Goal: Task Accomplishment & Management: Manage account settings

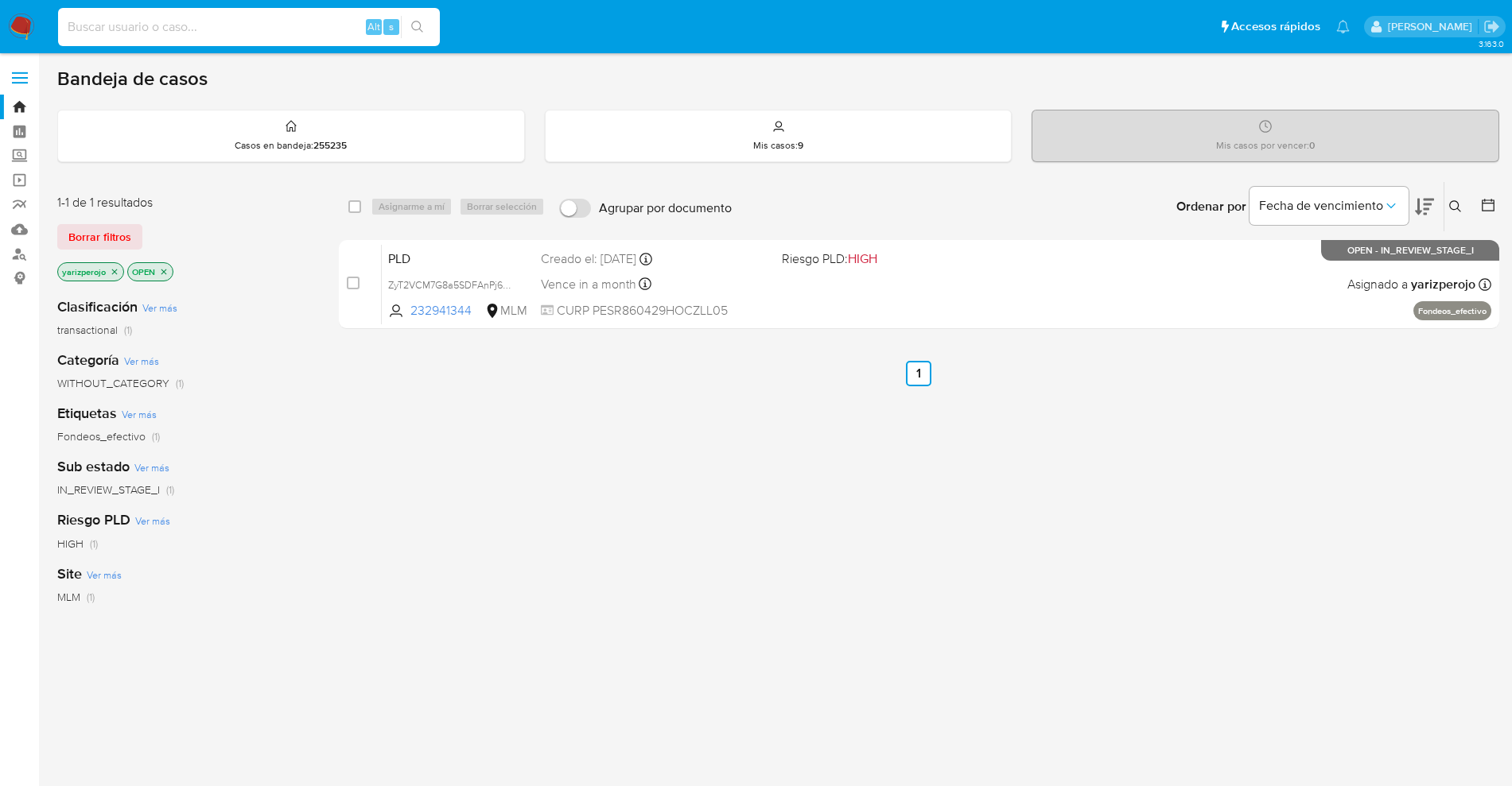
click at [197, 31] on input at bounding box center [249, 28] width 382 height 21
paste input "187869661_"
type input "187869661"
drag, startPoint x: 110, startPoint y: 273, endPoint x: 173, endPoint y: 270, distance: 63.1
click at [111, 273] on icon "close-filter" at bounding box center [114, 272] width 10 height 10
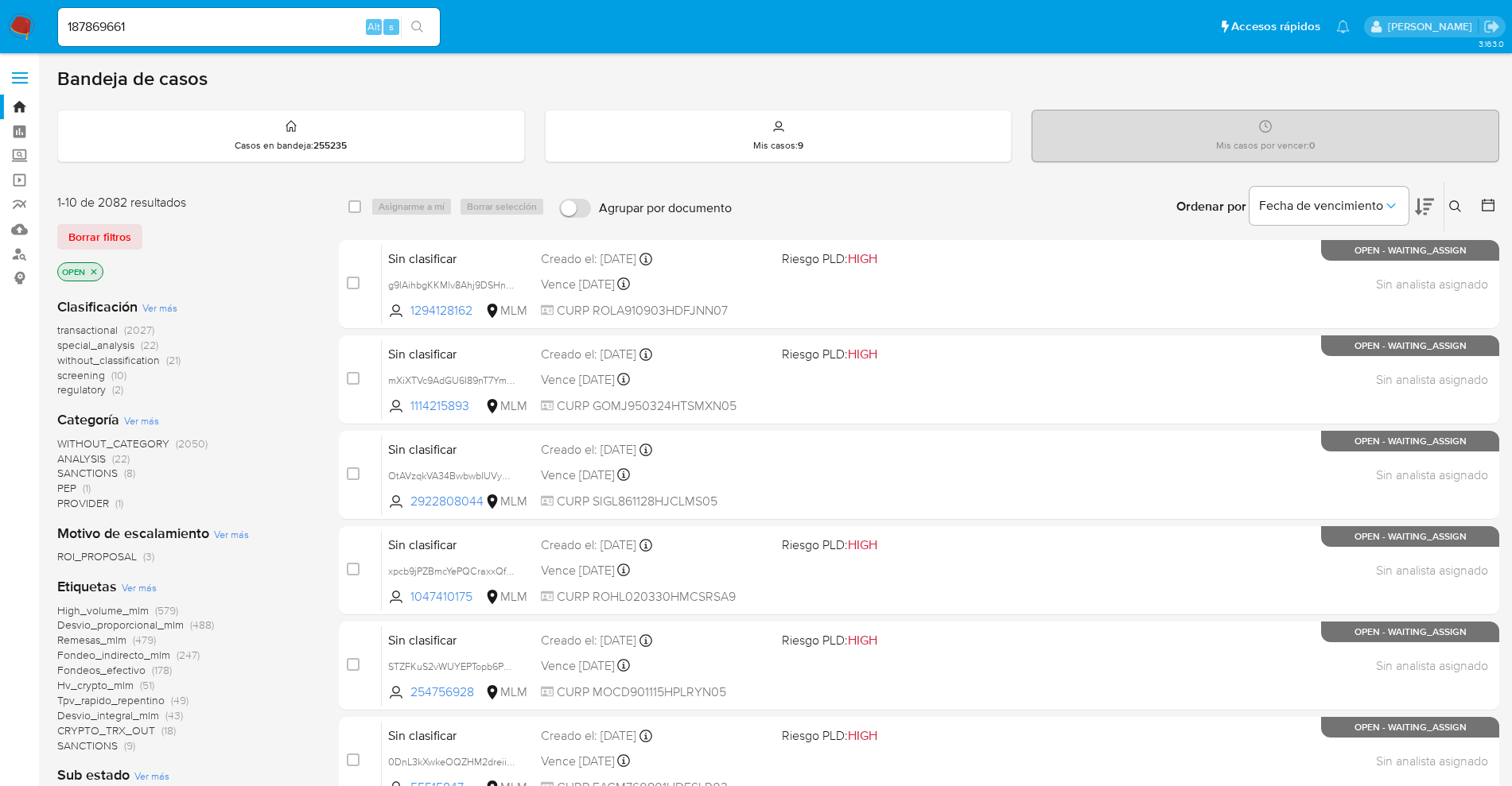
click at [1455, 208] on icon at bounding box center [1455, 206] width 12 height 12
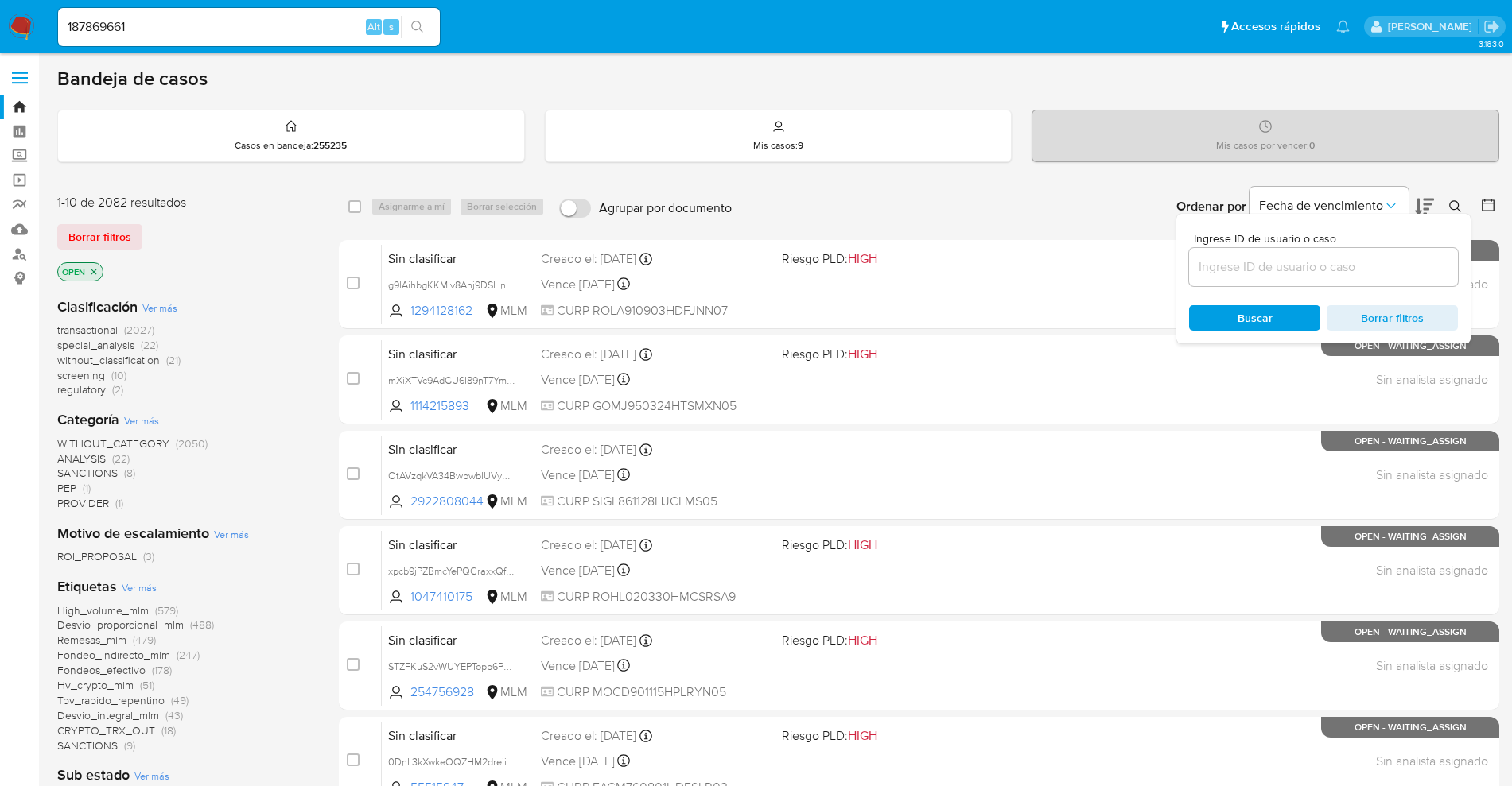
click at [1321, 279] on div at bounding box center [1323, 267] width 269 height 38
click at [1274, 270] on input at bounding box center [1323, 267] width 269 height 21
paste input "187869661_"
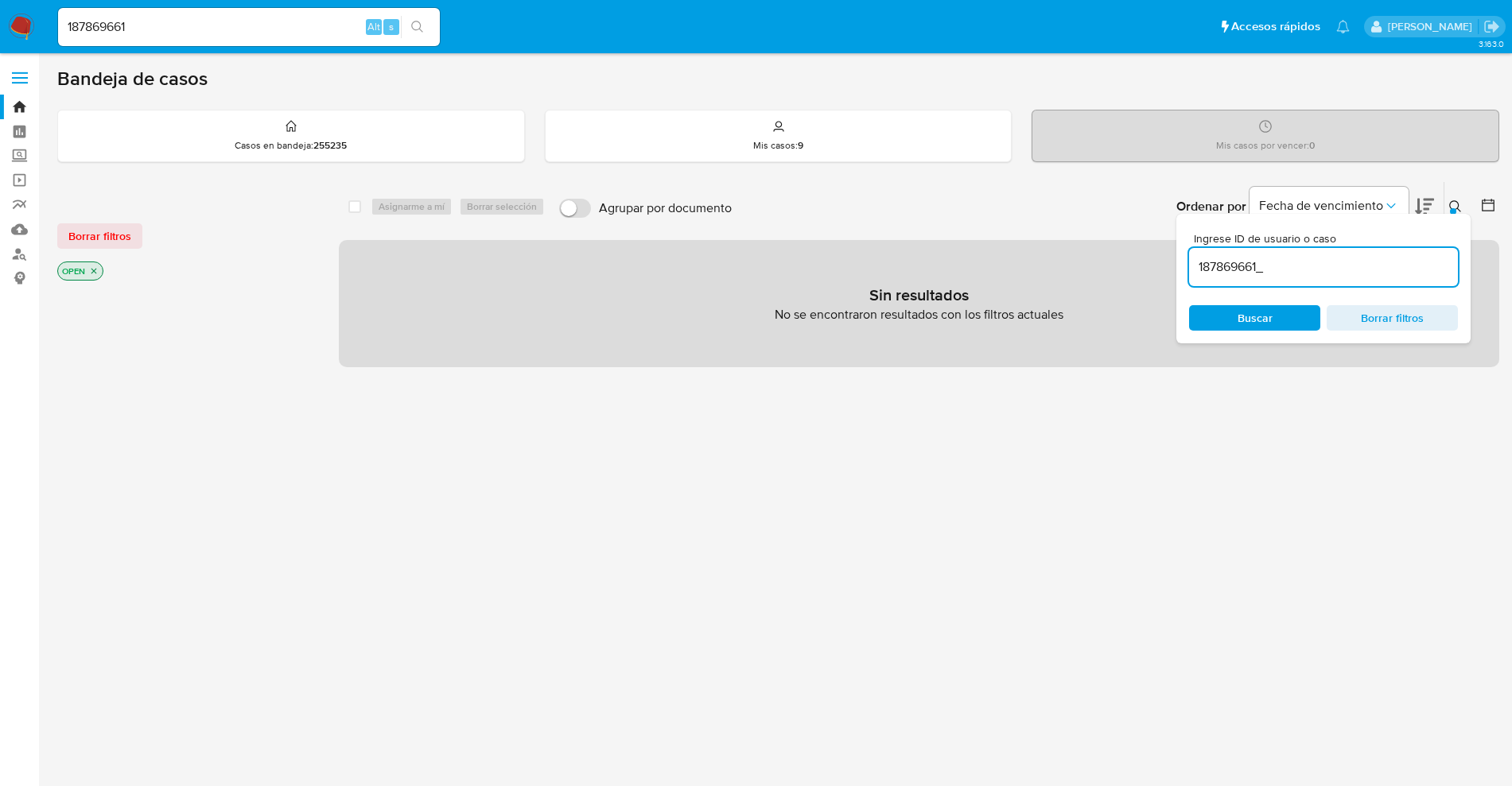
click at [1269, 317] on span "Buscar" at bounding box center [1254, 318] width 35 height 26
click at [1315, 275] on input "187869661_" at bounding box center [1323, 267] width 269 height 21
type input "187869661"
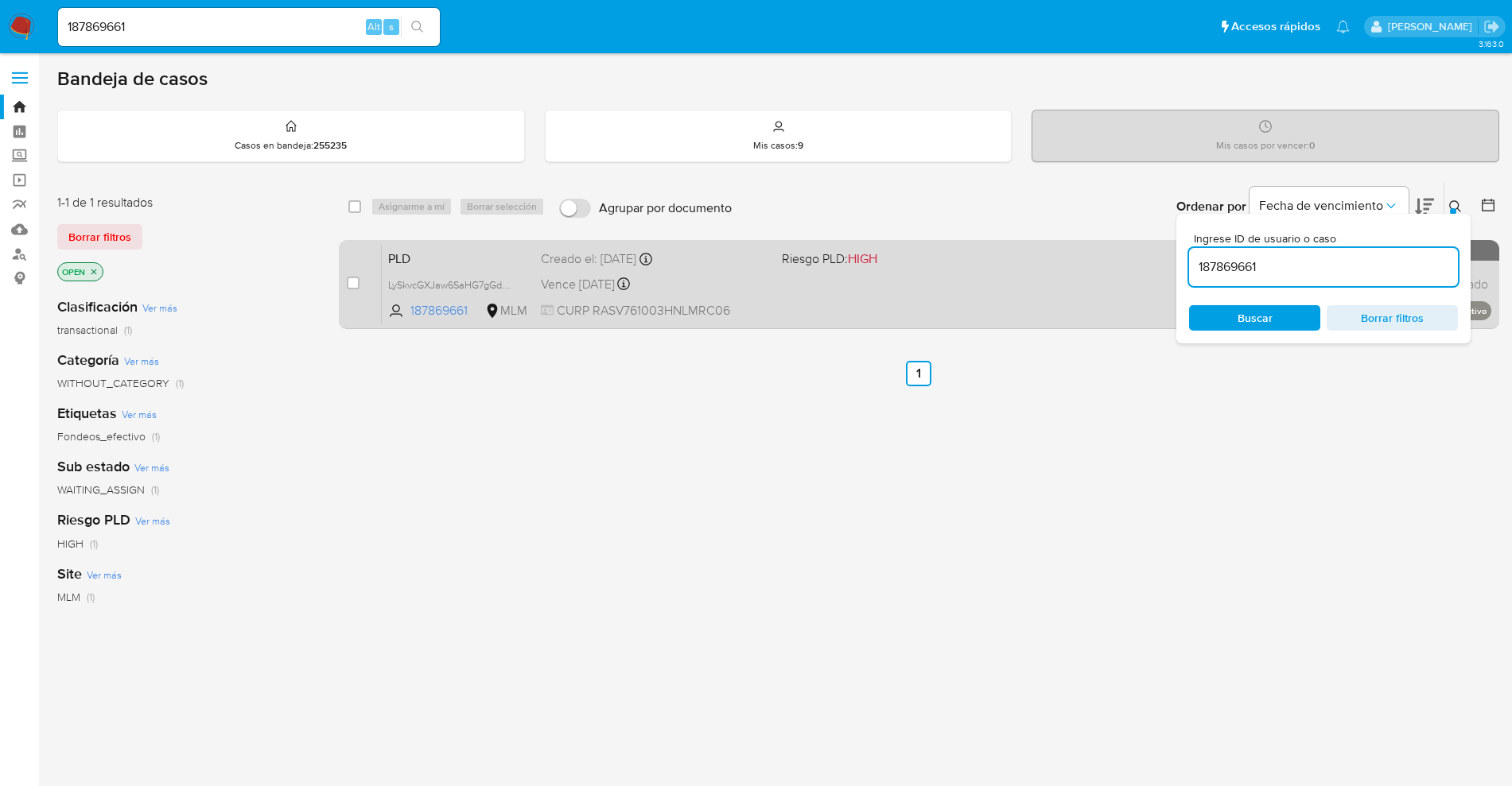
drag, startPoint x: 1315, startPoint y: 275, endPoint x: 1101, endPoint y: 275, distance: 214.0
click at [1113, 277] on div "select-all-cases-checkbox Asignarme a mí Borrar selección Agrupar por documento…" at bounding box center [919, 259] width 1160 height 155
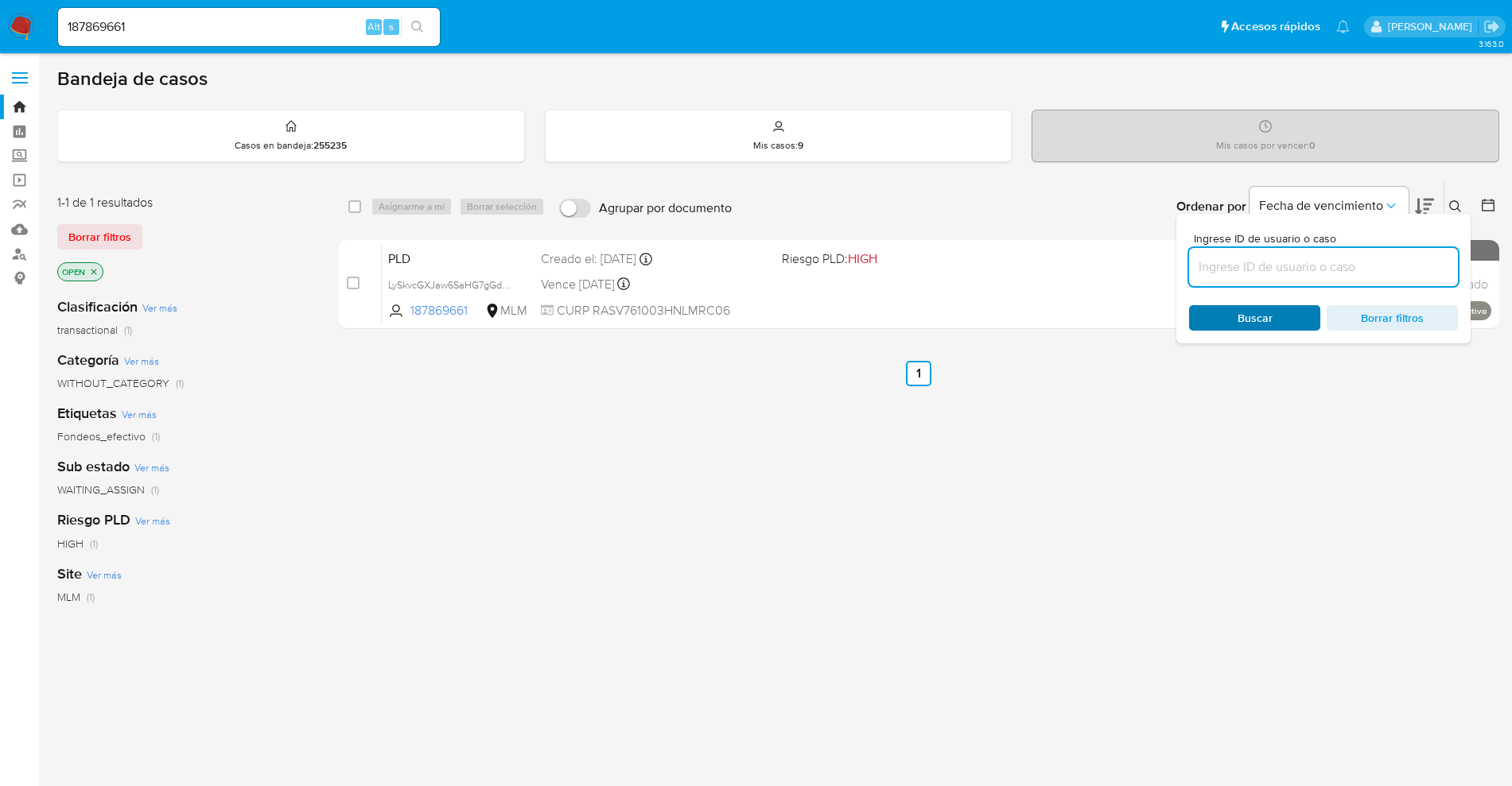
paste input "187869661"
type input "187869661"
click at [1249, 322] on span "Buscar" at bounding box center [1254, 318] width 35 height 26
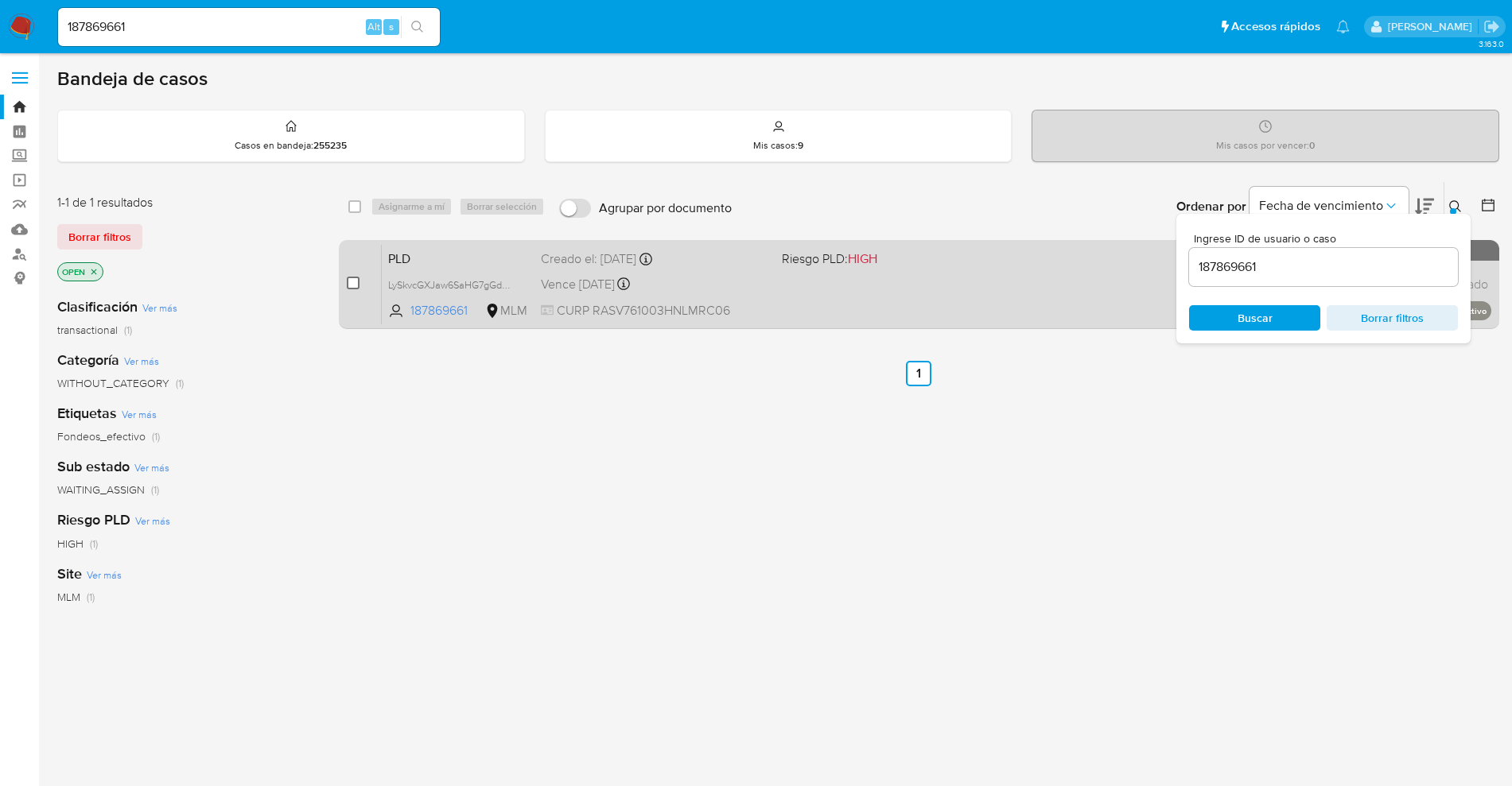
click at [349, 280] on input "checkbox" at bounding box center [352, 282] width 12 height 12
checkbox input "true"
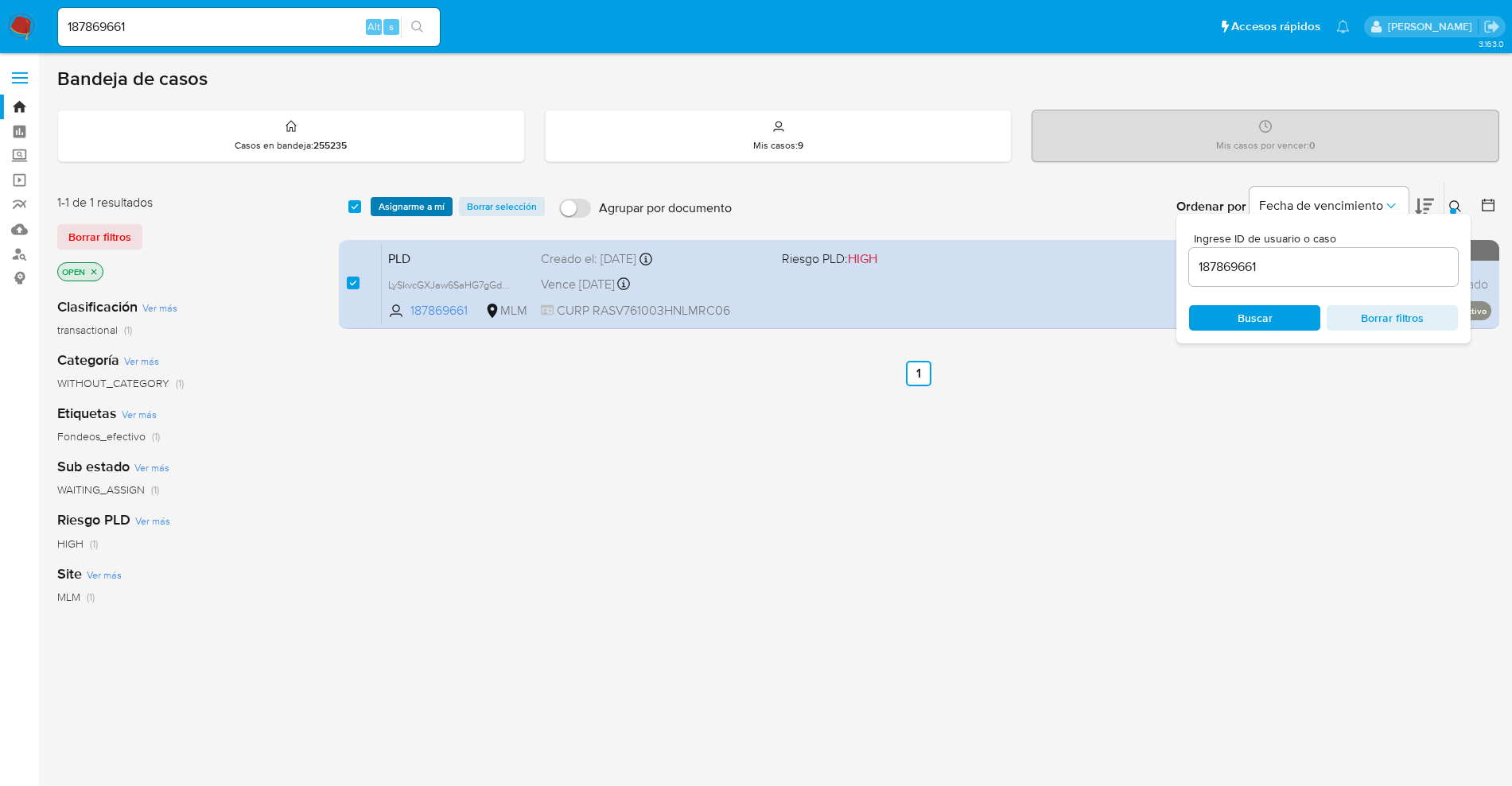
click at [392, 206] on span "Asignarme a mí" at bounding box center [411, 206] width 66 height 16
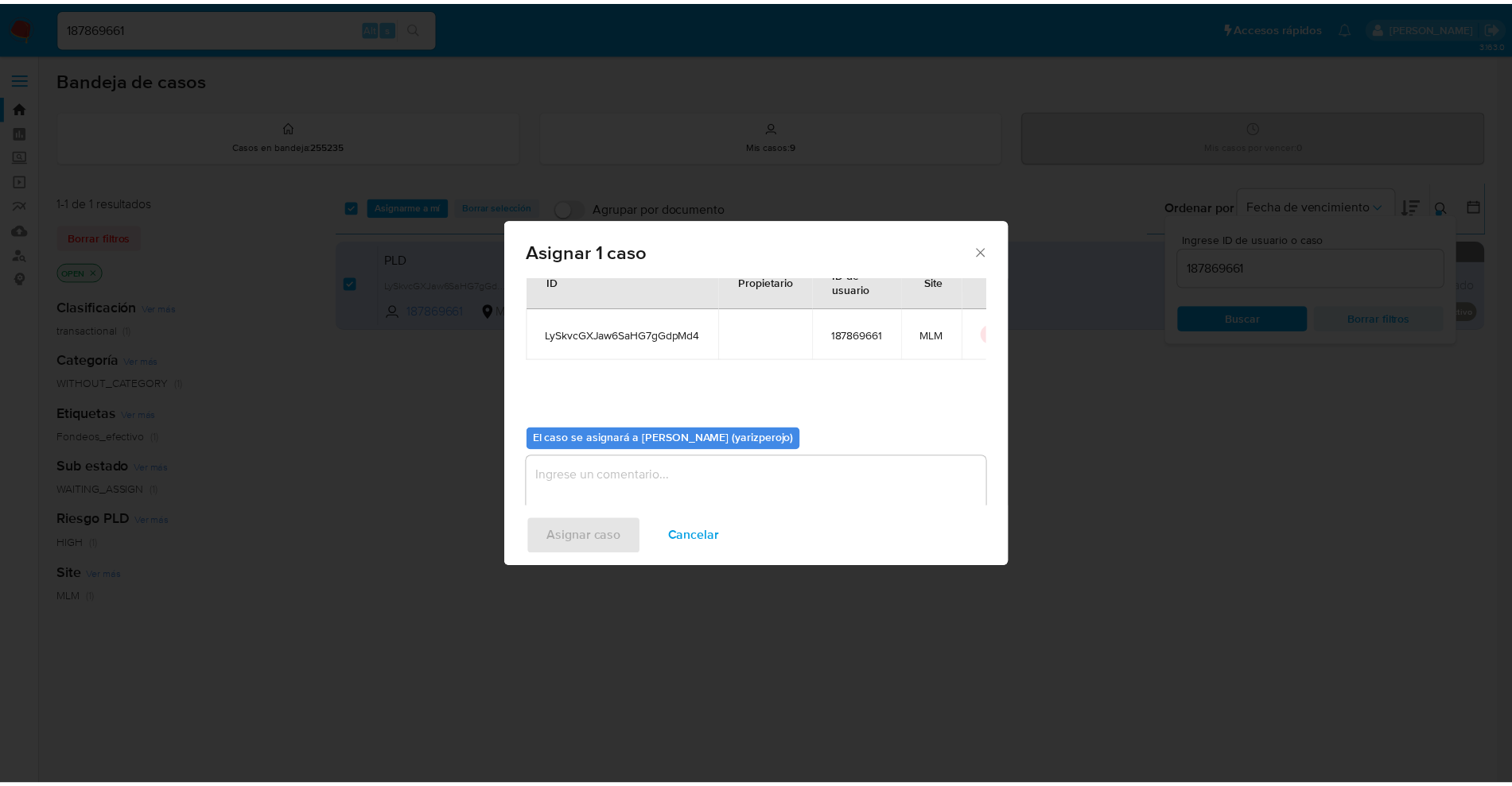
scroll to position [83, 0]
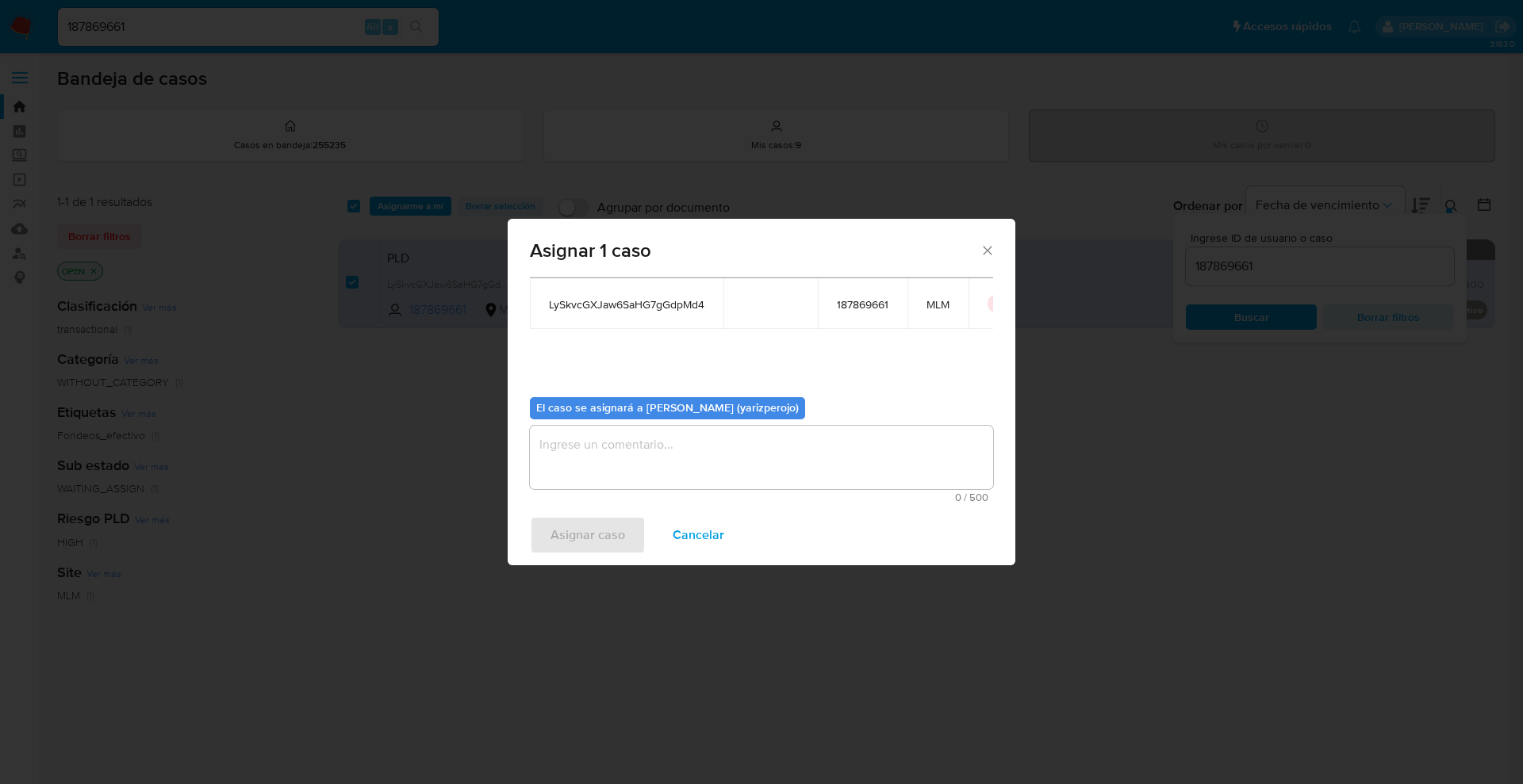
click at [589, 454] on textarea "assign-modal" at bounding box center [762, 458] width 464 height 64
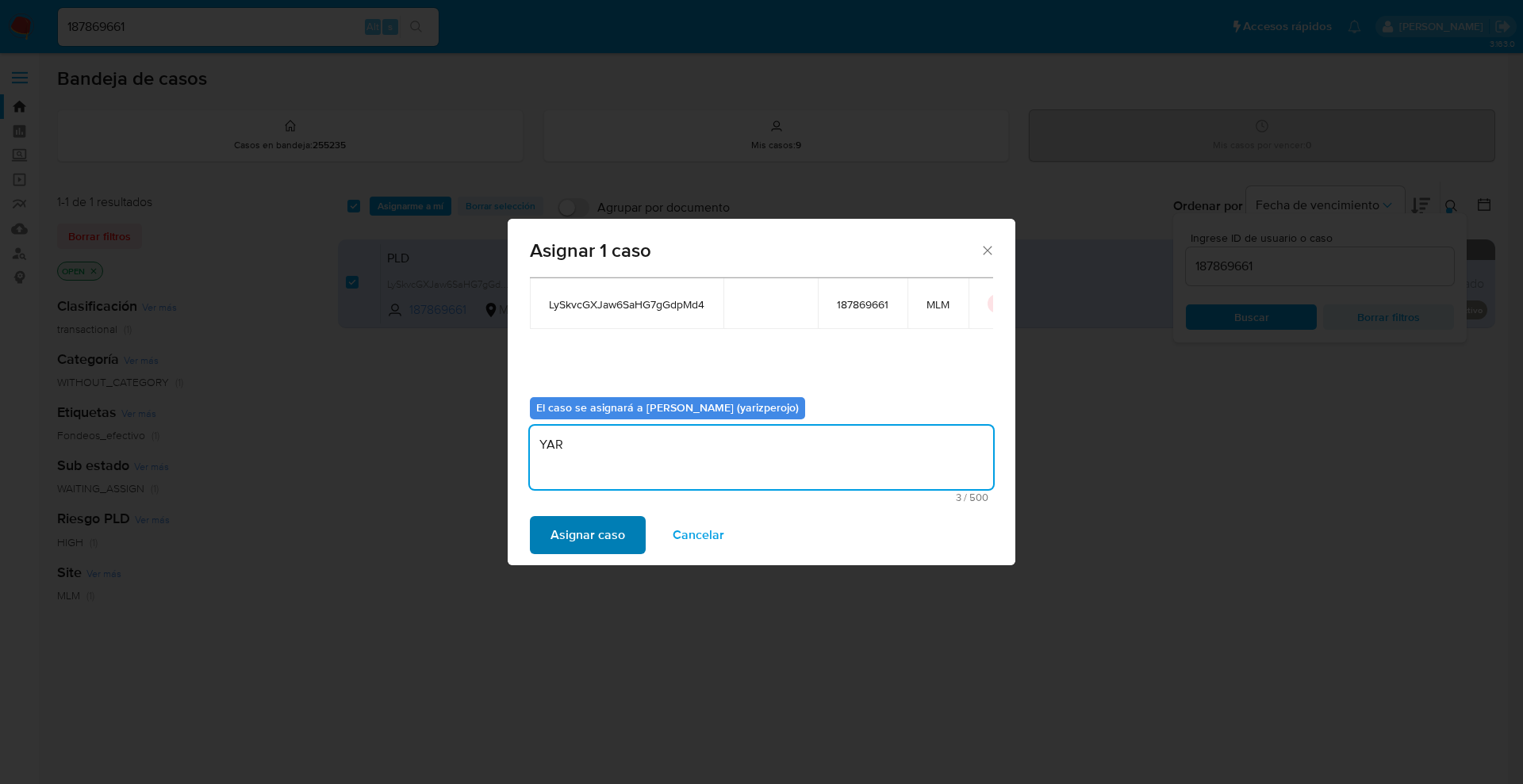
type textarea "YAR"
click at [557, 553] on span "Asignar caso" at bounding box center [587, 535] width 74 height 35
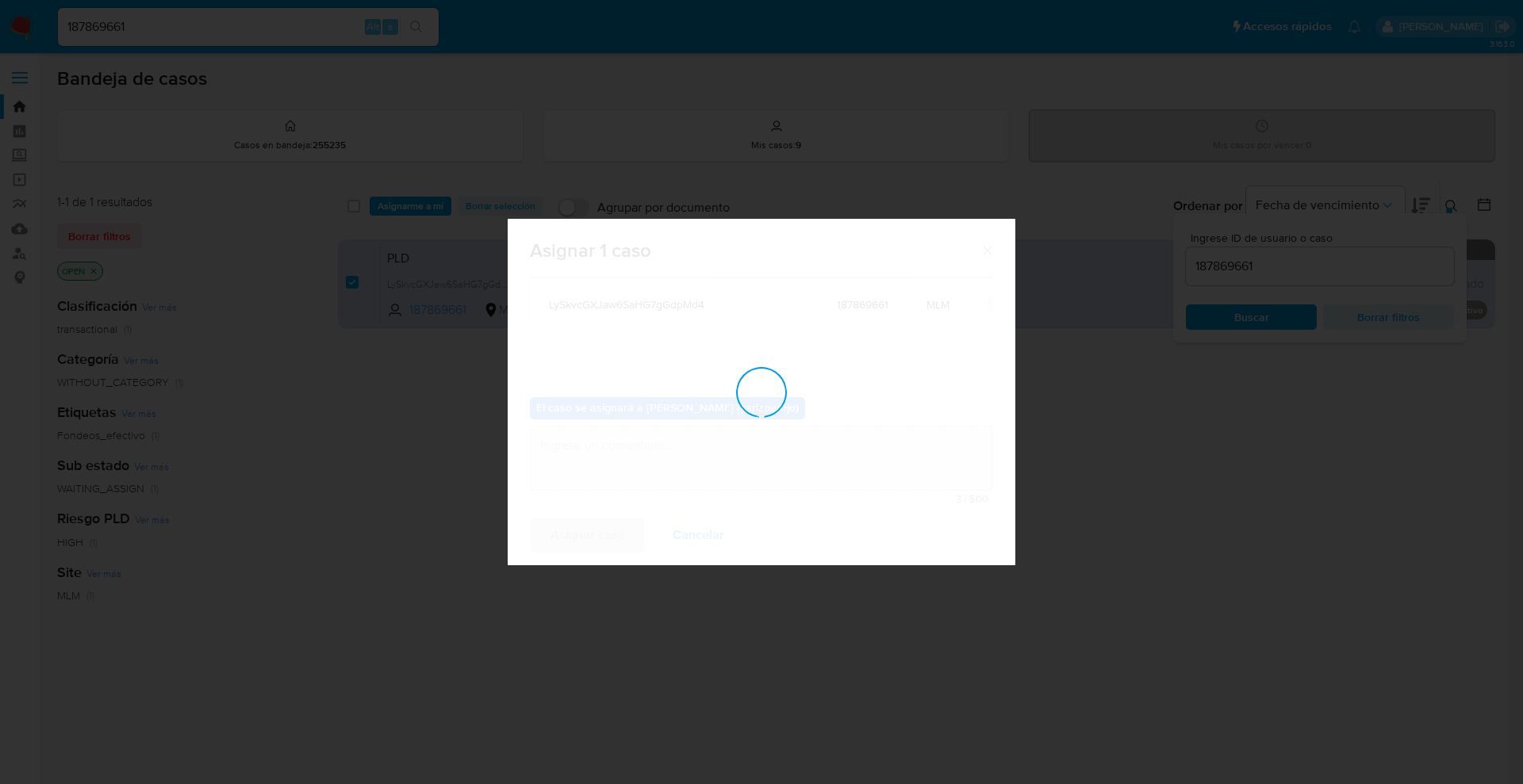
checkbox input "false"
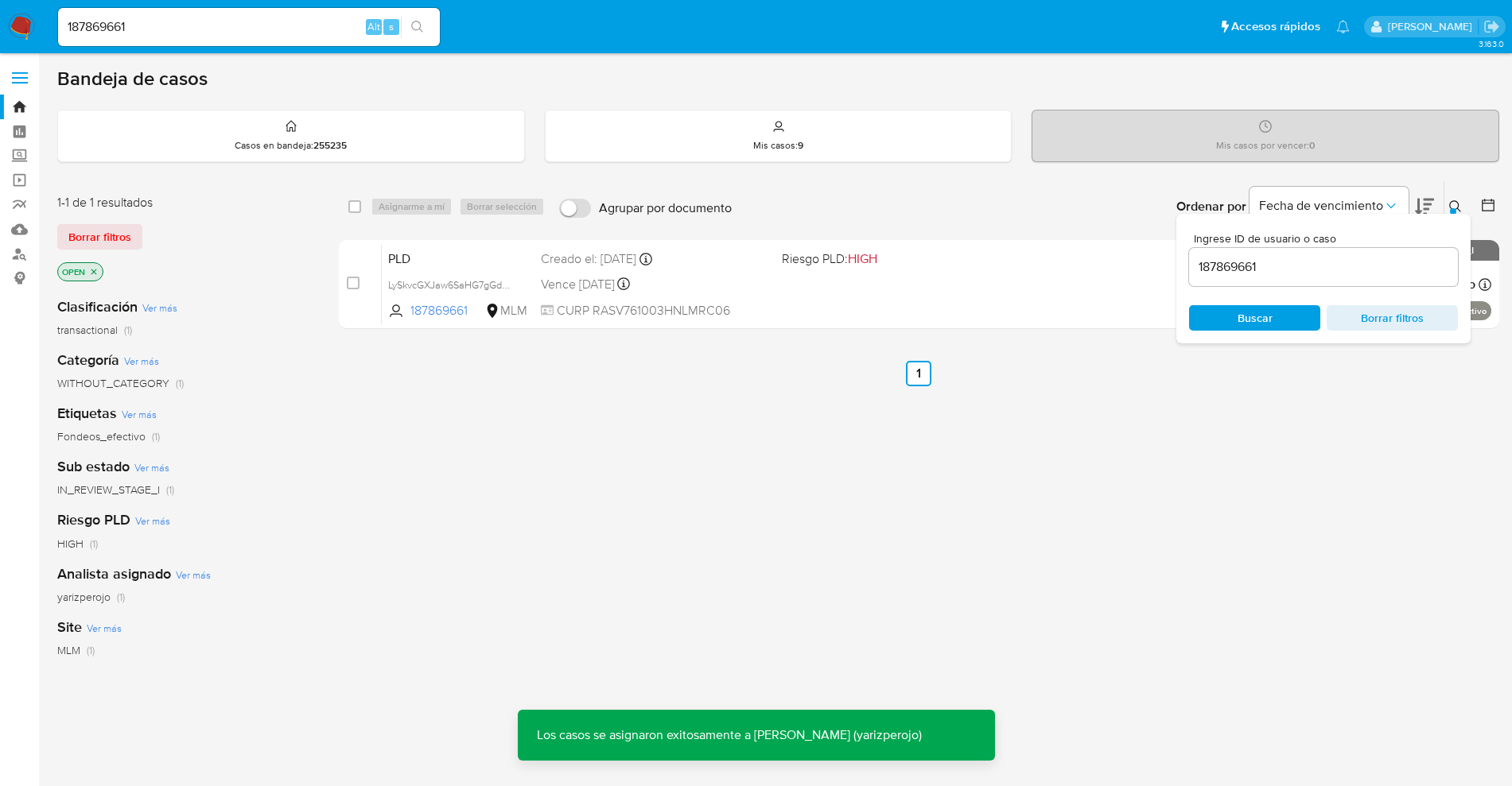
click at [164, 28] on input "187869661" at bounding box center [249, 28] width 382 height 21
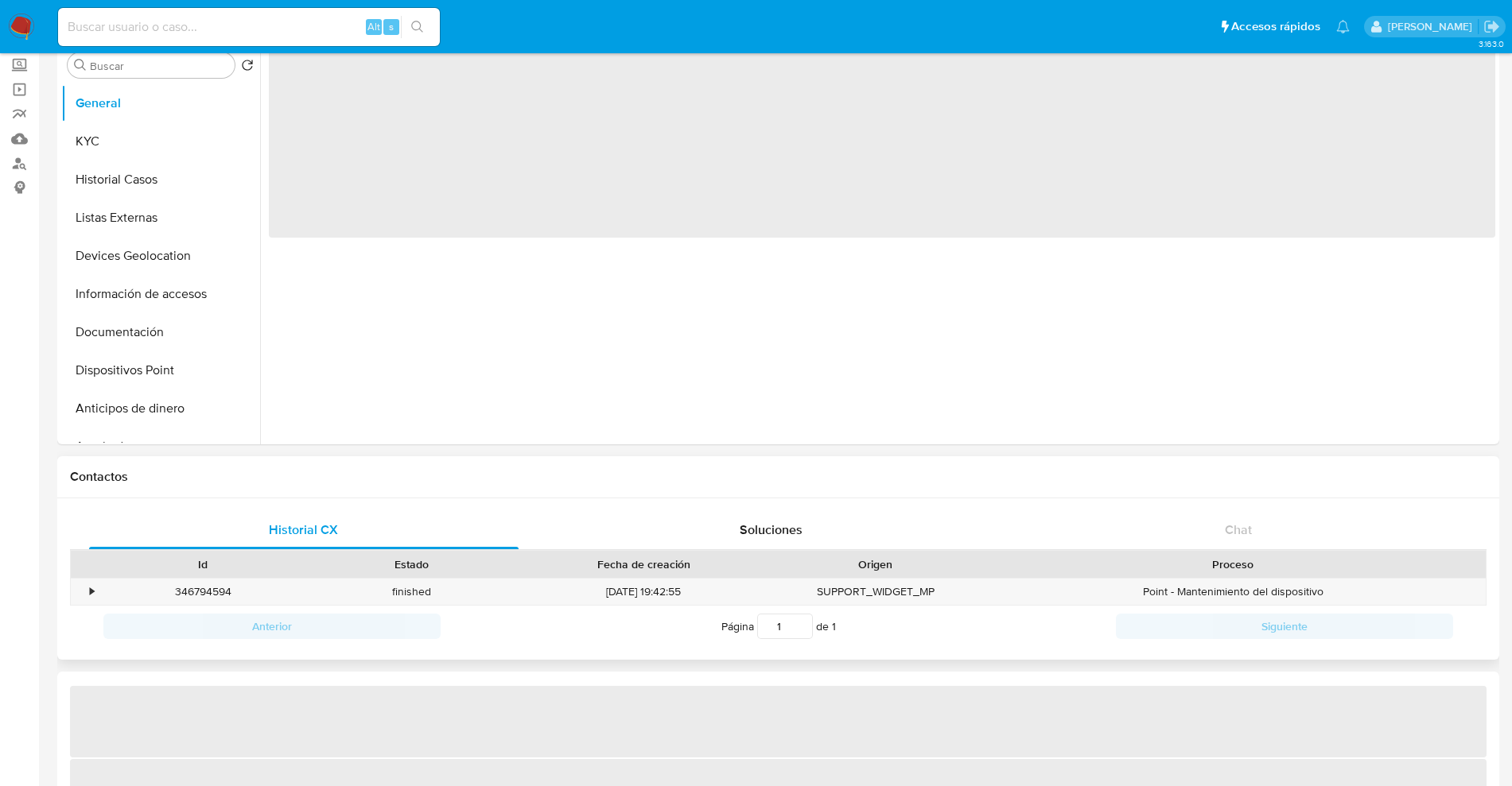
scroll to position [398, 0]
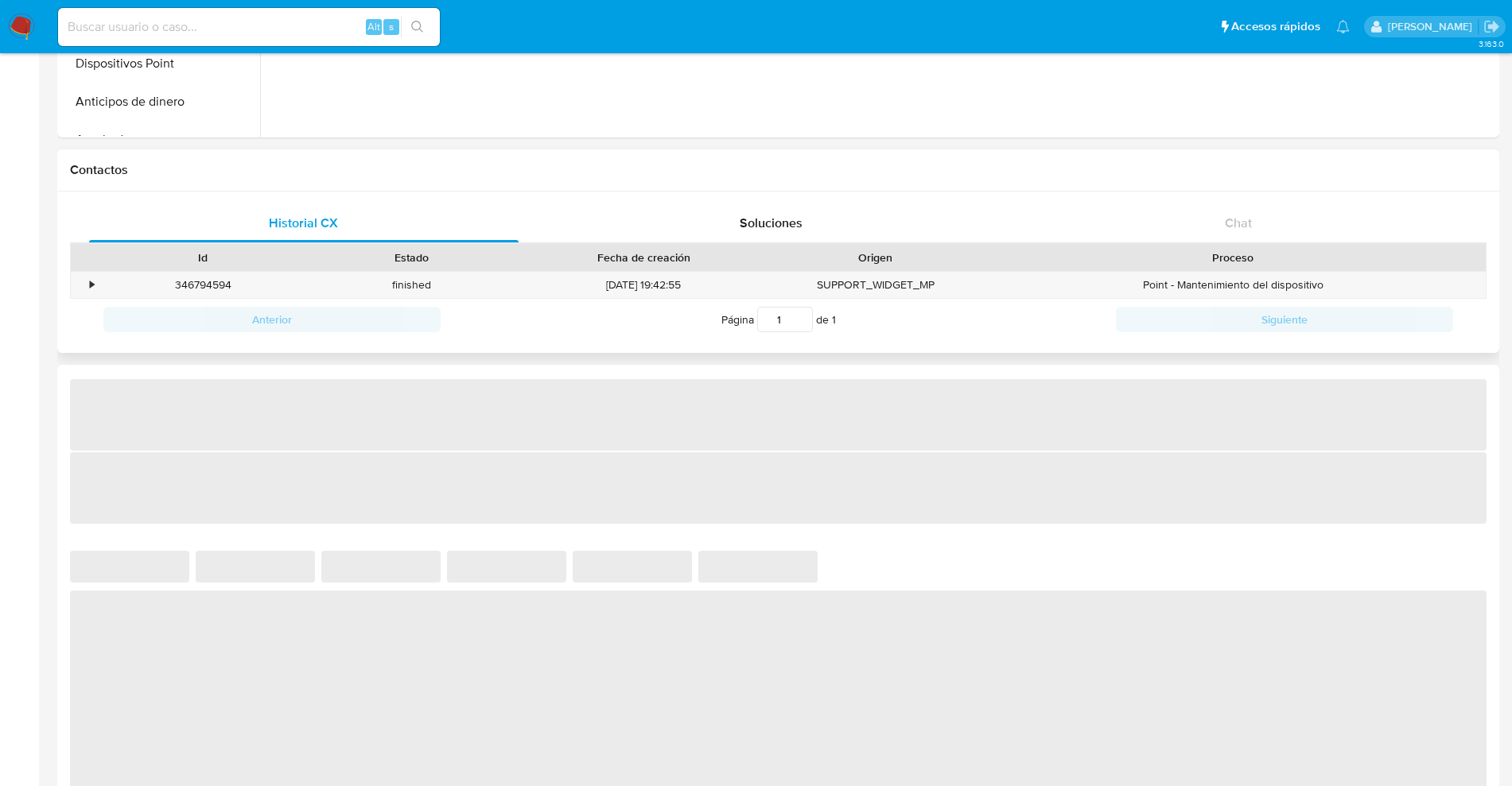
select select "10"
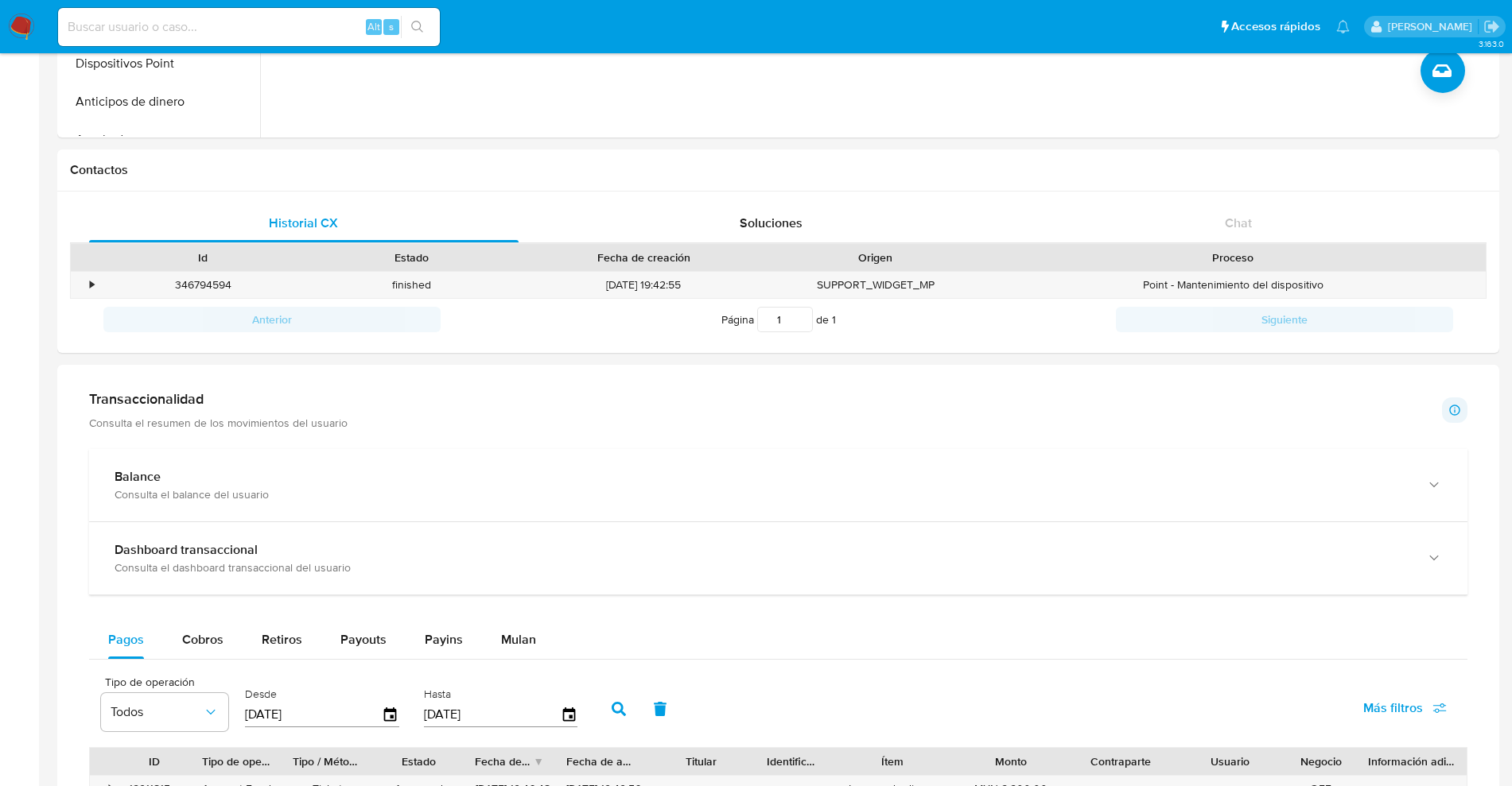
scroll to position [0, 0]
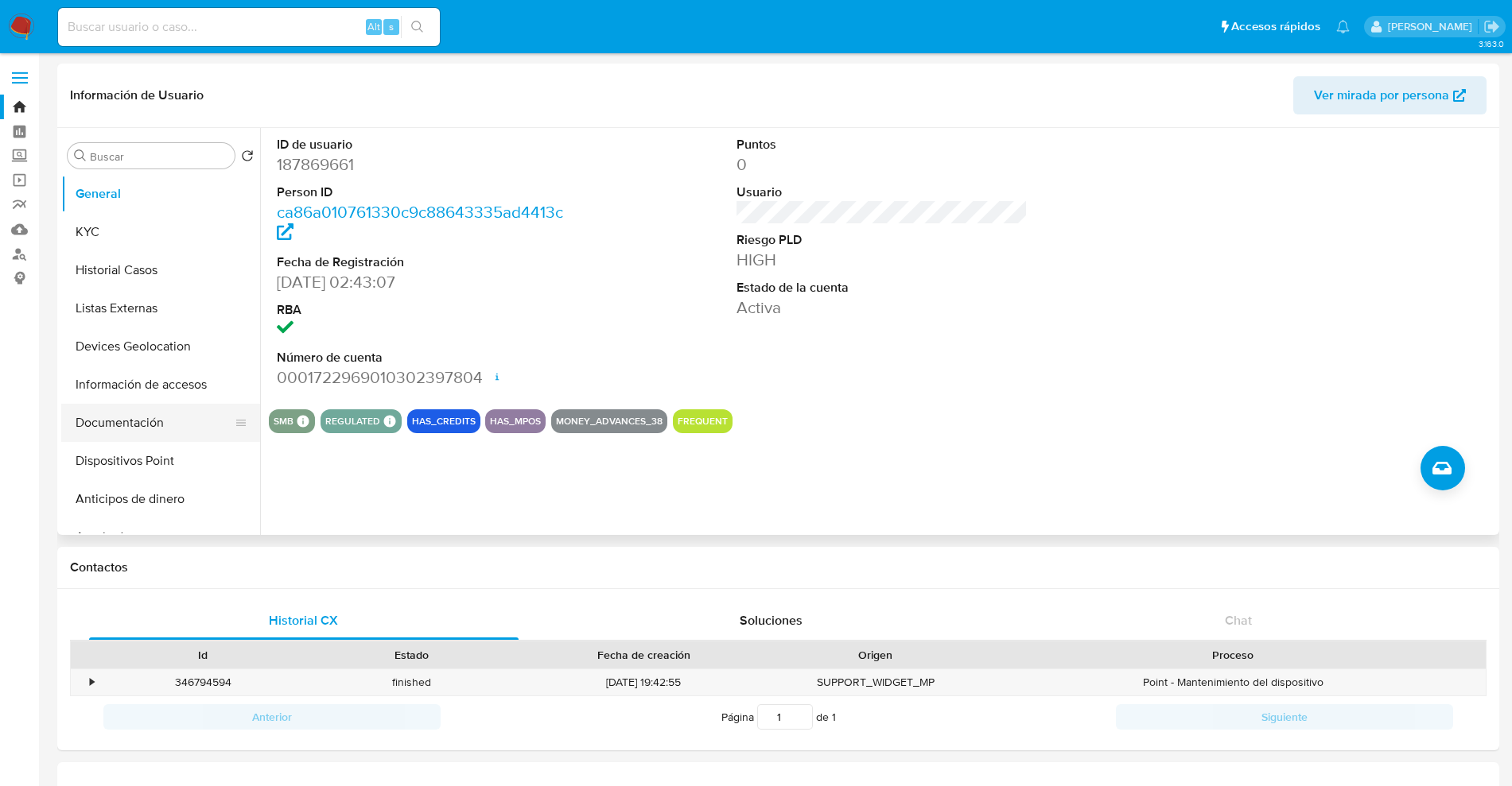
click at [138, 422] on button "Documentación" at bounding box center [154, 423] width 186 height 38
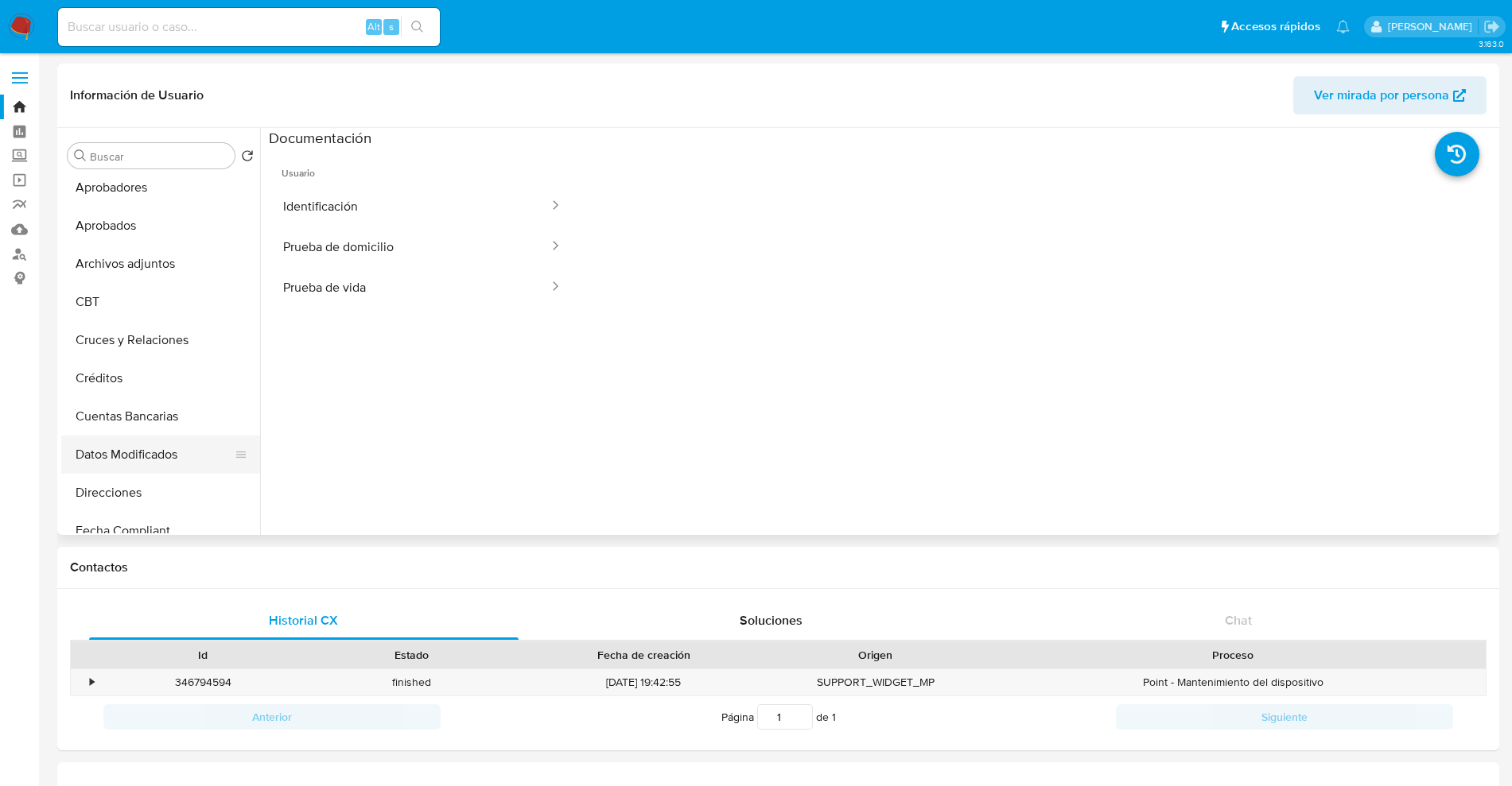
scroll to position [398, 0]
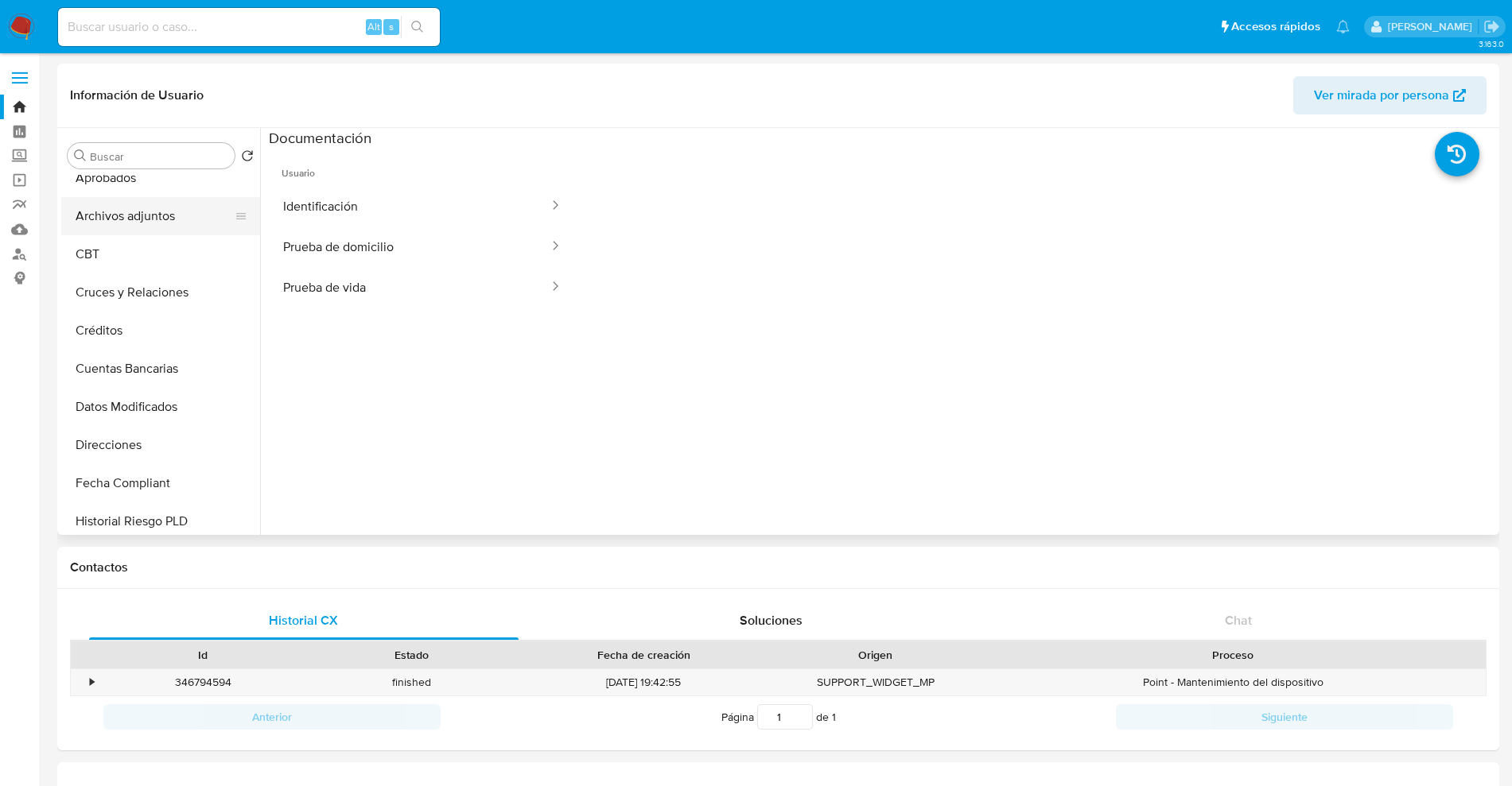
click at [152, 221] on button "Archivos adjuntos" at bounding box center [154, 217] width 186 height 38
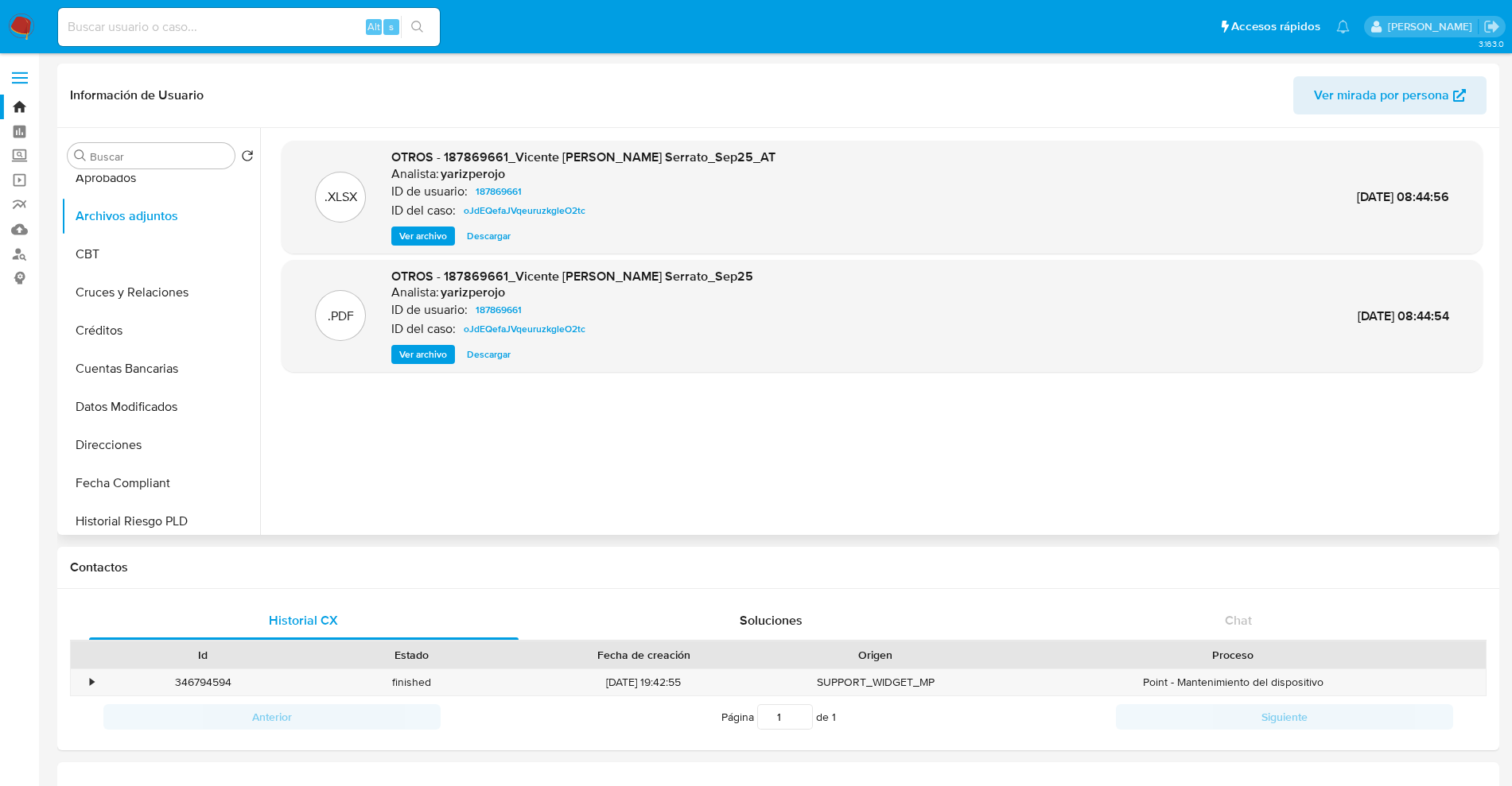
drag, startPoint x: 1349, startPoint y: 454, endPoint x: 1322, endPoint y: 434, distance: 33.6
click at [1349, 455] on div ".XLSX OTROS - 187869661_Vicente Eduardo Ramirez Serrato_Sep25_AT Analista: yari…" at bounding box center [881, 332] width 1201 height 382
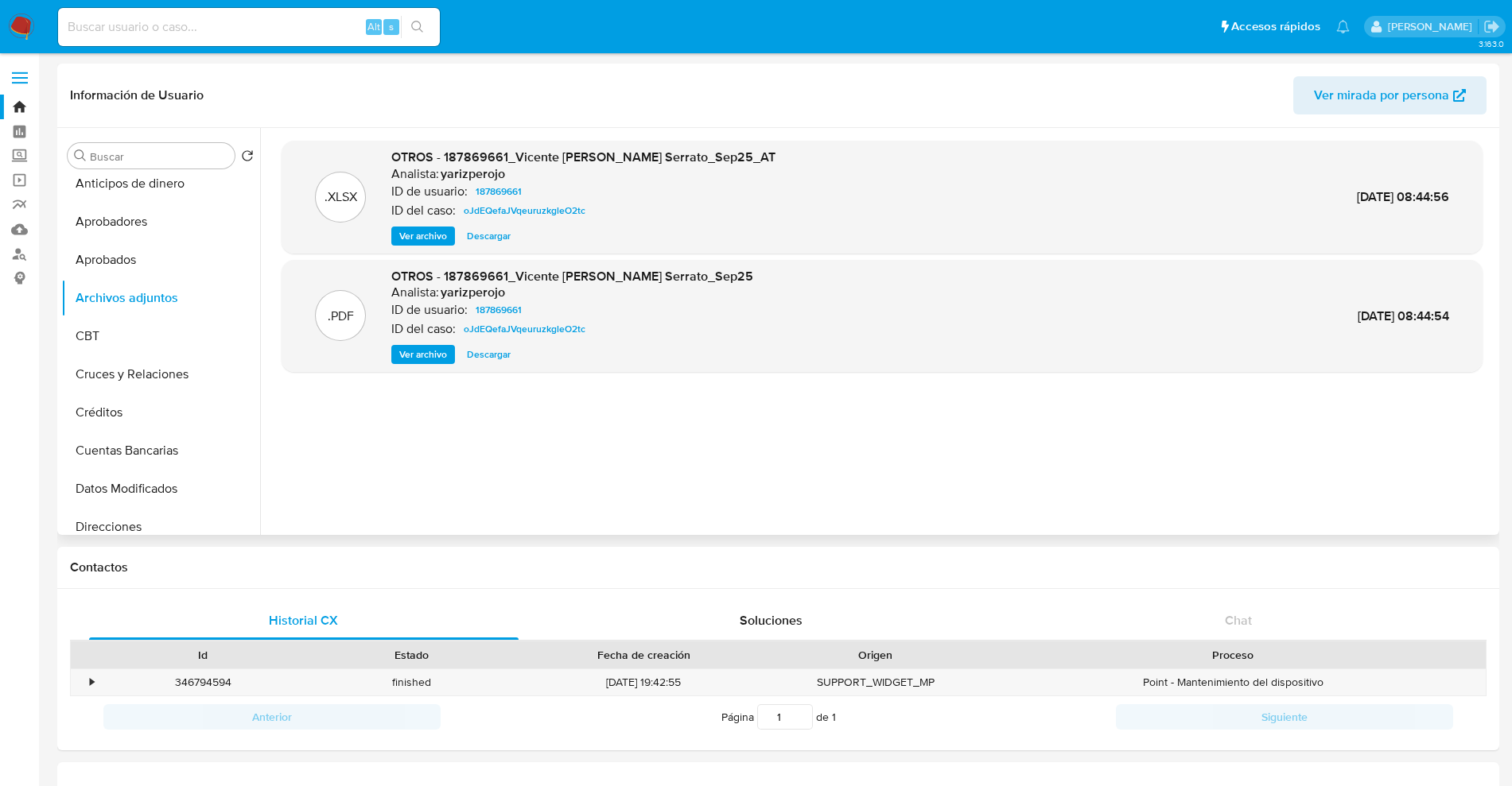
scroll to position [0, 0]
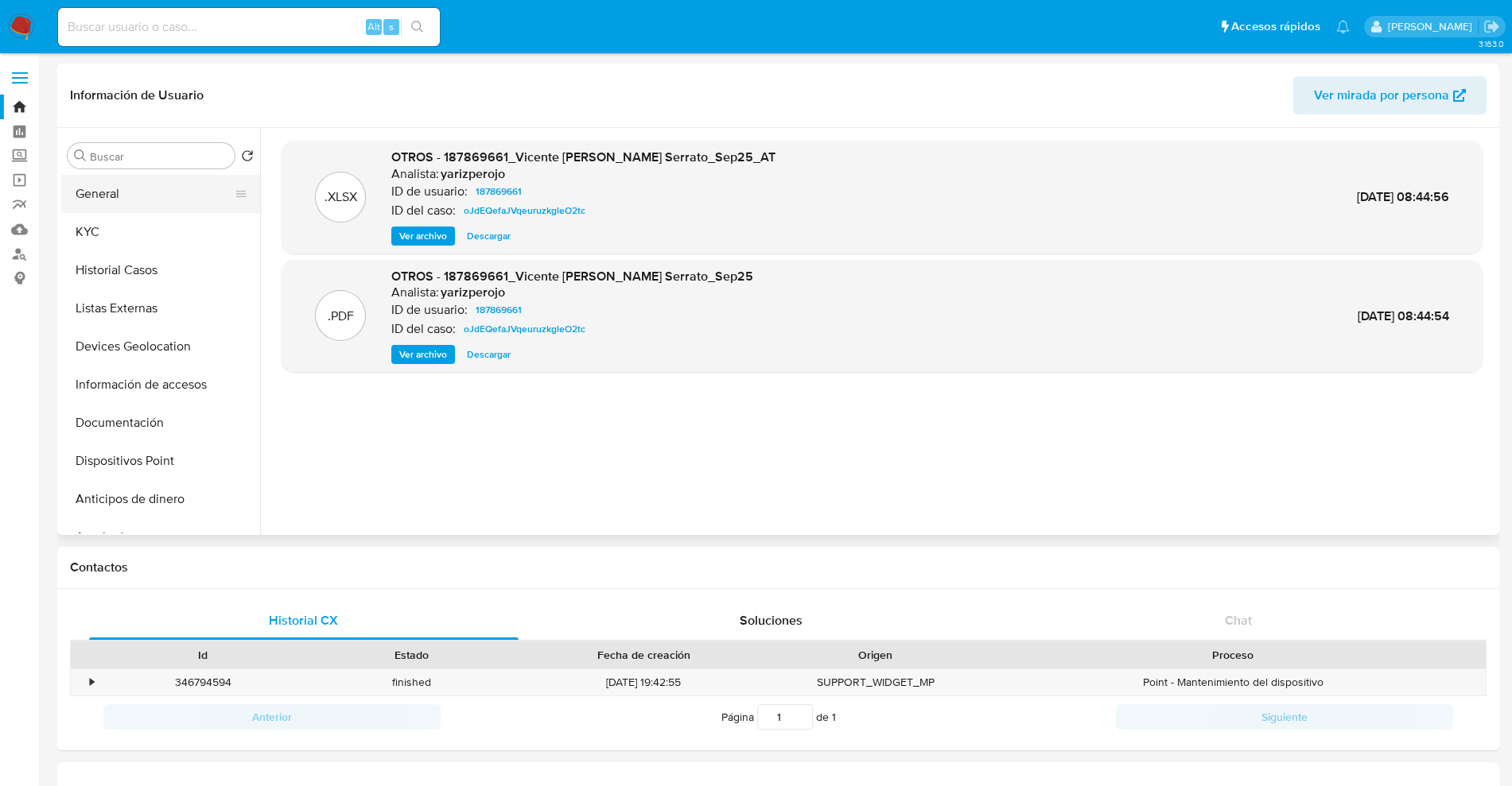
click at [117, 212] on button "General" at bounding box center [154, 194] width 186 height 38
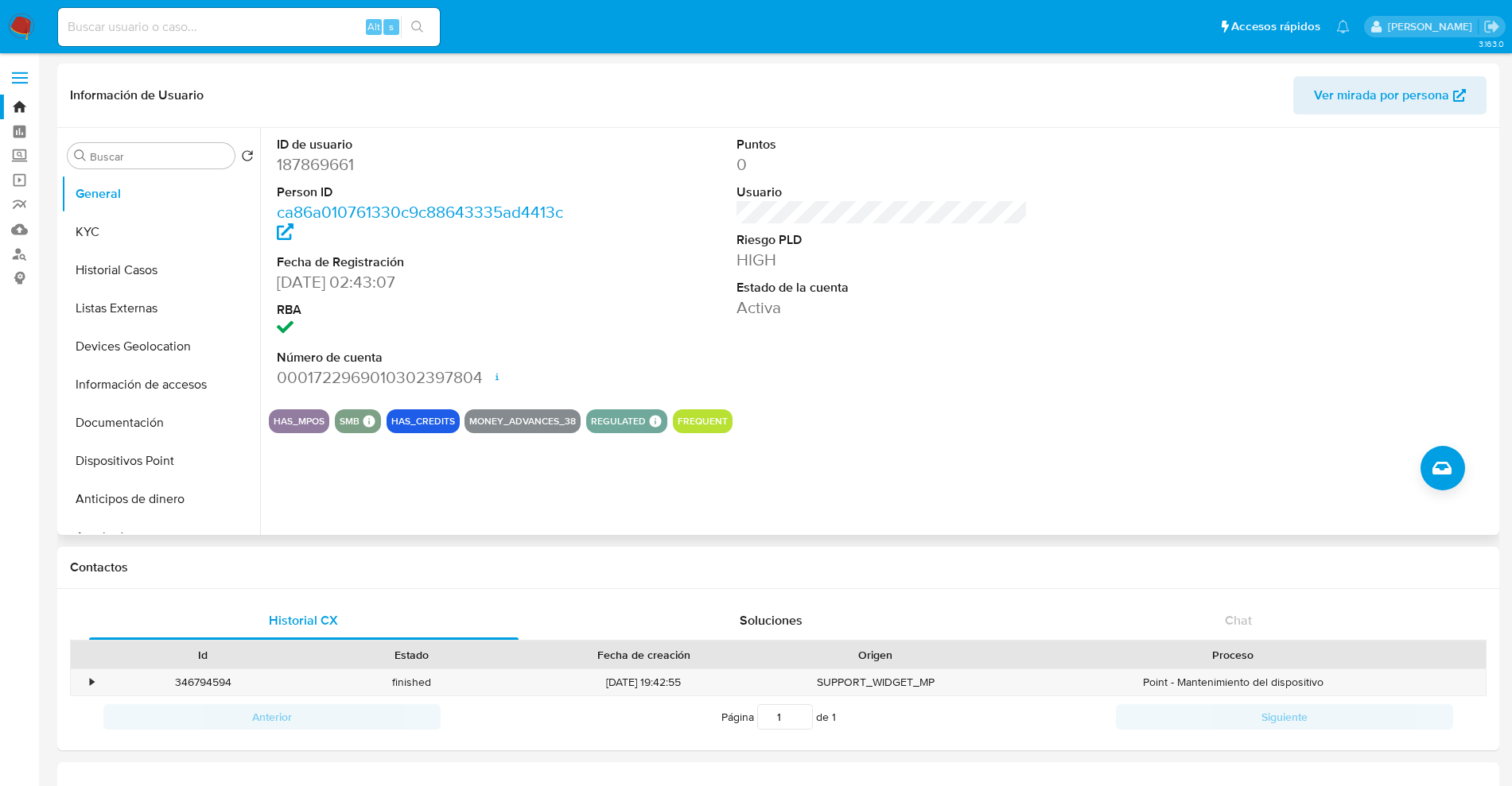
click at [332, 170] on dd "187869661" at bounding box center [422, 164] width 291 height 22
click at [114, 231] on button "KYC" at bounding box center [154, 232] width 186 height 38
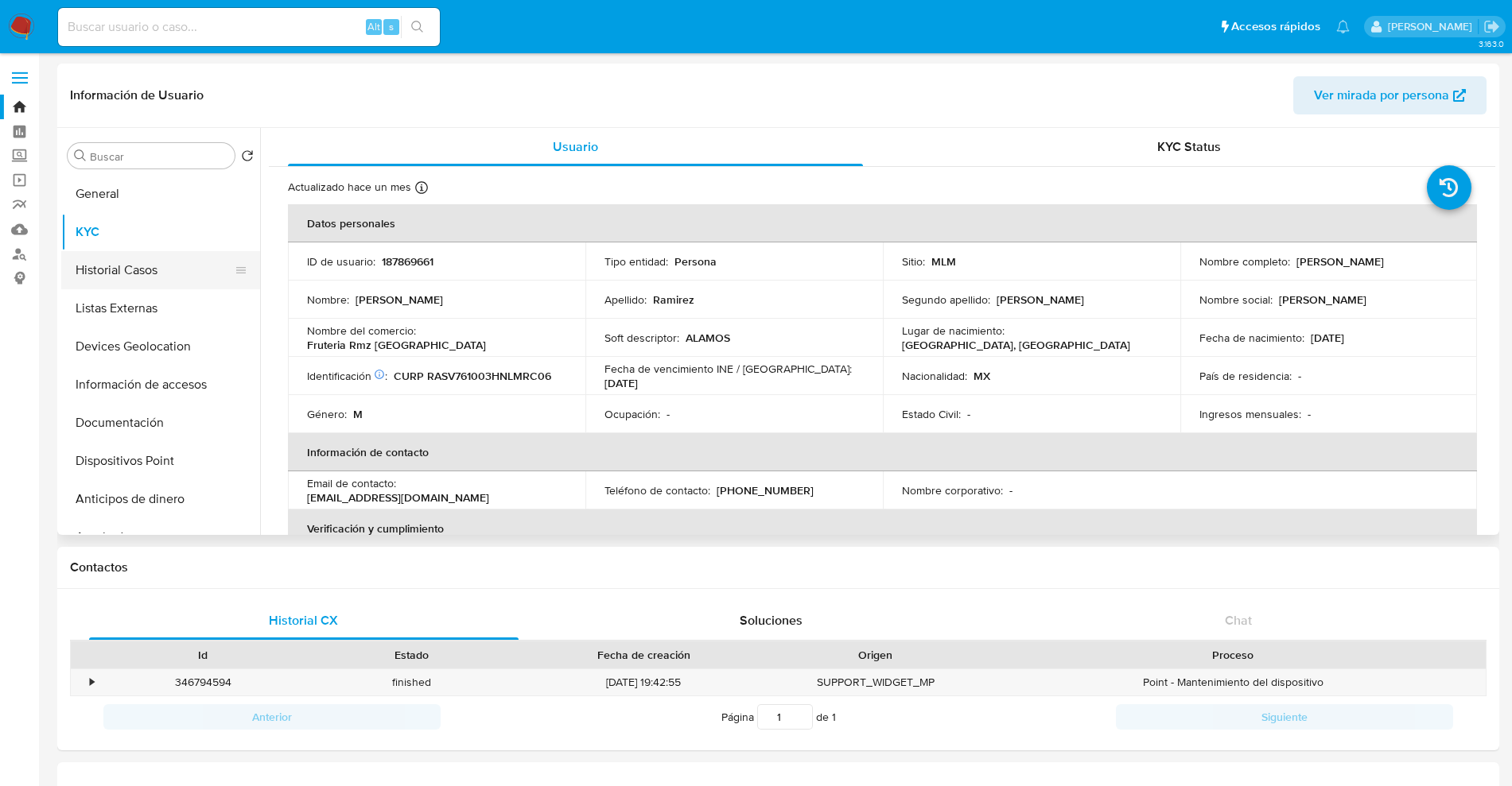
click at [133, 266] on button "Historial Casos" at bounding box center [154, 270] width 186 height 38
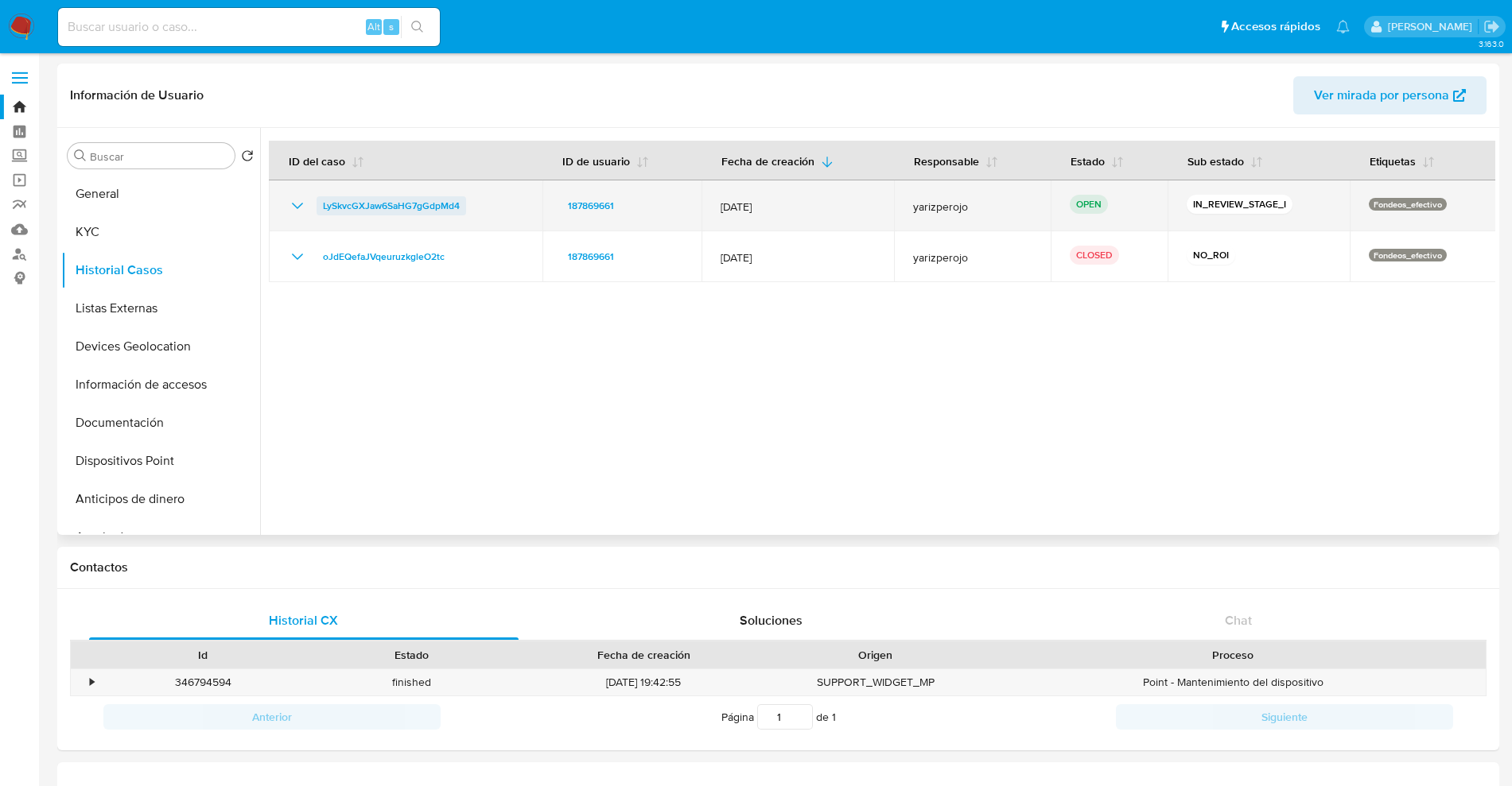
click at [452, 208] on span "LySkvcGXJaw6SaHG7gGdpMd4" at bounding box center [390, 206] width 136 height 19
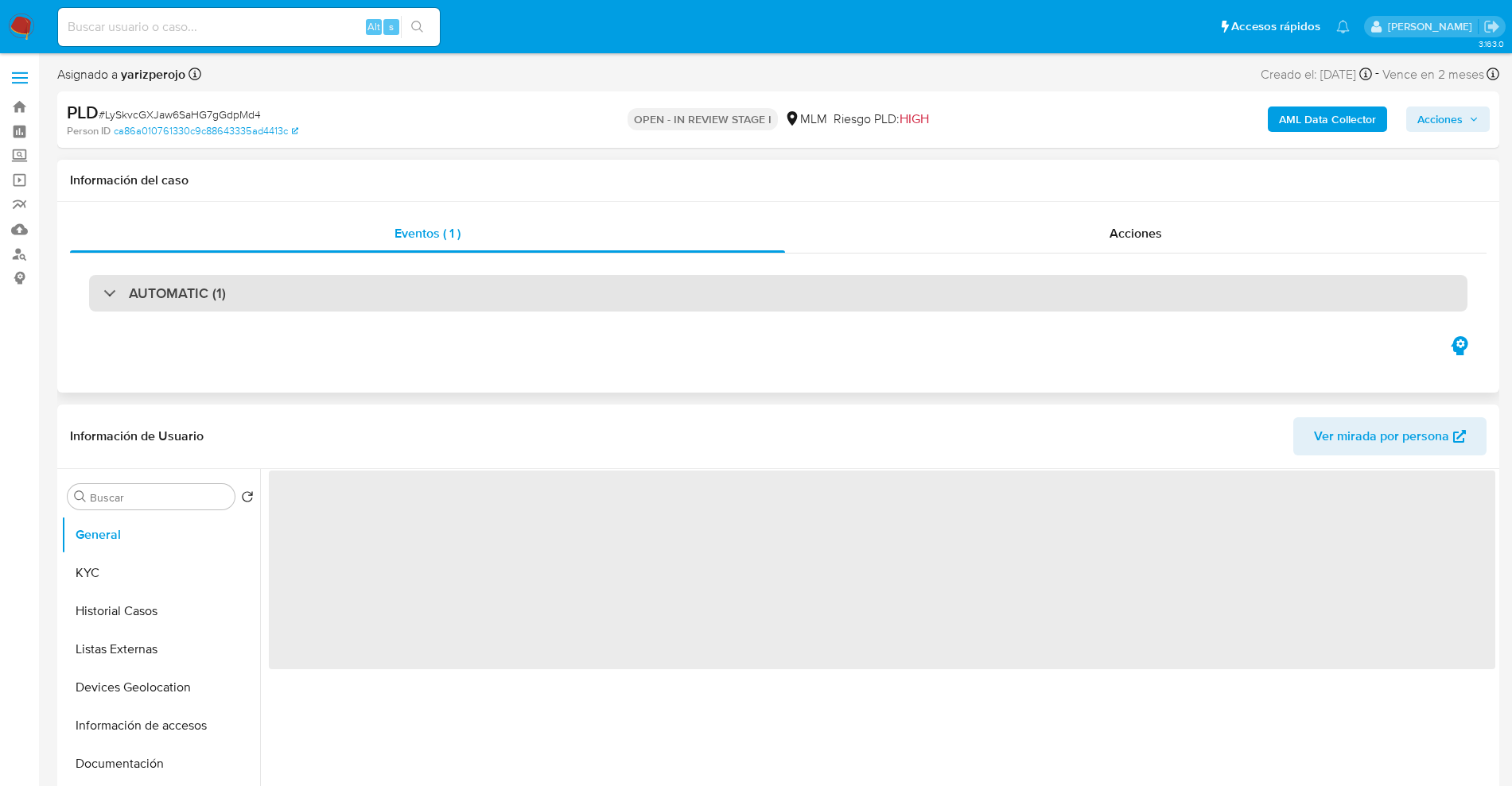
select select "10"
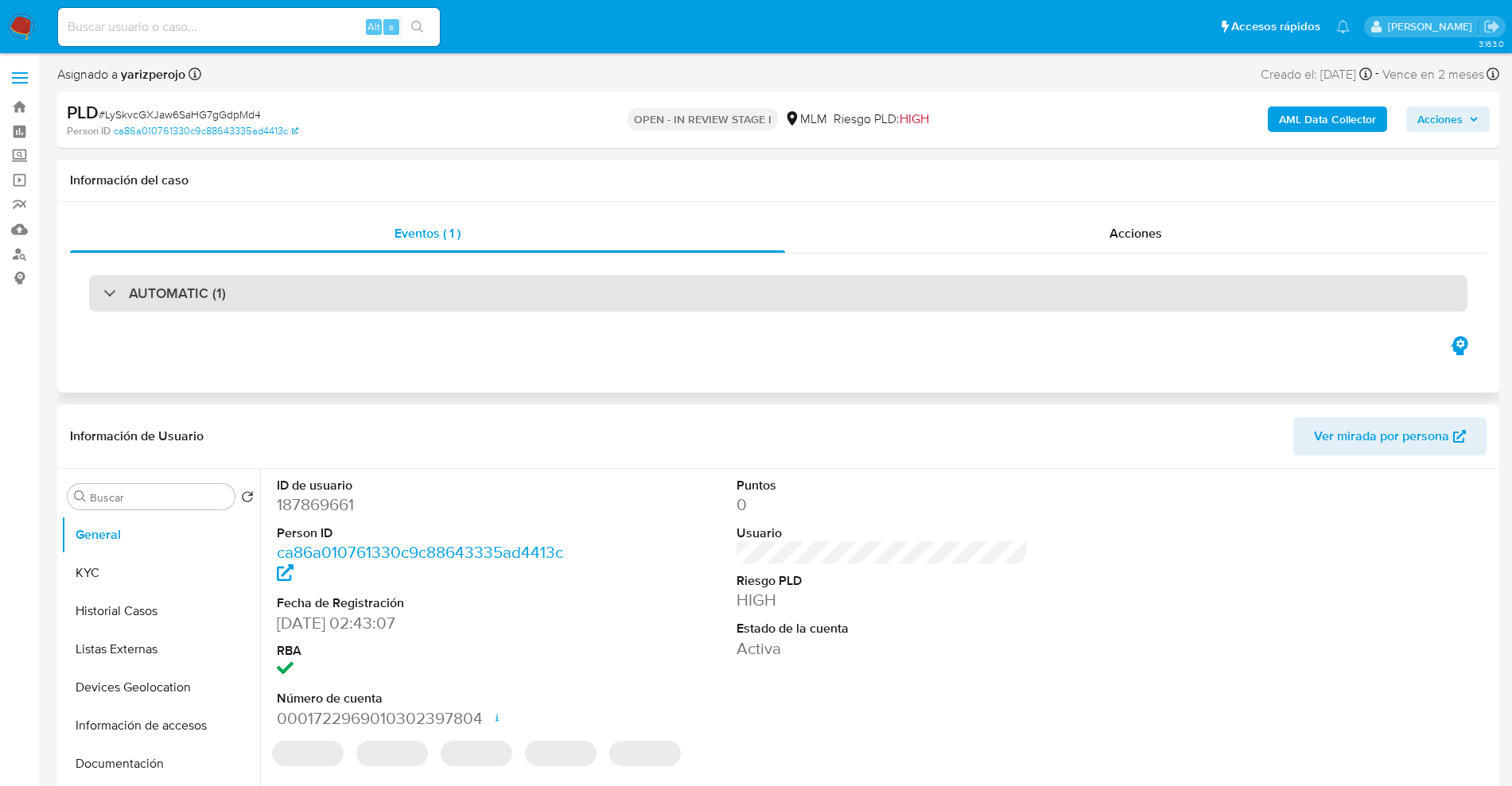
click at [251, 288] on div "AUTOMATIC (1)" at bounding box center [777, 293] width 1378 height 36
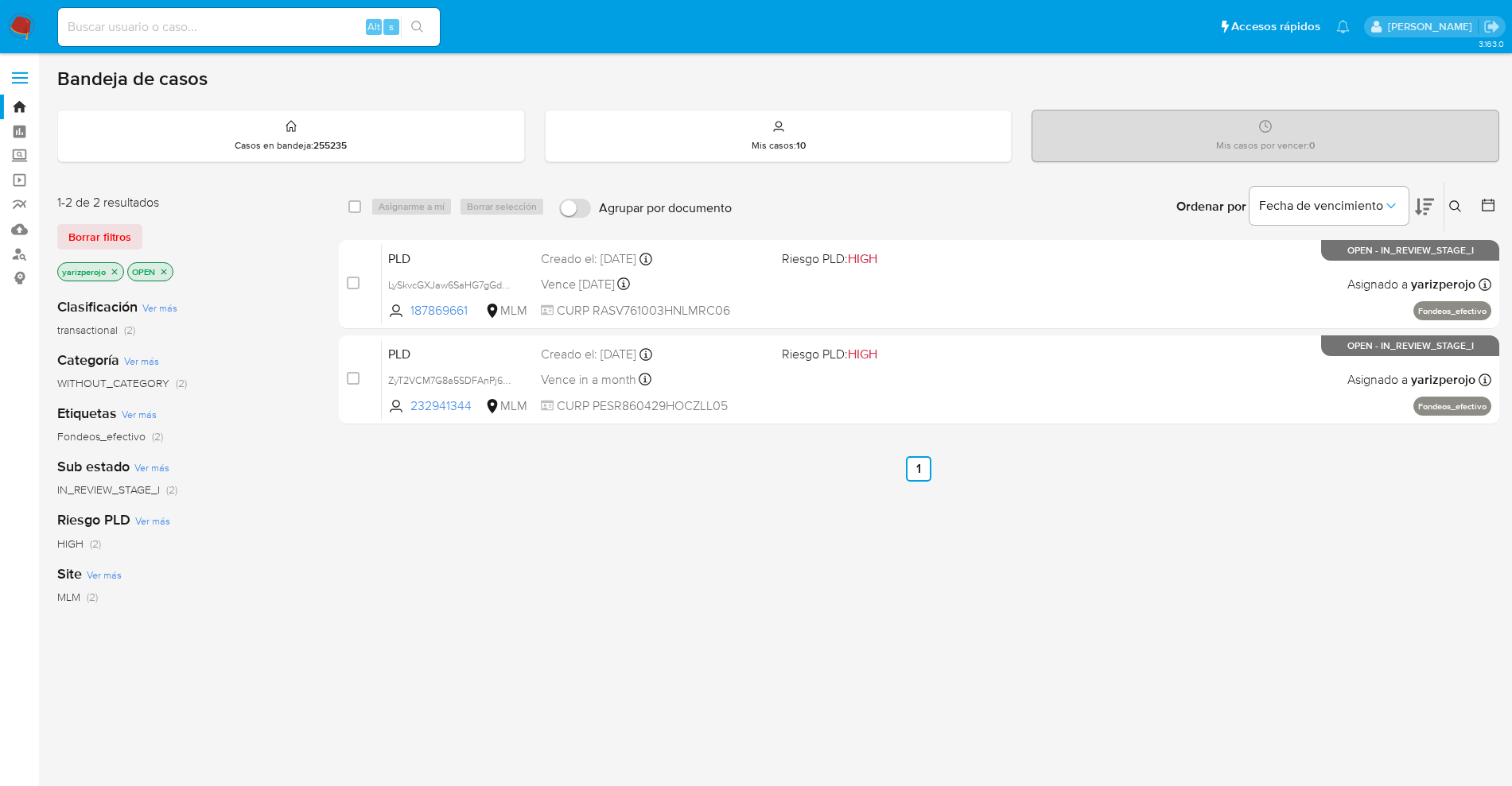
click at [255, 28] on input at bounding box center [249, 28] width 382 height 21
paste input "2005071460_Fernando"
drag, startPoint x: 259, startPoint y: 32, endPoint x: 138, endPoint y: 31, distance: 121.0
click at [138, 31] on input "2005071460_Fernando" at bounding box center [249, 28] width 382 height 21
type input "2005071460"
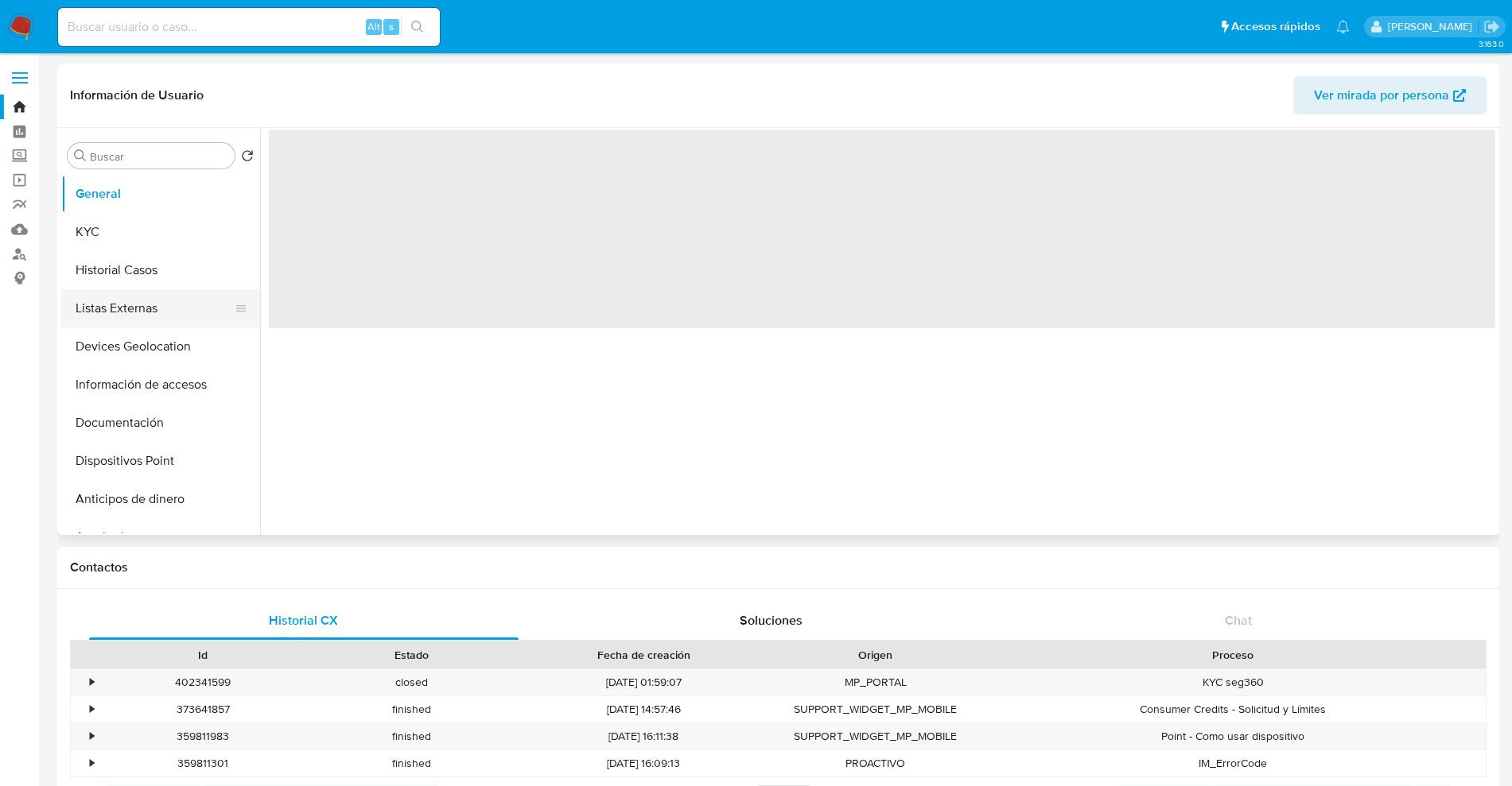
select select "10"
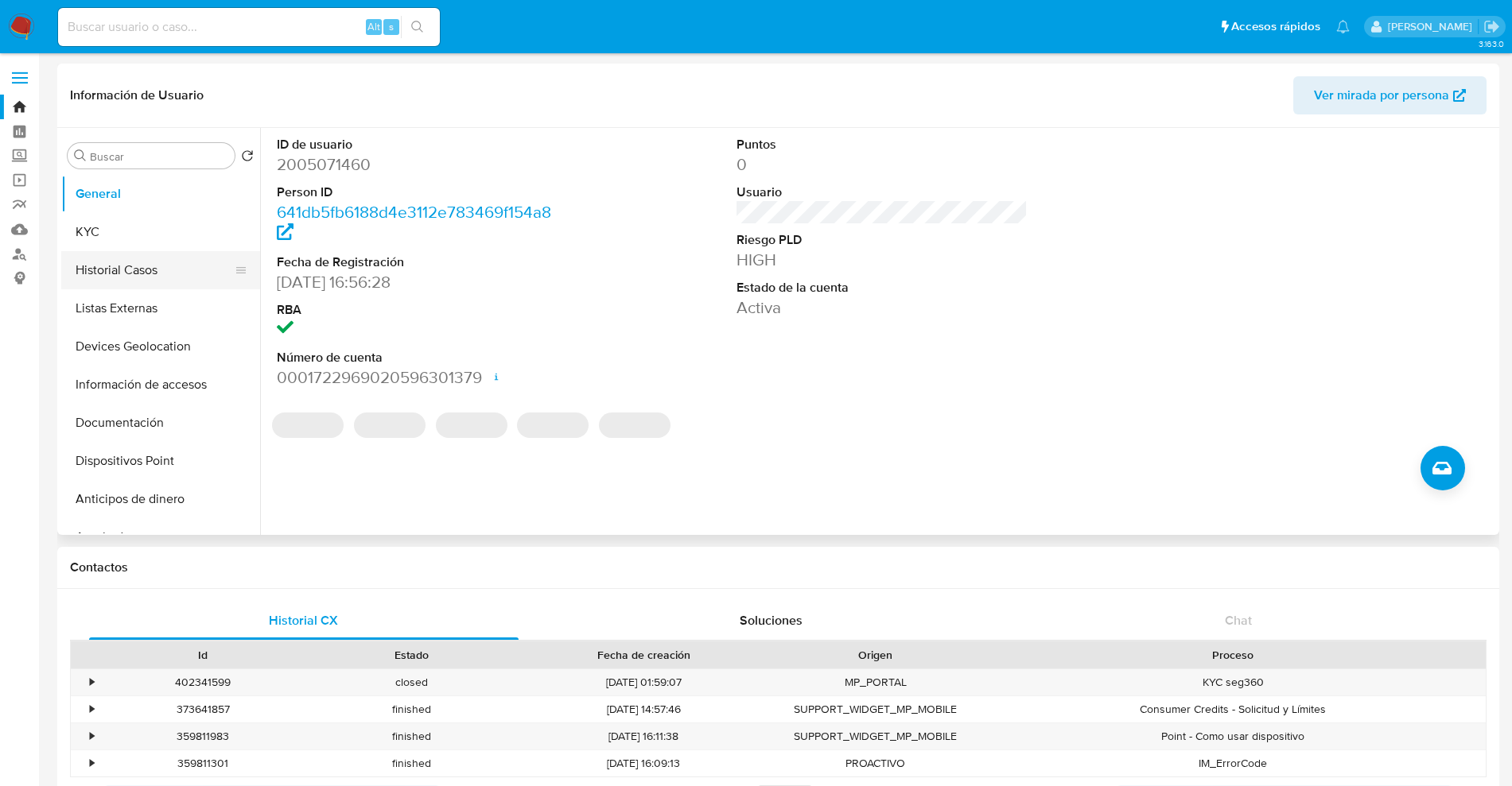
click at [123, 270] on button "Historial Casos" at bounding box center [154, 270] width 186 height 38
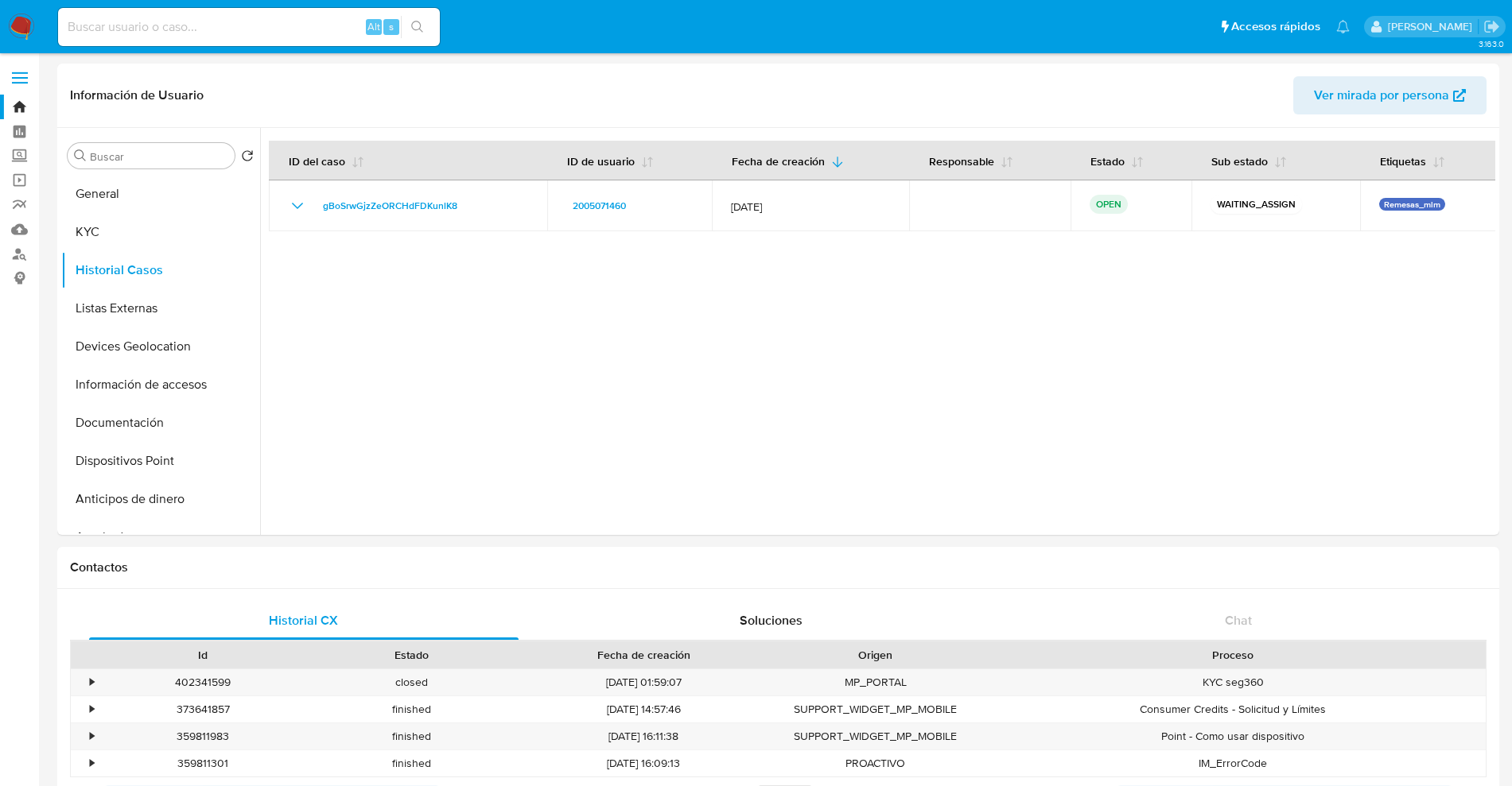
click at [176, 34] on input at bounding box center [249, 28] width 382 height 21
click at [24, 20] on img at bounding box center [21, 27] width 27 height 27
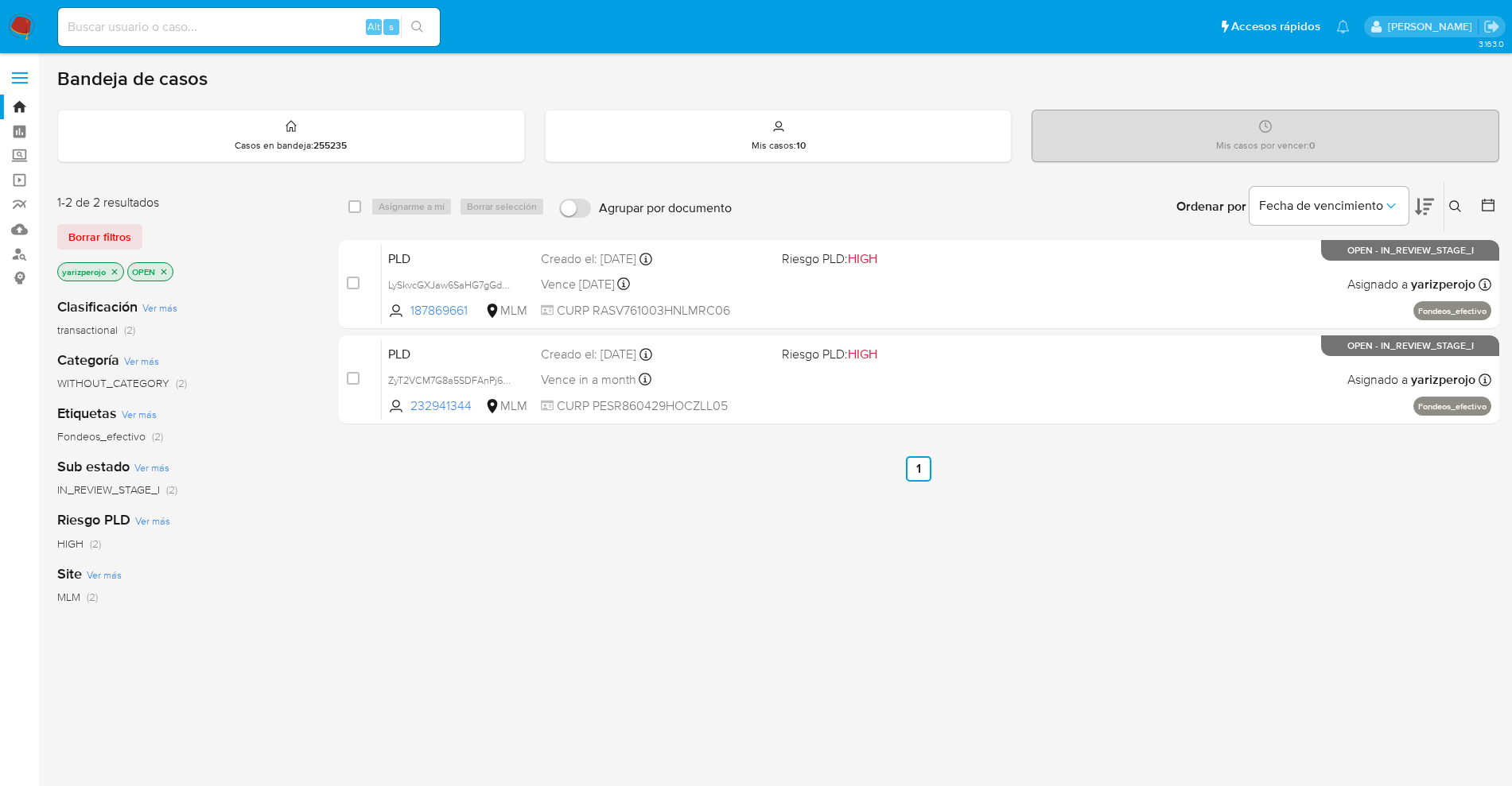
click at [117, 268] on icon "close-filter" at bounding box center [114, 272] width 10 height 10
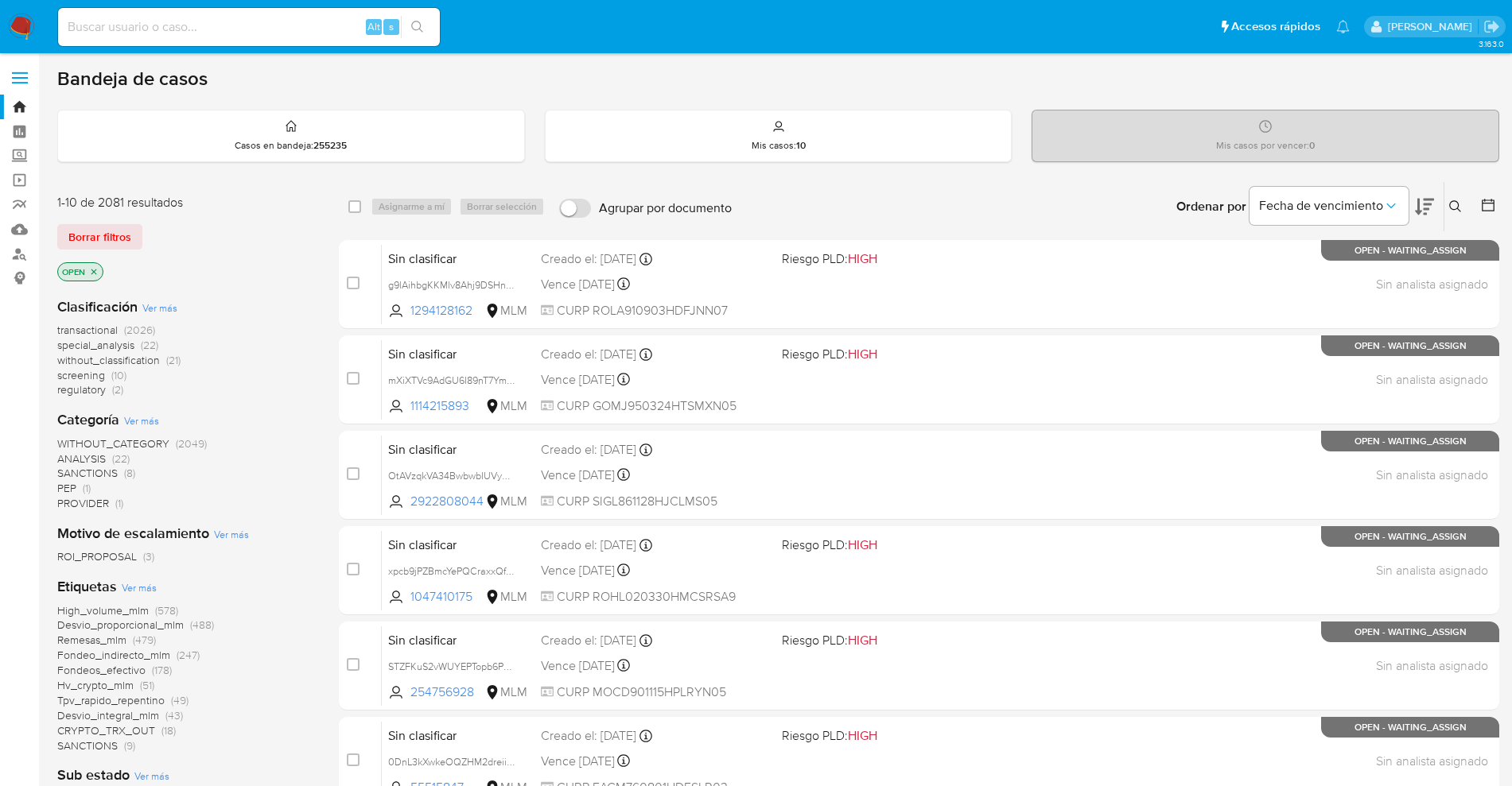
click at [1463, 208] on button at bounding box center [1458, 207] width 27 height 19
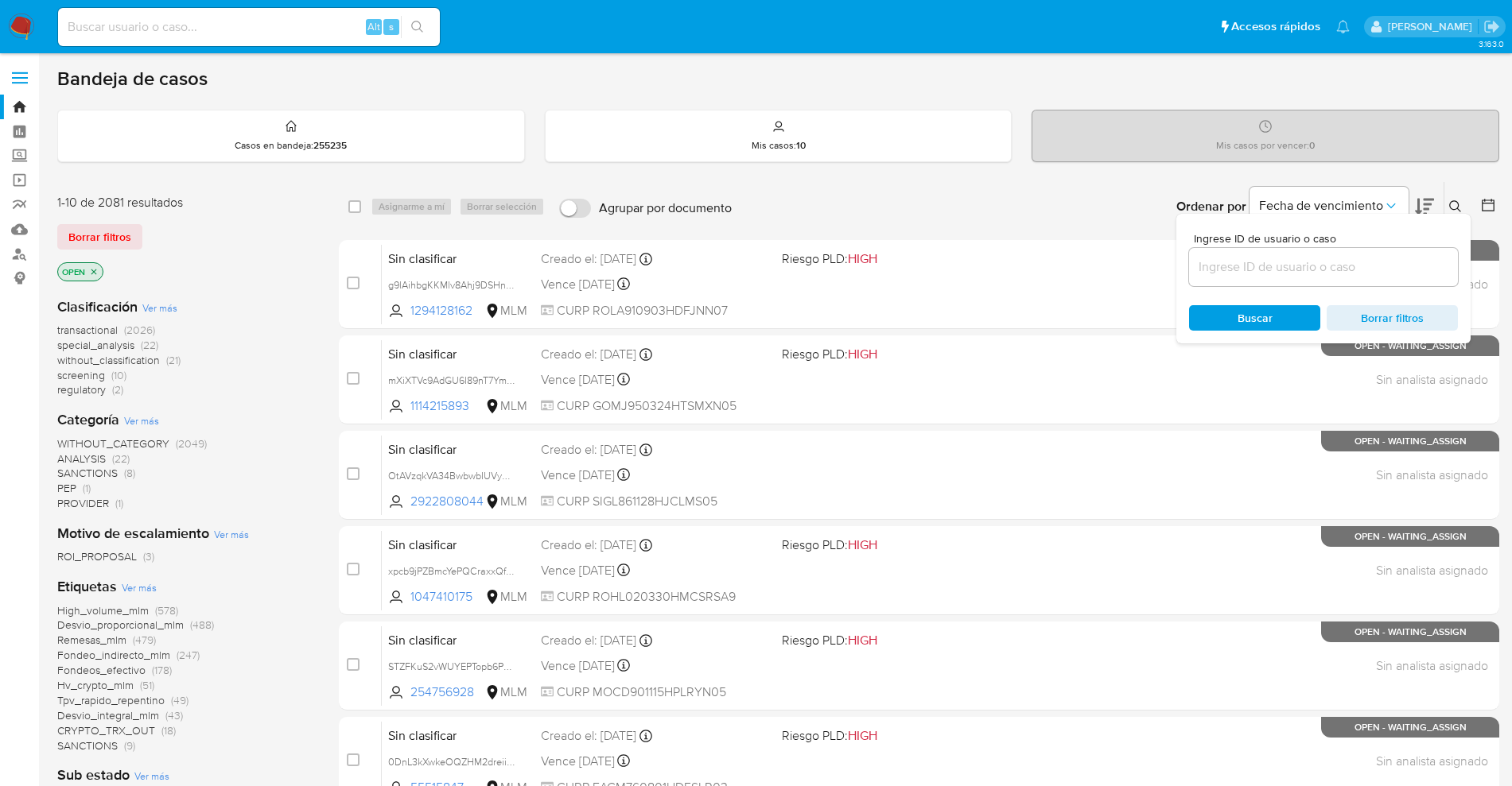
drag, startPoint x: 1235, startPoint y: 263, endPoint x: 1259, endPoint y: 279, distance: 28.8
click at [1235, 263] on input at bounding box center [1323, 267] width 269 height 21
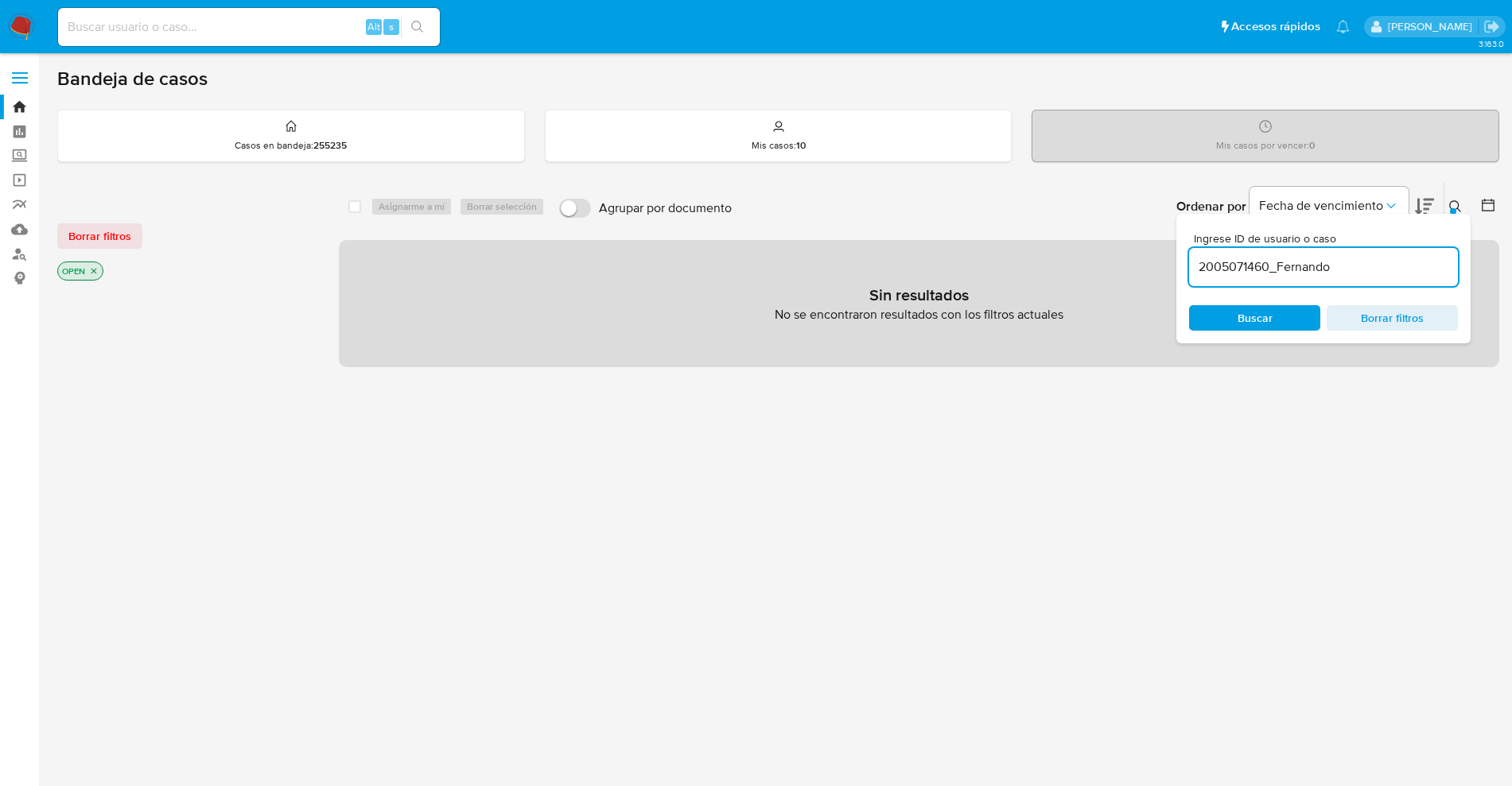
drag, startPoint x: 1270, startPoint y: 266, endPoint x: 1433, endPoint y: 255, distance: 163.4
click at [1433, 255] on div "2005071460_Fernando" at bounding box center [1323, 267] width 269 height 38
type input "2005071460"
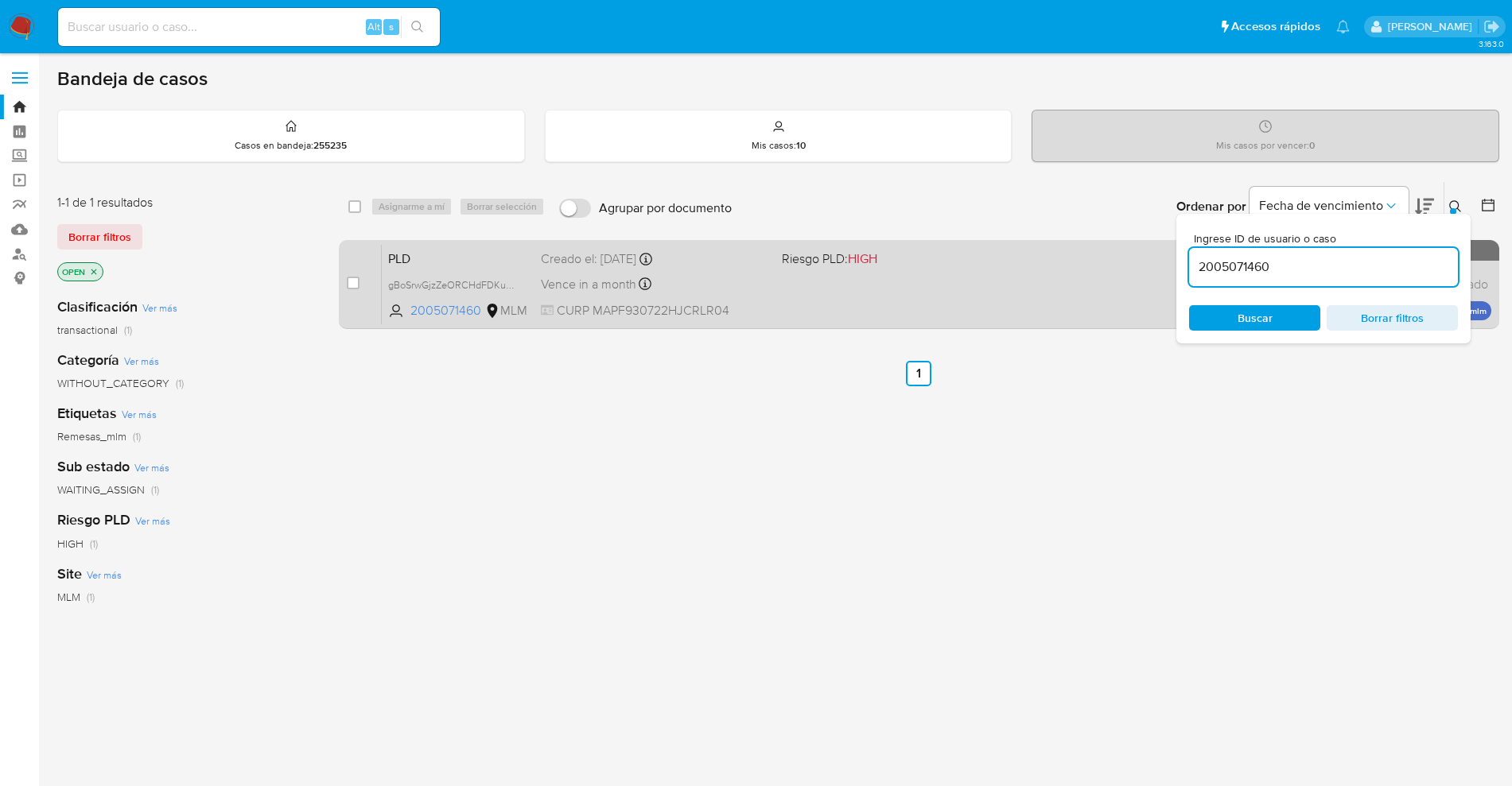
drag, startPoint x: 1355, startPoint y: 267, endPoint x: 942, endPoint y: 264, distance: 413.0
click at [942, 264] on div "select-all-cases-checkbox Asignarme a mí Borrar selección Agrupar por documento…" at bounding box center [919, 259] width 1160 height 155
click at [362, 284] on div "case-item-checkbox No es posible asignar el caso" at bounding box center [363, 284] width 35 height 80
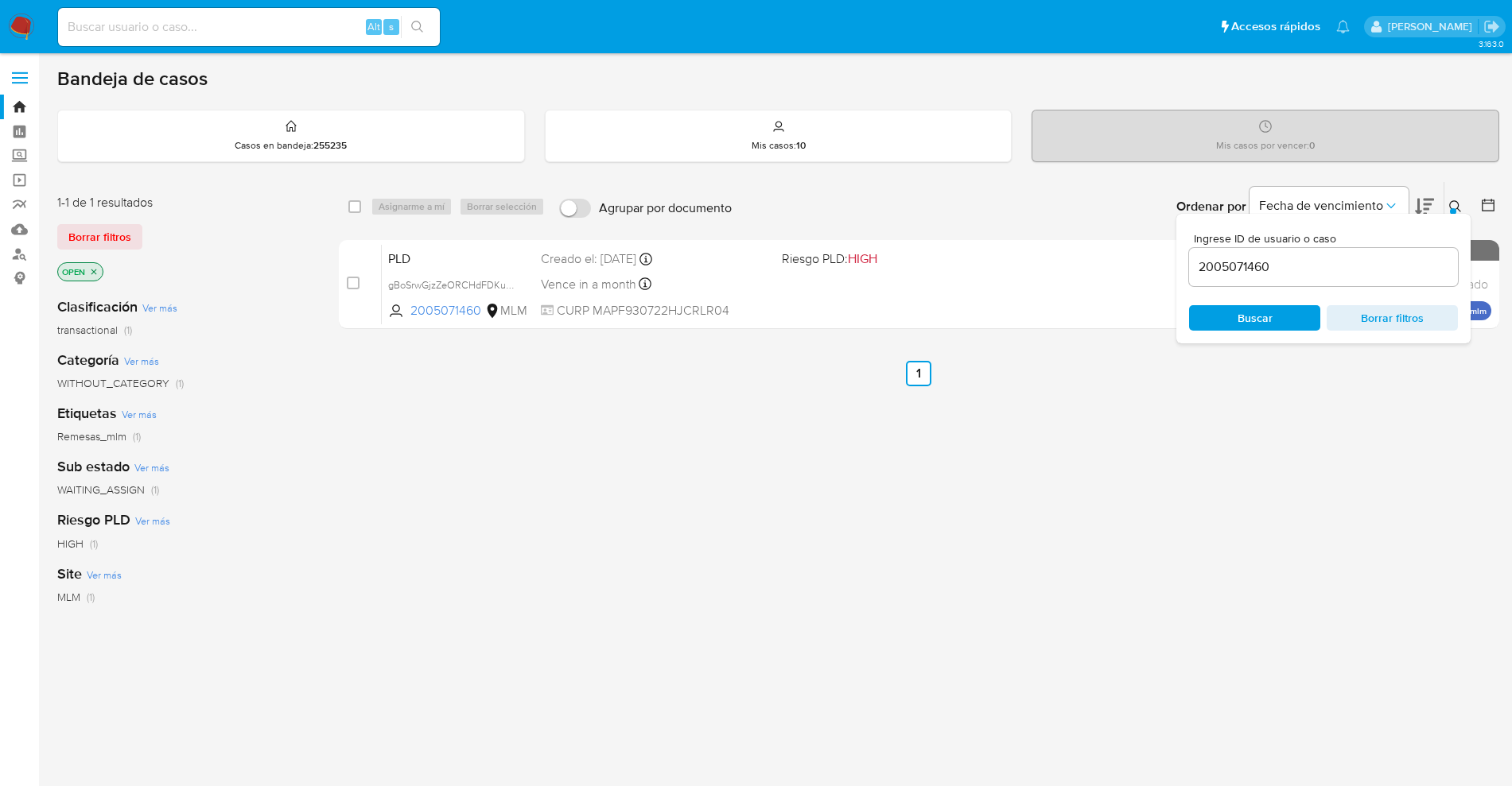
click at [899, 461] on div "select-all-cases-checkbox Asignarme a mí Borrar selección Agrupar por documento…" at bounding box center [919, 541] width 1160 height 720
click at [1375, 319] on span "Borrar filtros" at bounding box center [1392, 318] width 109 height 22
click at [1346, 389] on div "select-all-cases-checkbox Asignarme a mí Borrar selección Agrupar por documento…" at bounding box center [919, 541] width 1160 height 720
click at [1367, 192] on button "Fecha de vencimiento" at bounding box center [1328, 206] width 159 height 38
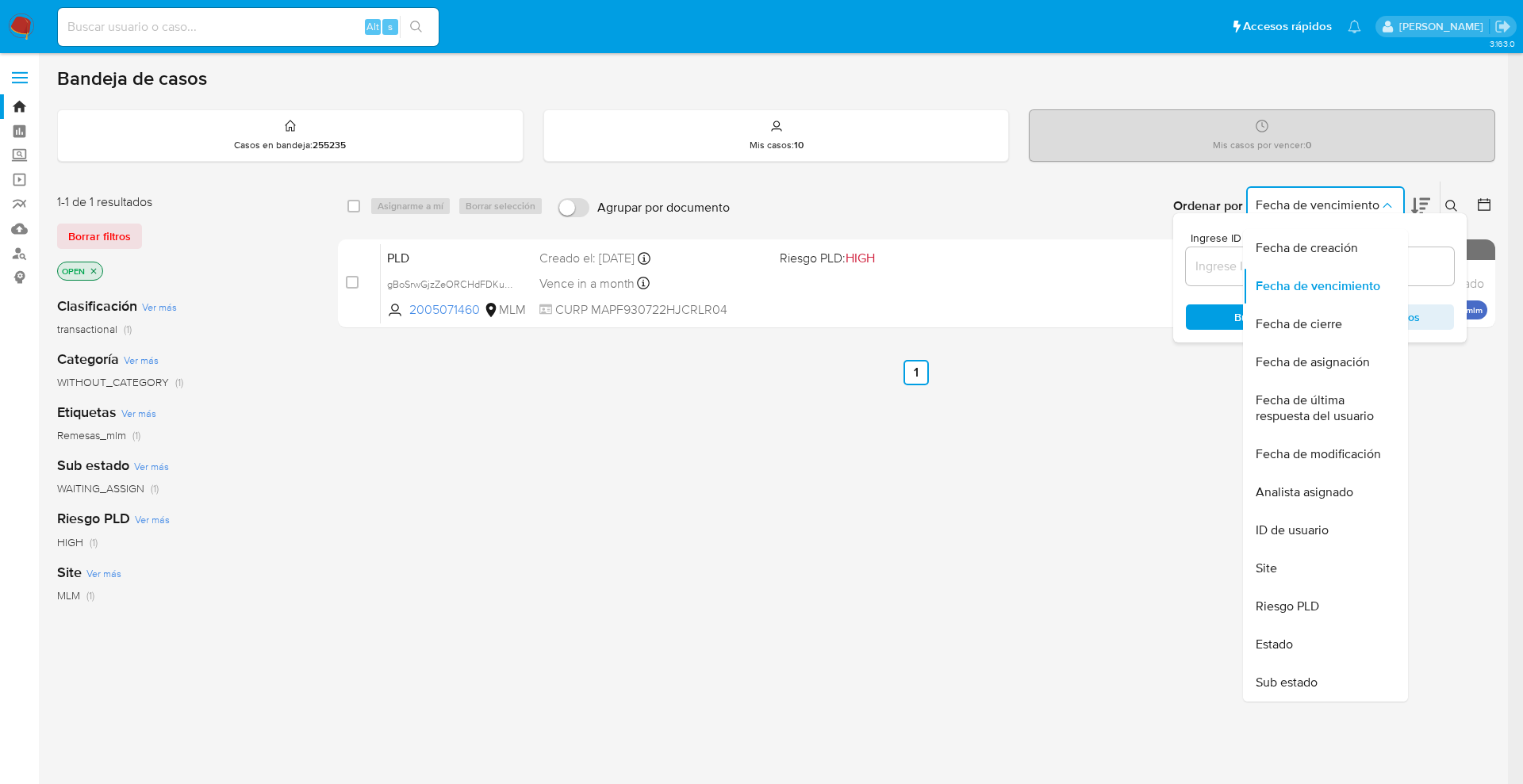
click at [1354, 194] on button "Fecha de vencimiento" at bounding box center [1325, 206] width 159 height 38
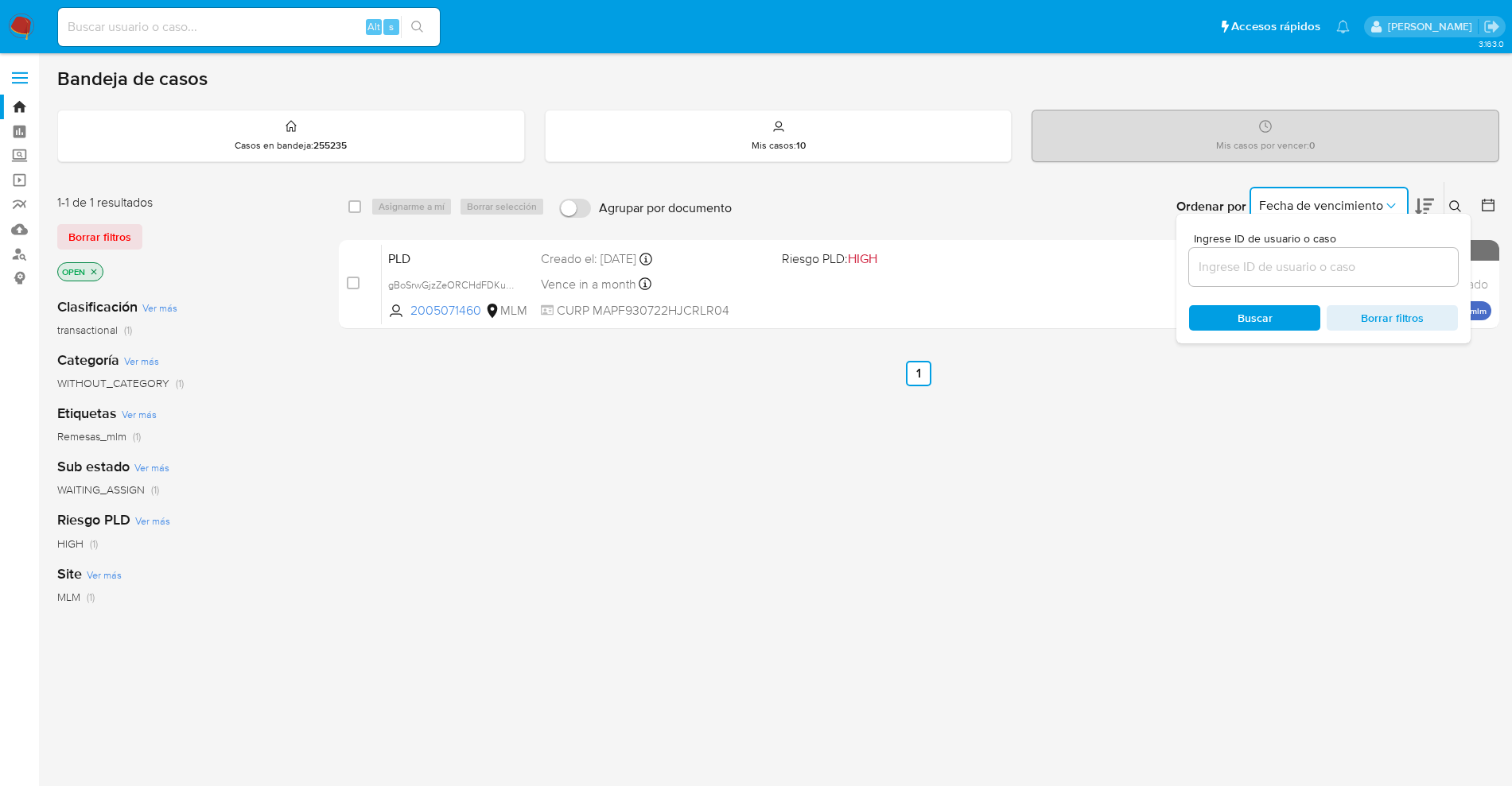
click at [1463, 201] on button at bounding box center [1458, 207] width 27 height 19
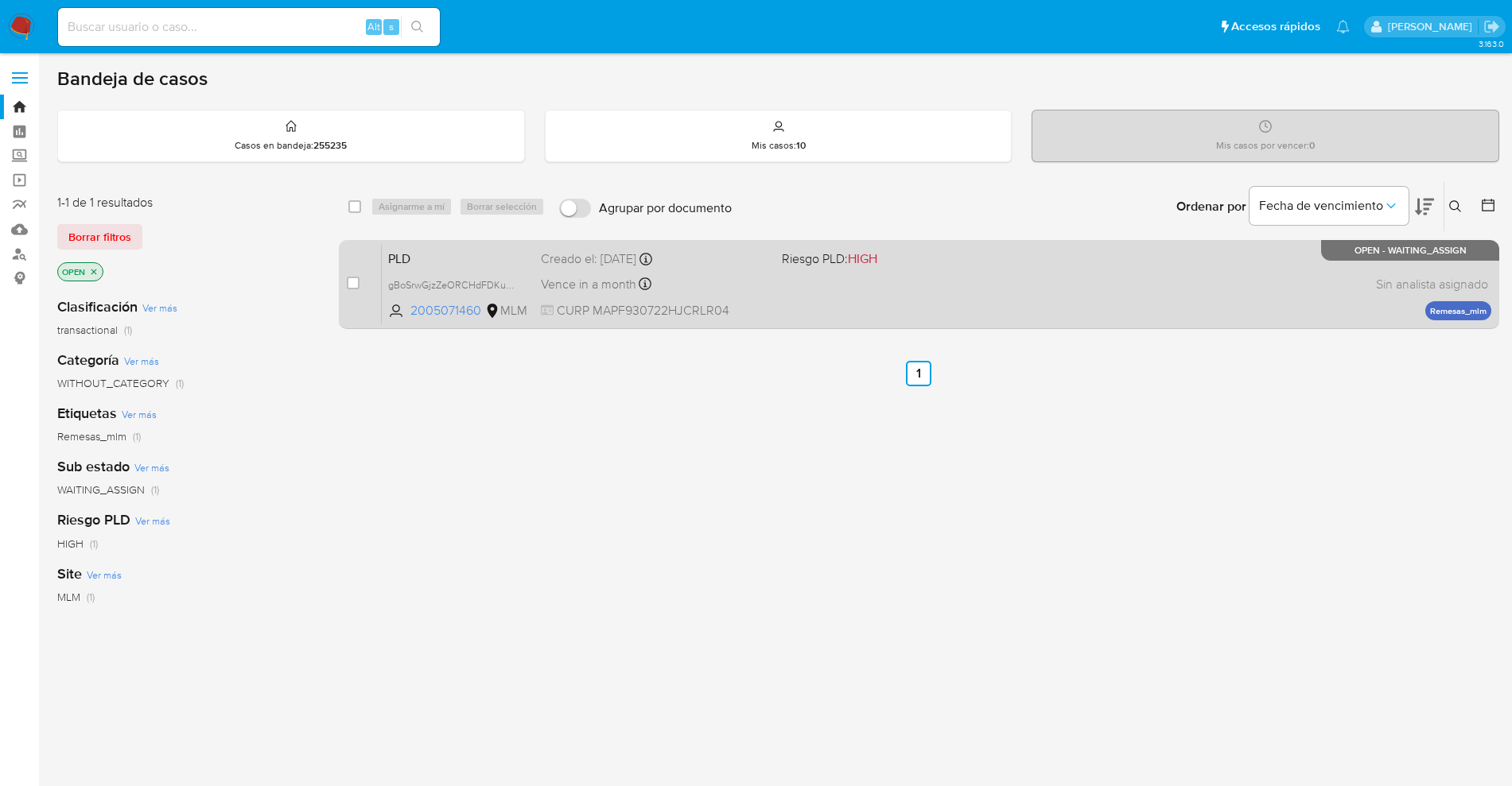
click at [351, 292] on div "case-item-checkbox" at bounding box center [352, 284] width 12 height 19
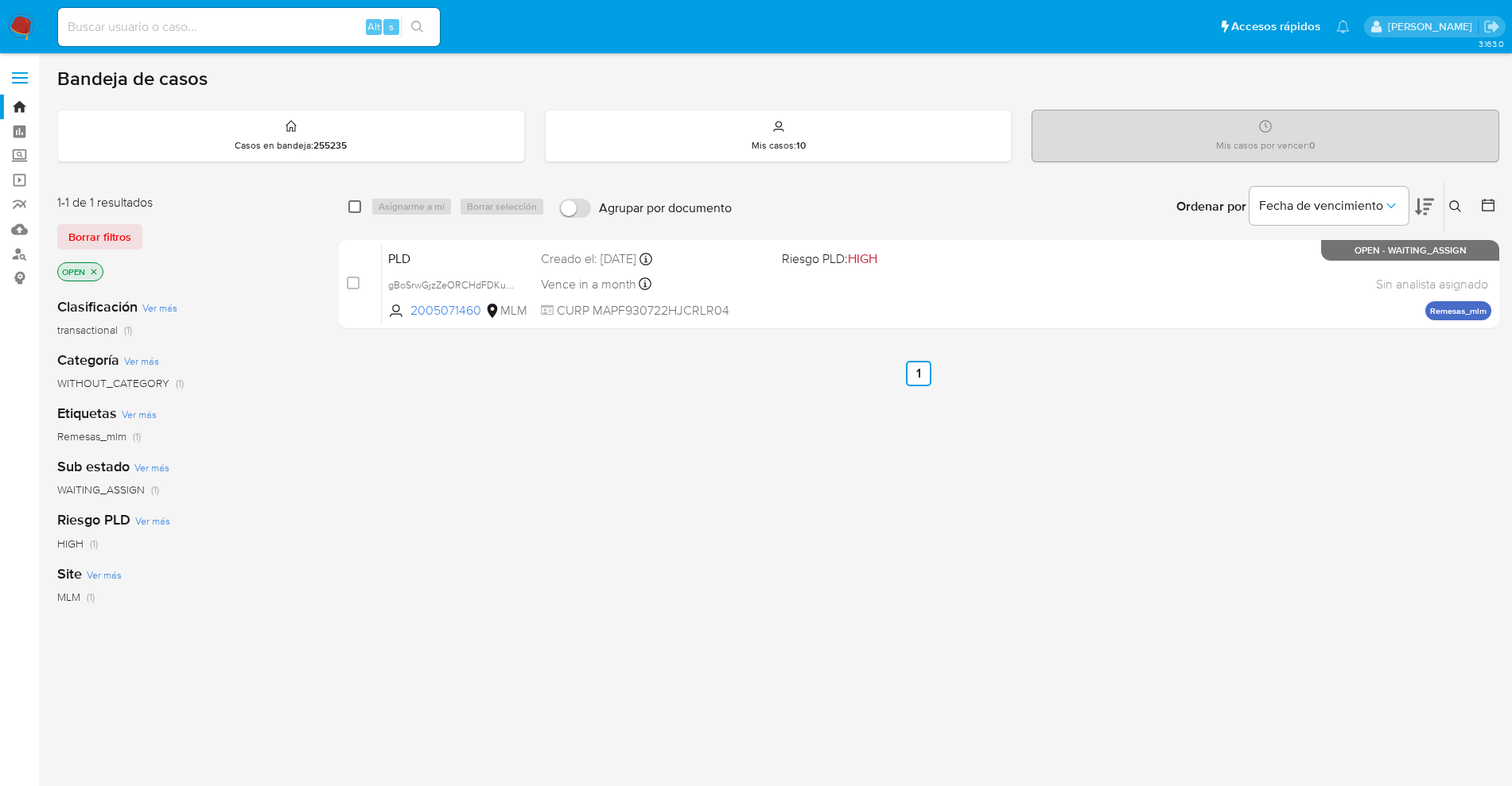
click at [356, 203] on input "checkbox" at bounding box center [354, 206] width 12 height 12
checkbox input "true"
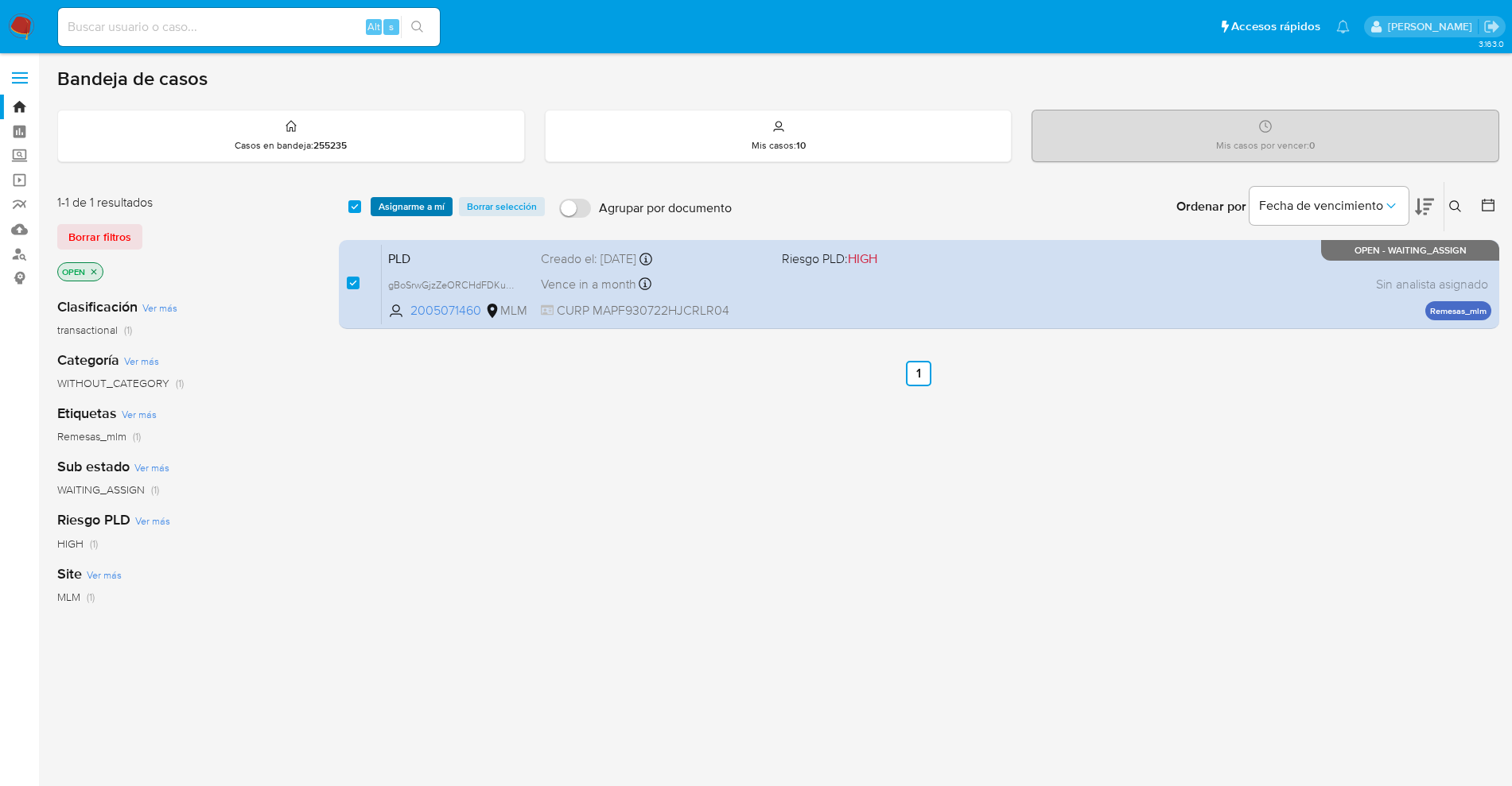
click at [427, 208] on span "Asignarme a mí" at bounding box center [411, 206] width 66 height 16
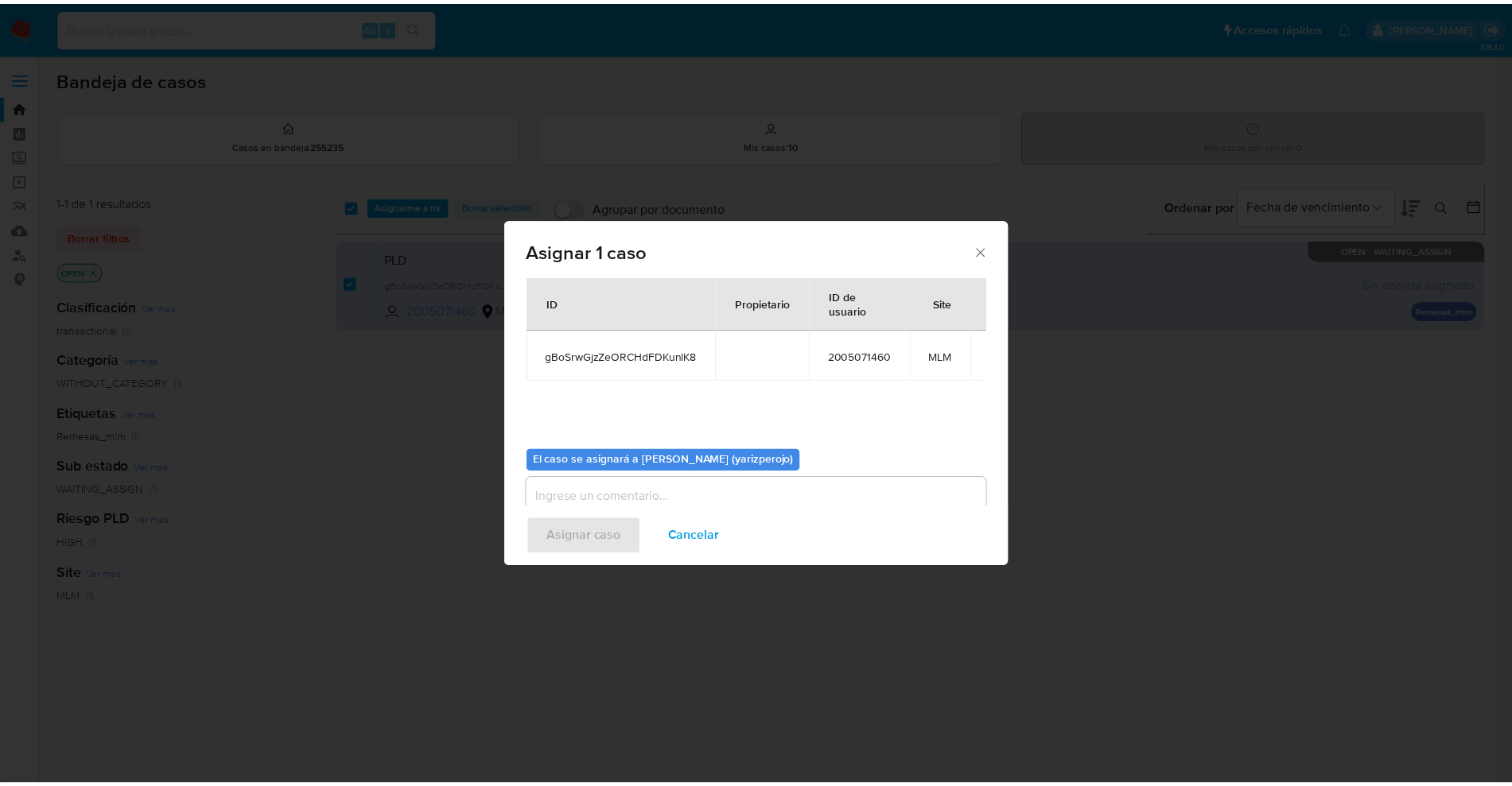
scroll to position [83, 0]
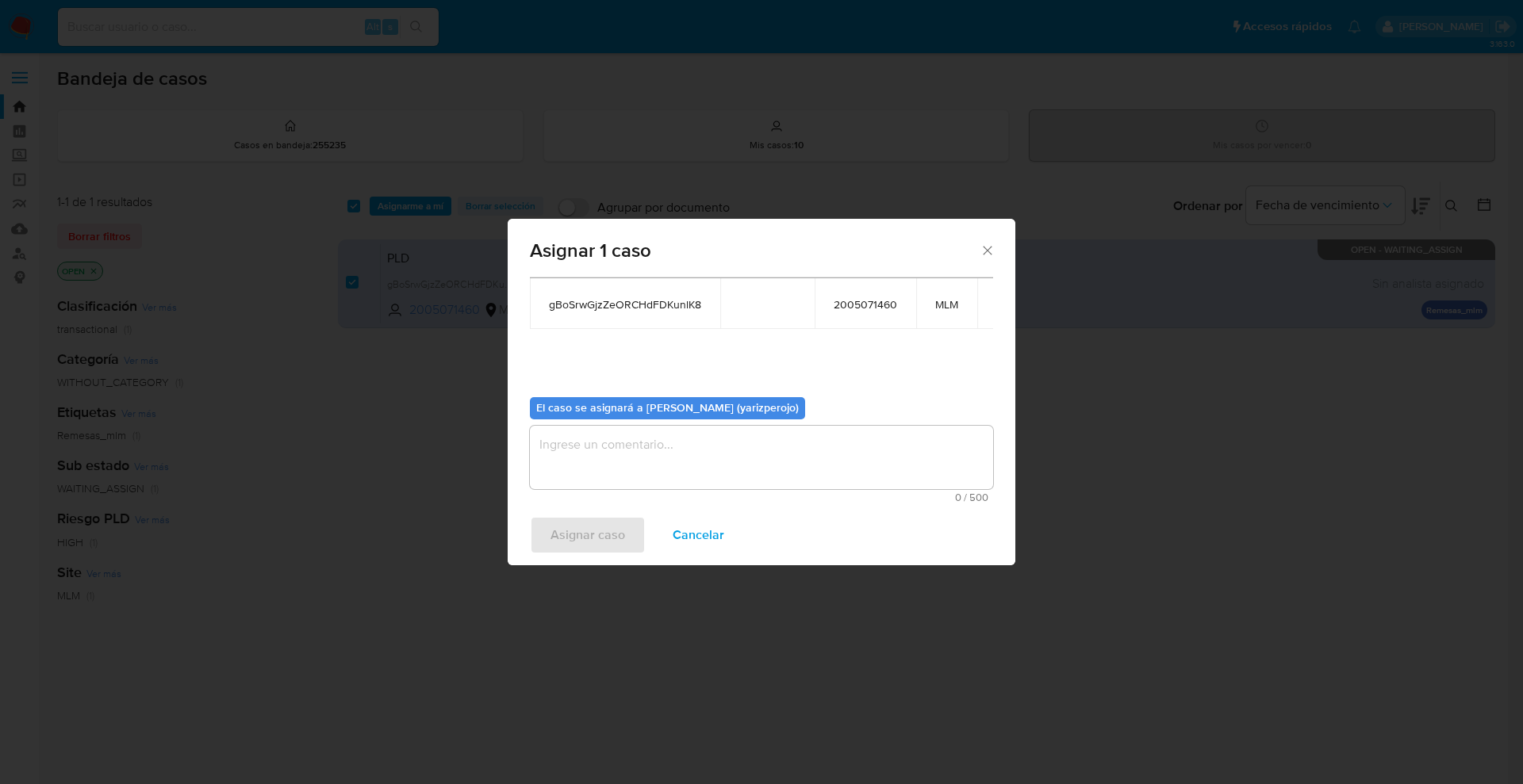
click at [633, 461] on textarea "assign-modal" at bounding box center [762, 458] width 464 height 64
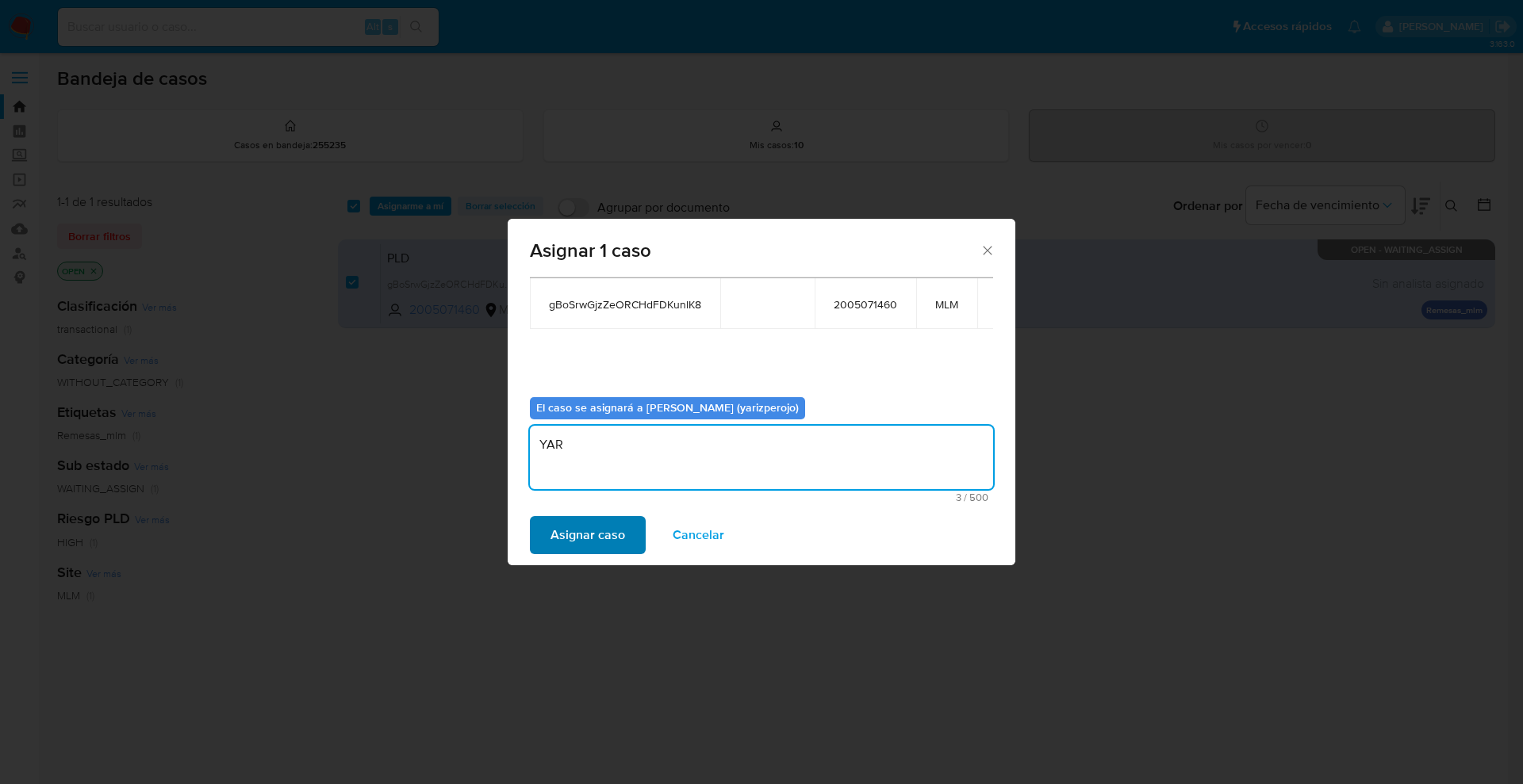
type textarea "YAR"
click at [611, 540] on span "Asignar caso" at bounding box center [587, 535] width 74 height 35
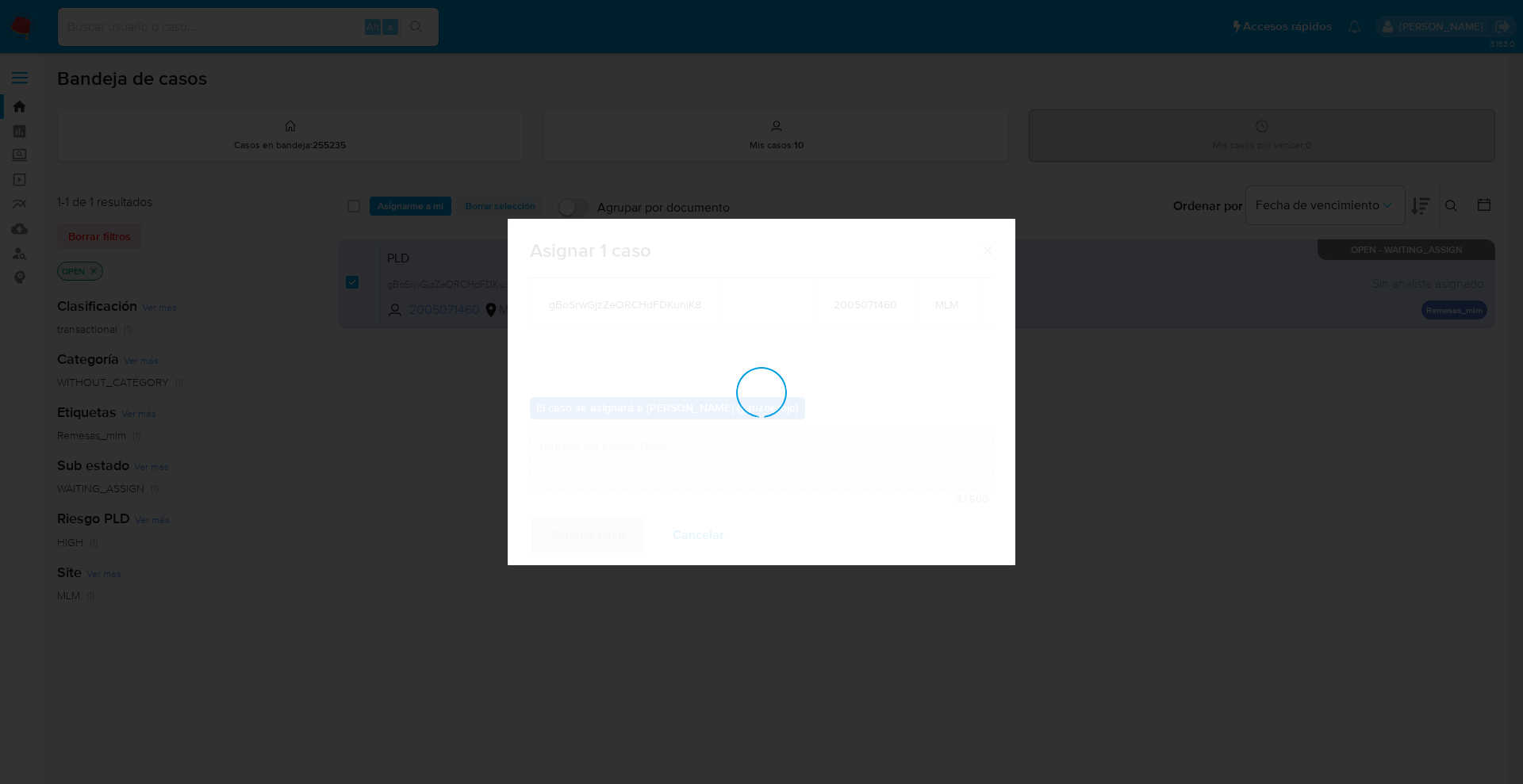
checkbox input "false"
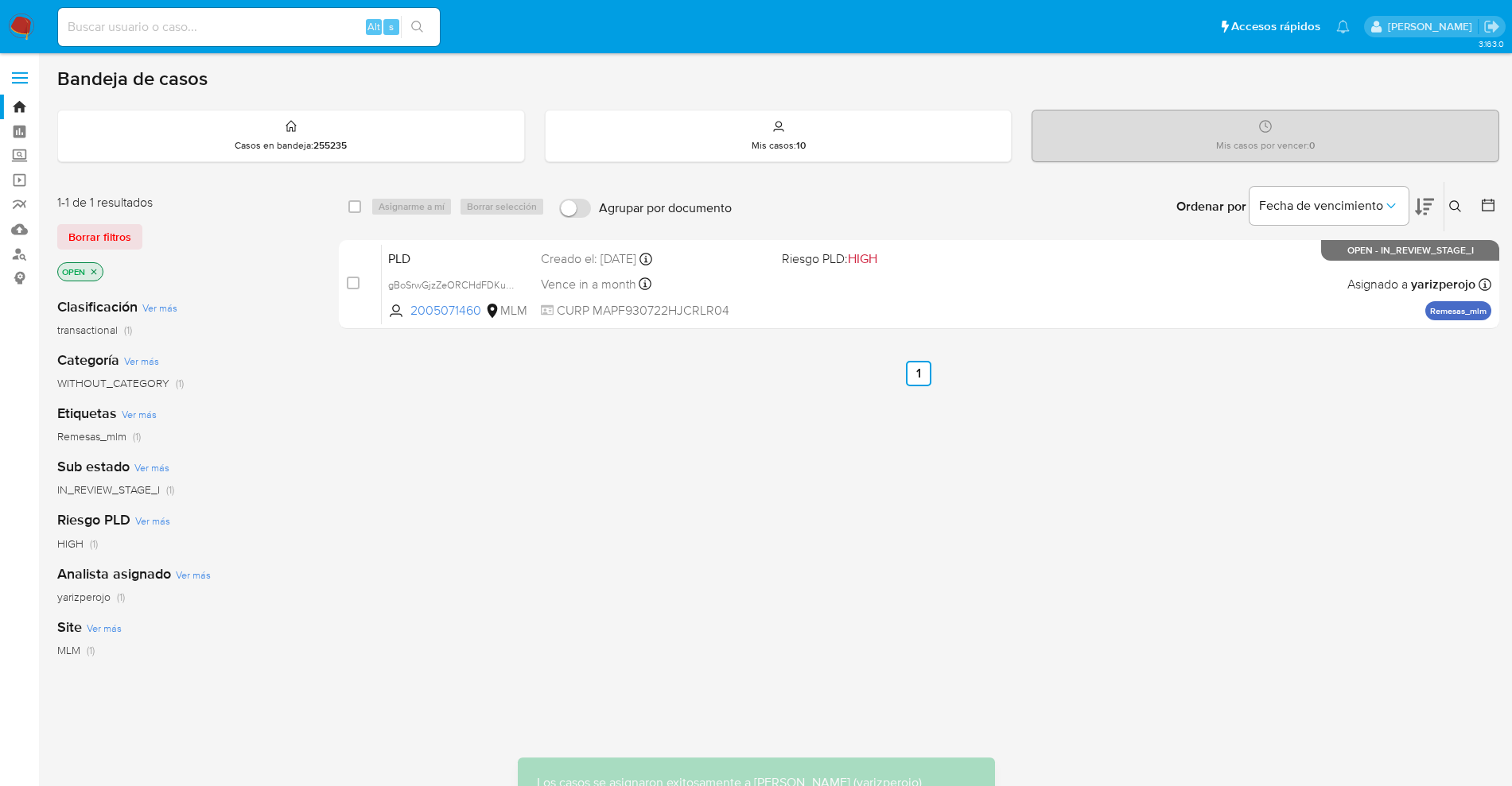
click at [217, 10] on div "Alt s" at bounding box center [249, 27] width 382 height 38
click at [213, 24] on input at bounding box center [249, 28] width 382 height 21
paste input "2005071460"
type input "2005071460"
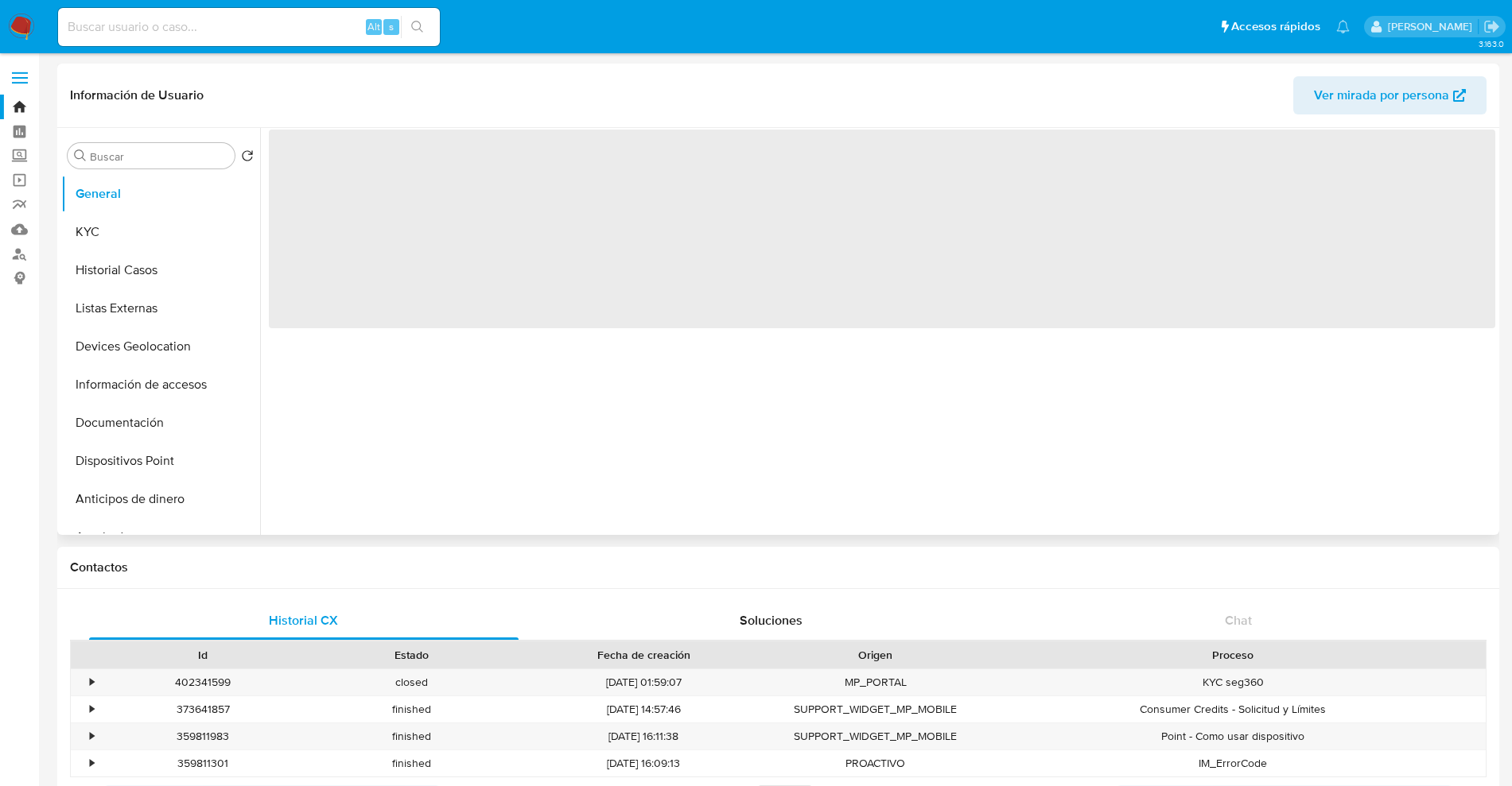
select select "10"
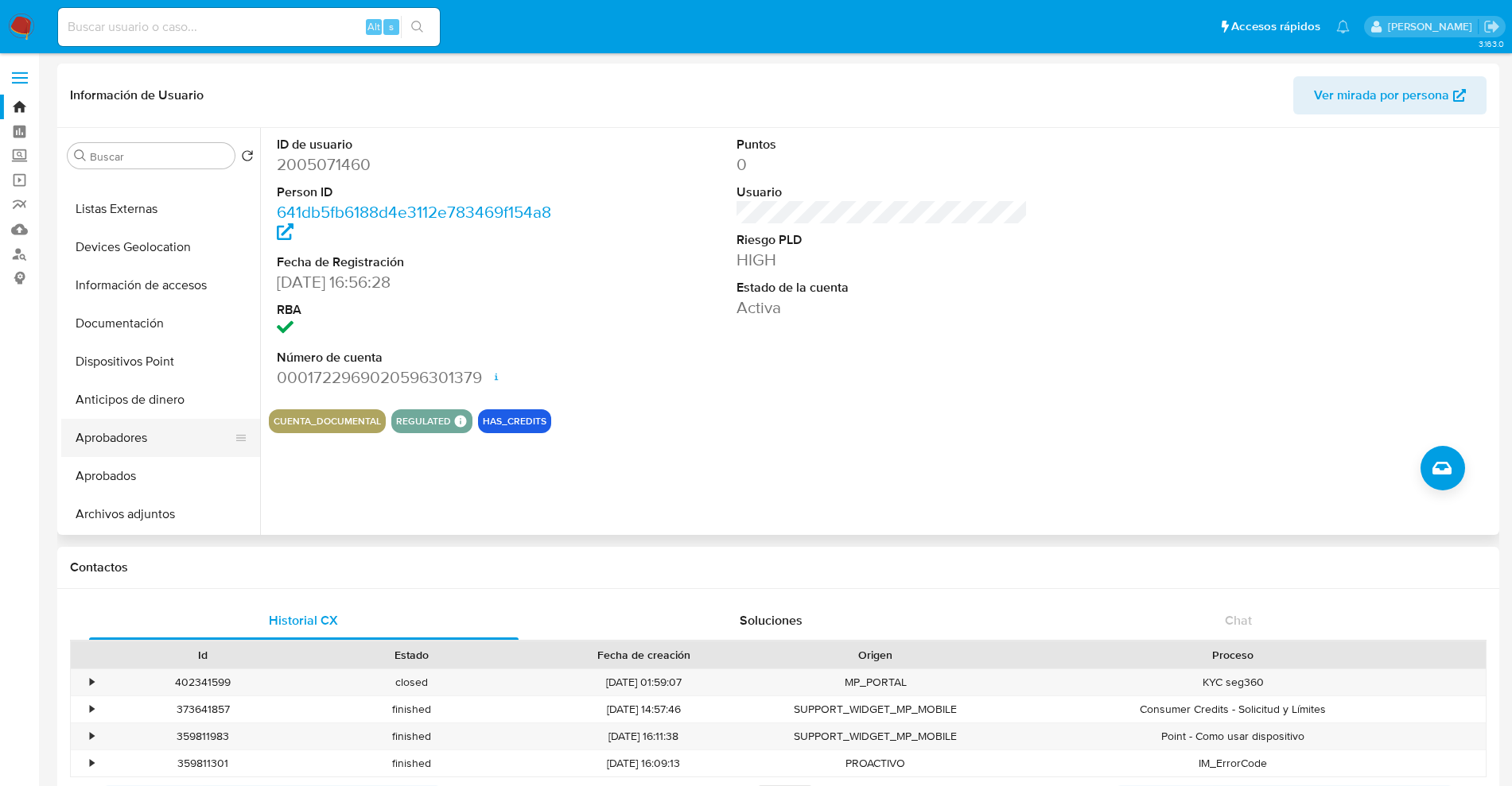
scroll to position [198, 0]
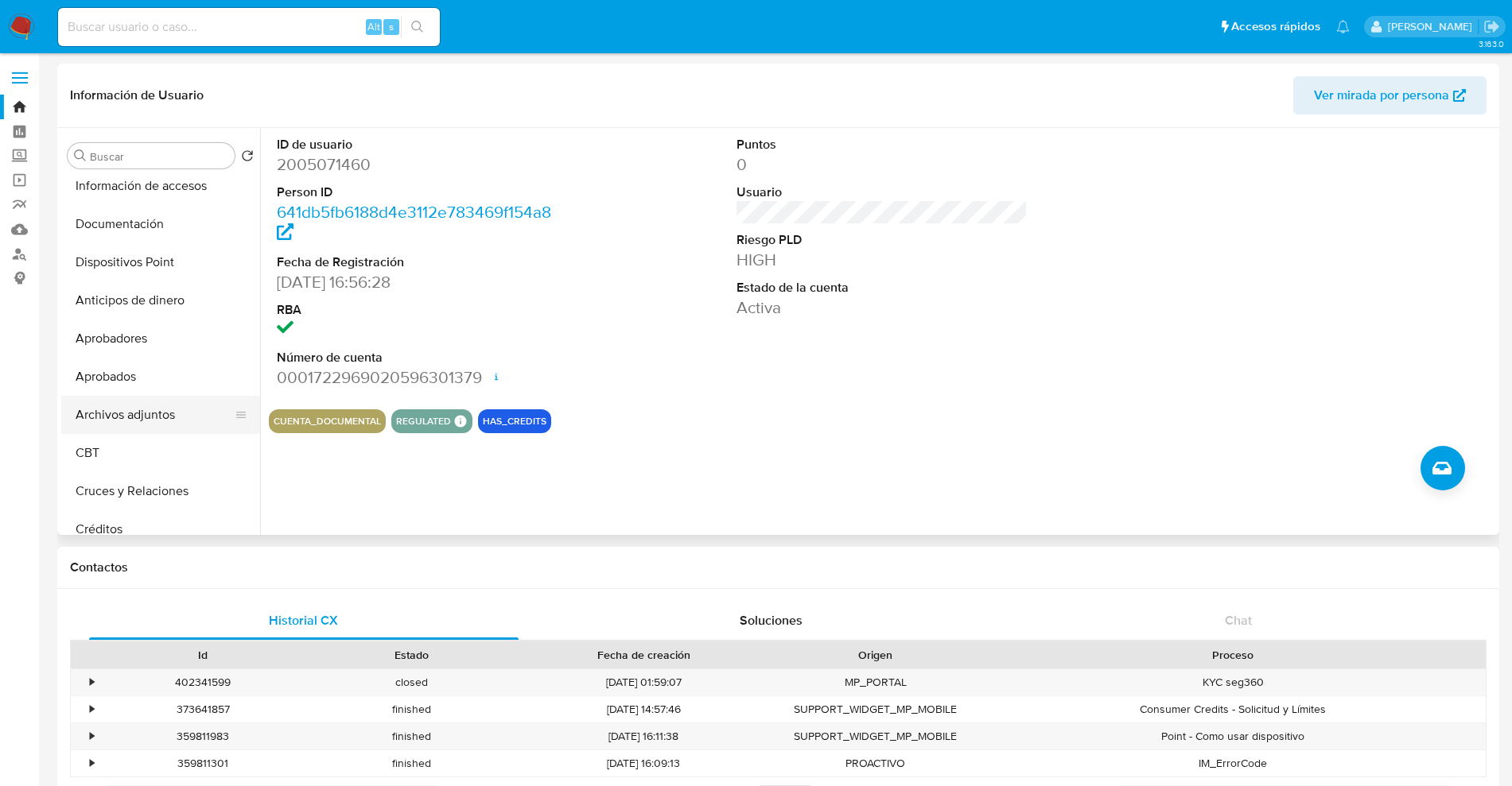
click at [161, 407] on button "Archivos adjuntos" at bounding box center [154, 415] width 186 height 38
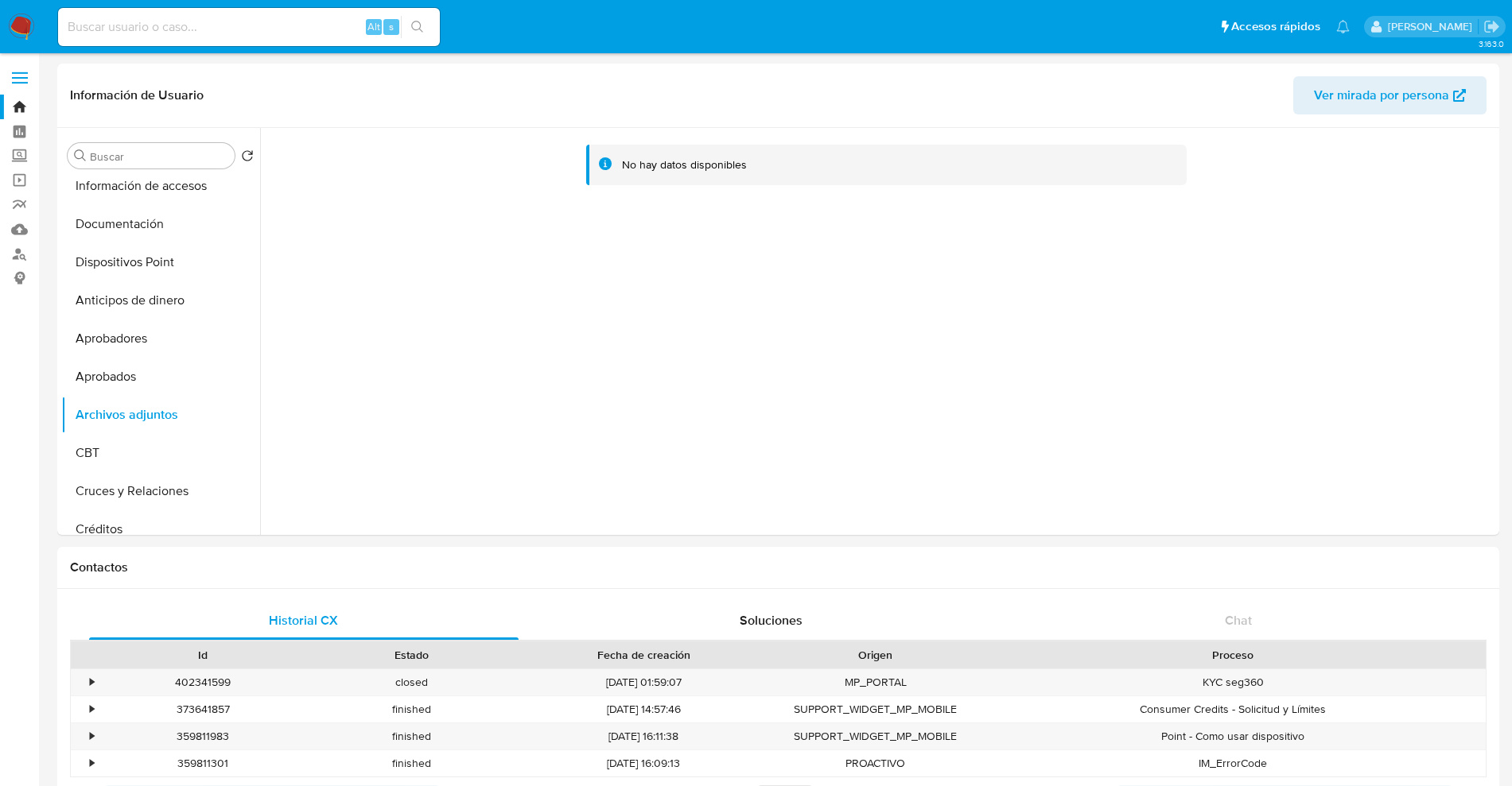
click at [1025, 341] on div "No hay datos disponibles" at bounding box center [878, 331] width 1234 height 407
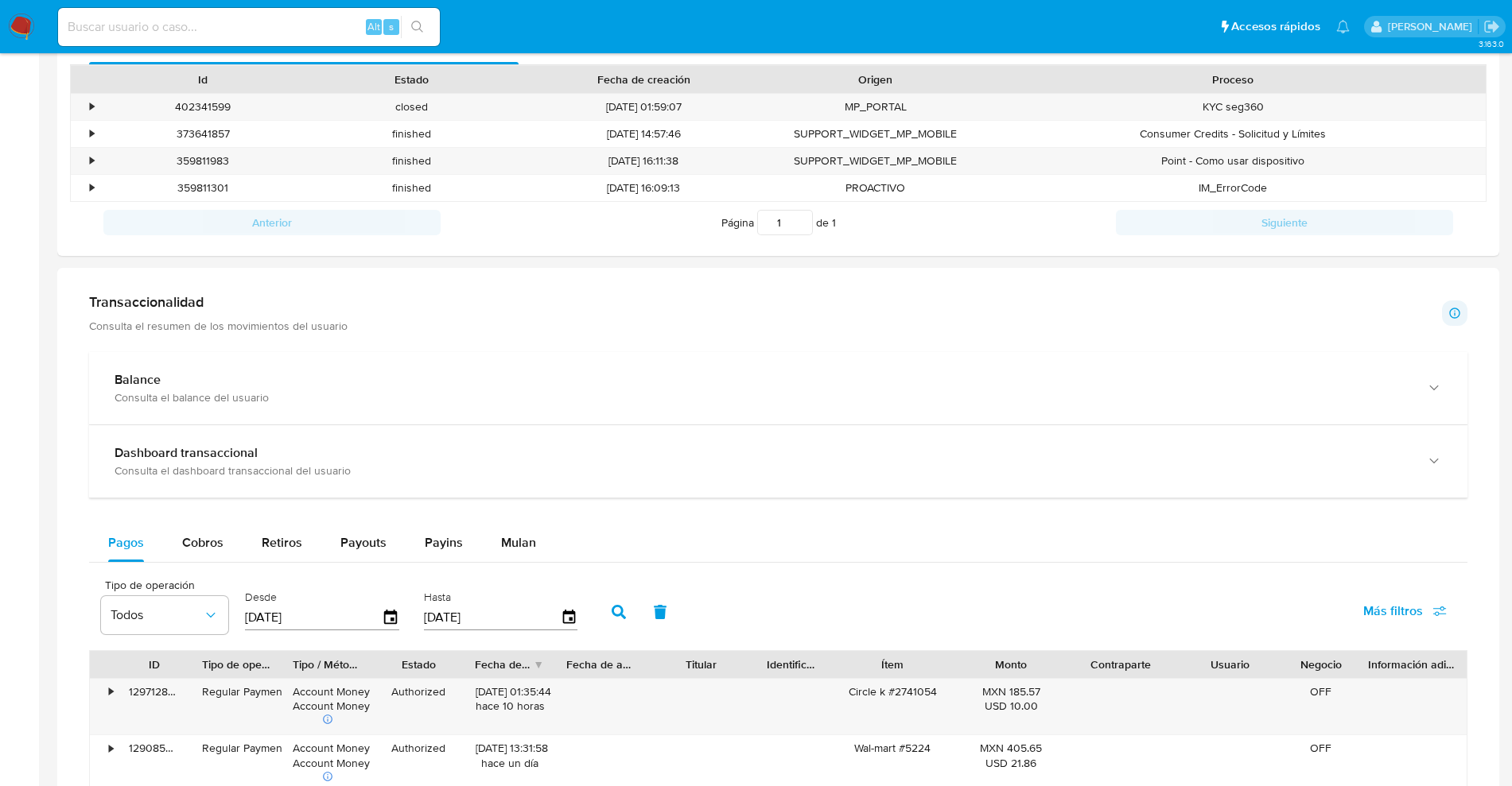
scroll to position [0, 0]
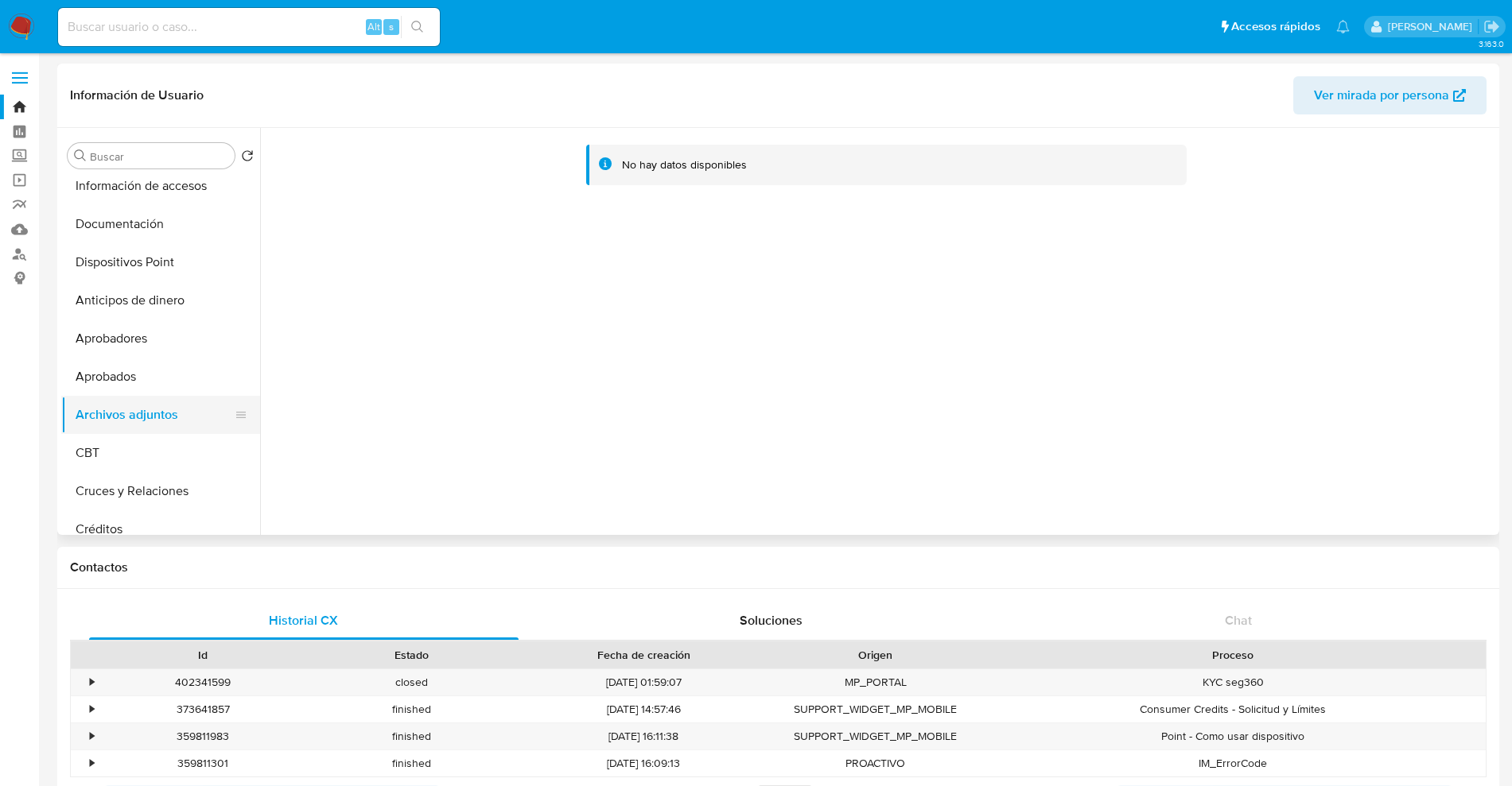
click at [126, 420] on button "Archivos adjuntos" at bounding box center [154, 415] width 186 height 38
click at [975, 412] on div "No hay datos disponibles" at bounding box center [878, 331] width 1234 height 407
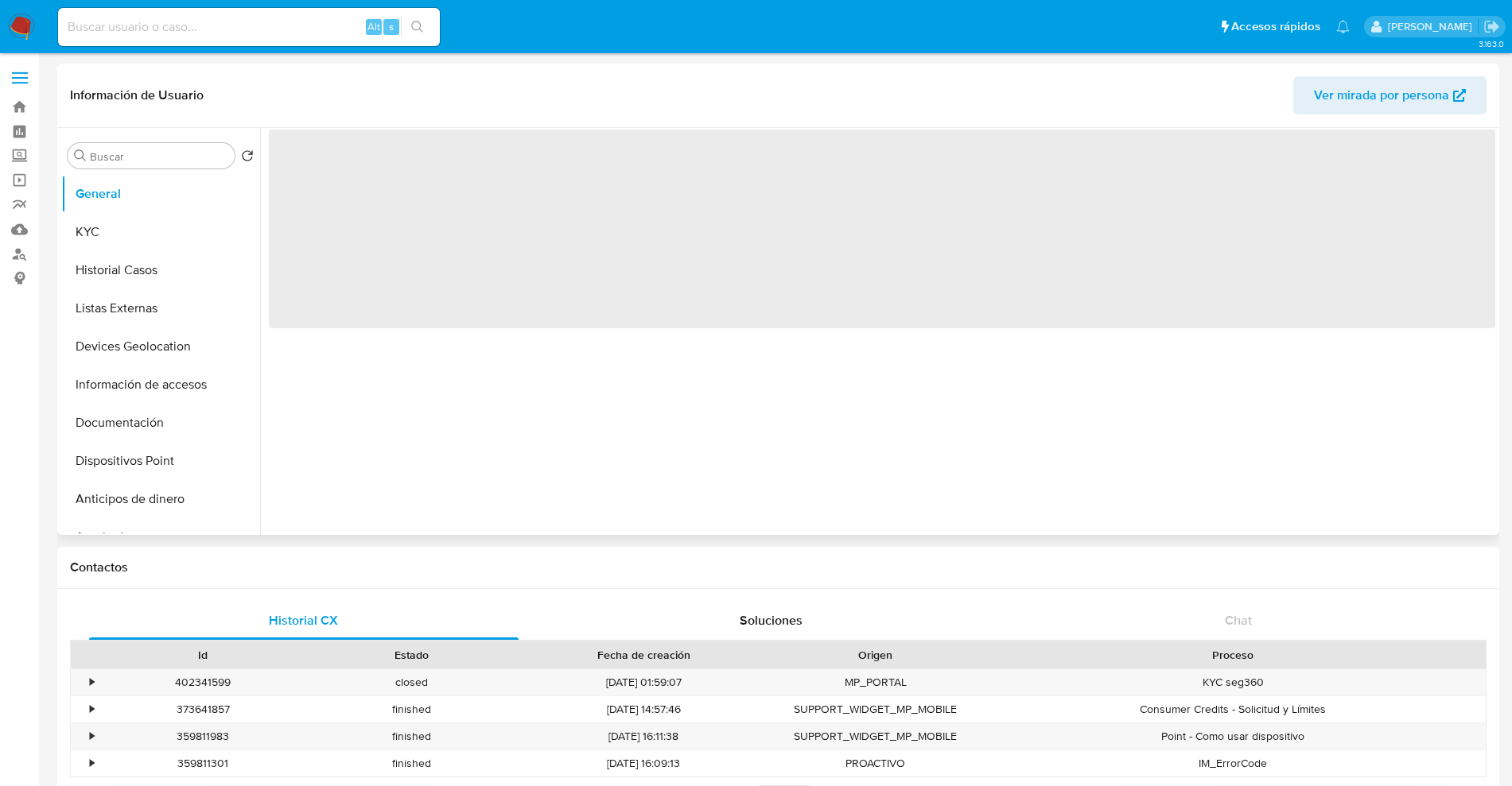
select select "10"
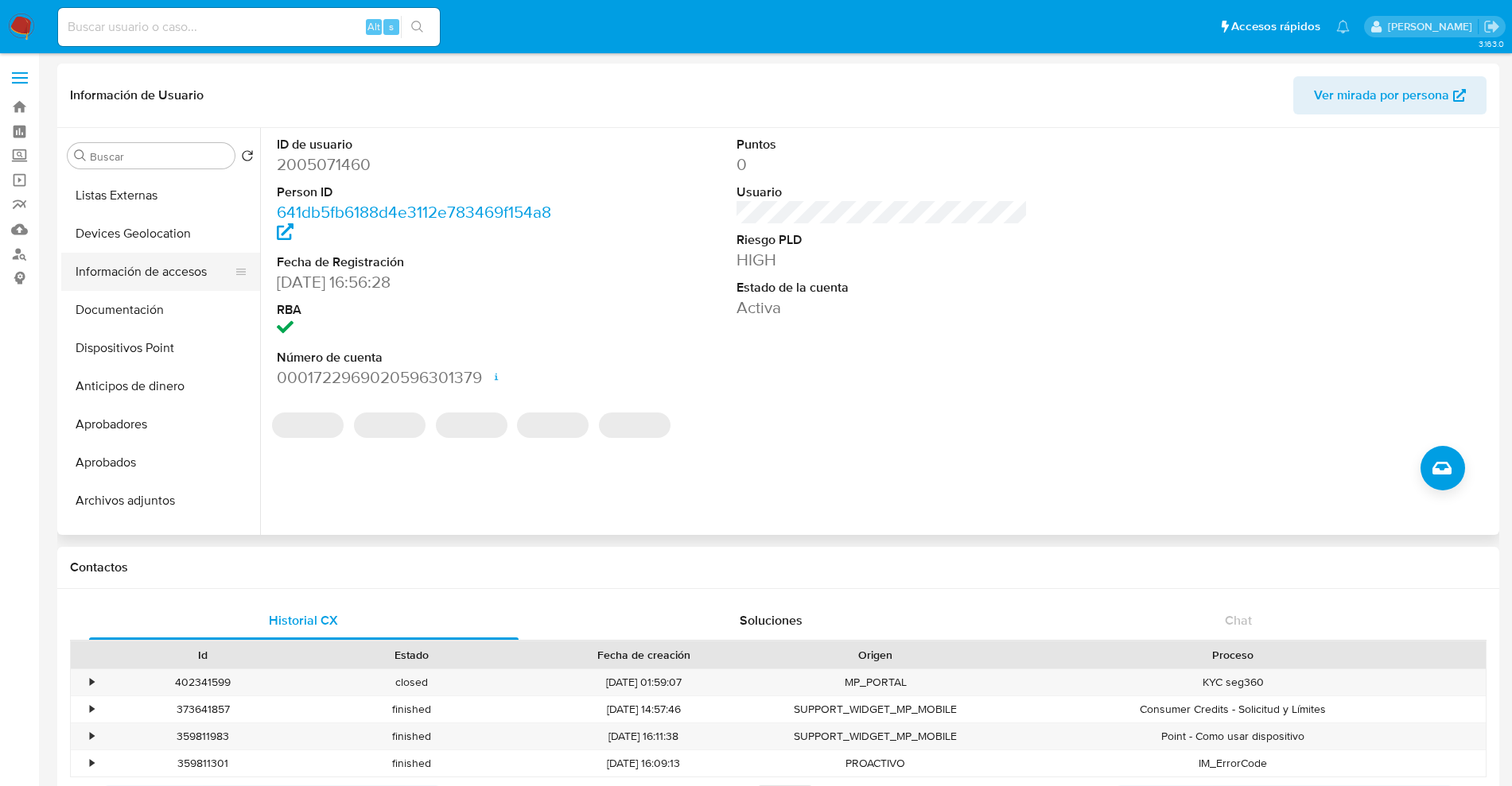
scroll to position [198, 0]
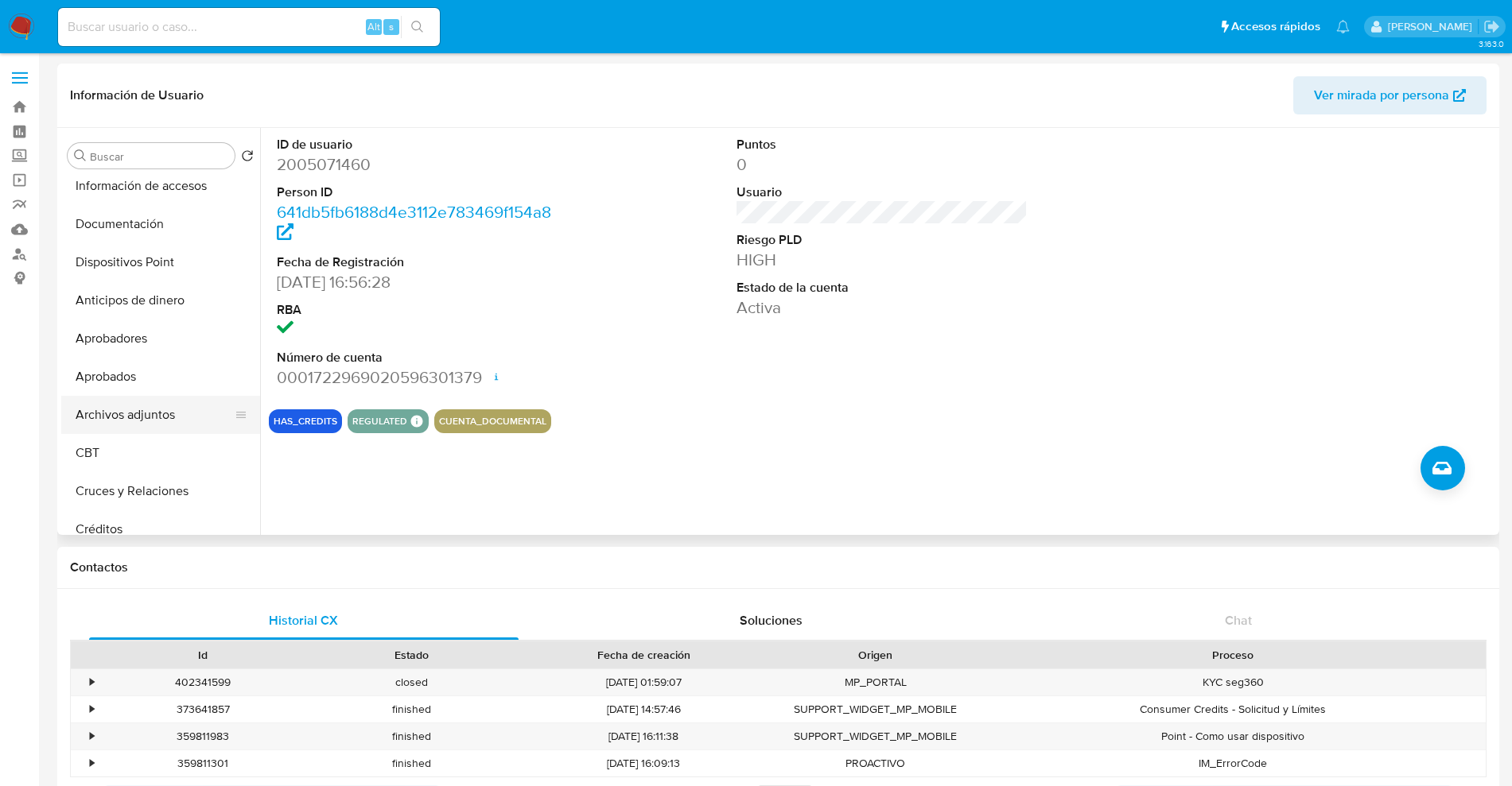
click at [169, 400] on button "Archivos adjuntos" at bounding box center [154, 415] width 186 height 38
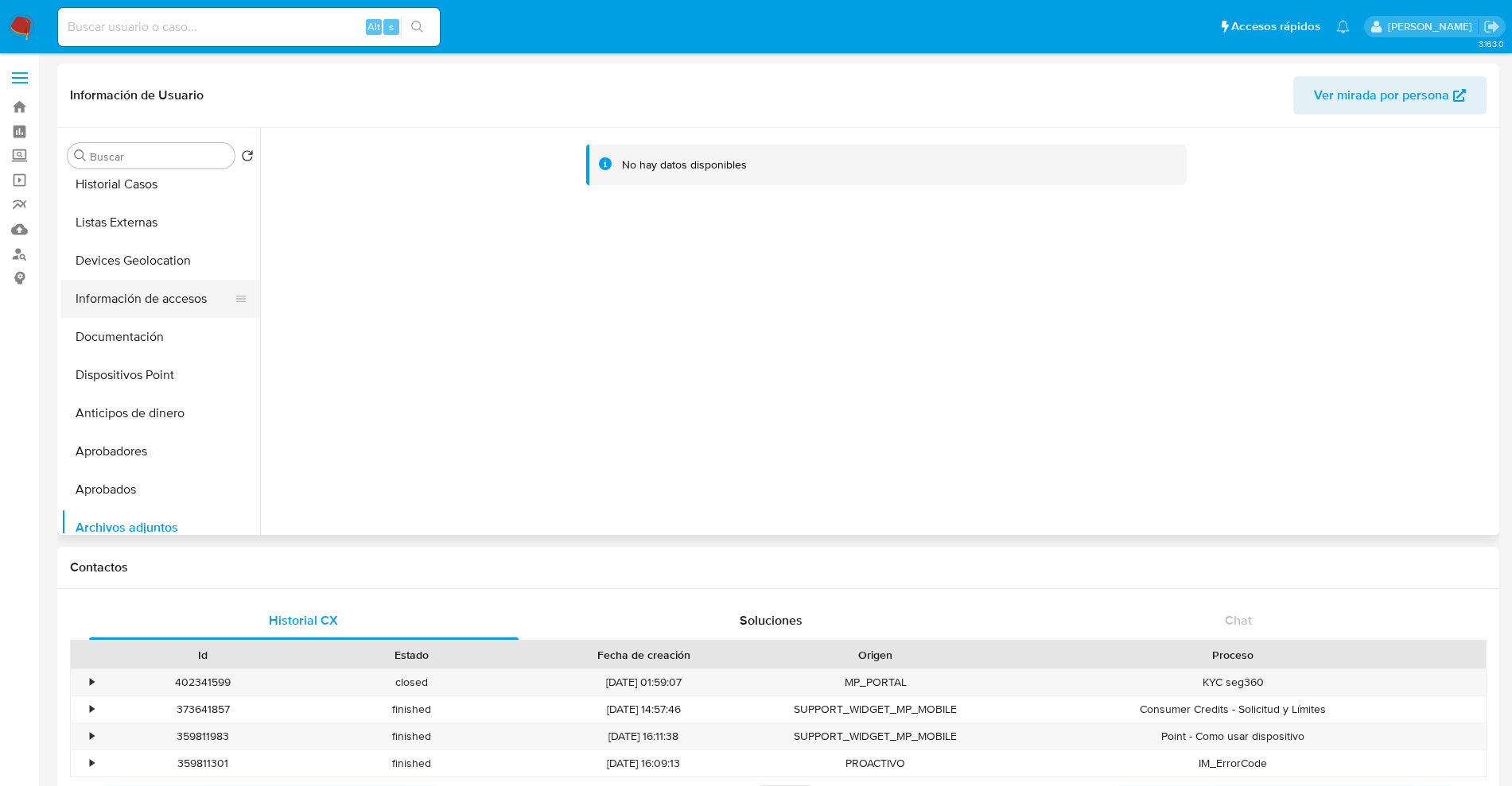
scroll to position [0, 0]
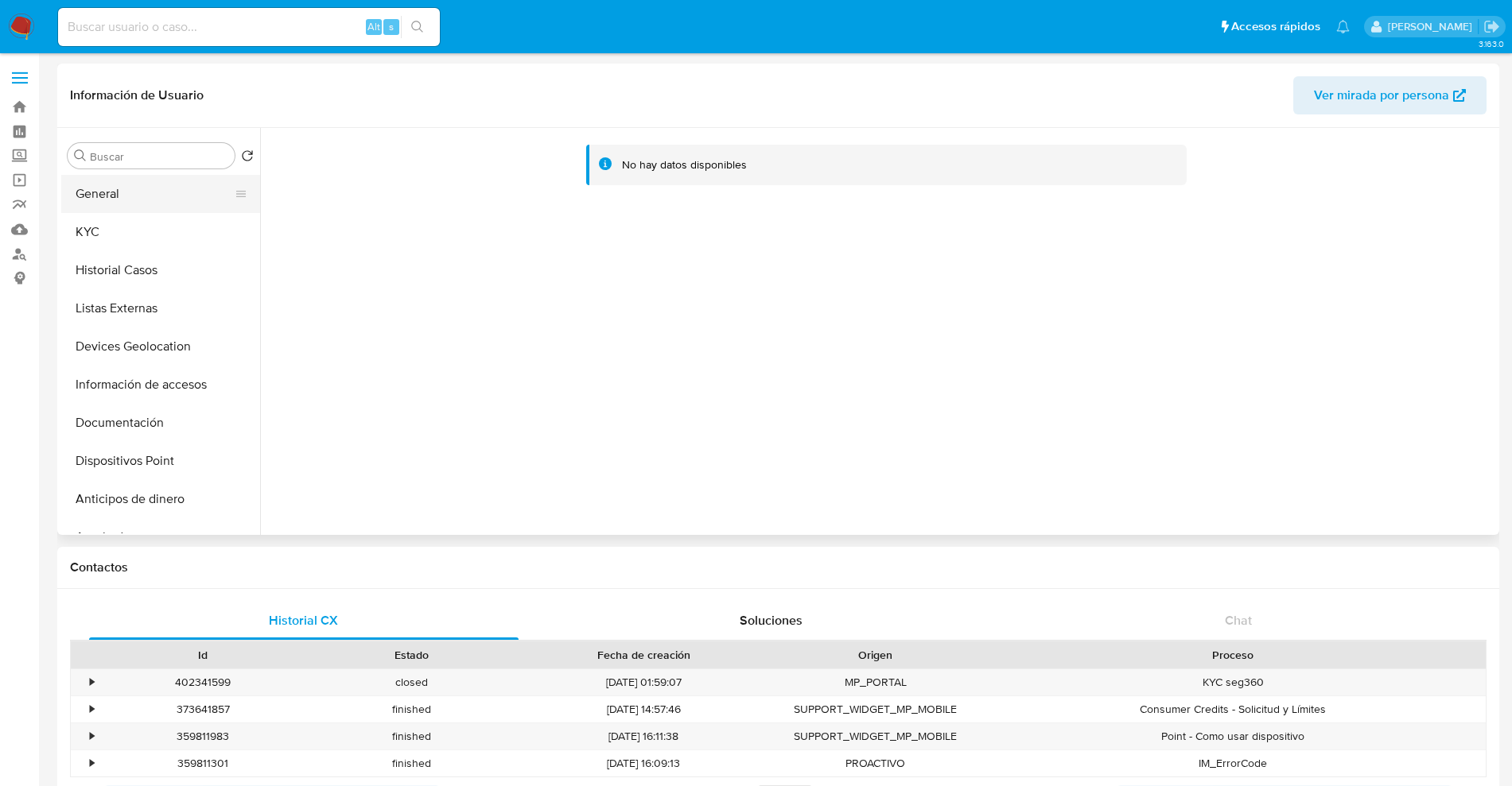
click at [114, 196] on button "General" at bounding box center [154, 194] width 186 height 38
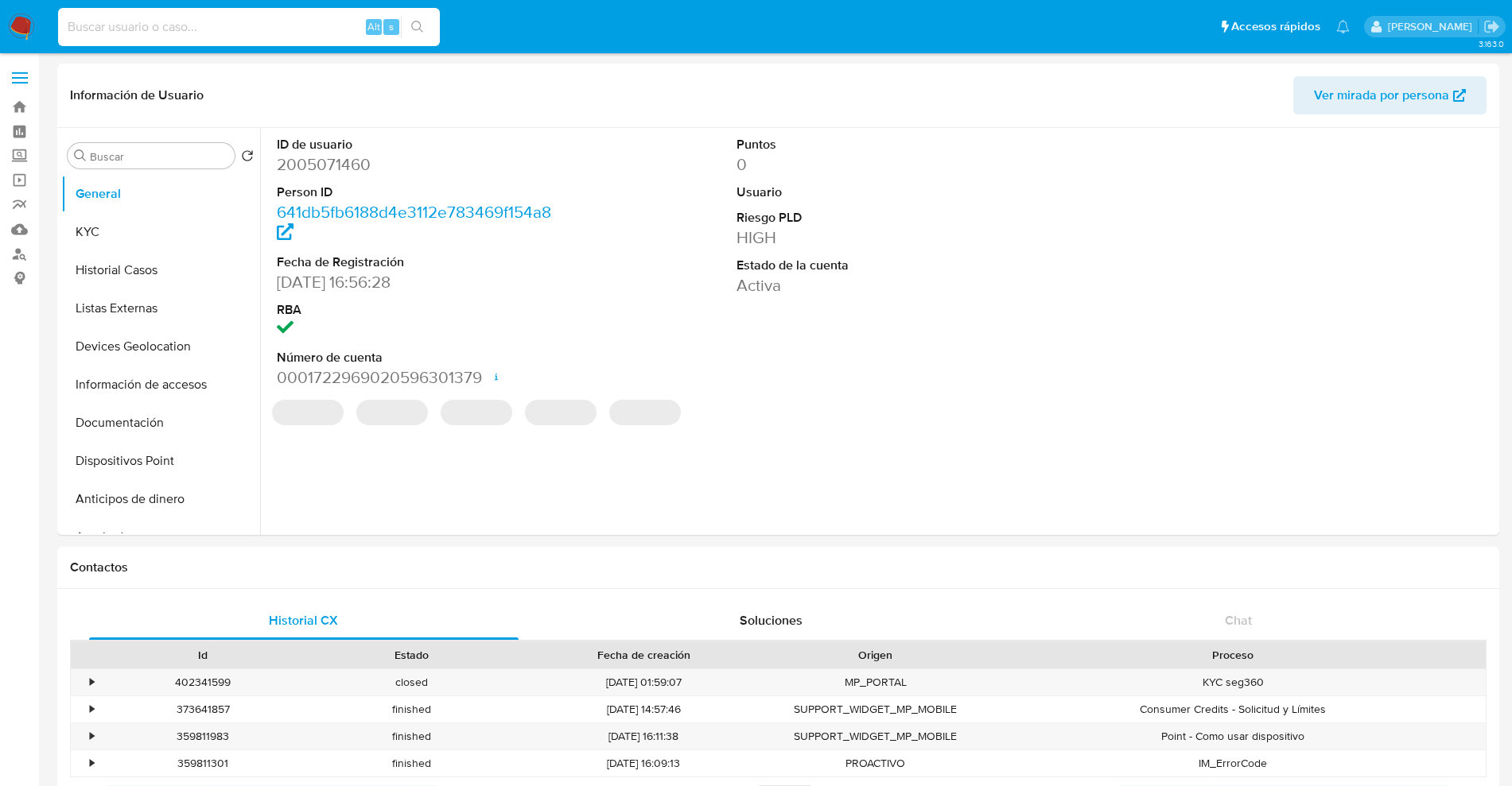
click at [207, 27] on input at bounding box center [249, 28] width 382 height 21
paste input "2005071460"
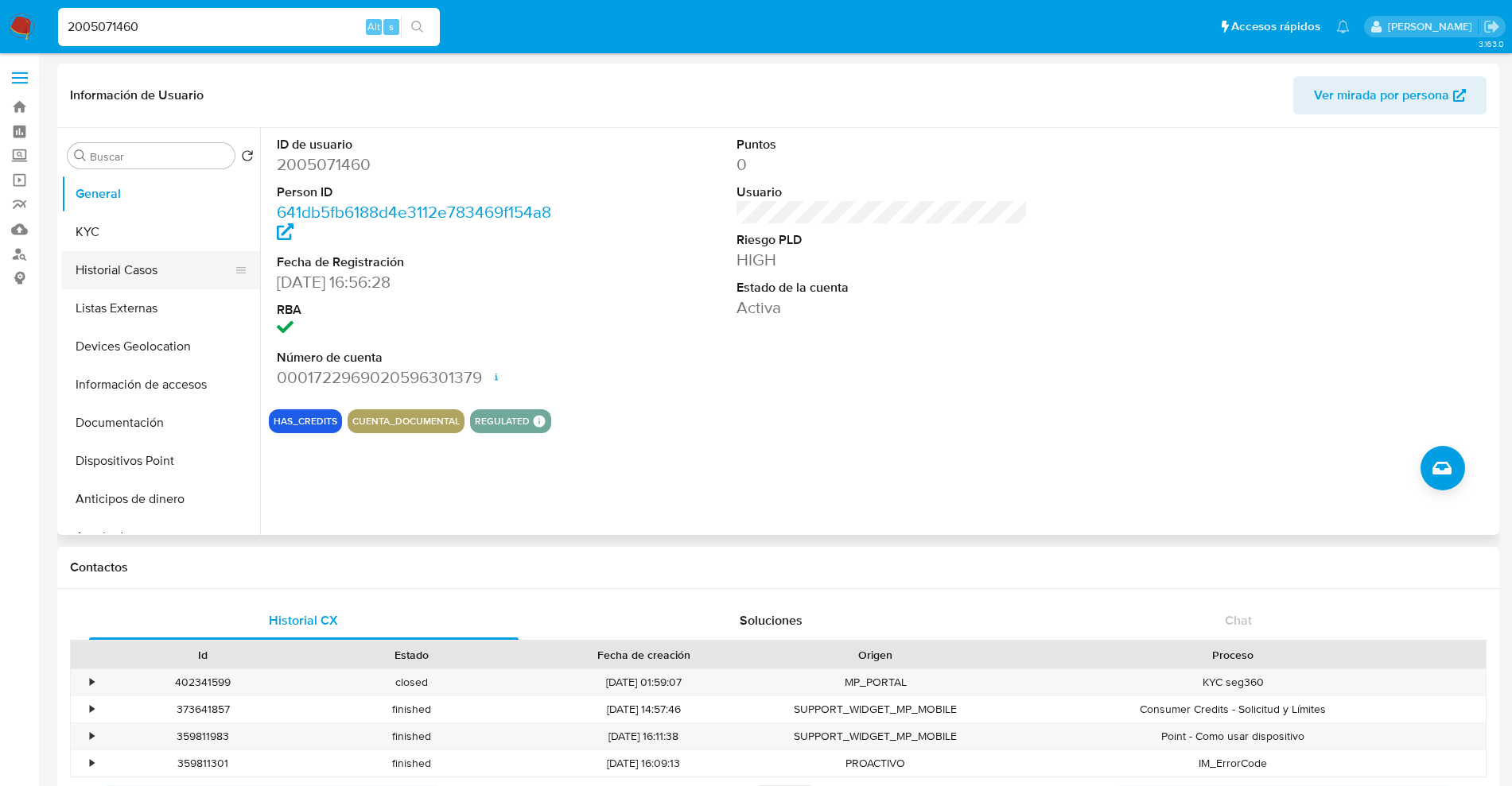
type input "2005071460"
click at [127, 261] on button "Historial Casos" at bounding box center [154, 270] width 186 height 38
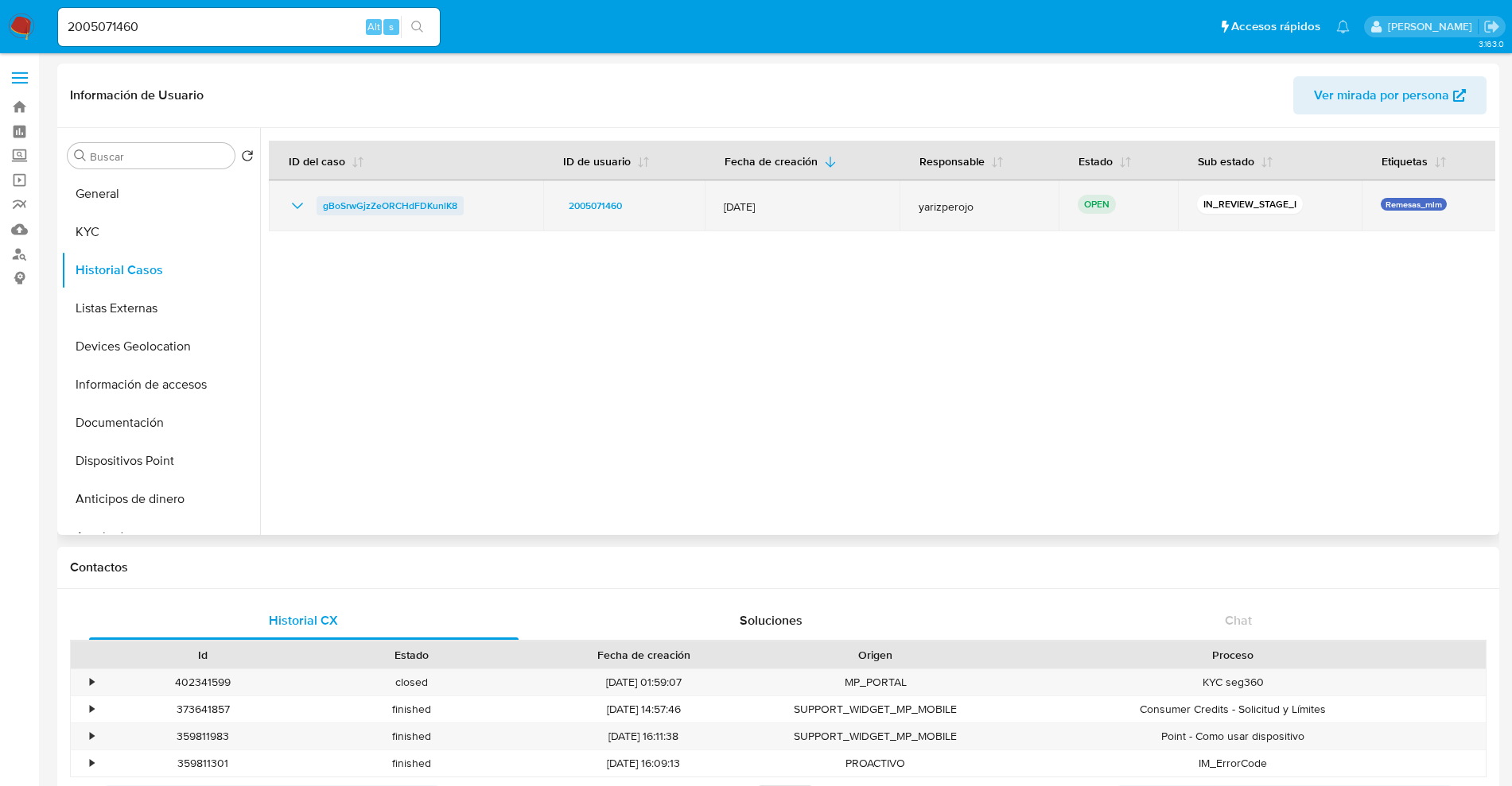
click at [378, 208] on span "gBoSrwGjzZeORCHdFDKunlK8" at bounding box center [389, 206] width 135 height 19
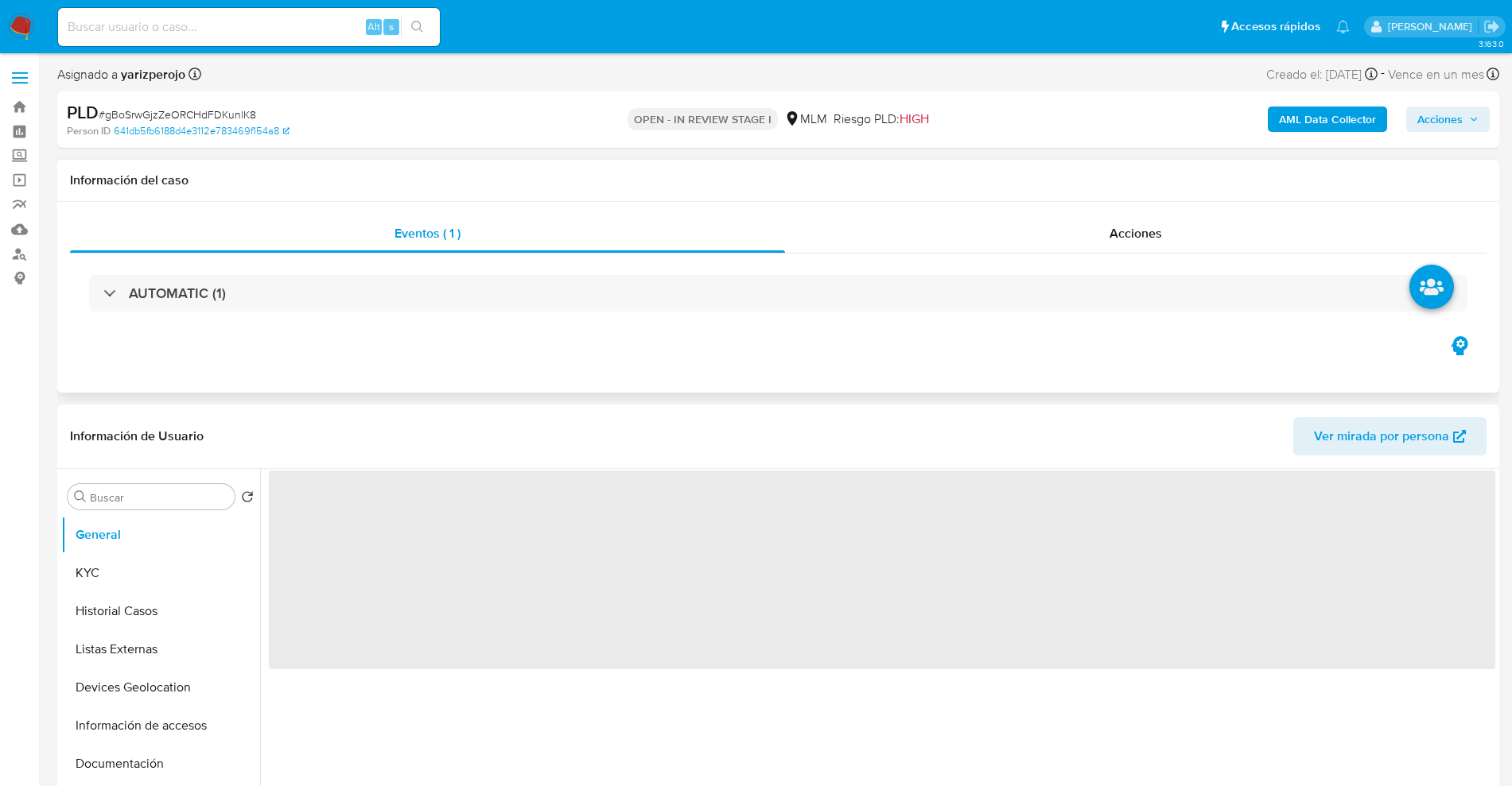
select select "10"
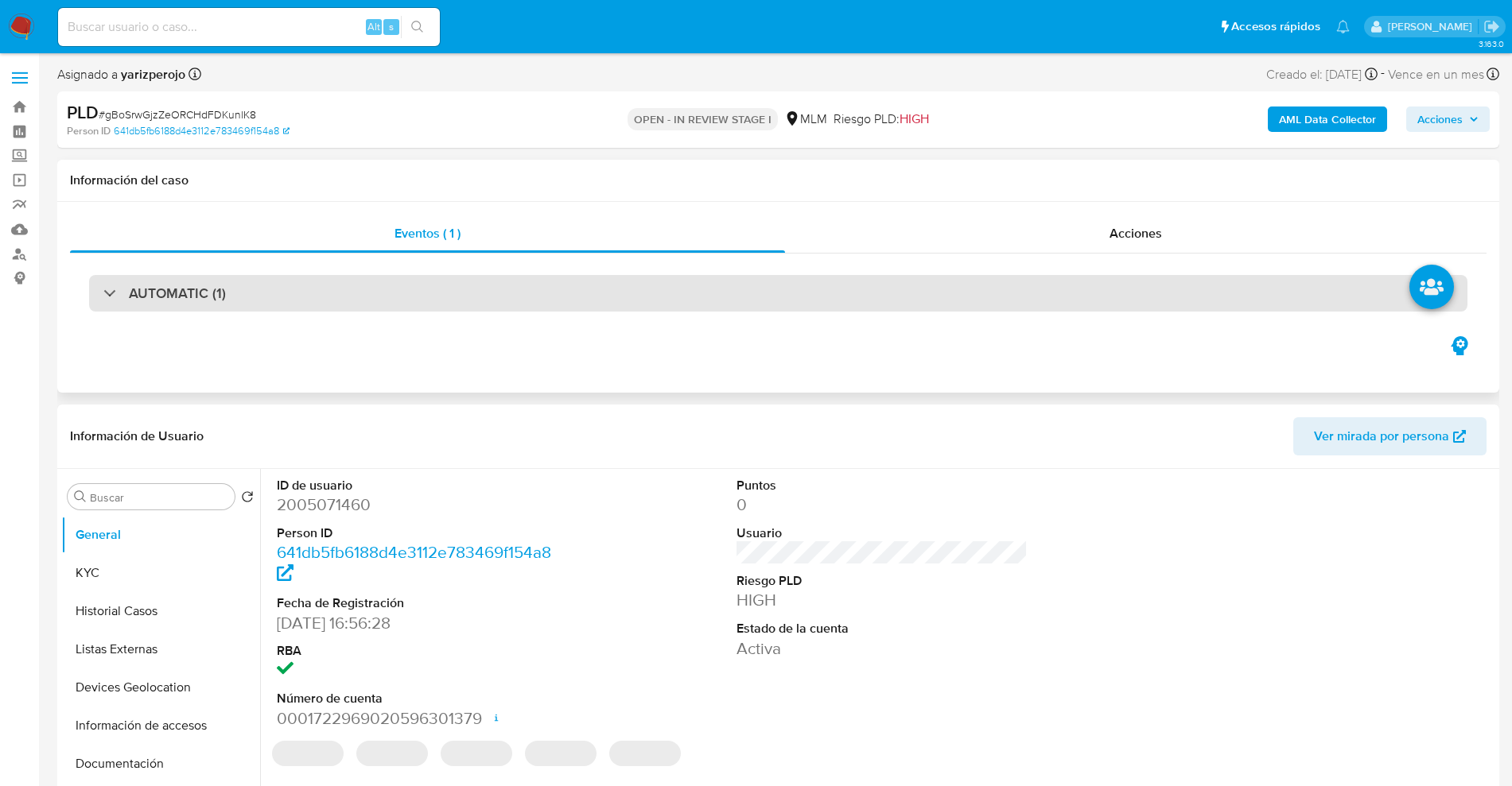
click at [239, 299] on div "AUTOMATIC (1)" at bounding box center [777, 293] width 1378 height 36
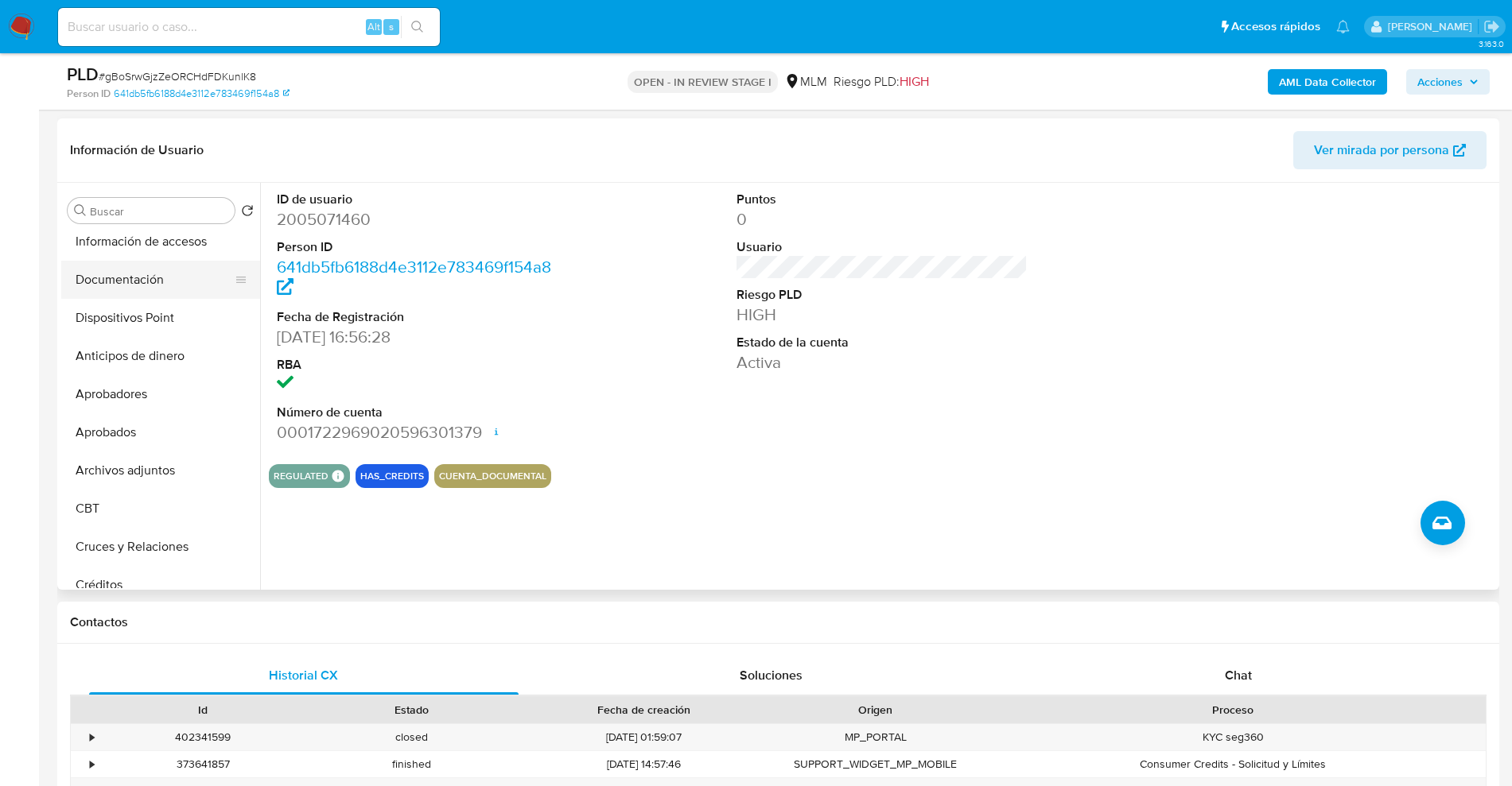
scroll to position [198, 0]
click at [162, 467] on button "Archivos adjuntos" at bounding box center [154, 470] width 186 height 38
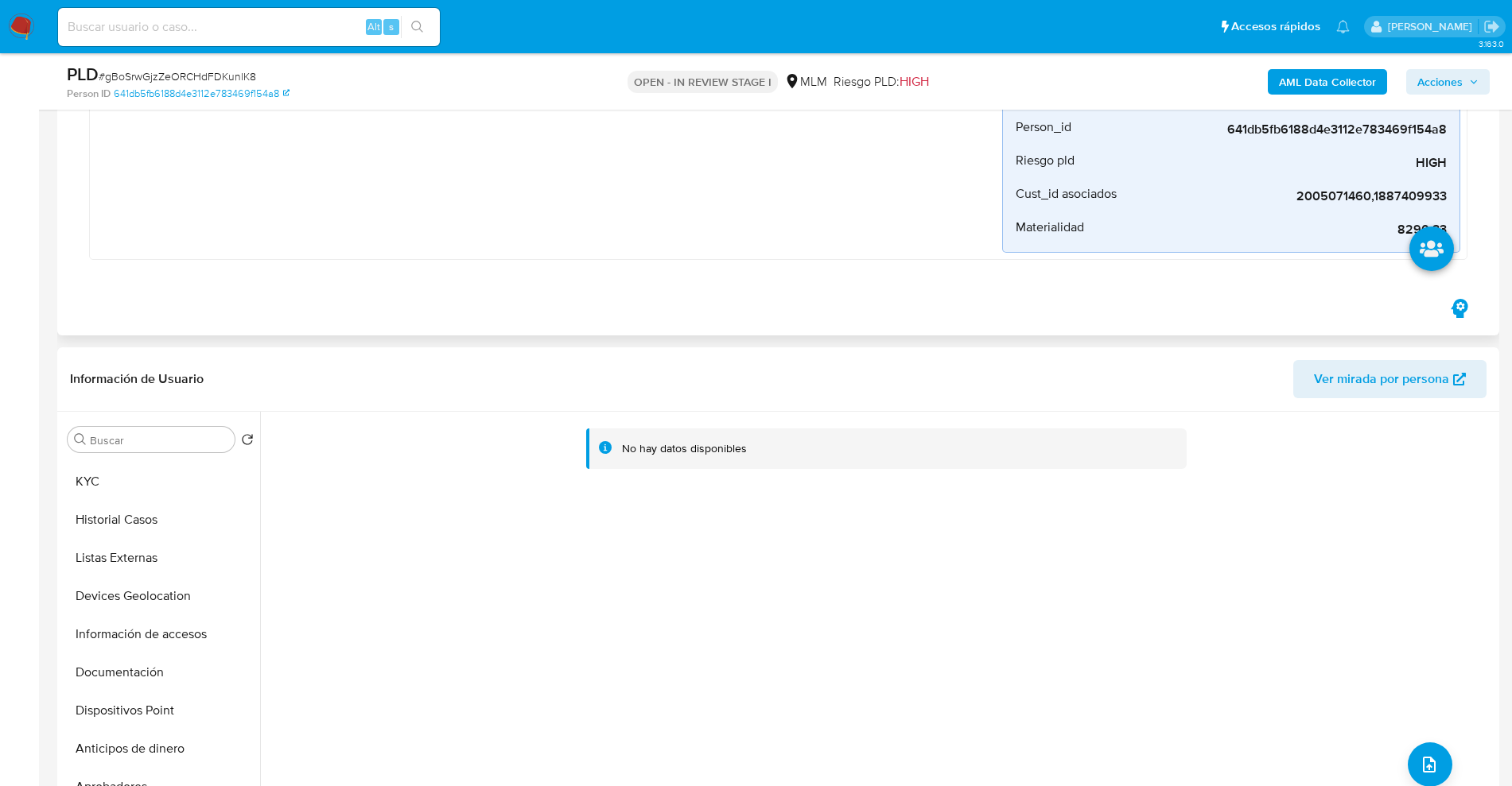
scroll to position [0, 0]
click at [116, 576] on button "Listas Externas" at bounding box center [160, 592] width 198 height 38
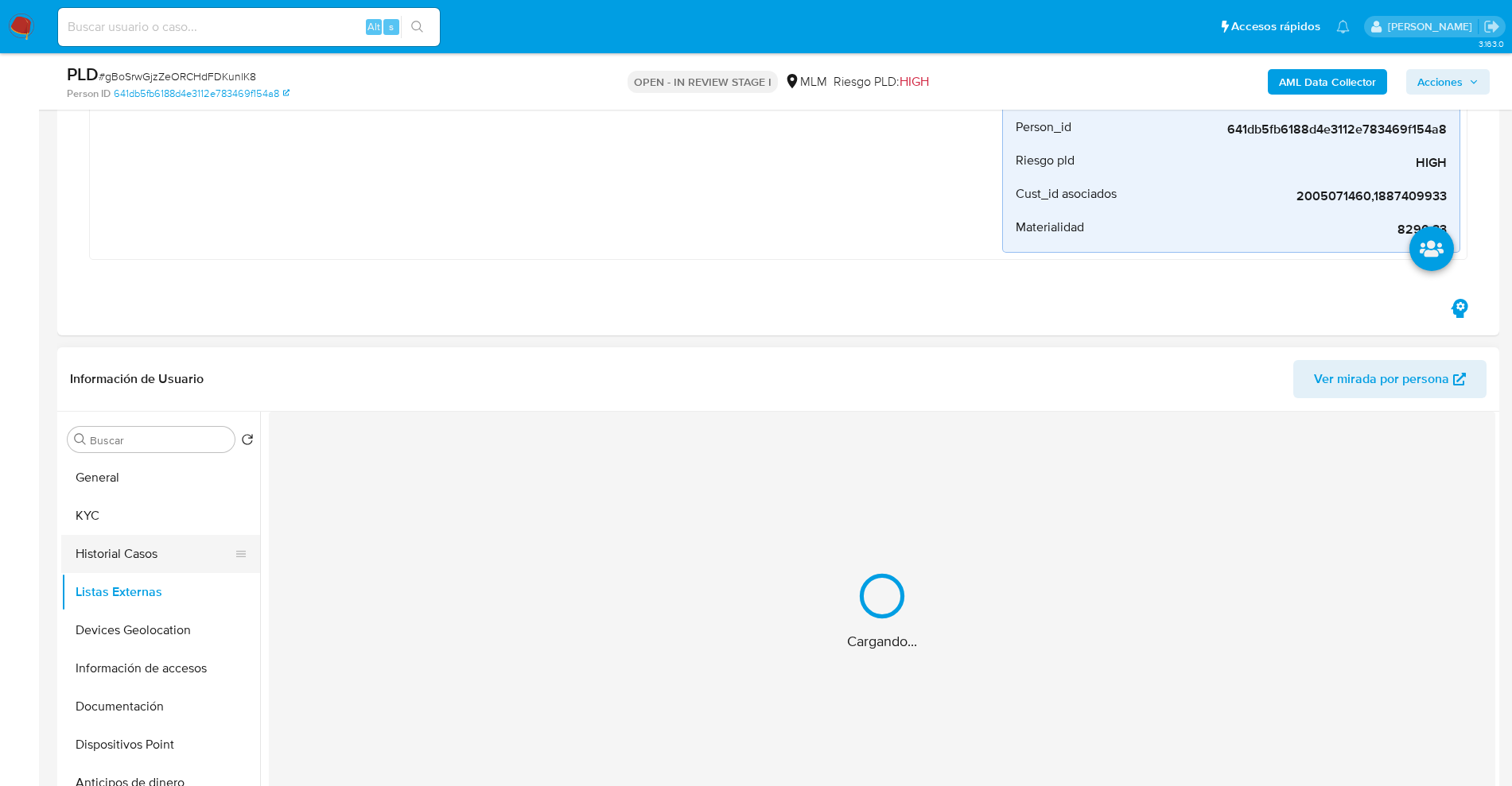
click at [123, 557] on button "Historial Casos" at bounding box center [154, 554] width 186 height 38
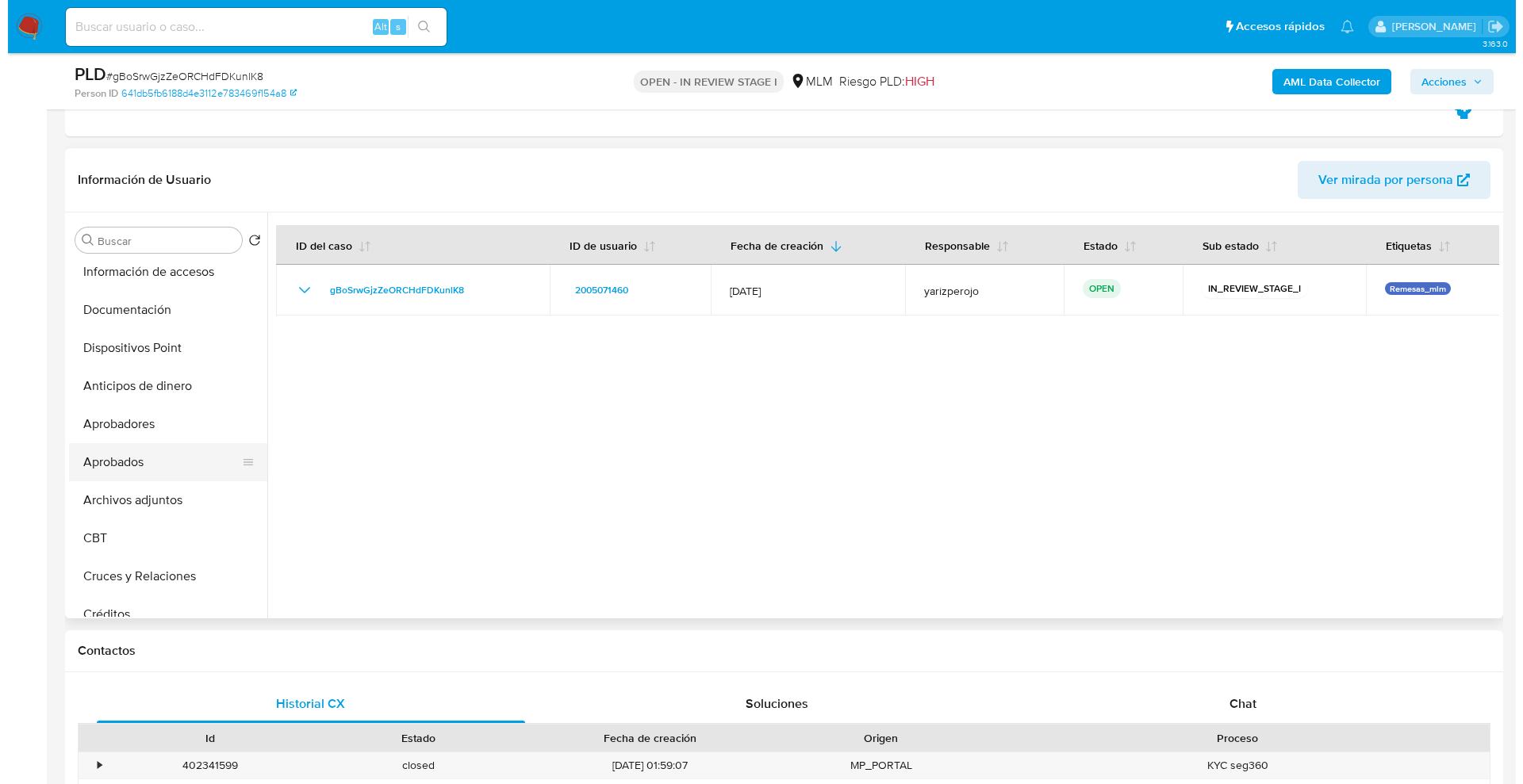
scroll to position [198, 0]
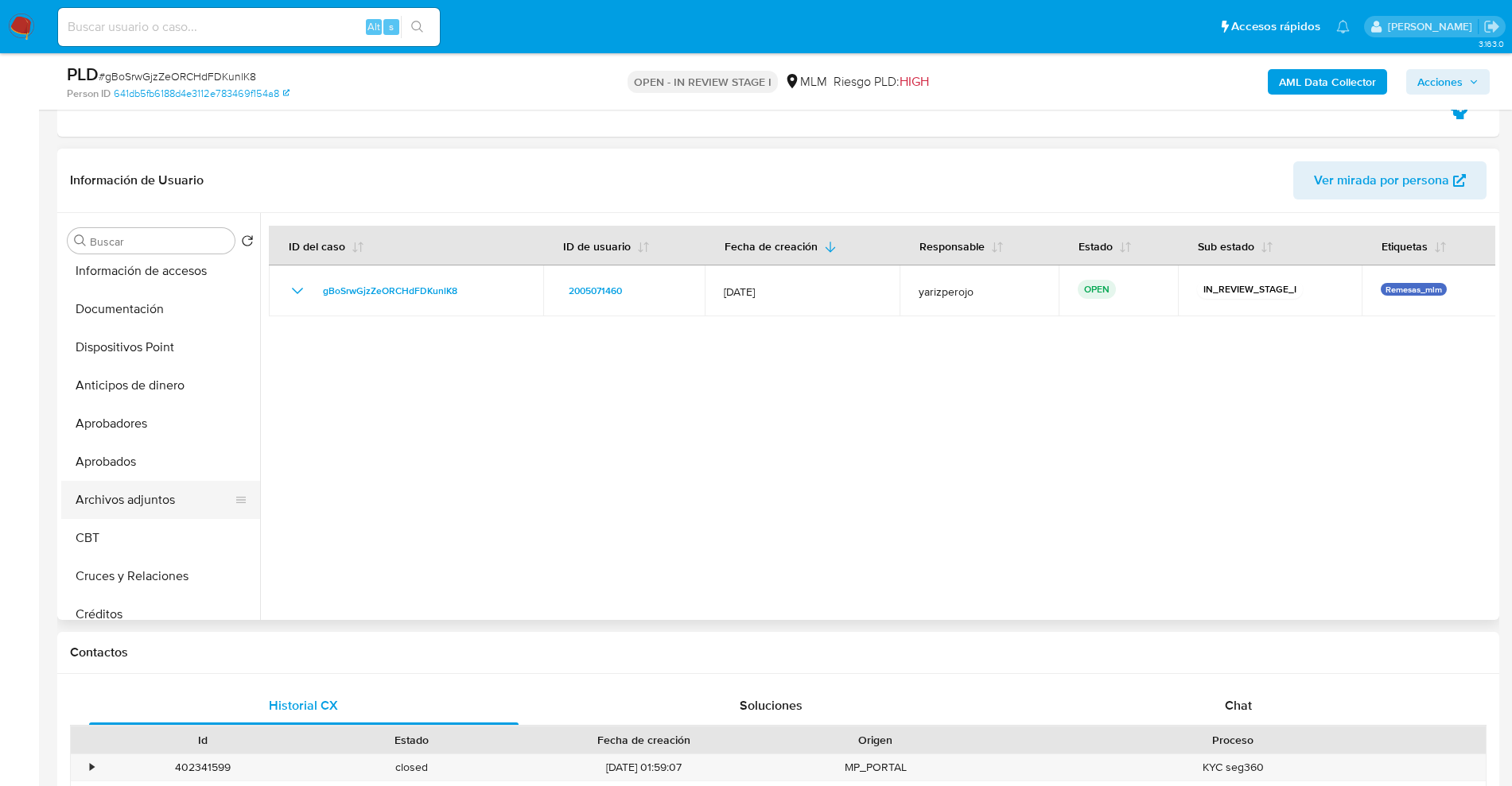
click at [142, 497] on button "Archivos adjuntos" at bounding box center [154, 500] width 186 height 38
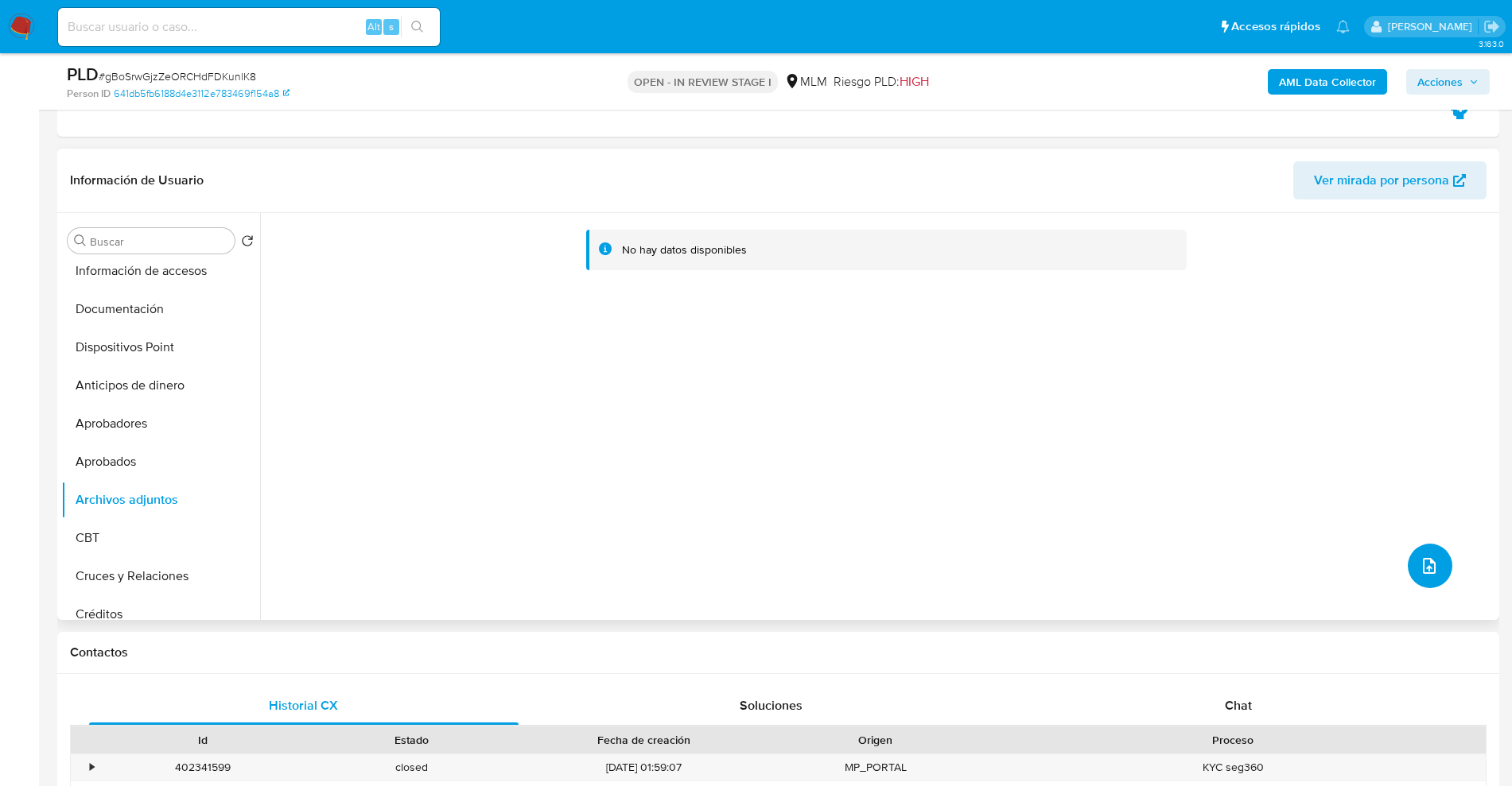
click at [1418, 580] on button "upload-file" at bounding box center [1429, 566] width 45 height 45
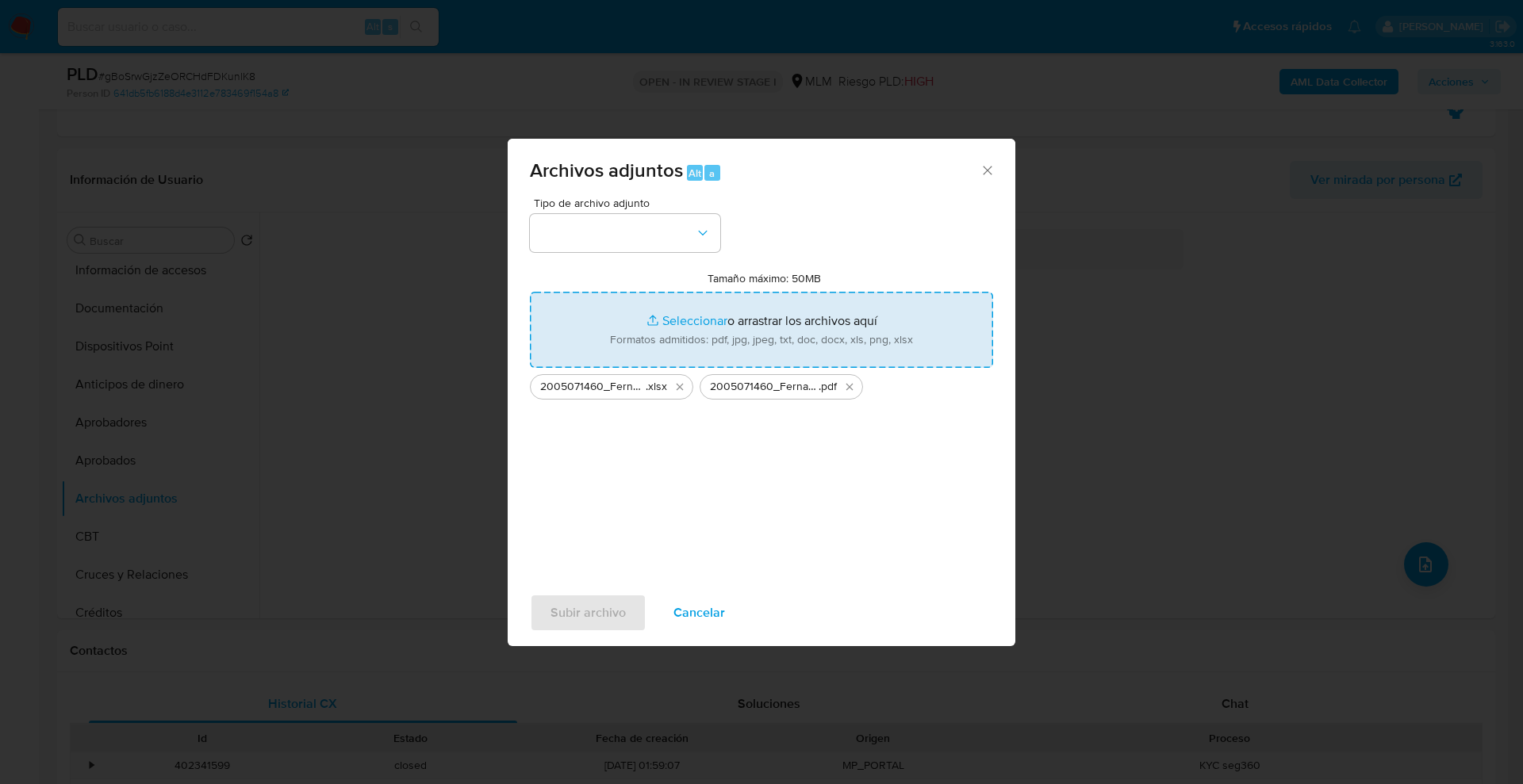
type input "C:\fakepath\2005071460_Fernando Martinez Plascencia_Sep25 (1).pdf"
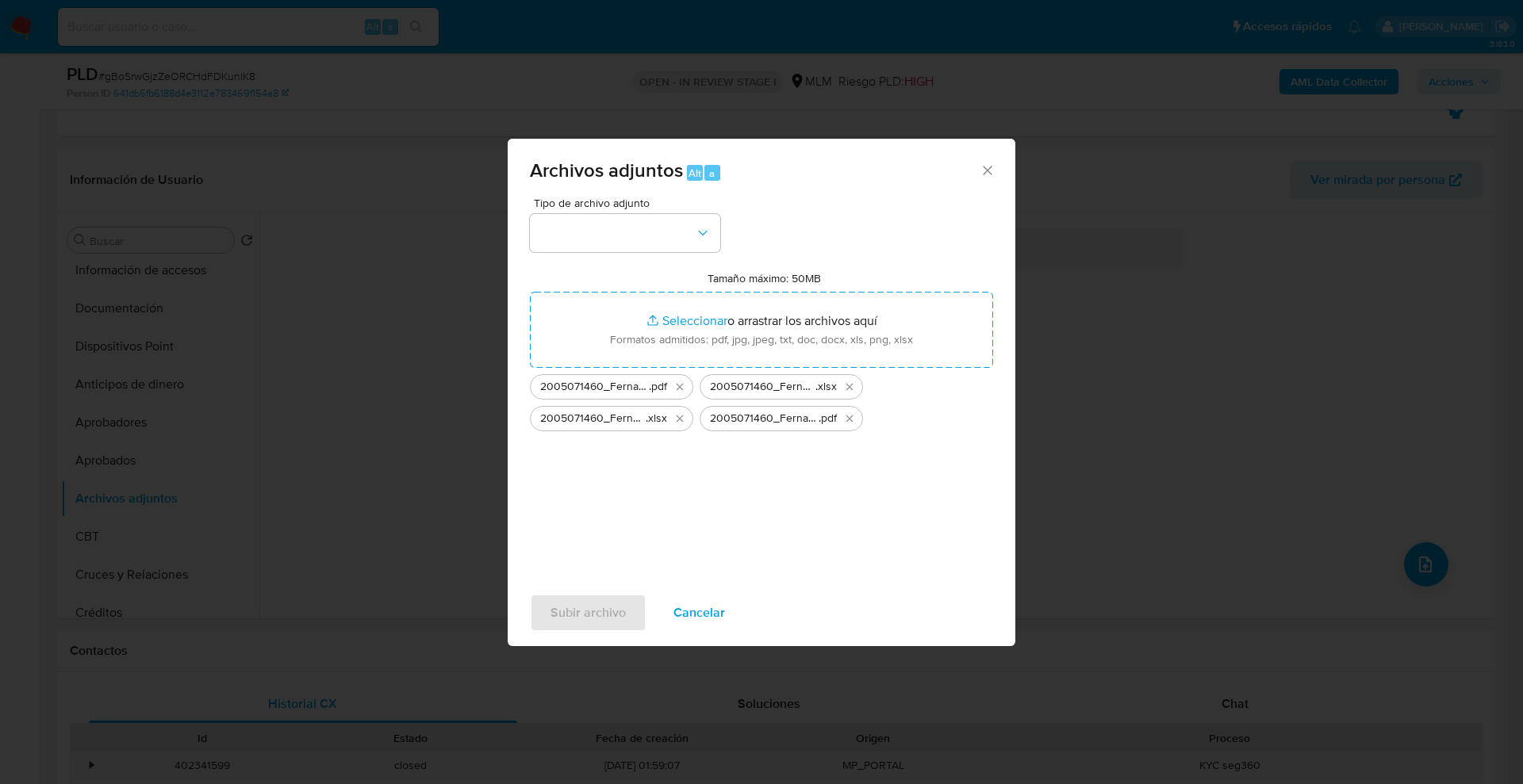
click at [551, 472] on div "Tipo de archivo adjunto Tamaño máximo: 50MB Seleccionar archivos Seleccionar o …" at bounding box center [762, 384] width 464 height 374
click at [850, 385] on icon "Eliminar 2005071460_Fernando Martinez Plascencia_Sep25_AT (2).xlsx" at bounding box center [849, 386] width 12 height 12
click at [851, 390] on icon "Eliminar 2005071460_Fernando Martinez Plascencia_Sep25_AT (2).xlsx" at bounding box center [849, 386] width 12 height 12
click at [681, 384] on icon "Eliminar 2005071460_Fernando Martinez Plascencia_Sep25 (1).pdf" at bounding box center [680, 386] width 12 height 12
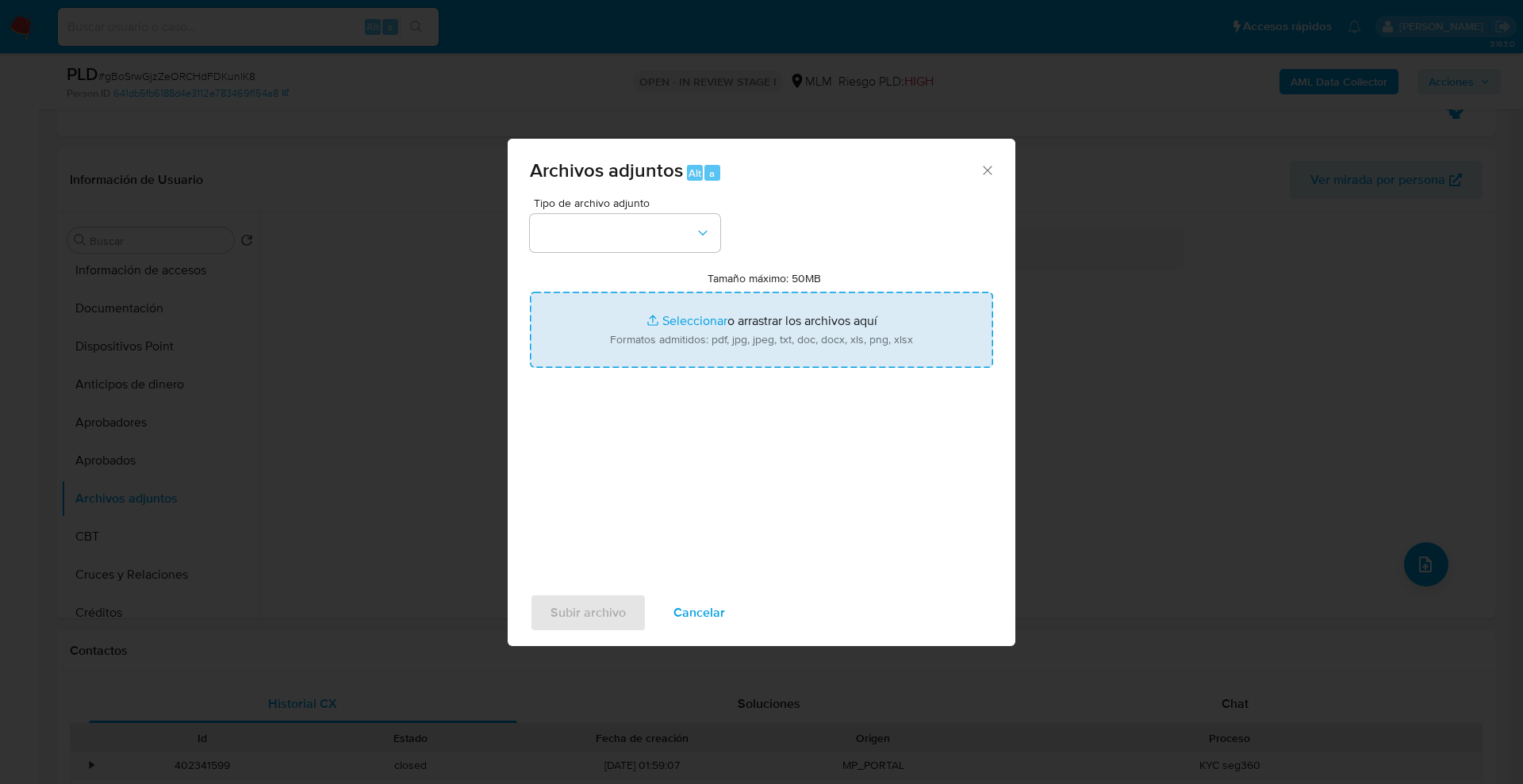
type input "C:\fakepath\2005071460_Fernando Martinez Plascencia_Sep25_AT.xlsx"
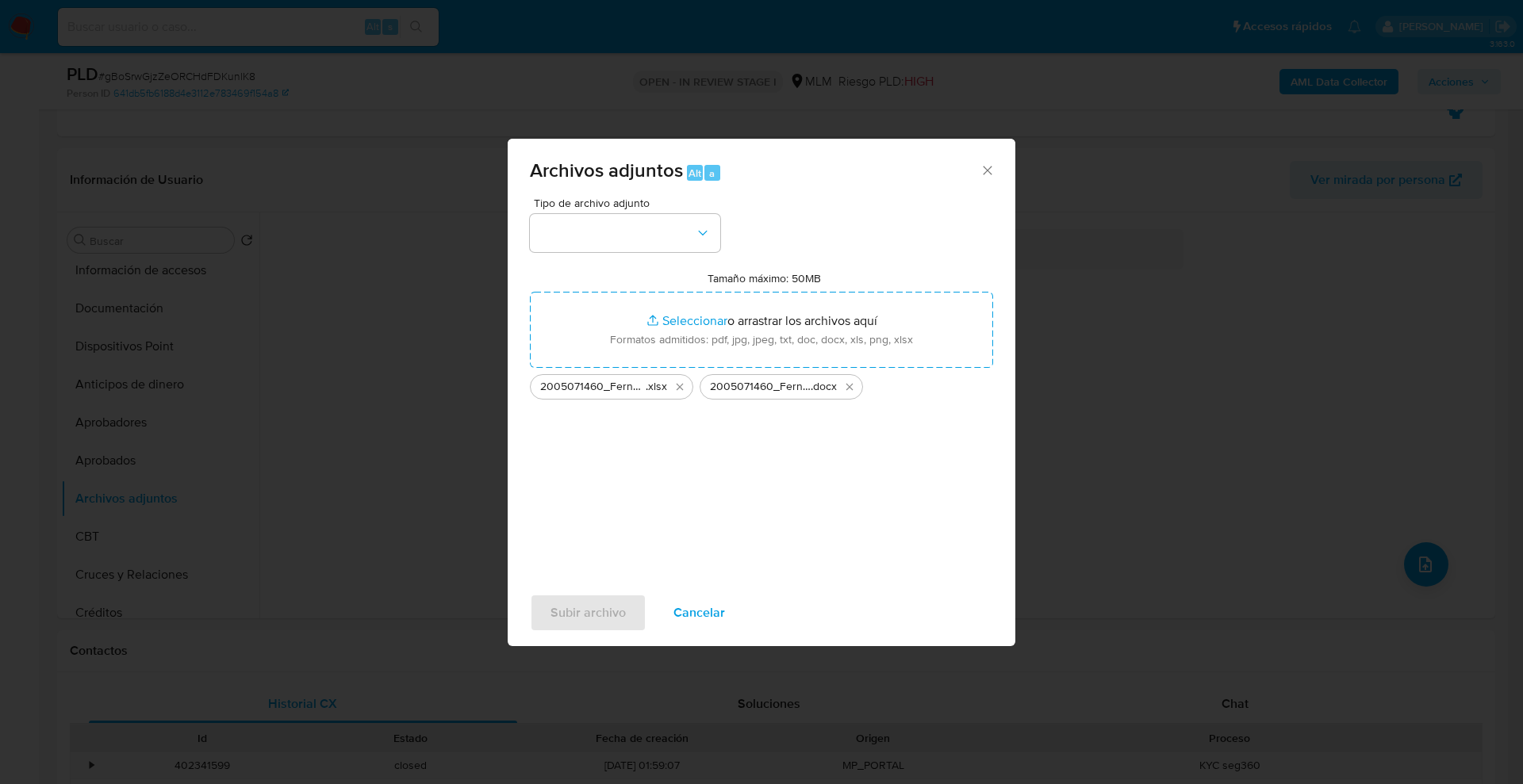
click at [656, 539] on div "Tipo de archivo adjunto Tamaño máximo: 50MB Seleccionar archivos Seleccionar o …" at bounding box center [762, 384] width 464 height 374
click at [691, 285] on div "Tamaño máximo: 50MB Seleccionar archivos Seleccionar o arrastrar los archivos a…" at bounding box center [762, 335] width 464 height 128
click at [689, 242] on button "button" at bounding box center [625, 233] width 190 height 38
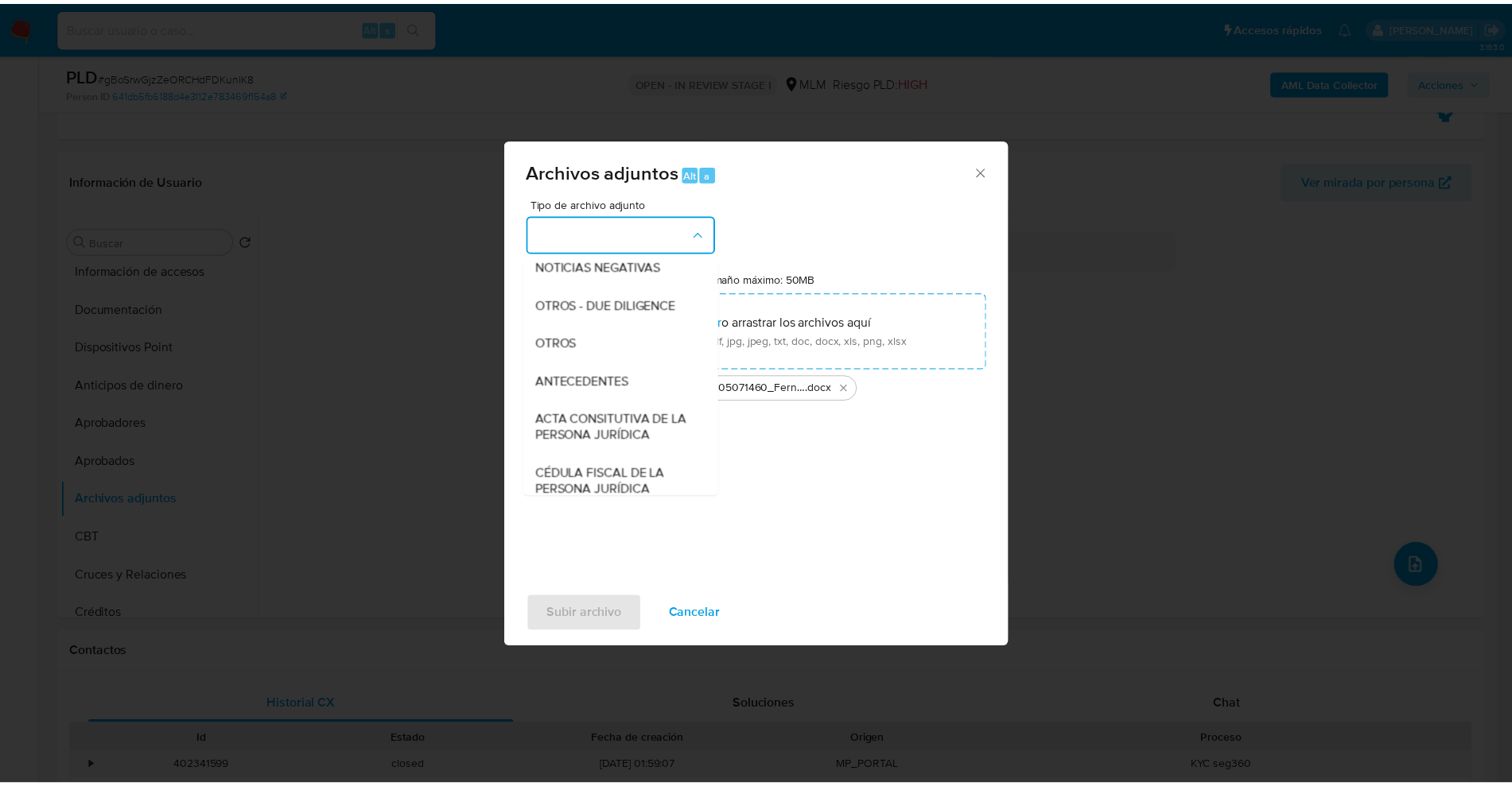
scroll to position [299, 0]
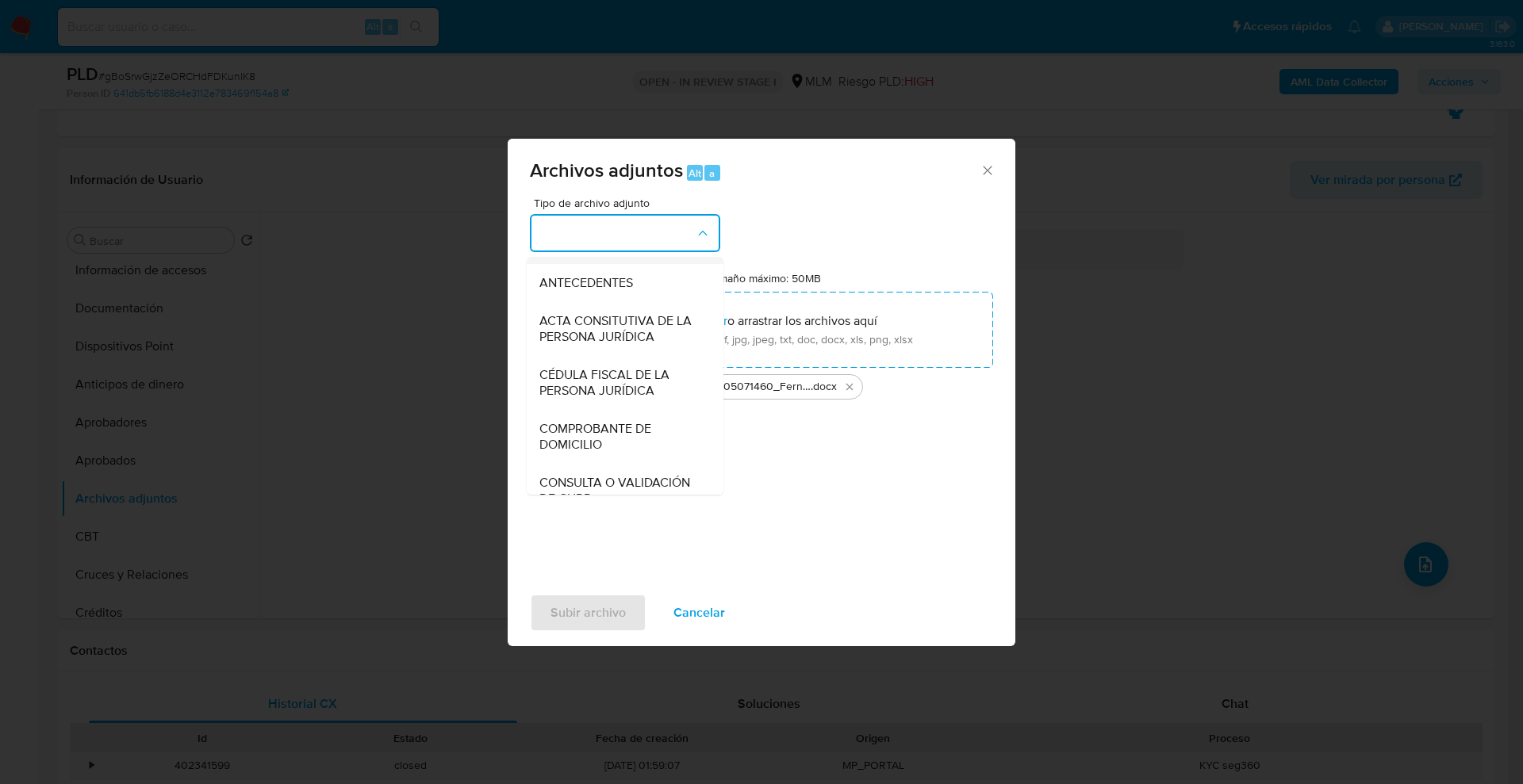
click at [559, 253] on span "OTROS" at bounding box center [560, 245] width 41 height 16
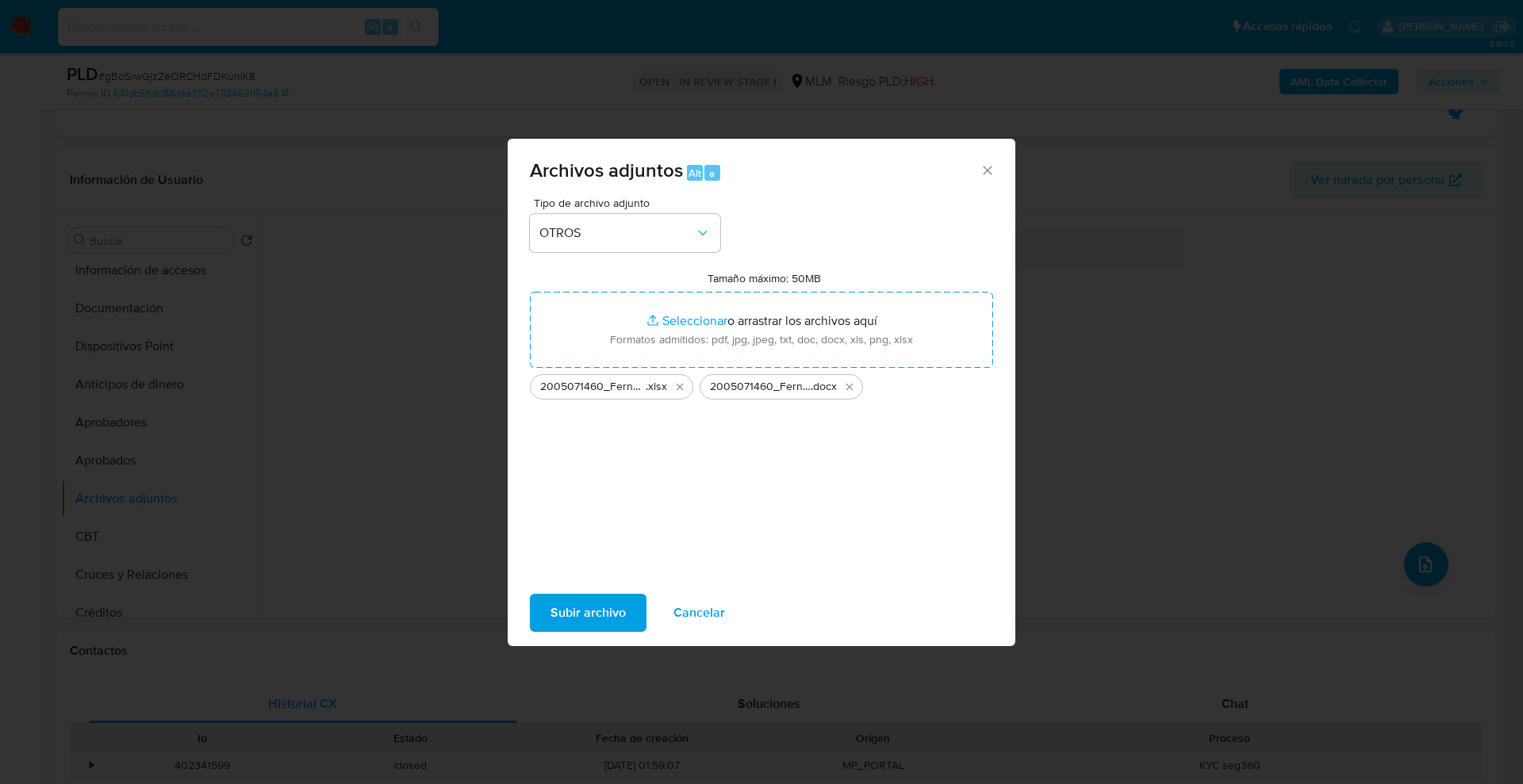
click at [587, 612] on span "Subir archivo" at bounding box center [587, 613] width 75 height 35
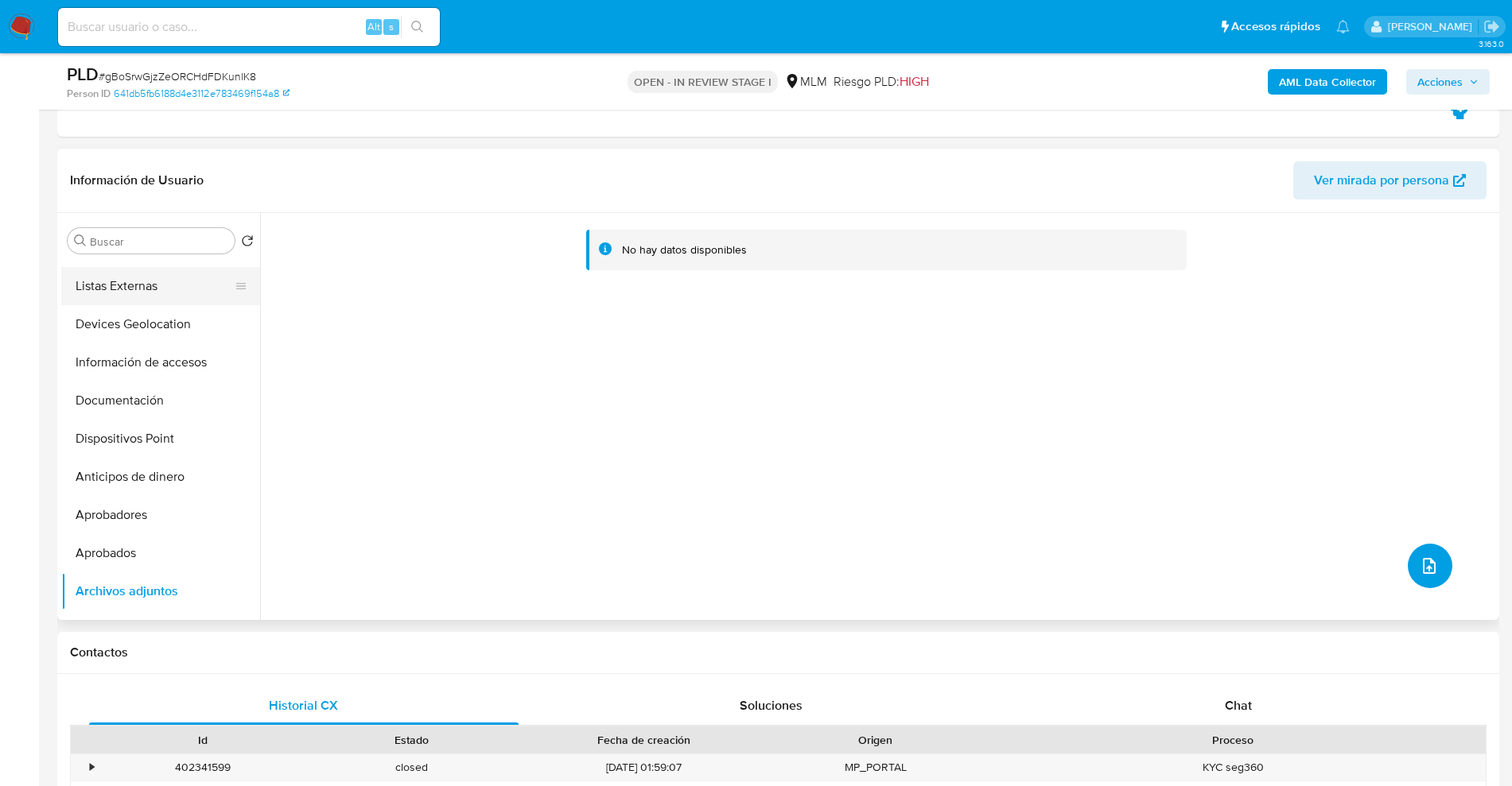
scroll to position [0, 0]
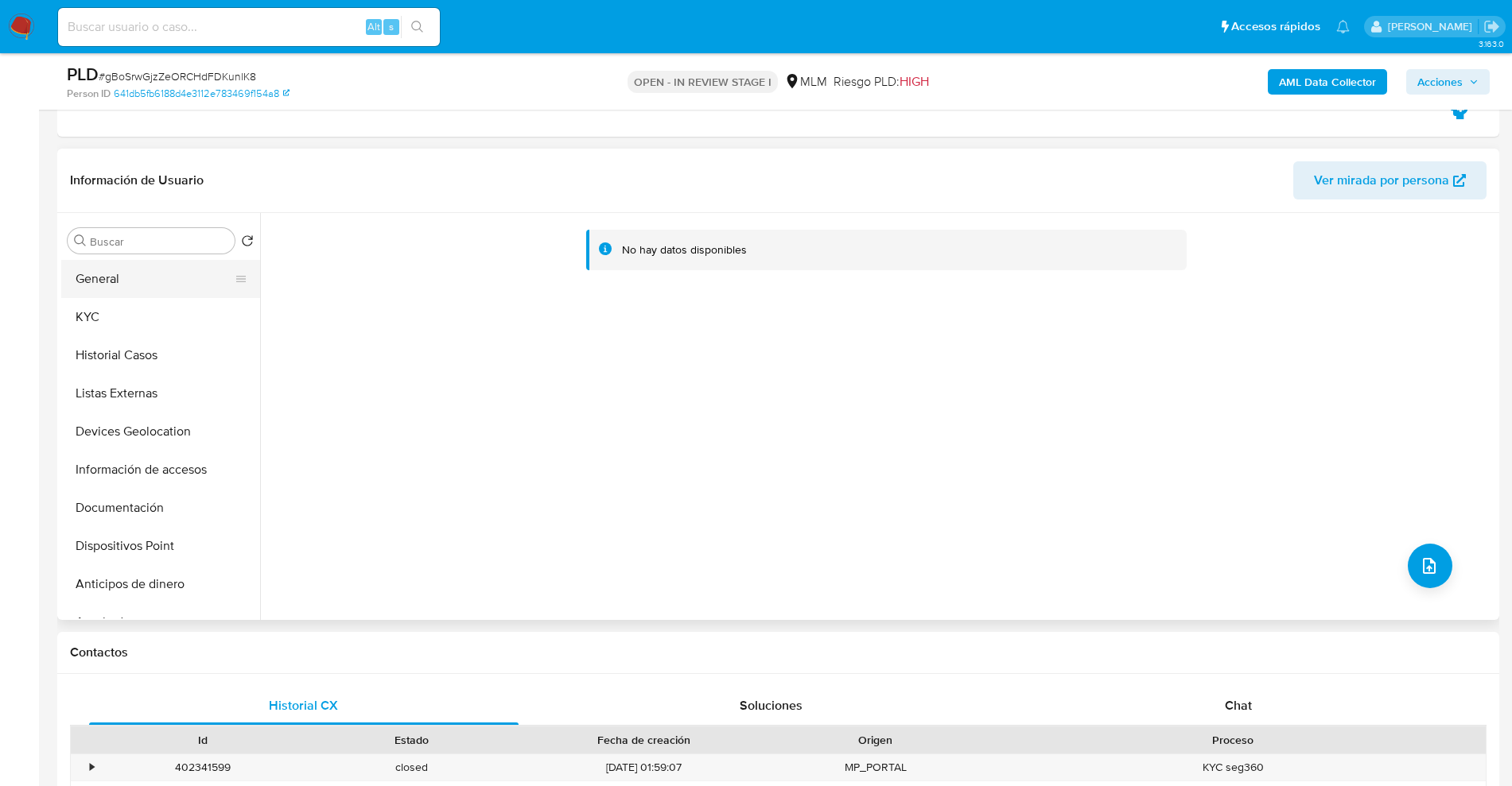
click at [143, 283] on button "General" at bounding box center [154, 279] width 186 height 38
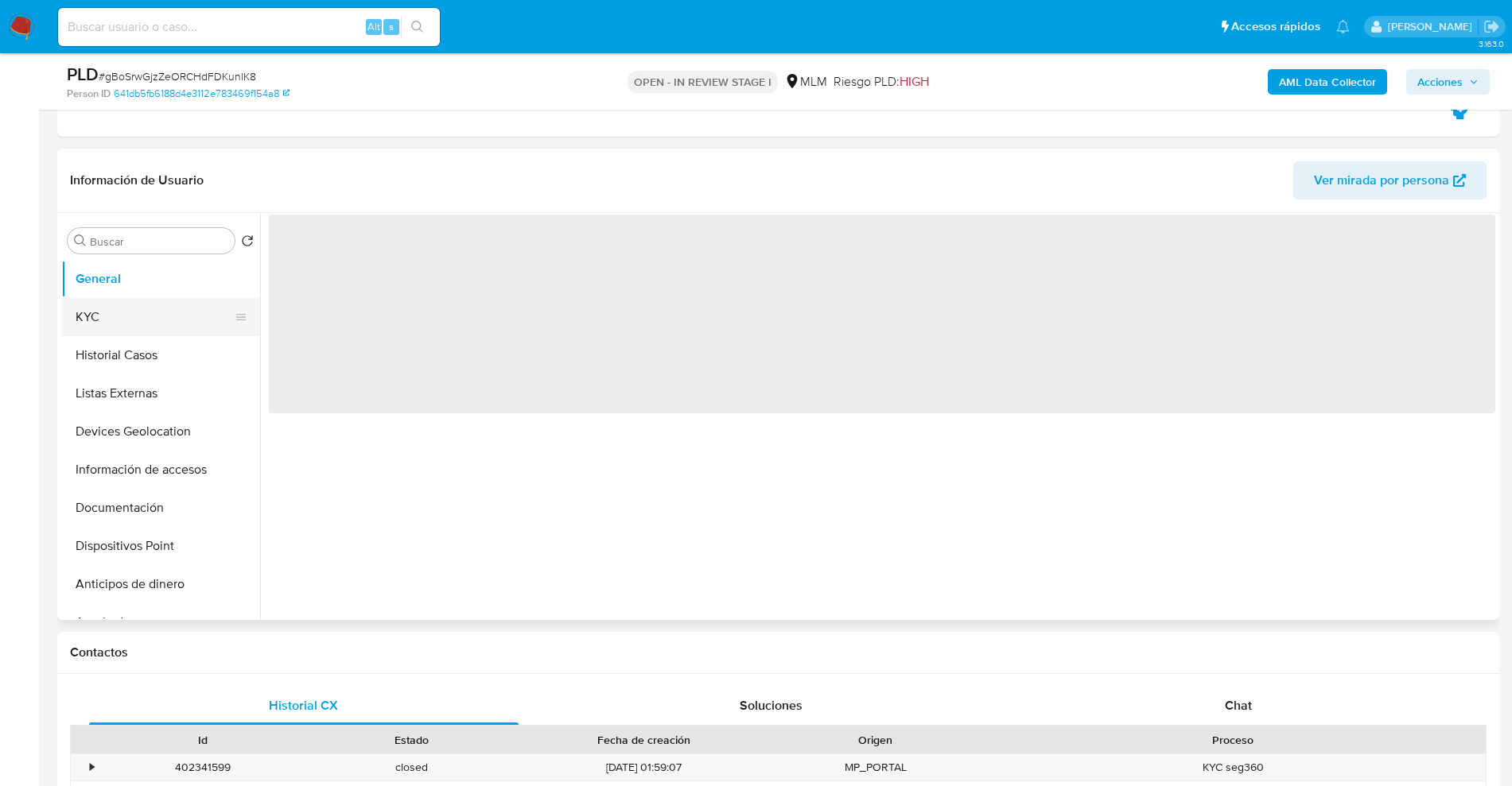
click at [130, 307] on button "KYC" at bounding box center [154, 318] width 186 height 38
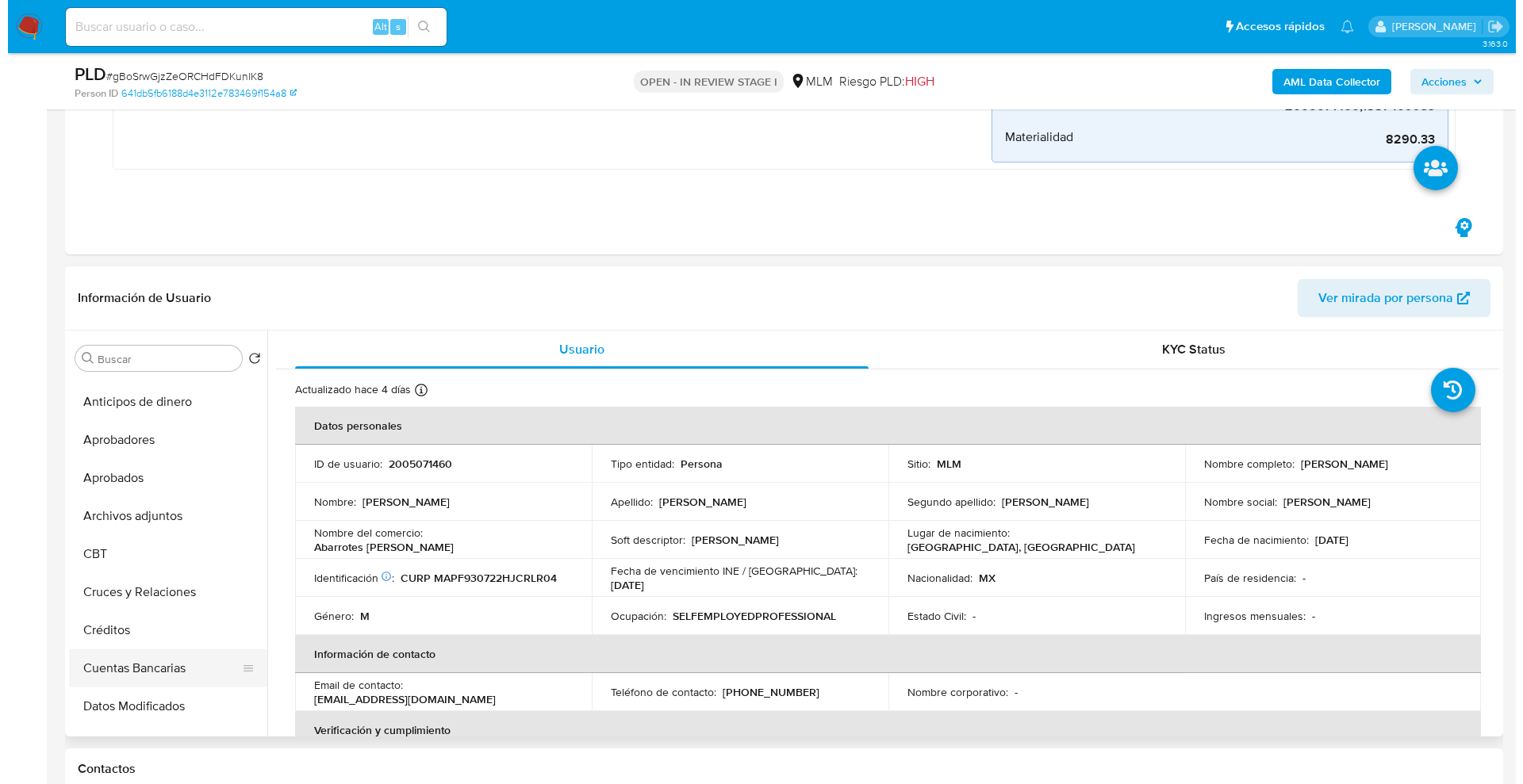
scroll to position [298, 0]
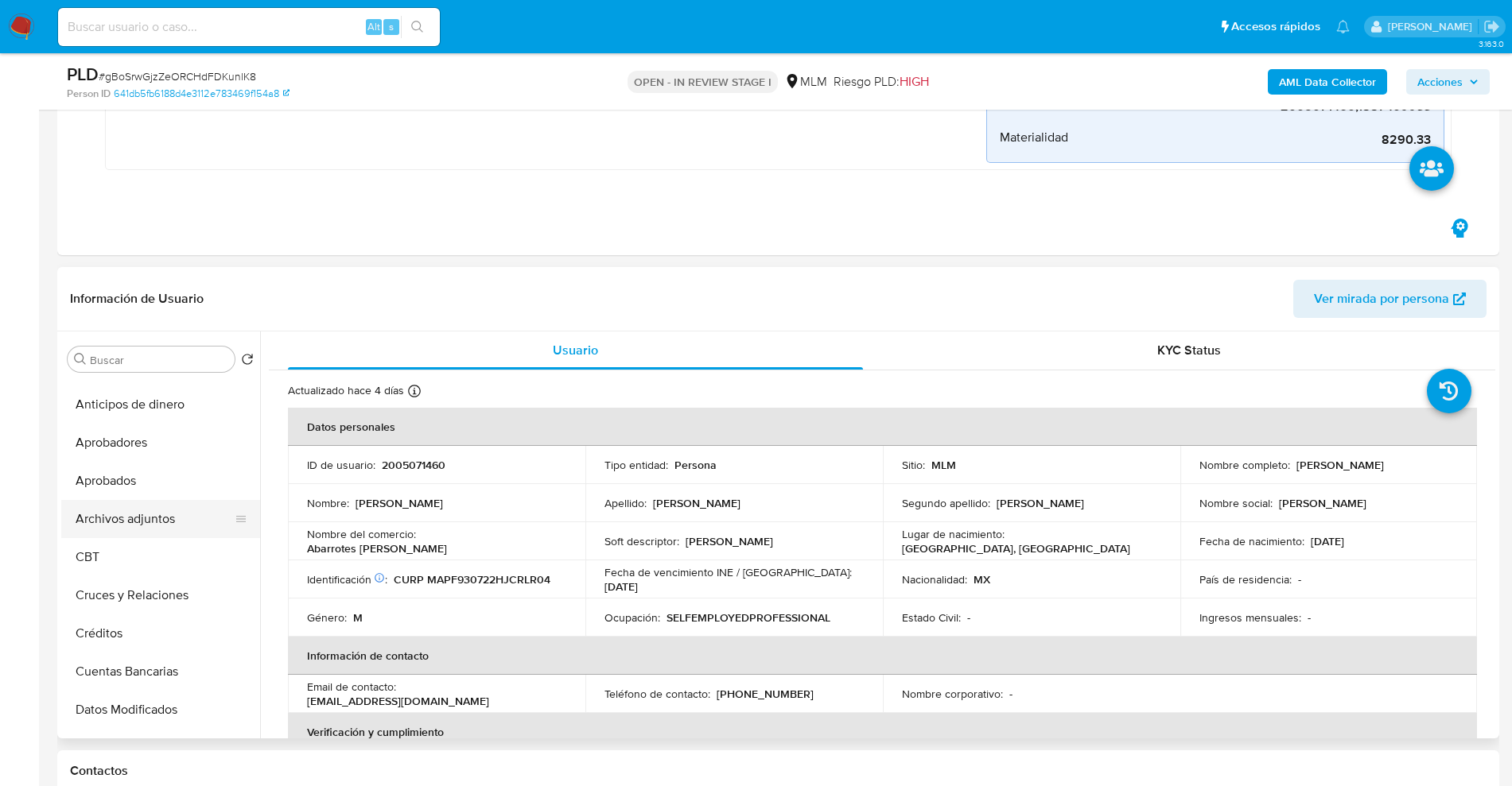
click at [158, 518] on button "Archivos adjuntos" at bounding box center [154, 519] width 186 height 38
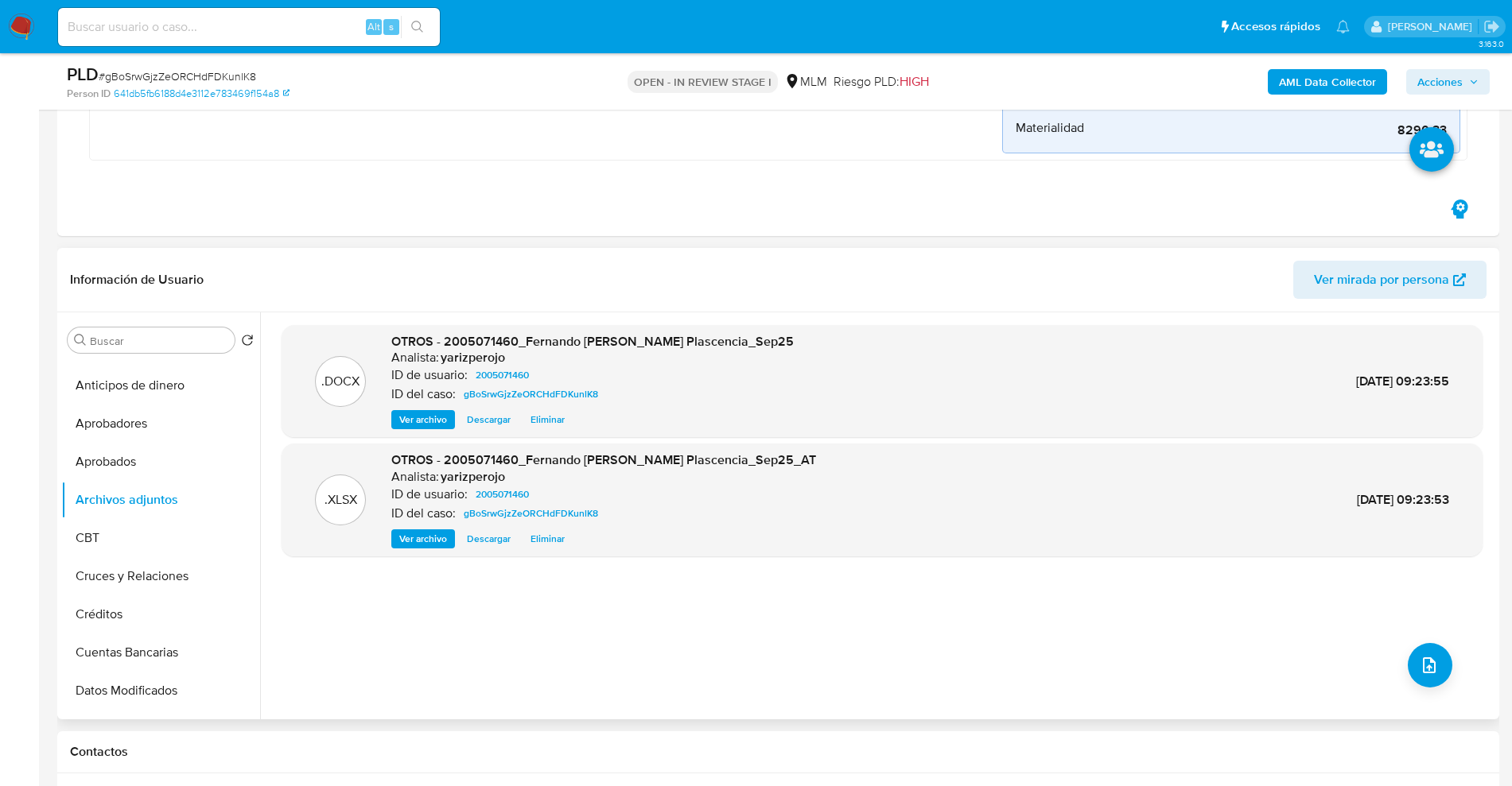
click at [546, 427] on span "Eliminar" at bounding box center [548, 420] width 34 height 16
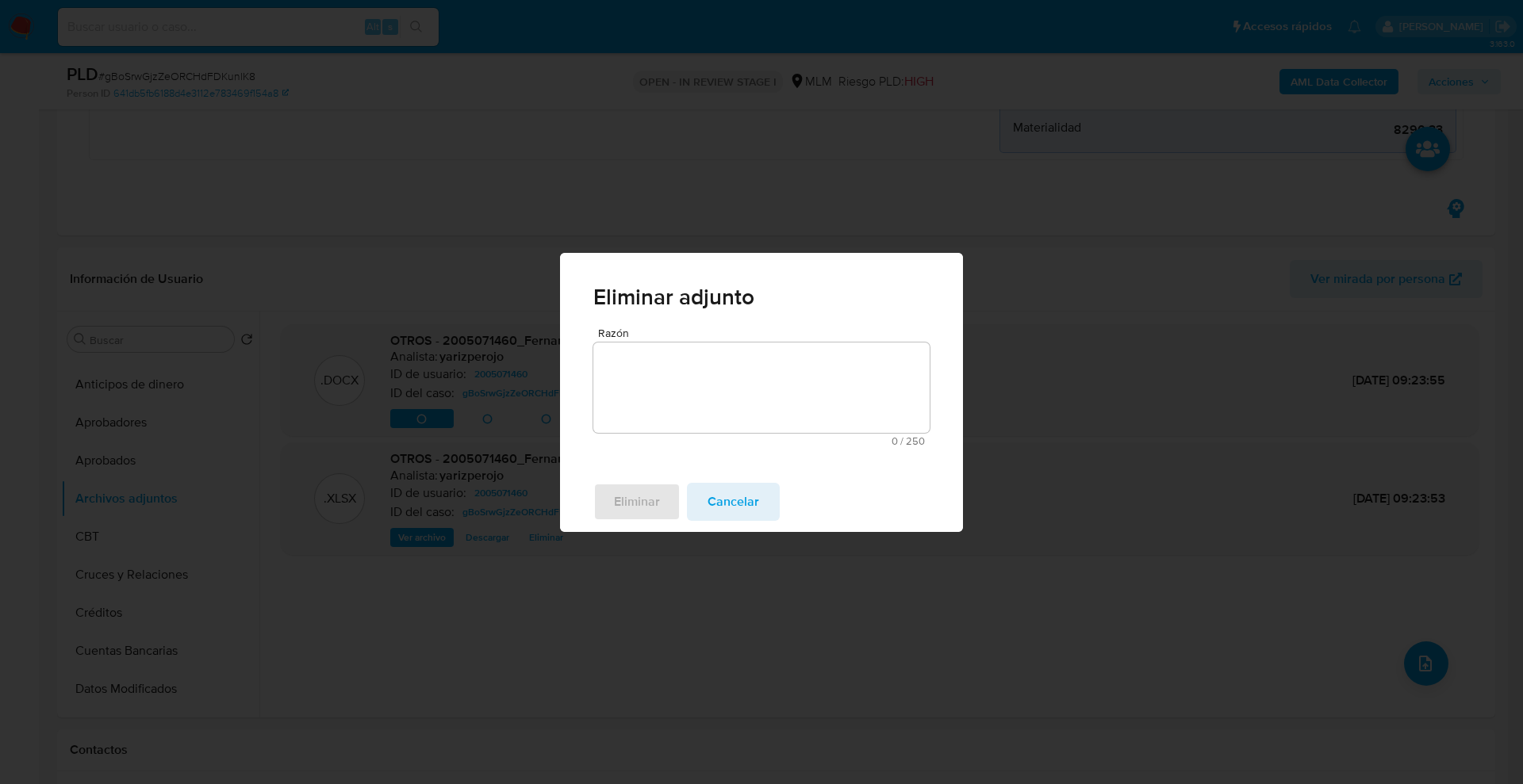
click at [742, 410] on textarea "Razón" at bounding box center [761, 387] width 336 height 90
click at [475, 209] on div "Eliminar adjunto Razón 0 / 250 250 caracteres restantes Eliminar Cancelar" at bounding box center [762, 392] width 1523 height 784
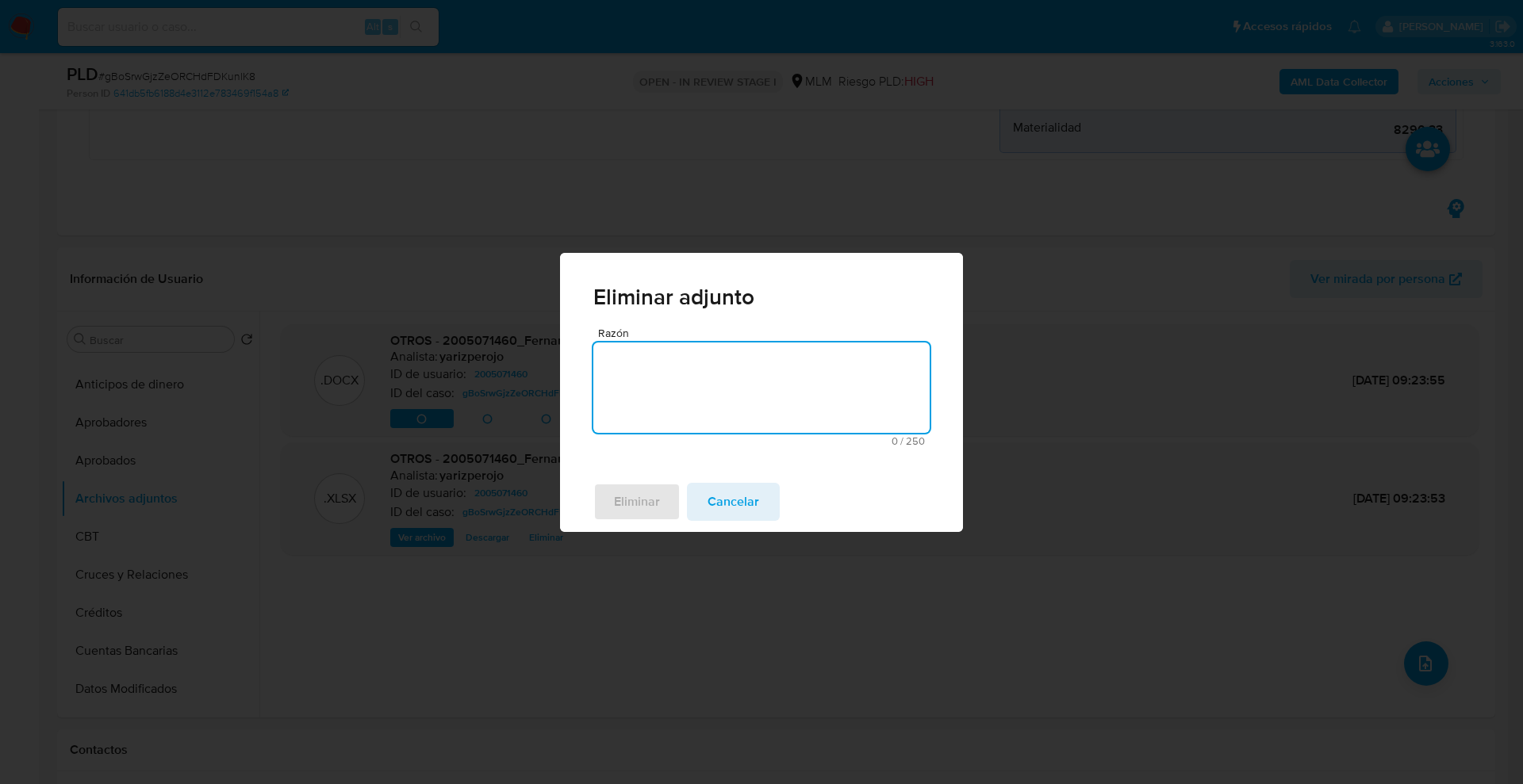
click at [703, 396] on textarea "Razón" at bounding box center [761, 387] width 336 height 90
type textarea "f"
type textarea "Formato de archivo equivocado"
click at [637, 501] on span "Eliminar" at bounding box center [637, 501] width 46 height 35
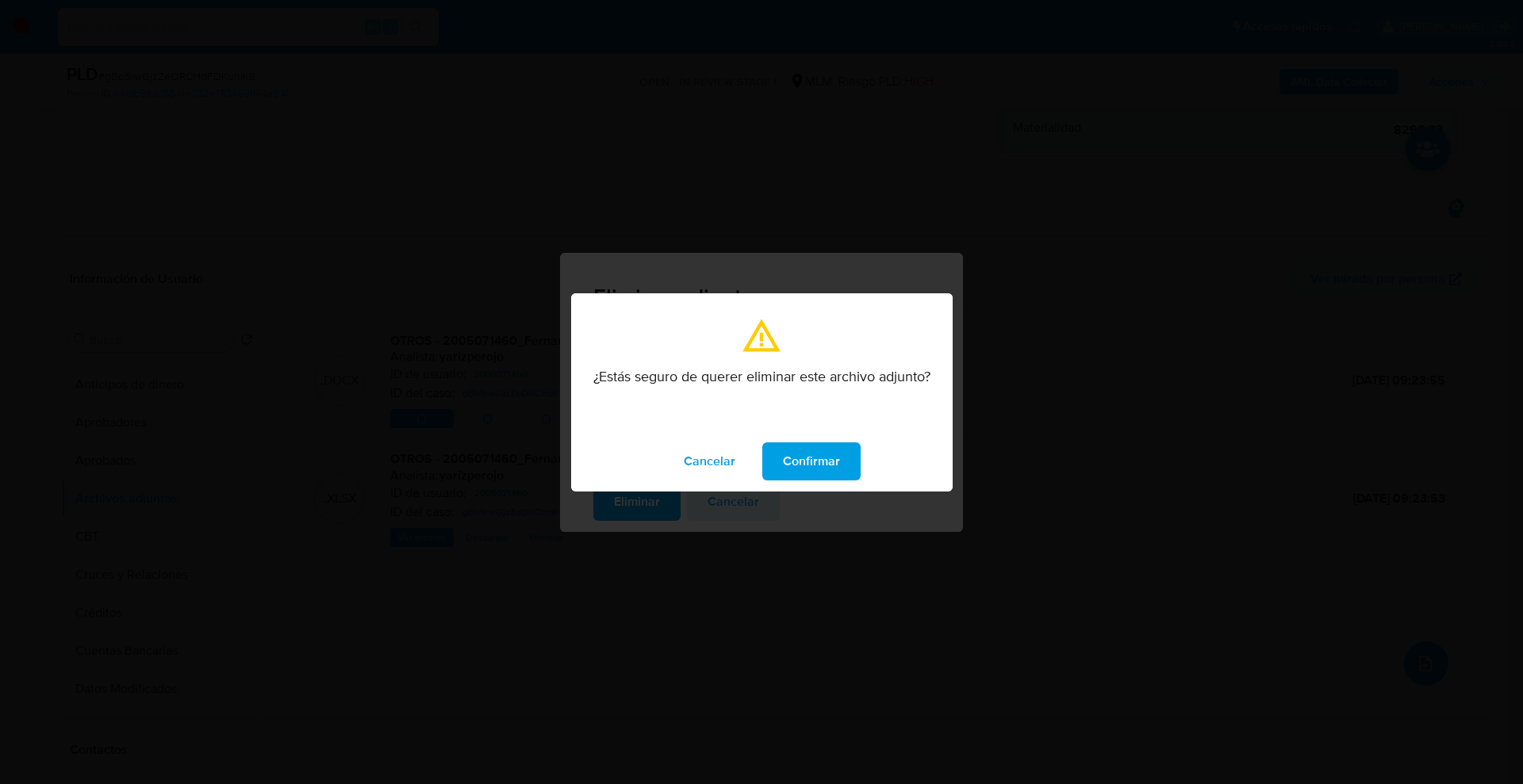
click at [821, 458] on span "Confirmar" at bounding box center [812, 461] width 57 height 35
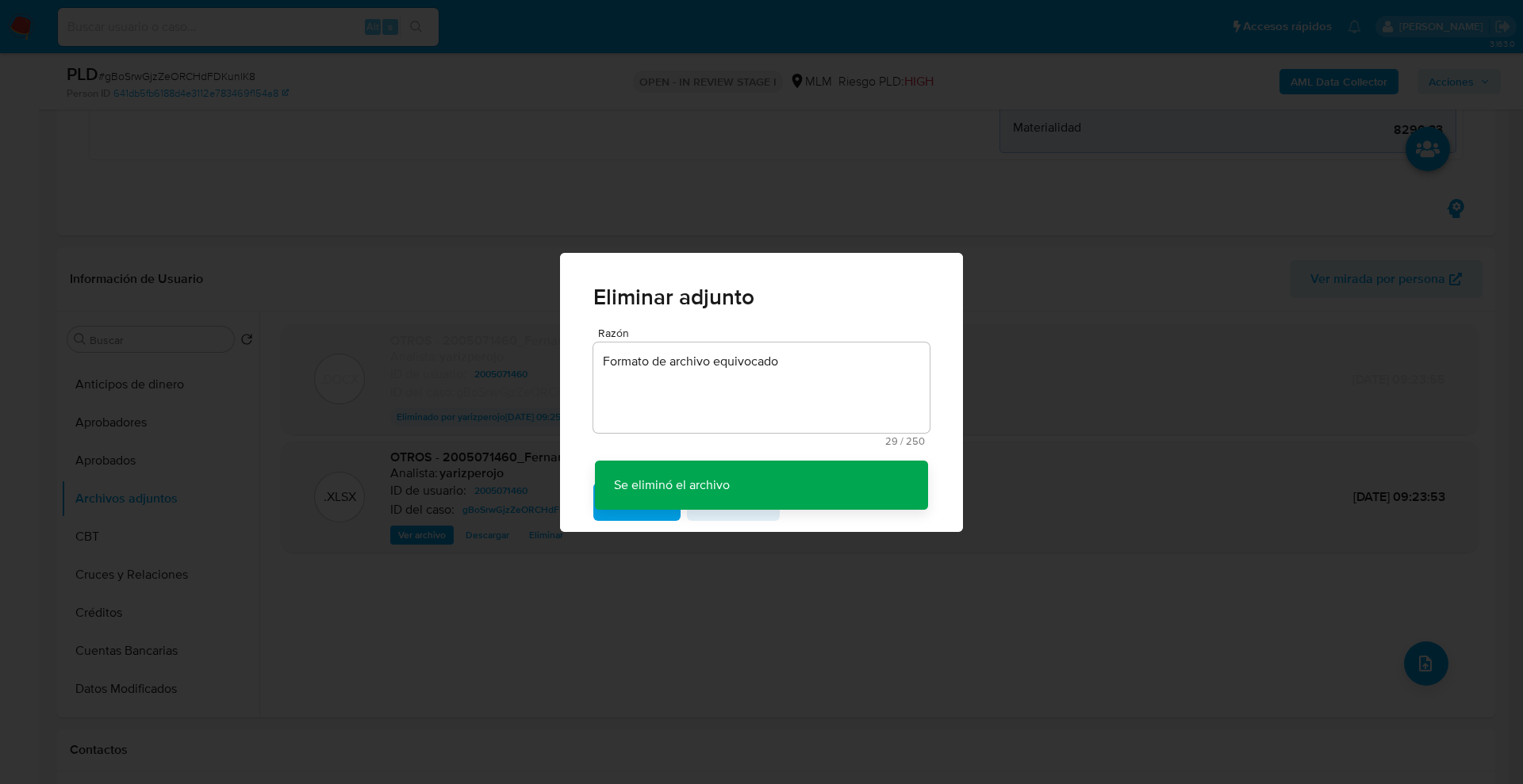
click at [771, 626] on div "Eliminar adjunto Razón Formato de archivo equivocado 29 / 250 221 caracteres re…" at bounding box center [762, 392] width 1523 height 784
click at [725, 512] on span "Cancelar" at bounding box center [734, 501] width 51 height 35
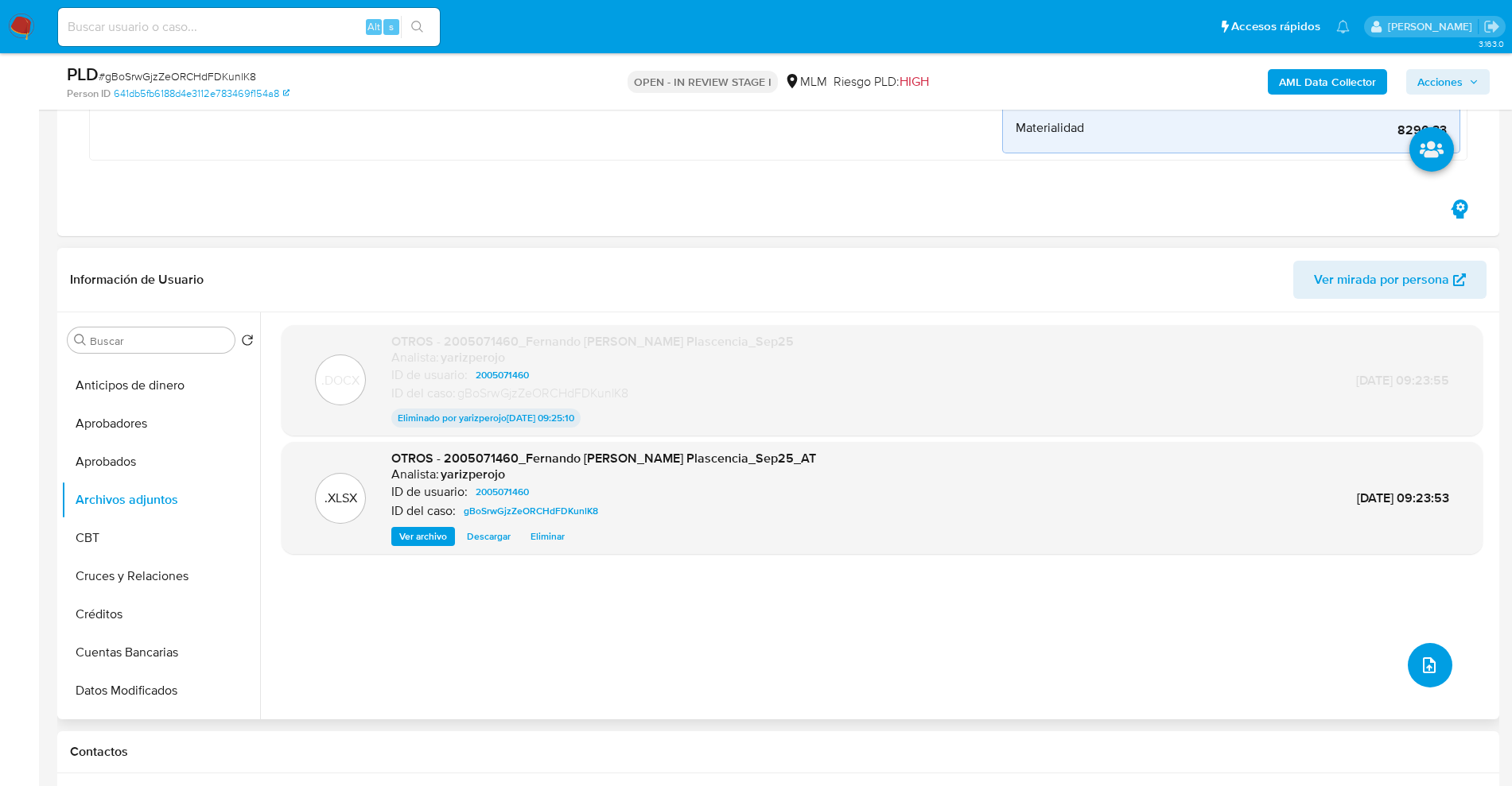
click at [1424, 665] on icon "upload-file" at bounding box center [1429, 666] width 19 height 19
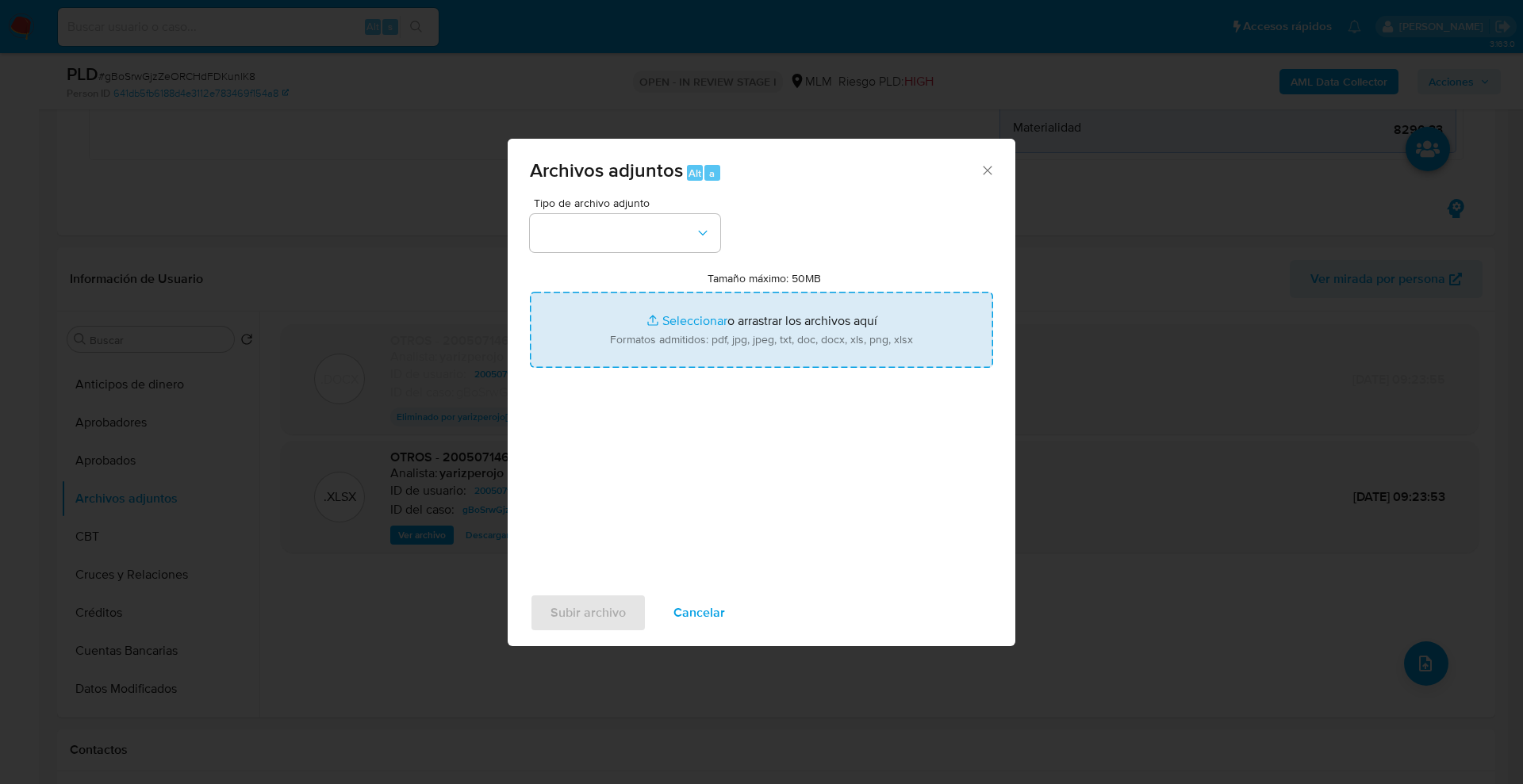
type input "C:\fakepath\2005071460_Fernando Martinez Plascencia_Sep25.pdf"
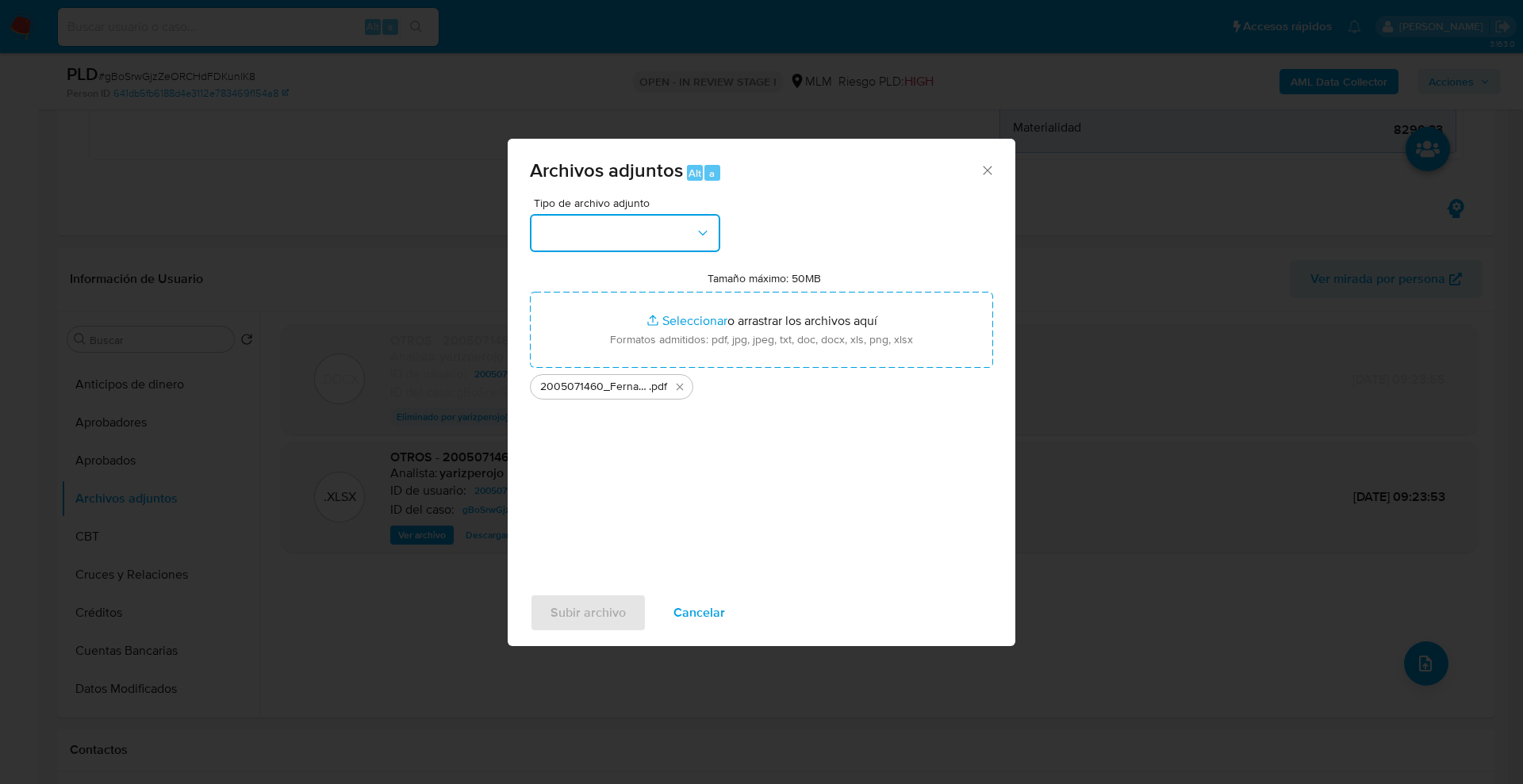
click at [660, 242] on button "button" at bounding box center [625, 233] width 190 height 38
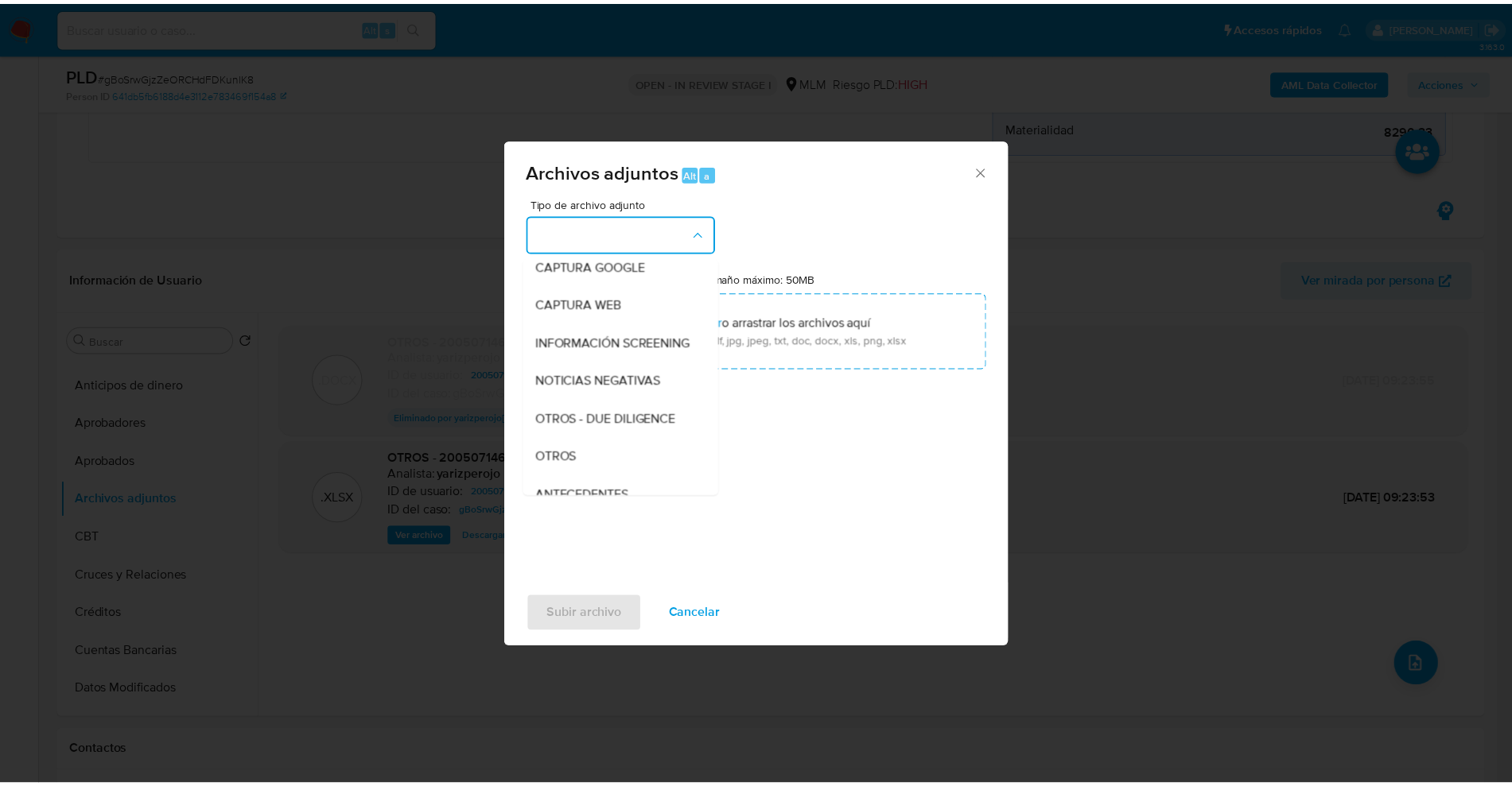
scroll to position [77, 0]
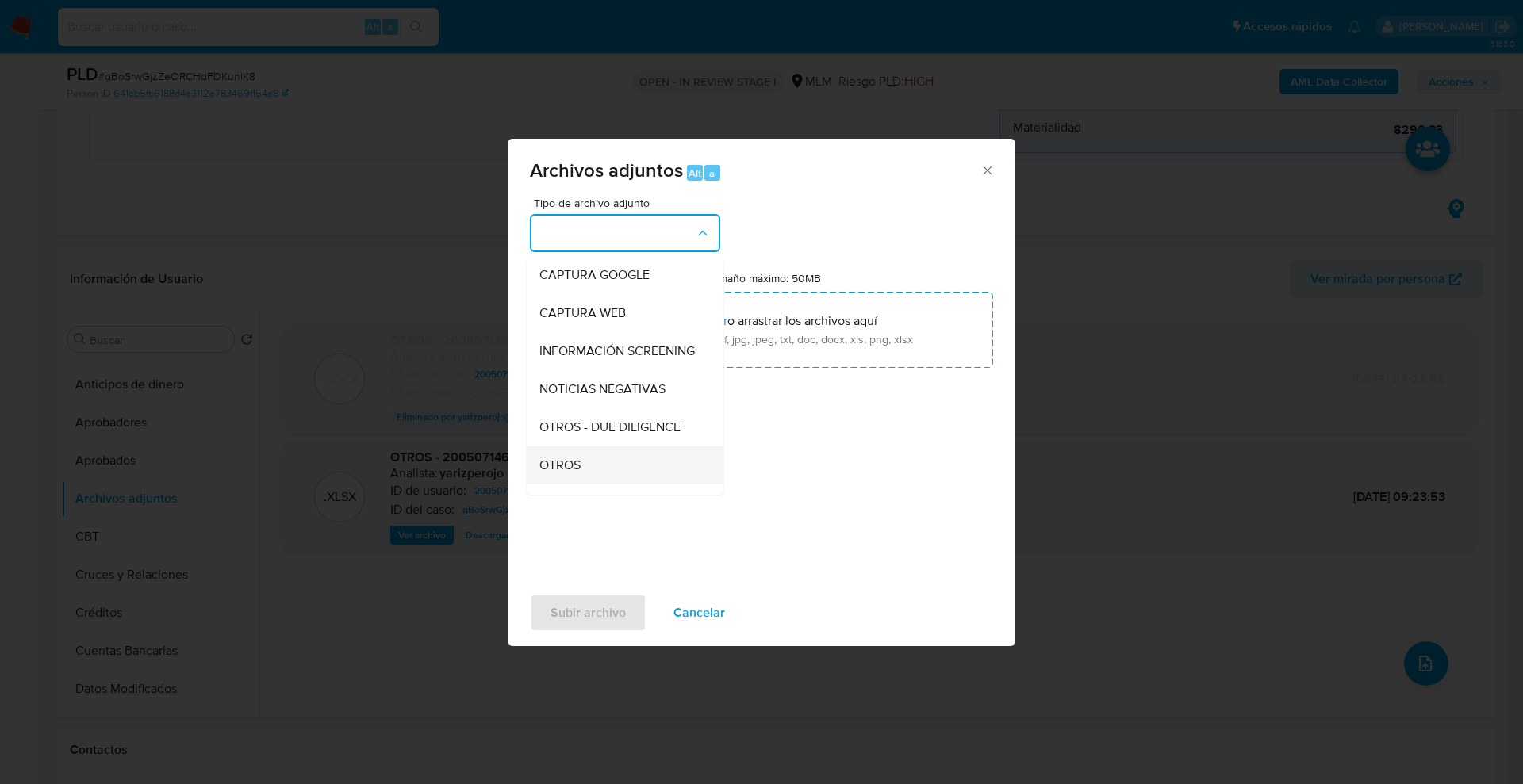
click at [592, 465] on div "OTROS" at bounding box center [621, 465] width 162 height 38
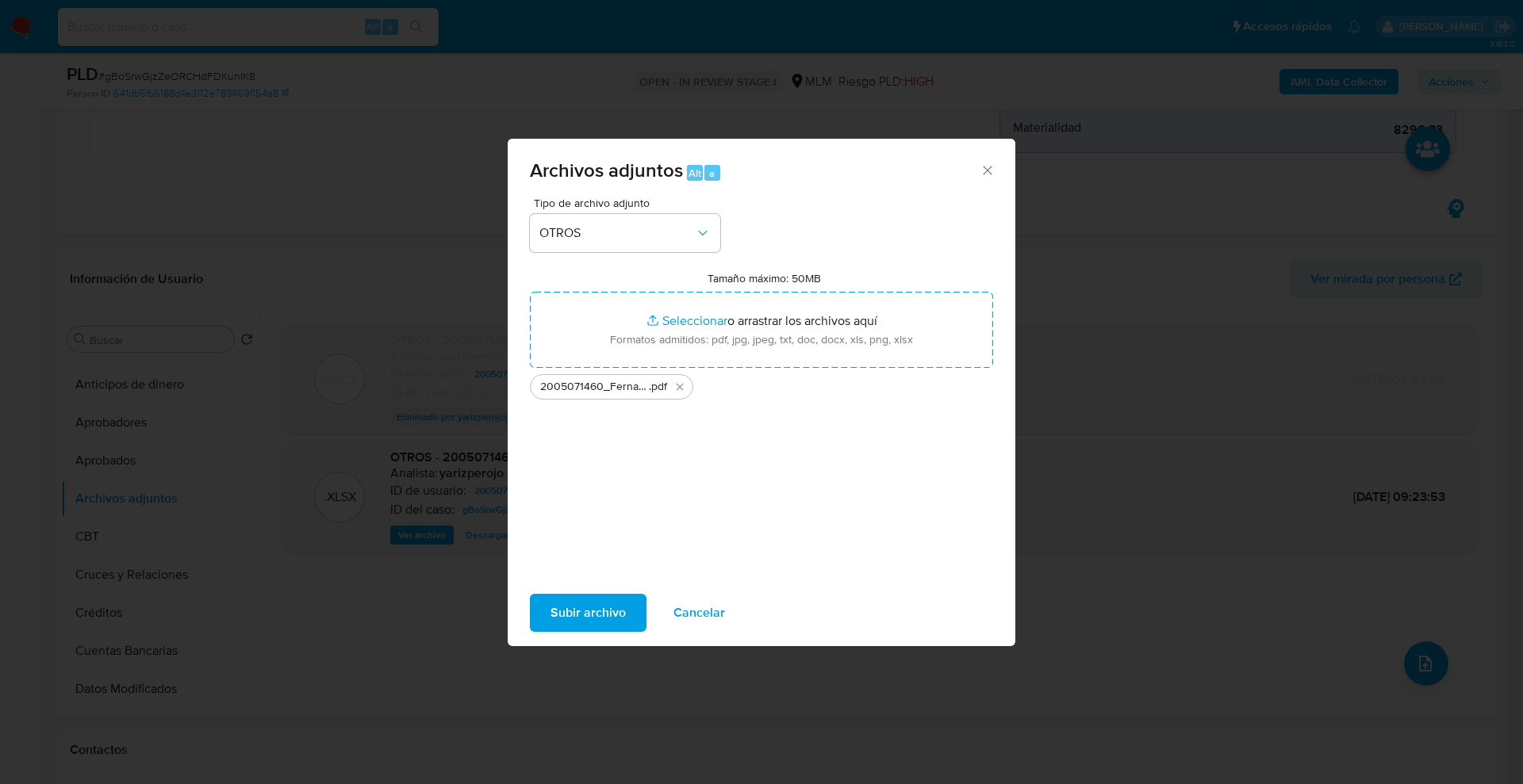
click at [604, 618] on span "Subir archivo" at bounding box center [587, 613] width 75 height 35
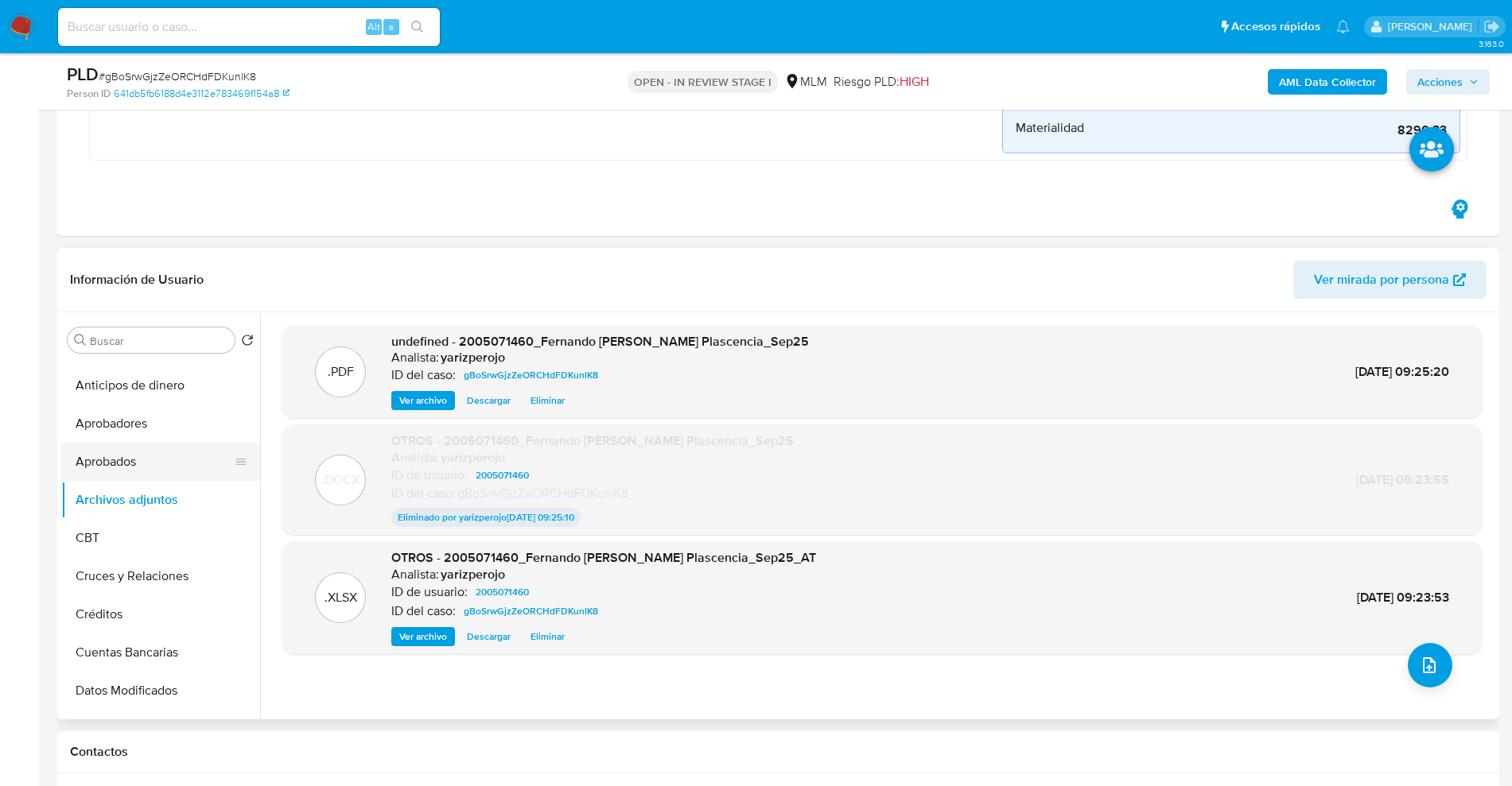
click at [117, 449] on button "Aprobados" at bounding box center [154, 462] width 186 height 38
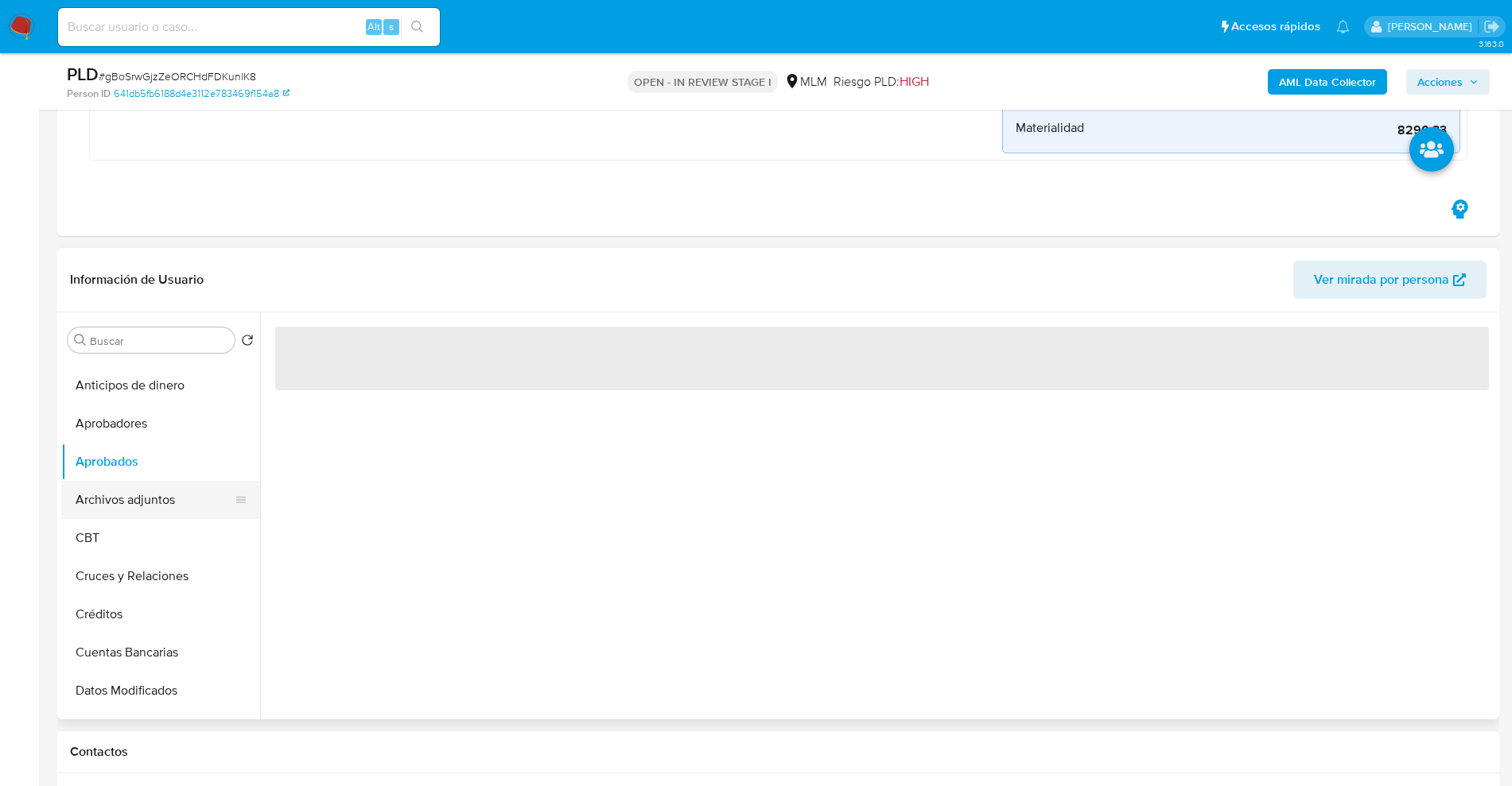
click at [119, 498] on button "Archivos adjuntos" at bounding box center [154, 500] width 186 height 38
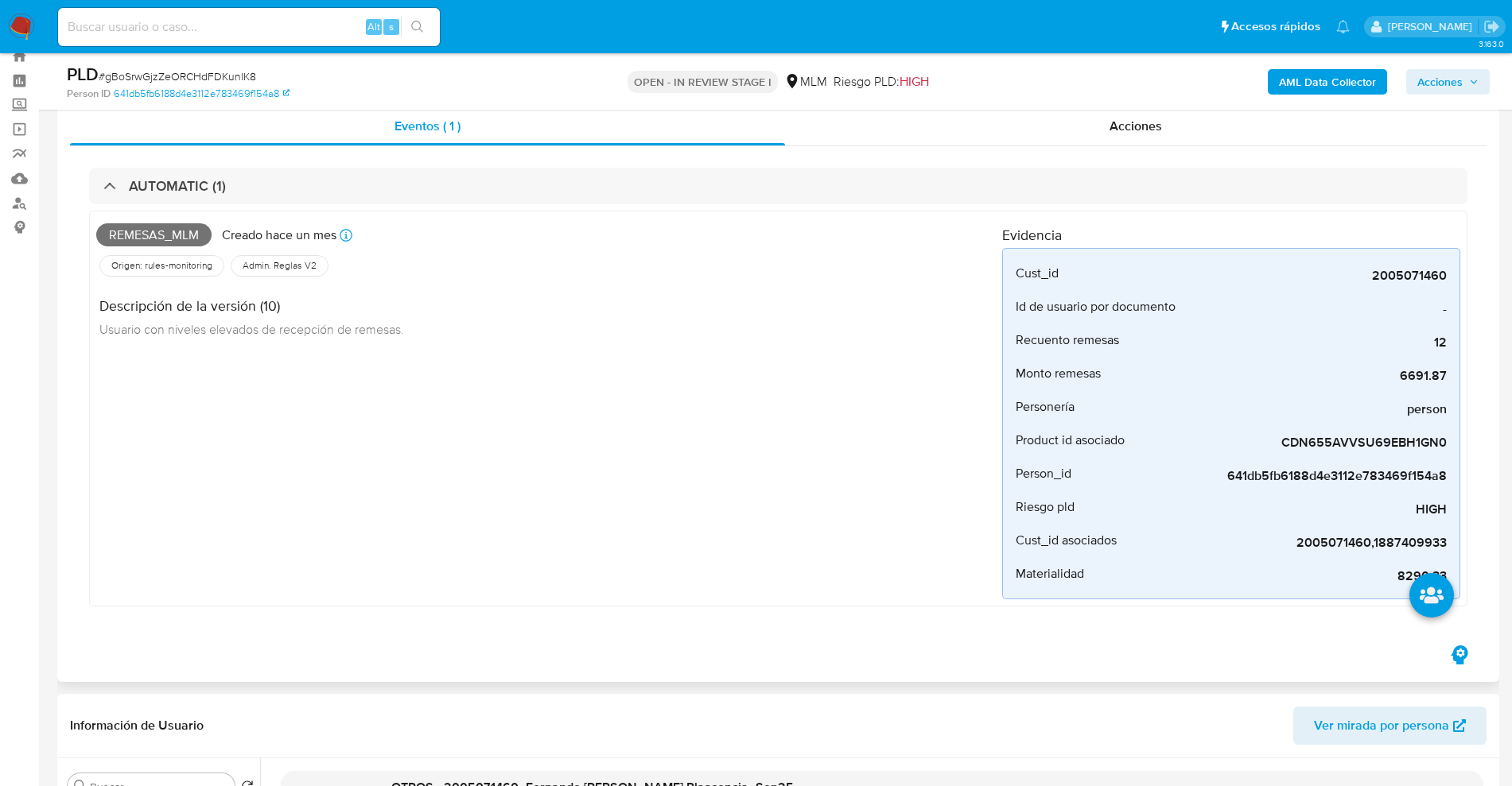
scroll to position [0, 0]
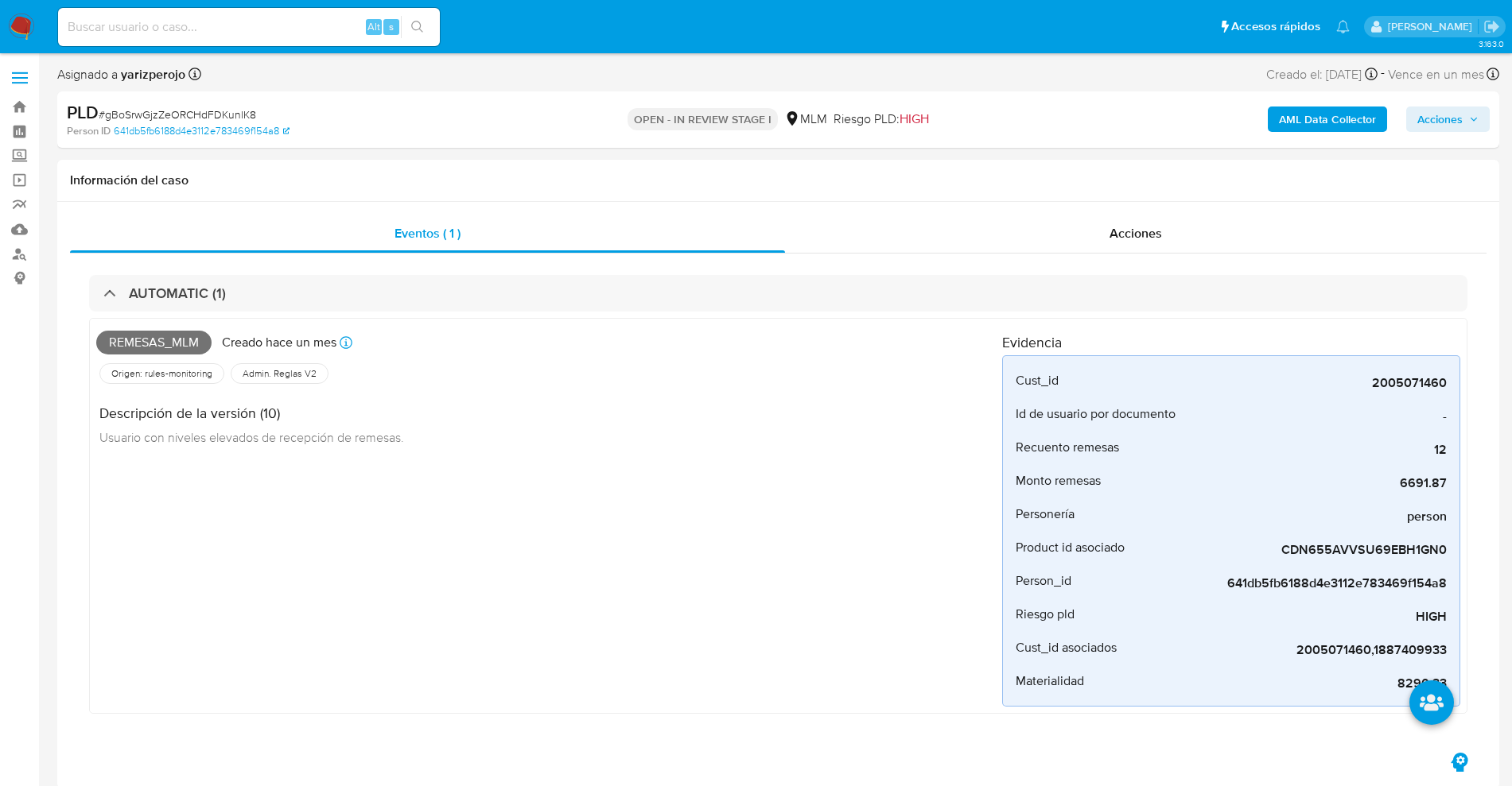
click at [1453, 121] on span "Acciones" at bounding box center [1440, 119] width 46 height 26
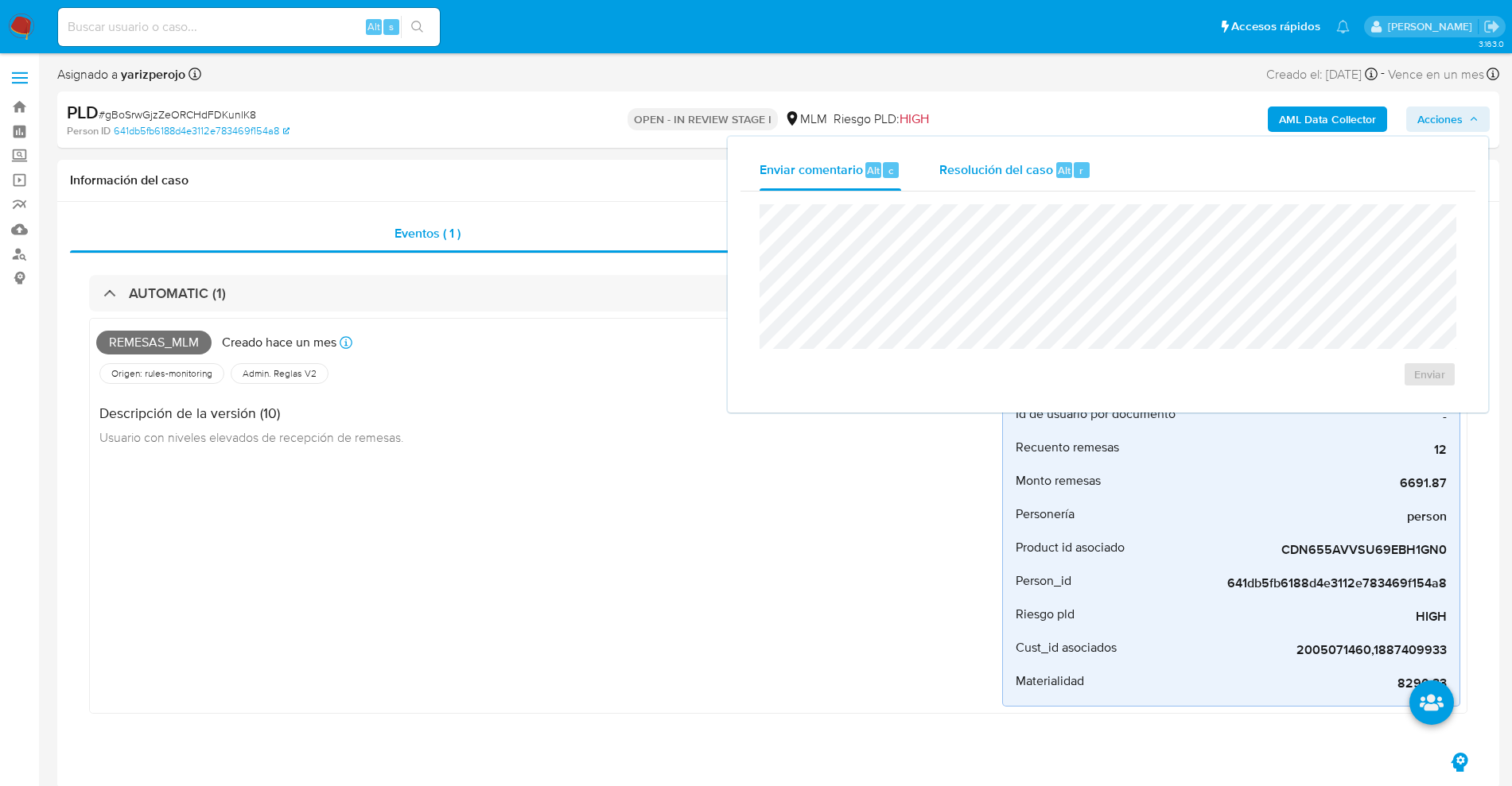
click at [1016, 174] on span "Resolución del caso" at bounding box center [995, 169] width 114 height 18
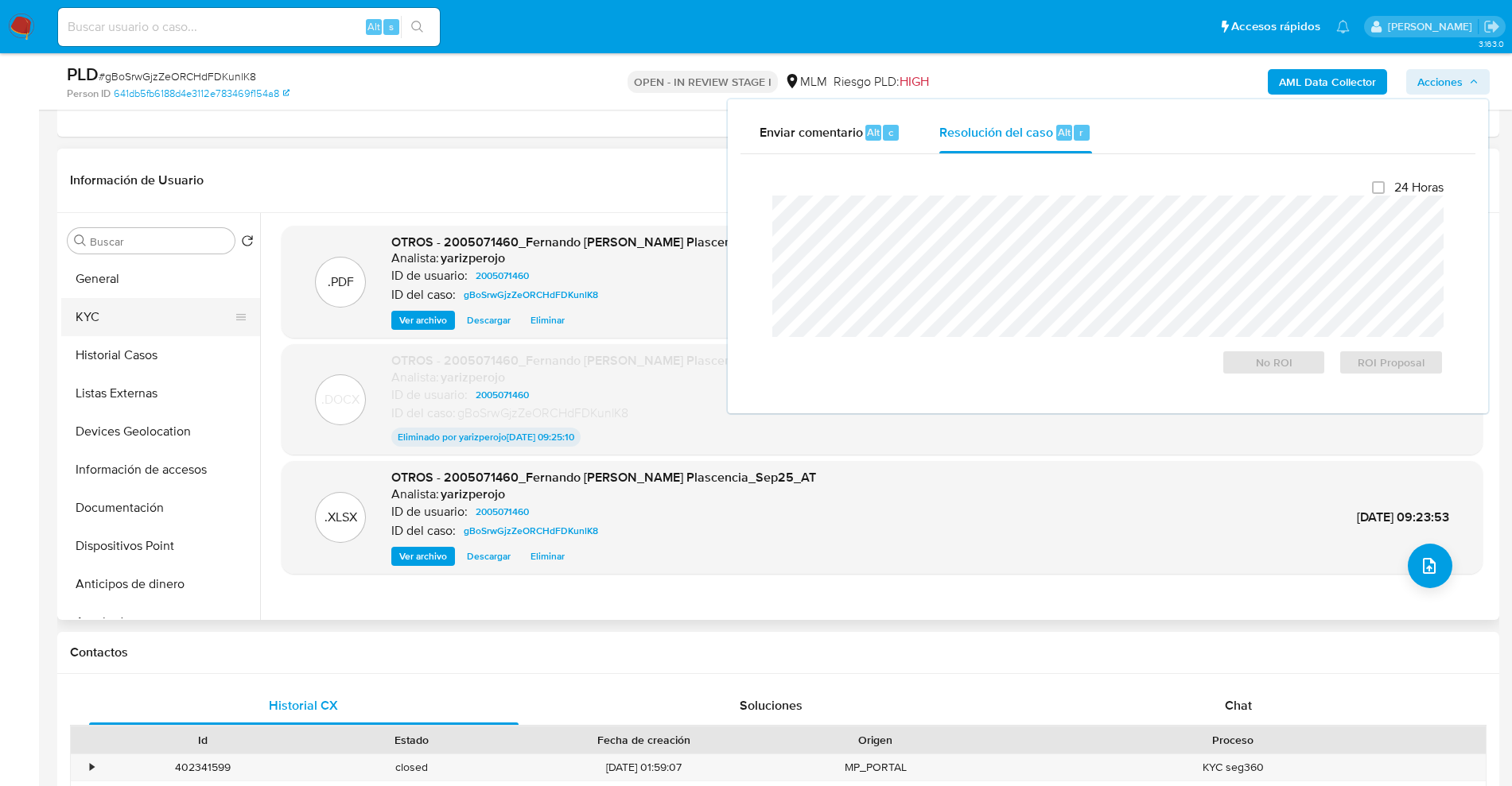
click at [114, 323] on button "KYC" at bounding box center [154, 318] width 186 height 38
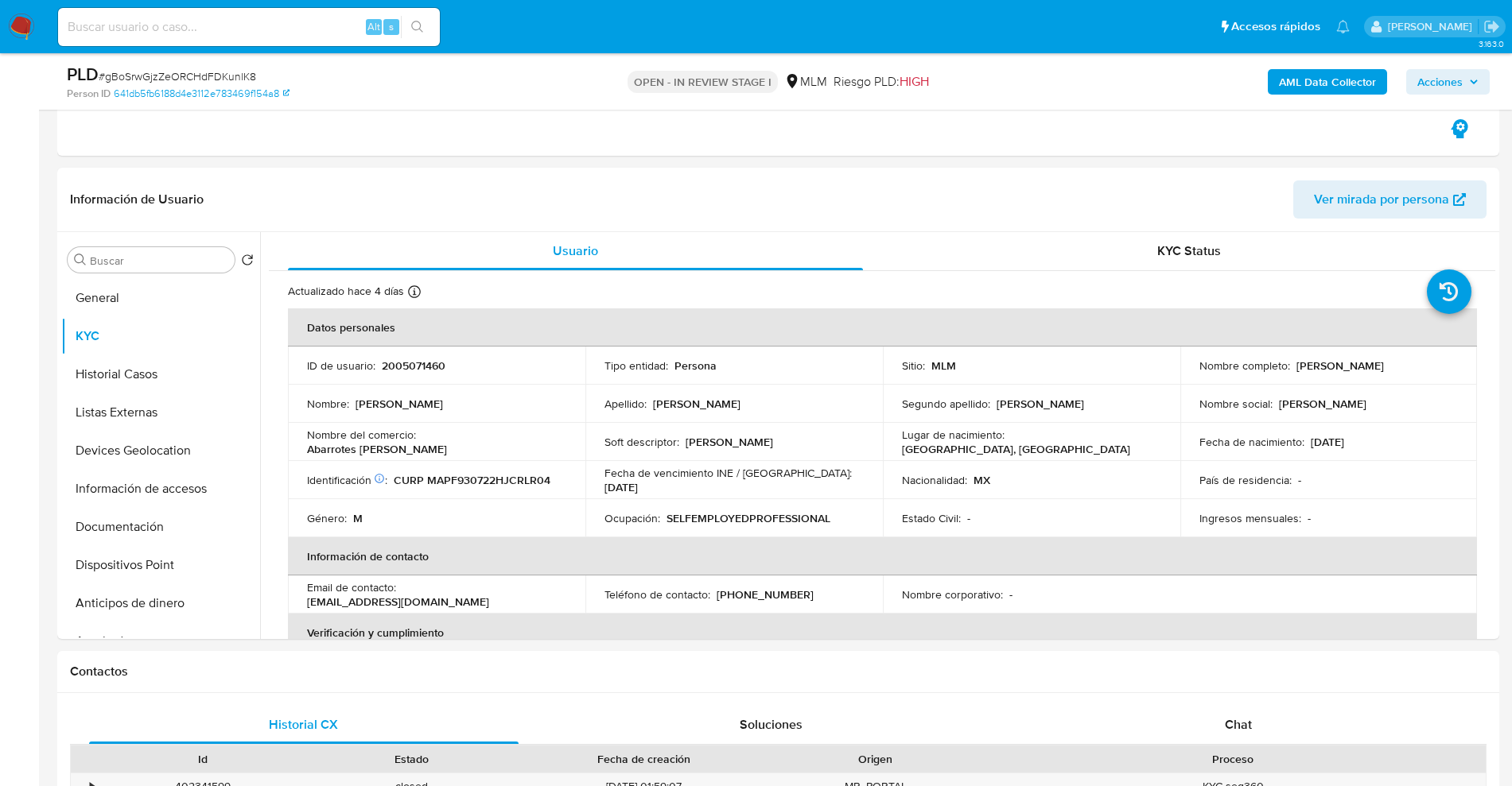
click at [1441, 83] on span "Acciones" at bounding box center [1440, 82] width 46 height 26
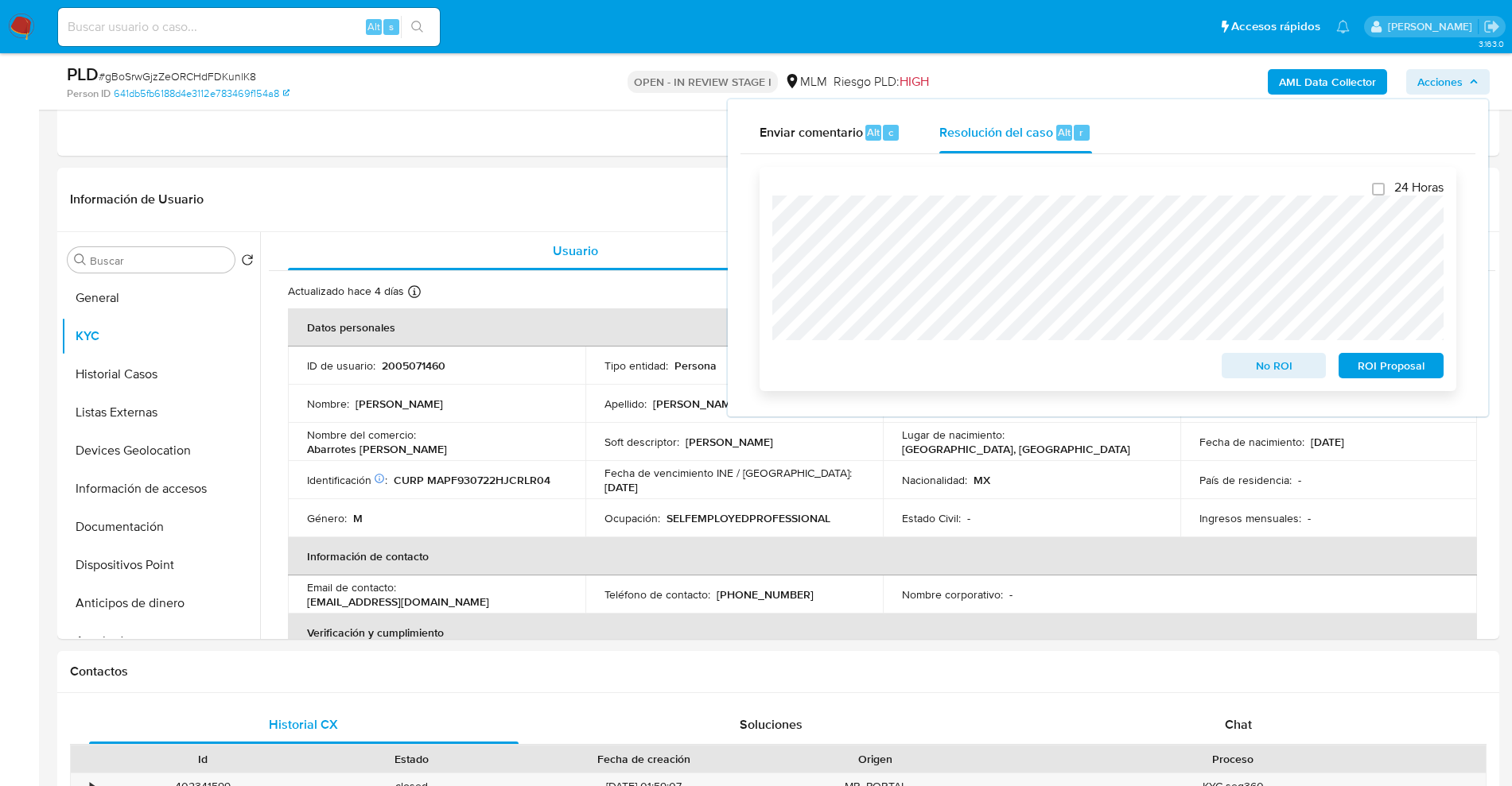
click at [1278, 362] on span "No ROI" at bounding box center [1274, 365] width 83 height 22
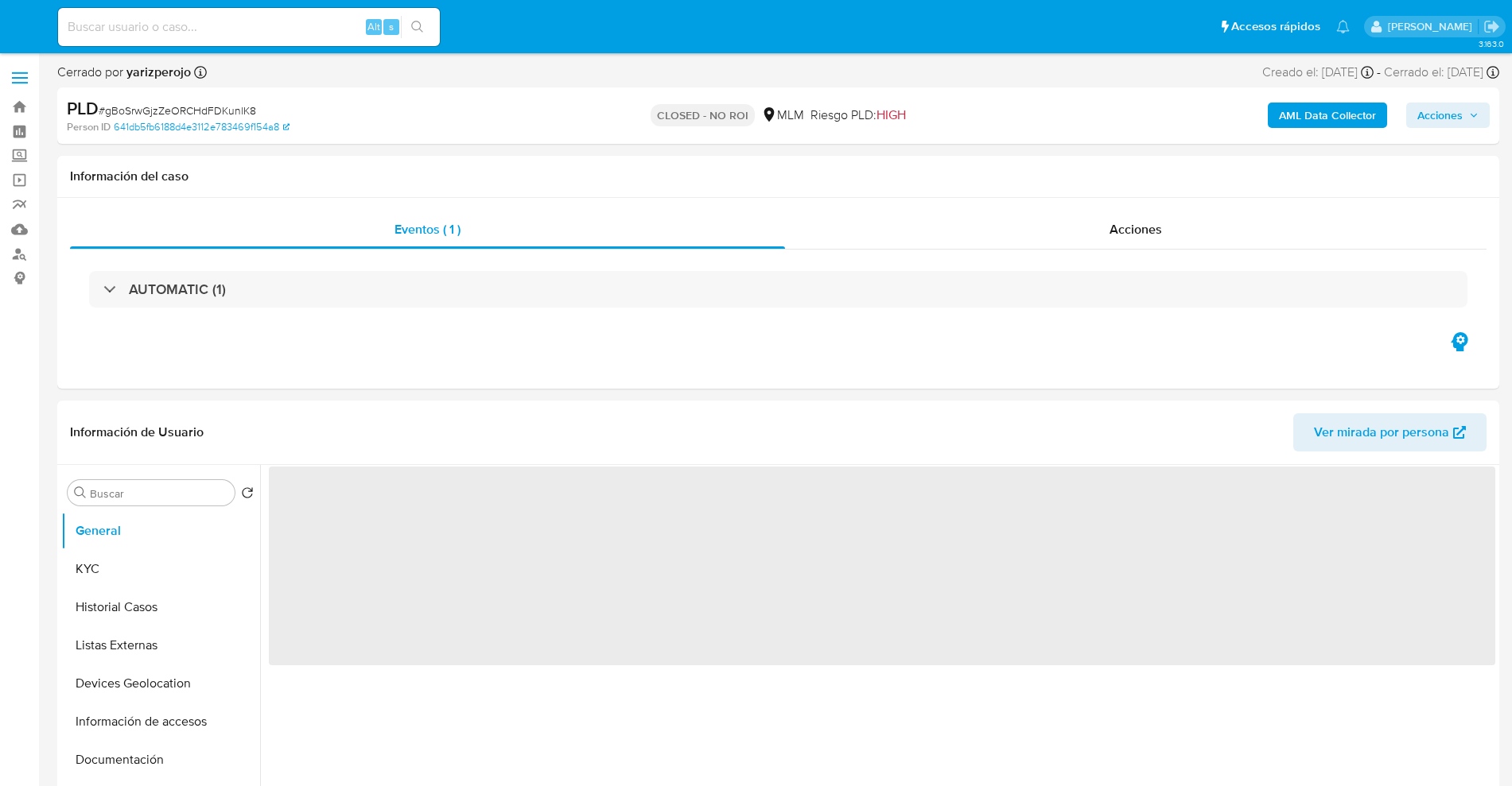
select select "10"
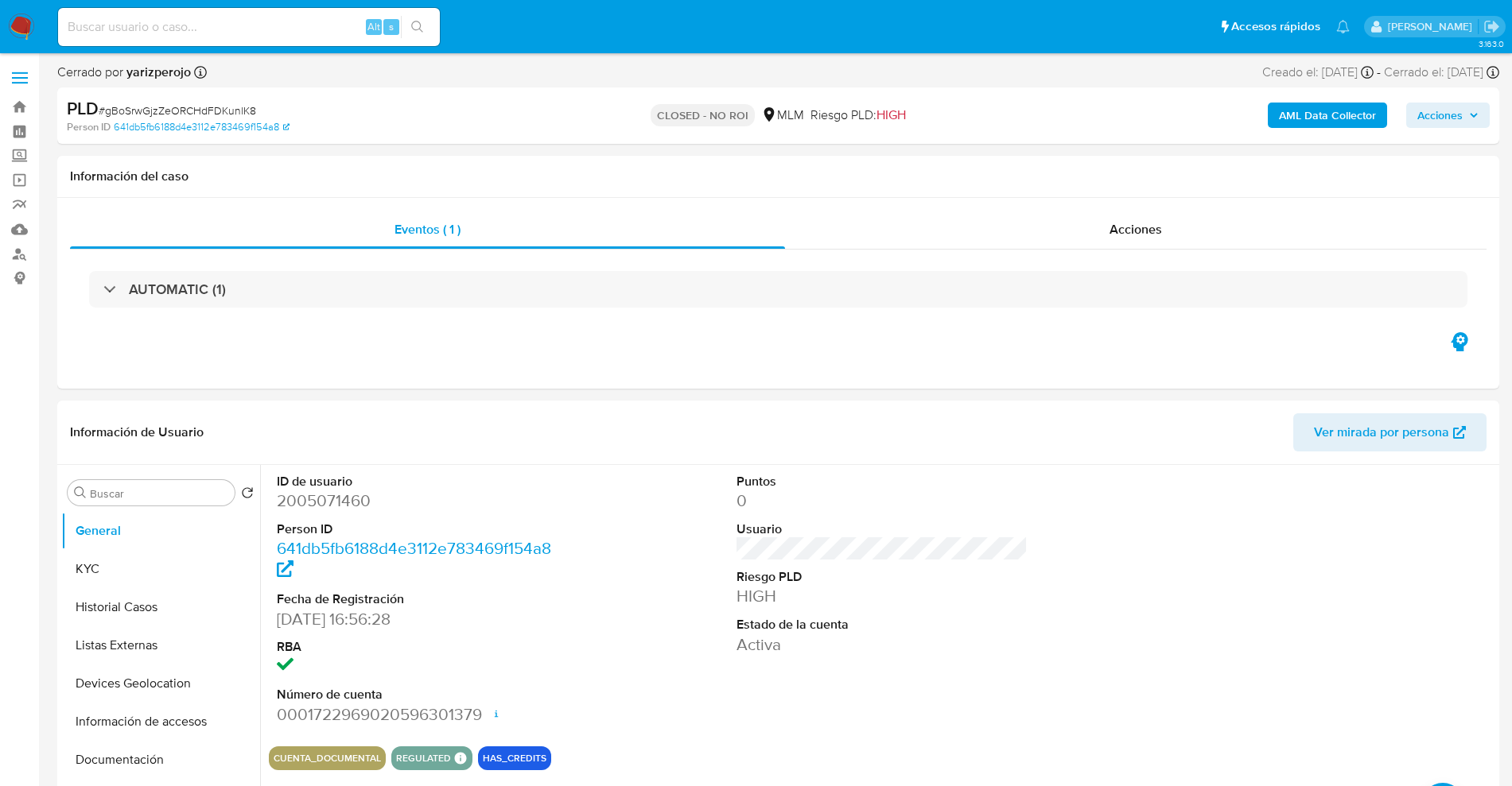
click at [24, 31] on img at bounding box center [21, 27] width 27 height 27
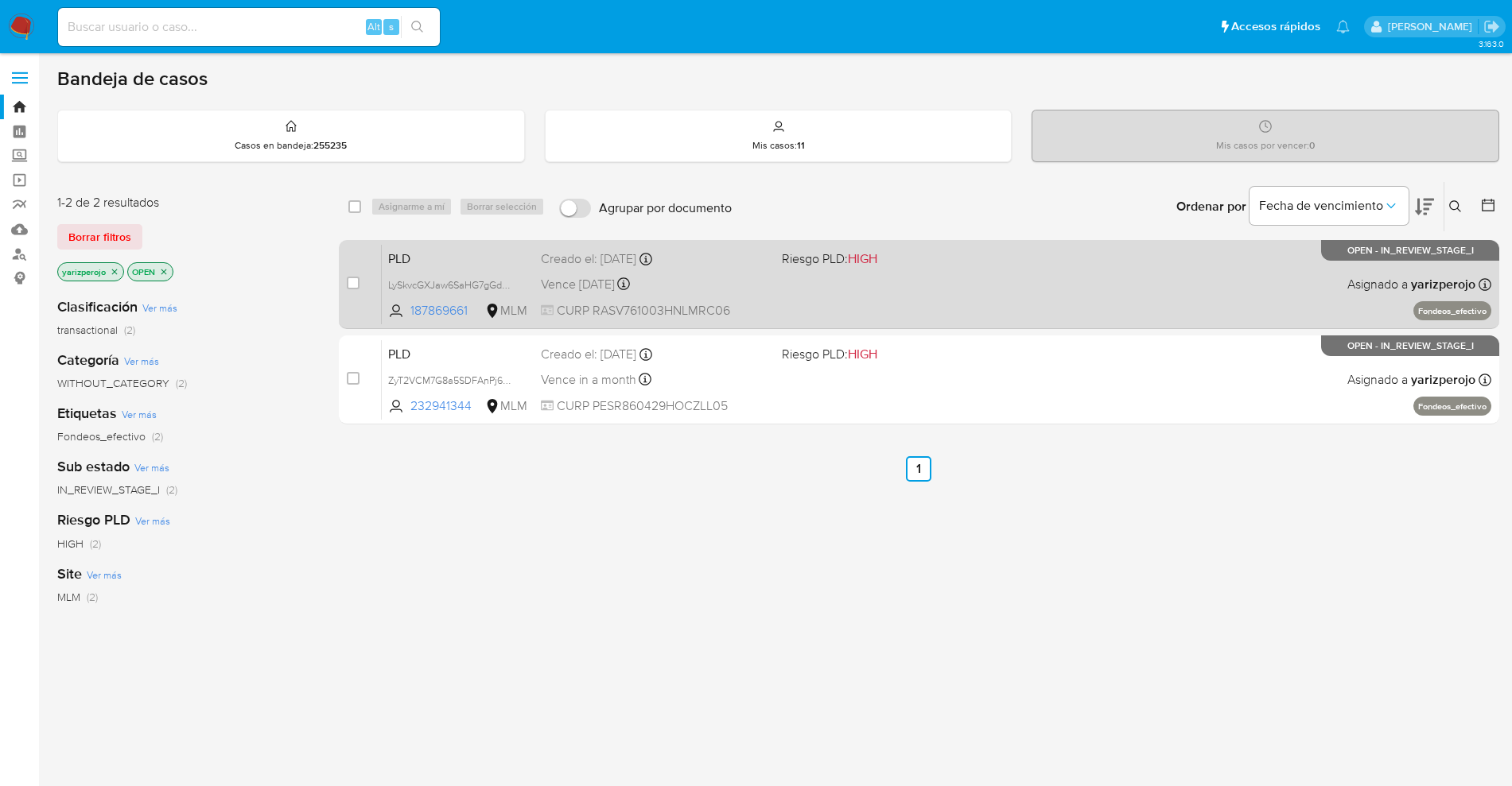
click at [840, 271] on div "PLD LySkvcGXJaw6SaHG7gGdpMd4 187869661 MLM Riesgo PLD: HIGH Creado el: [DATE] C…" at bounding box center [936, 284] width 1109 height 80
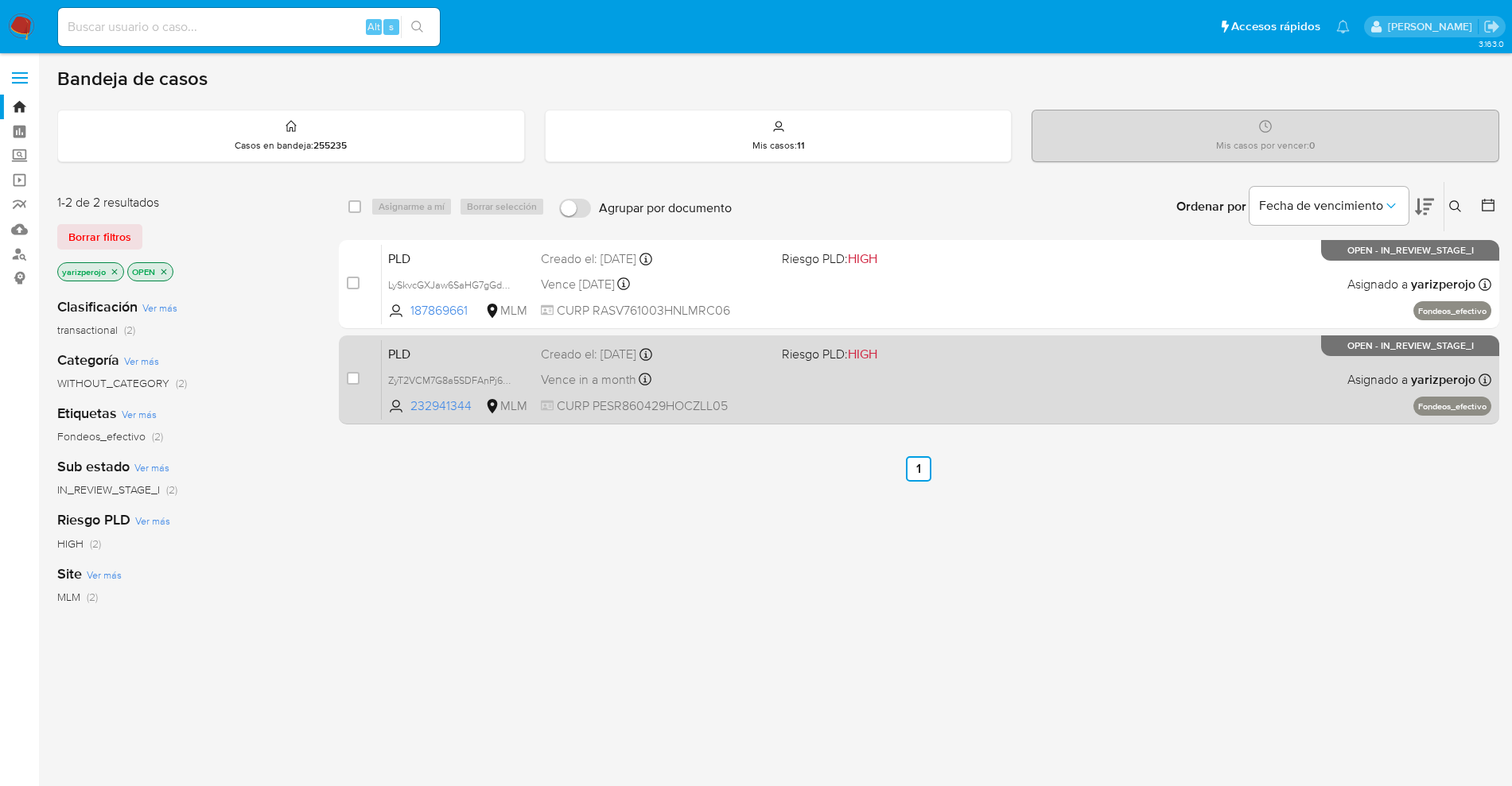
click at [766, 394] on div "PLD ZyT2VCM7G8a5SDFAnPj6kB3d 232941344 MLM Riesgo PLD: HIGH Creado el: [DATE] C…" at bounding box center [936, 380] width 1109 height 80
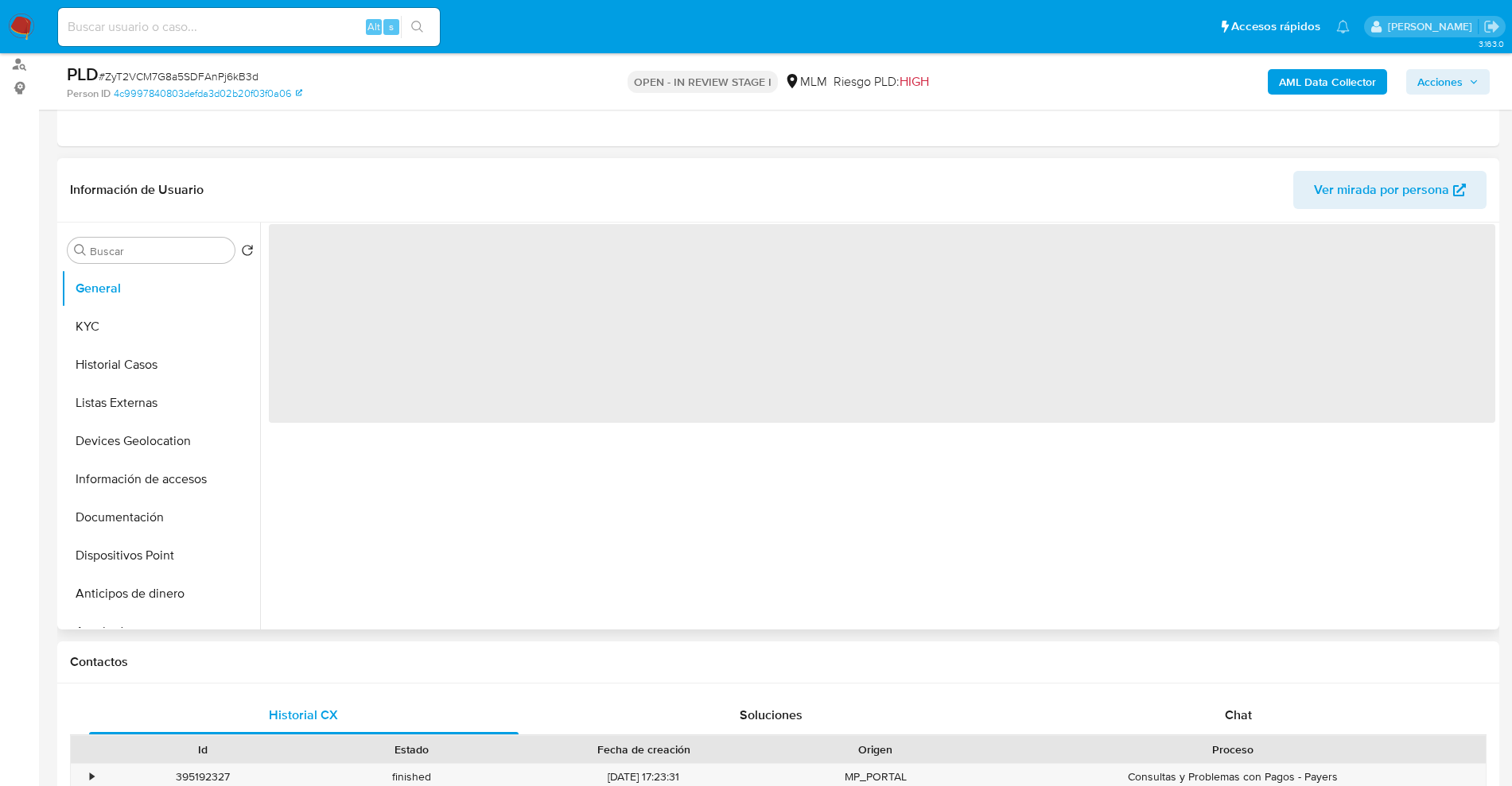
scroll to position [198, 0]
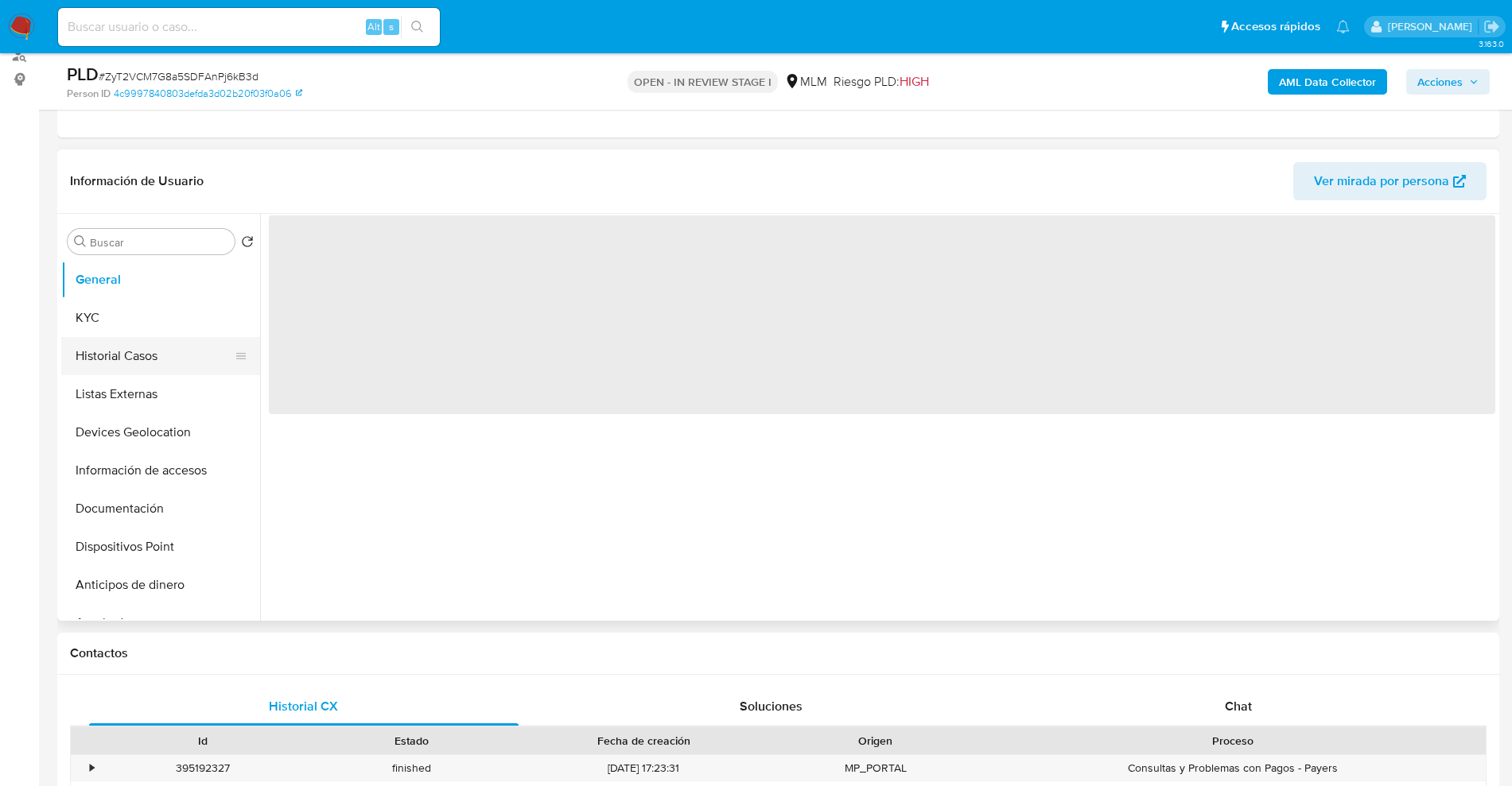
select select "10"
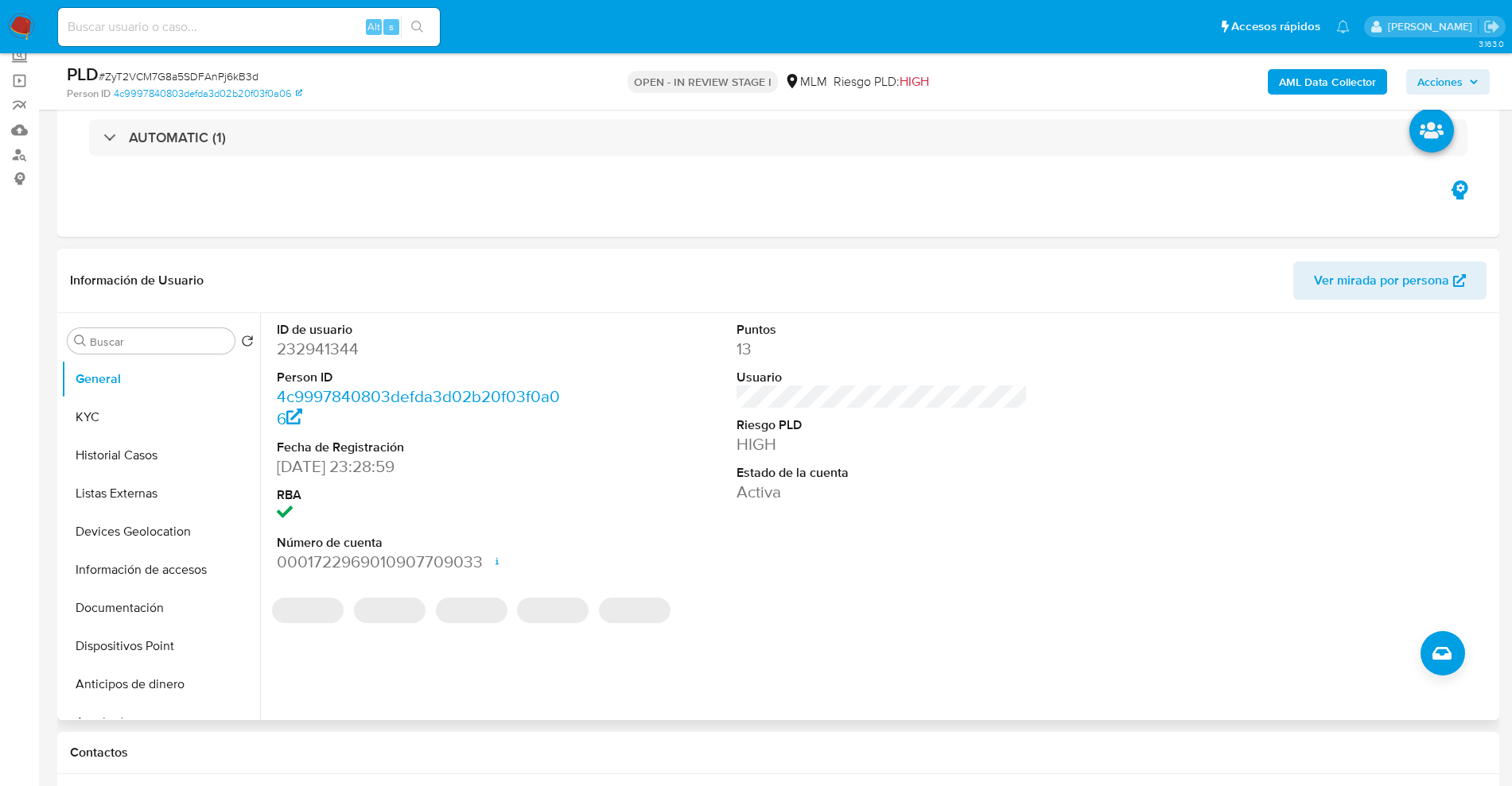
scroll to position [0, 0]
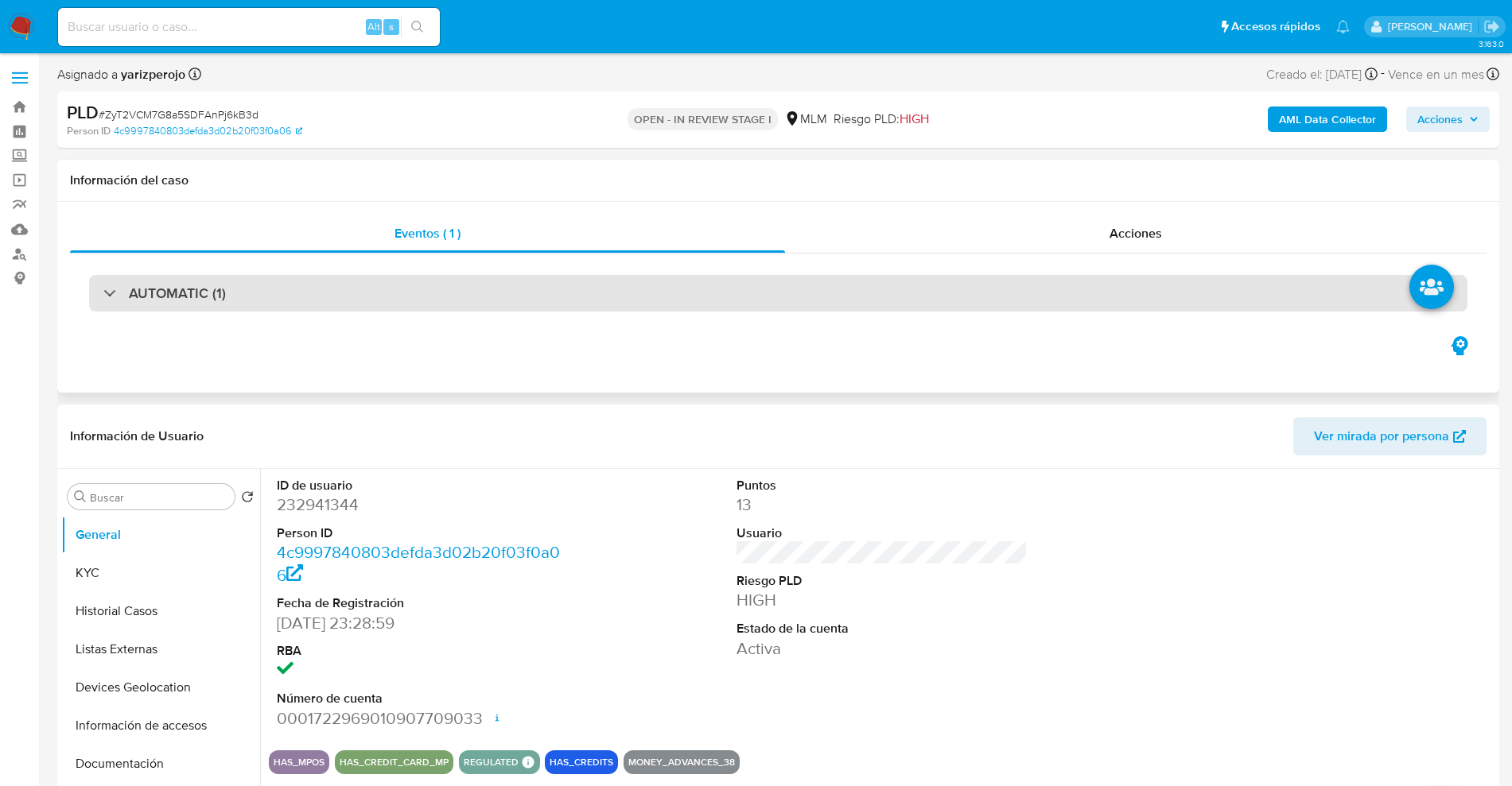
click at [399, 303] on div "AUTOMATIC (1)" at bounding box center [777, 293] width 1378 height 36
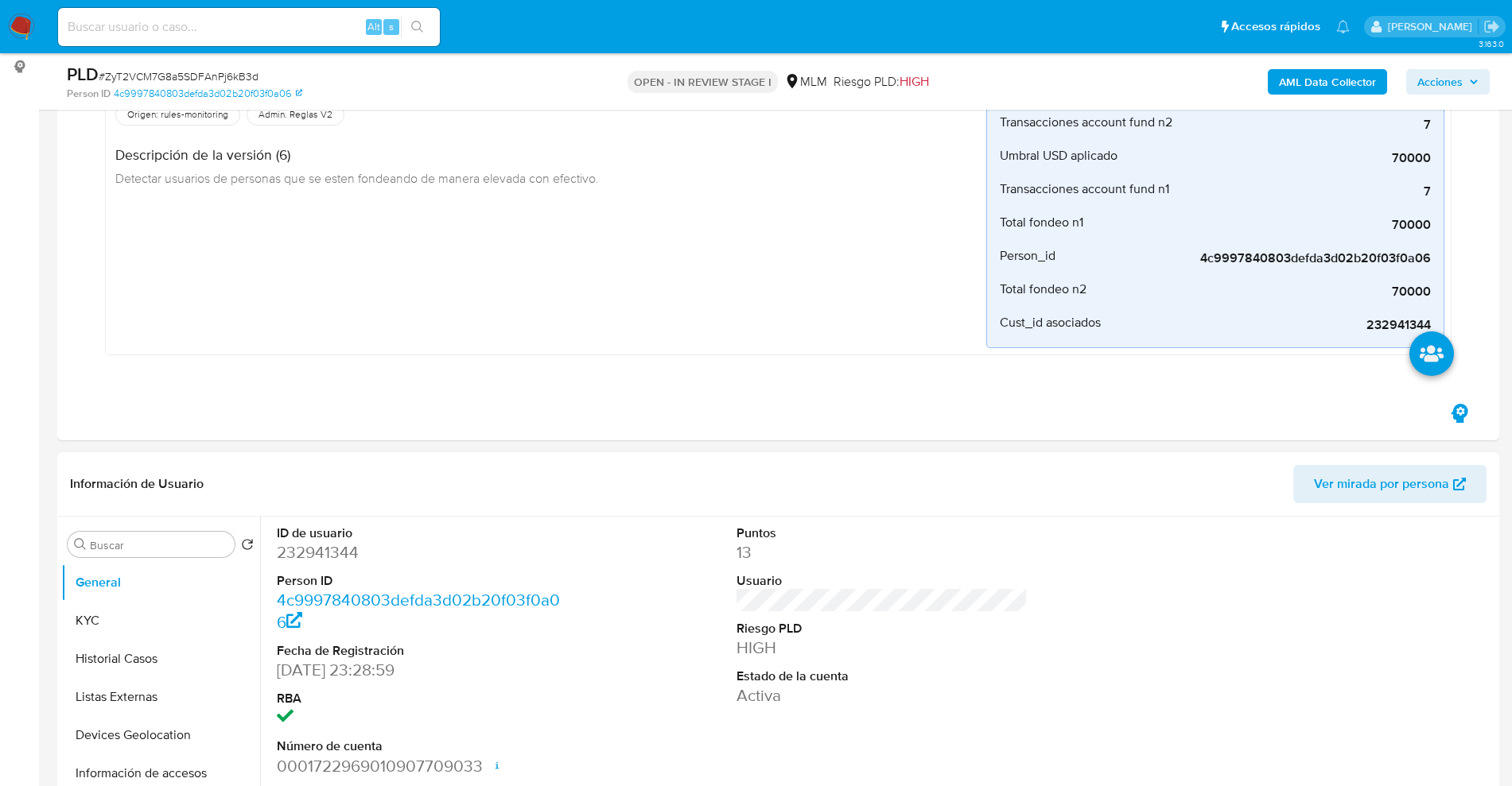
scroll to position [198, 0]
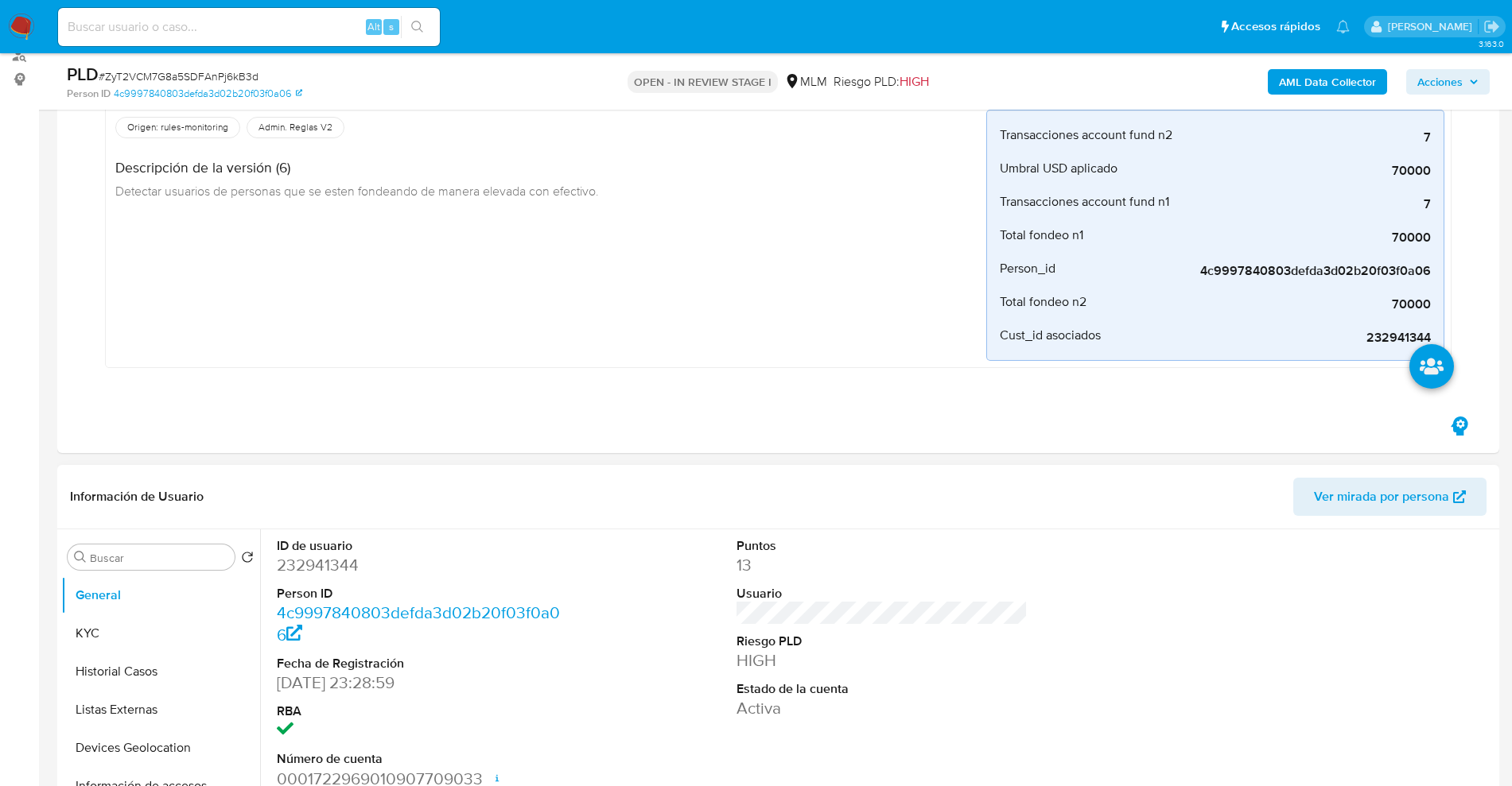
click at [337, 570] on dd "232941344" at bounding box center [422, 565] width 291 height 22
copy dd "232941344"
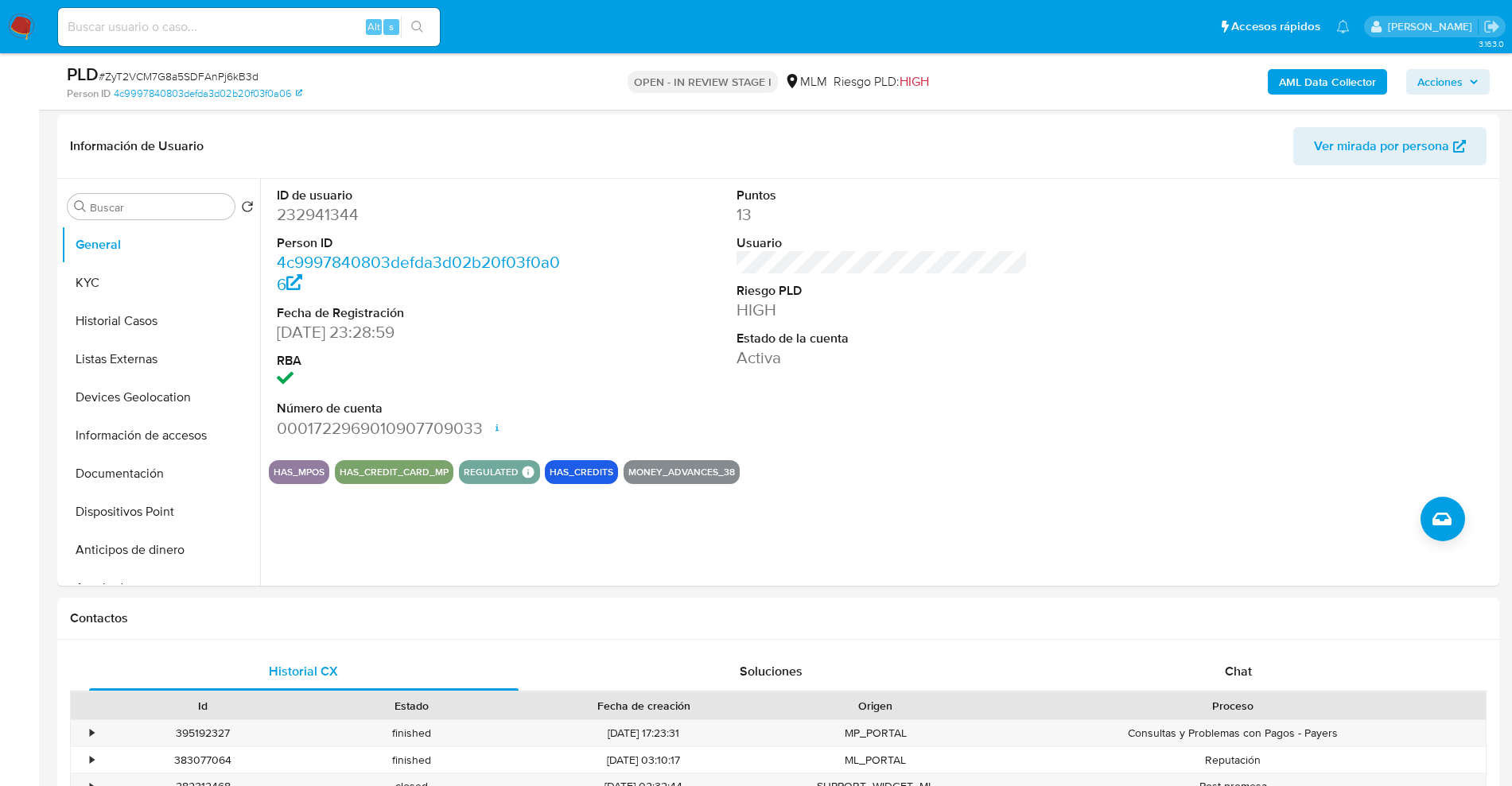
scroll to position [425, 0]
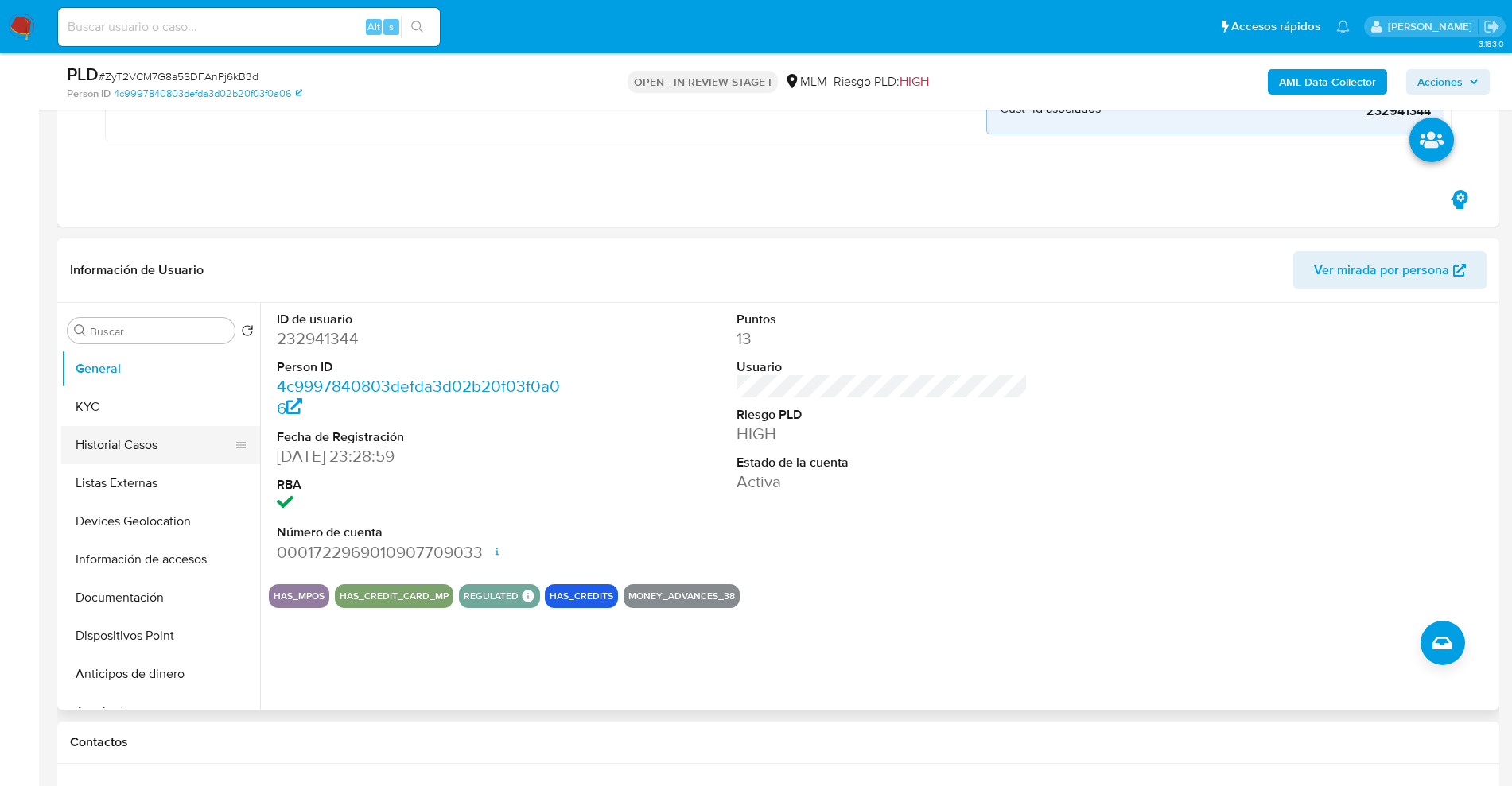
click at [123, 445] on button "Historial Casos" at bounding box center [154, 445] width 186 height 38
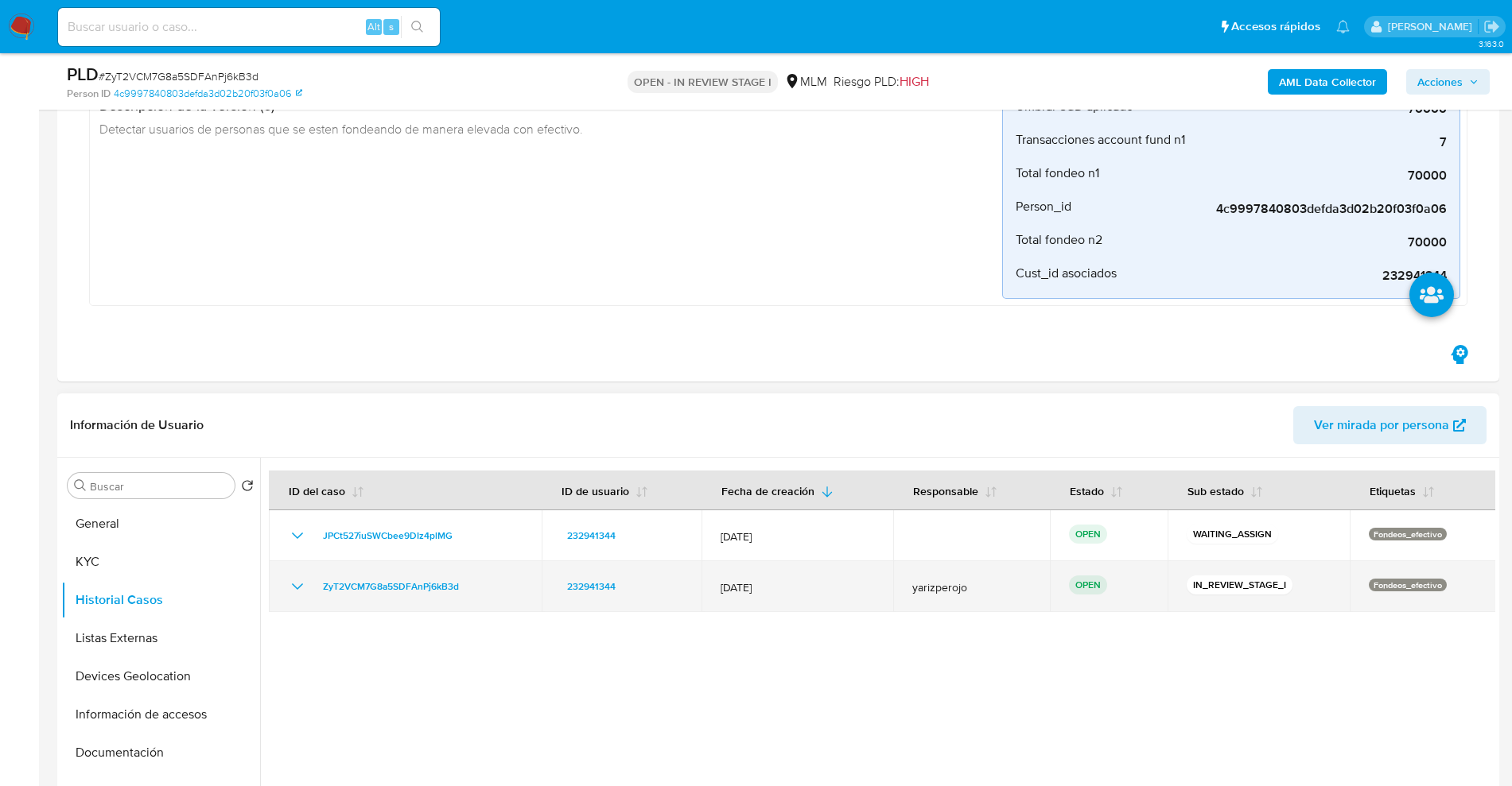
scroll to position [299, 0]
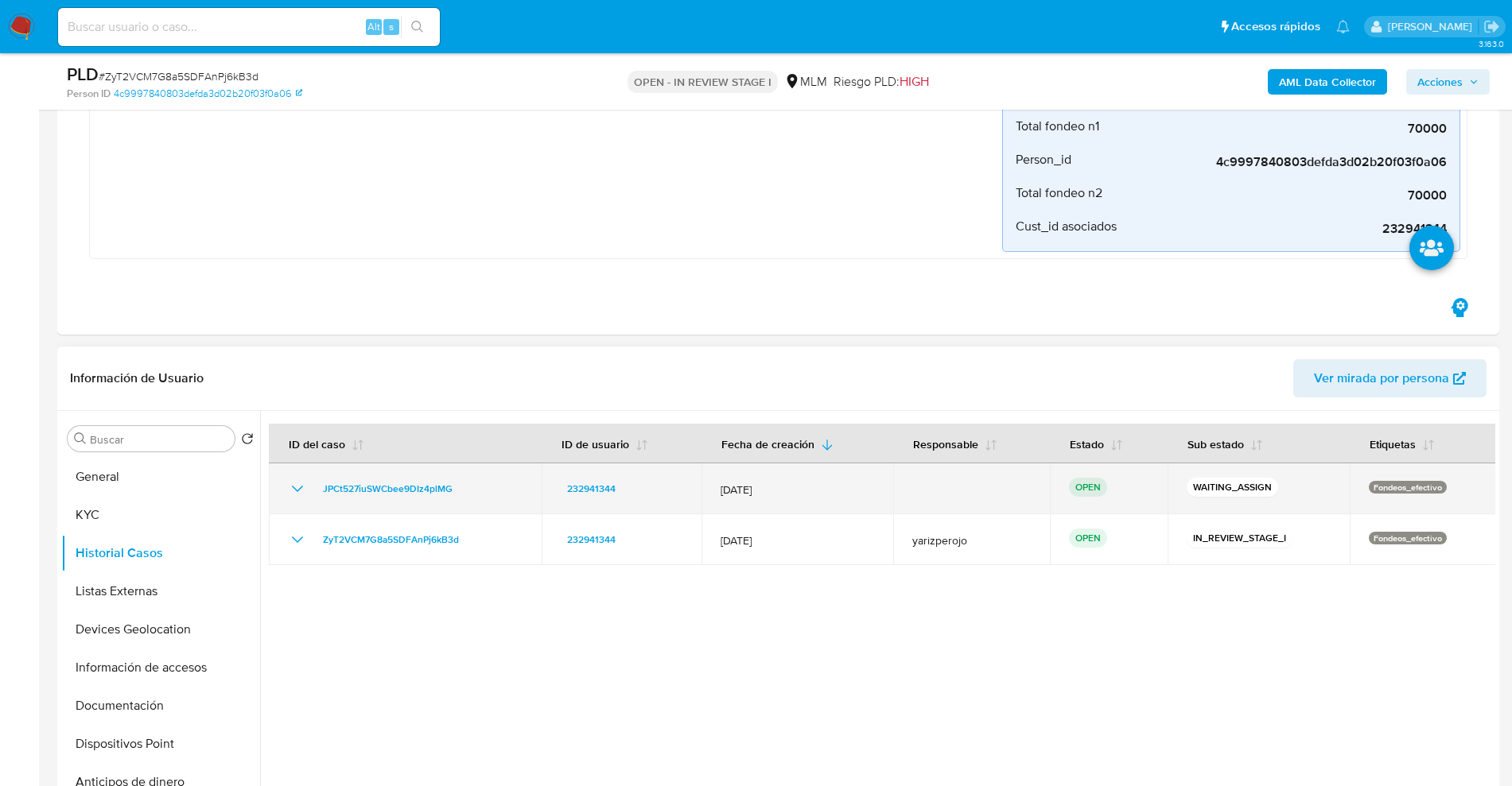
click at [298, 487] on icon "Mostrar/Ocultar" at bounding box center [298, 489] width 19 height 19
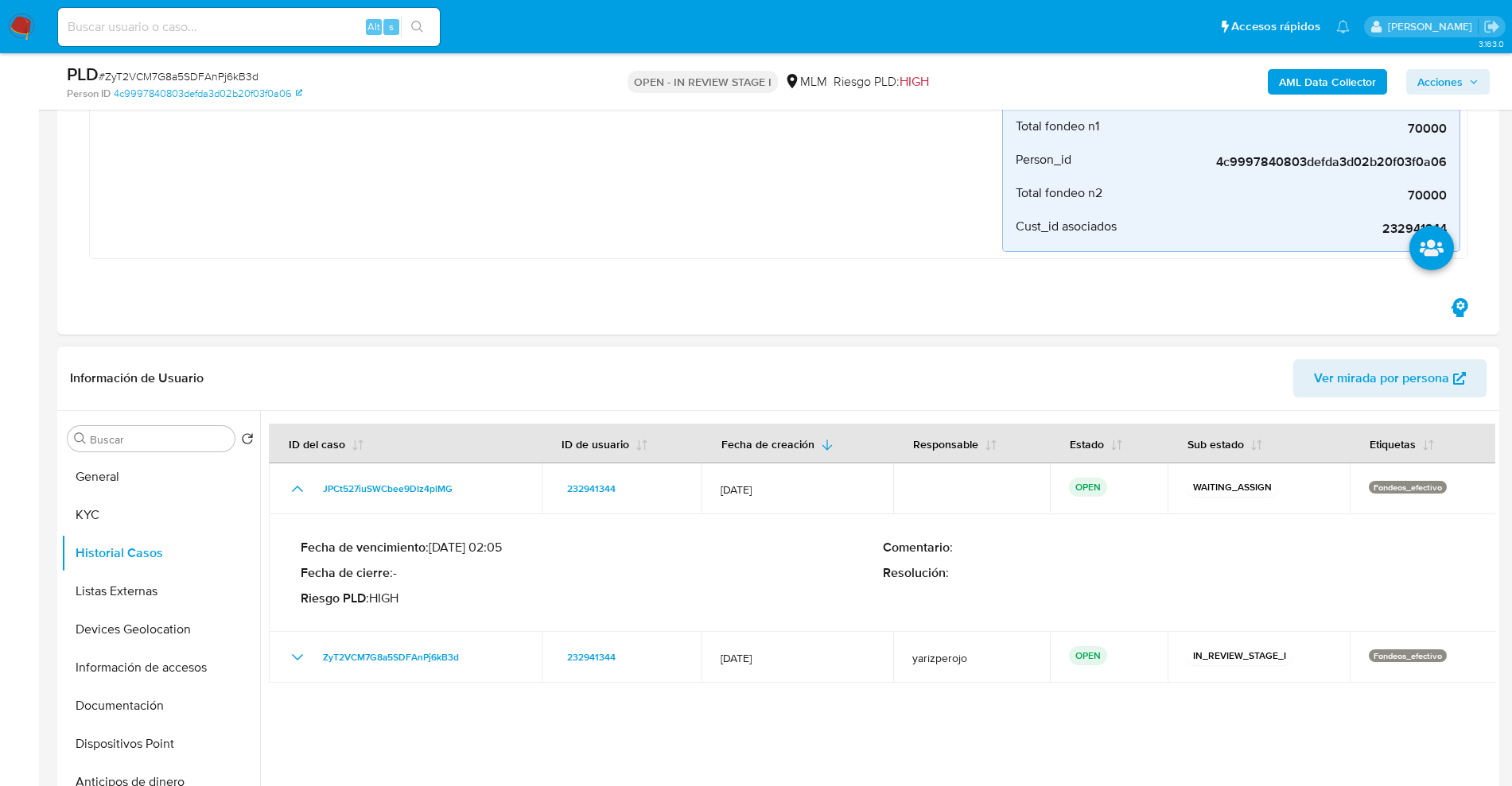
scroll to position [398, 0]
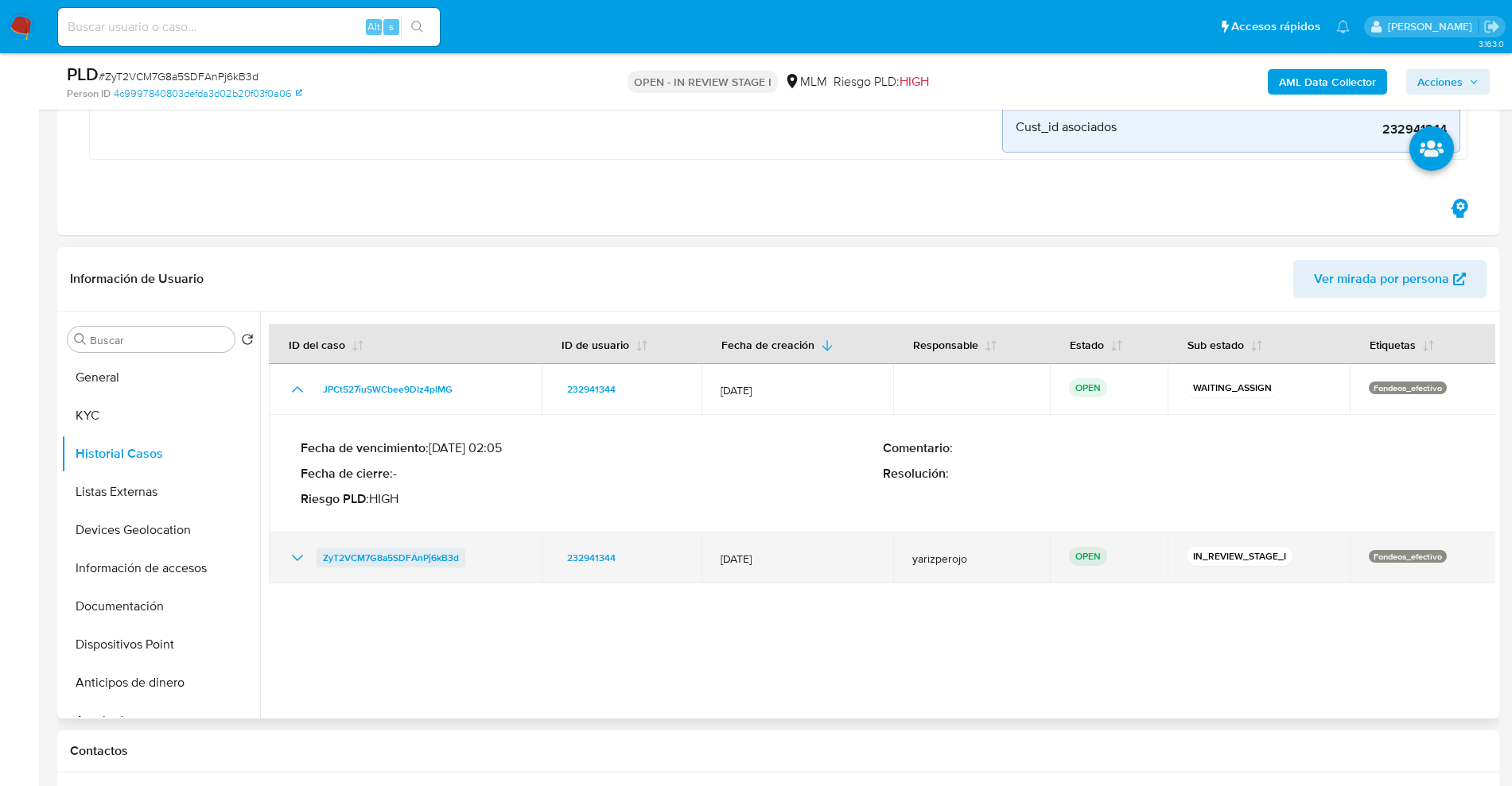
click at [380, 565] on span "ZyT2VCM7G8a5SDFAnPj6kB3d" at bounding box center [390, 558] width 136 height 19
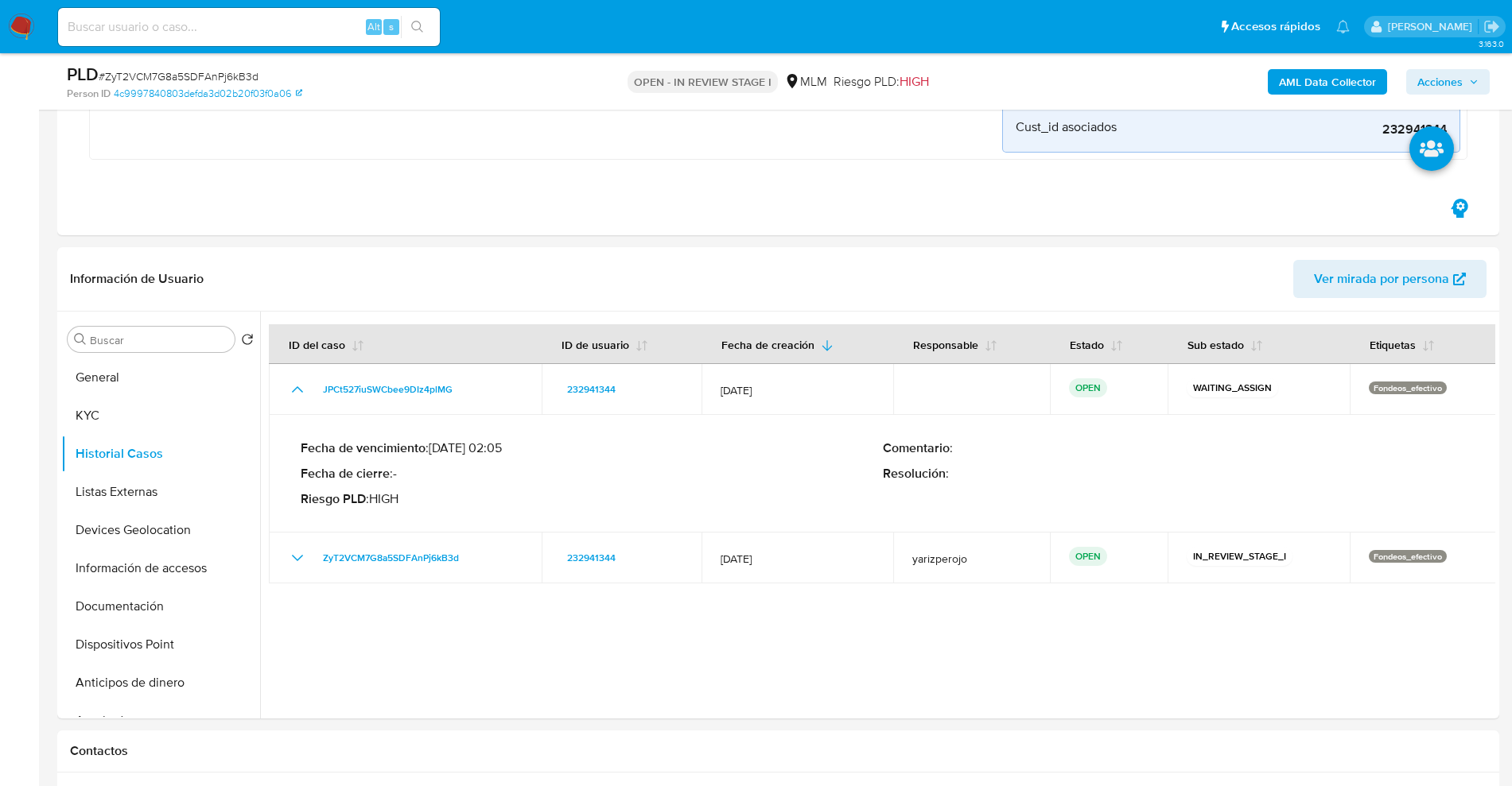
click at [31, 24] on img at bounding box center [21, 27] width 27 height 27
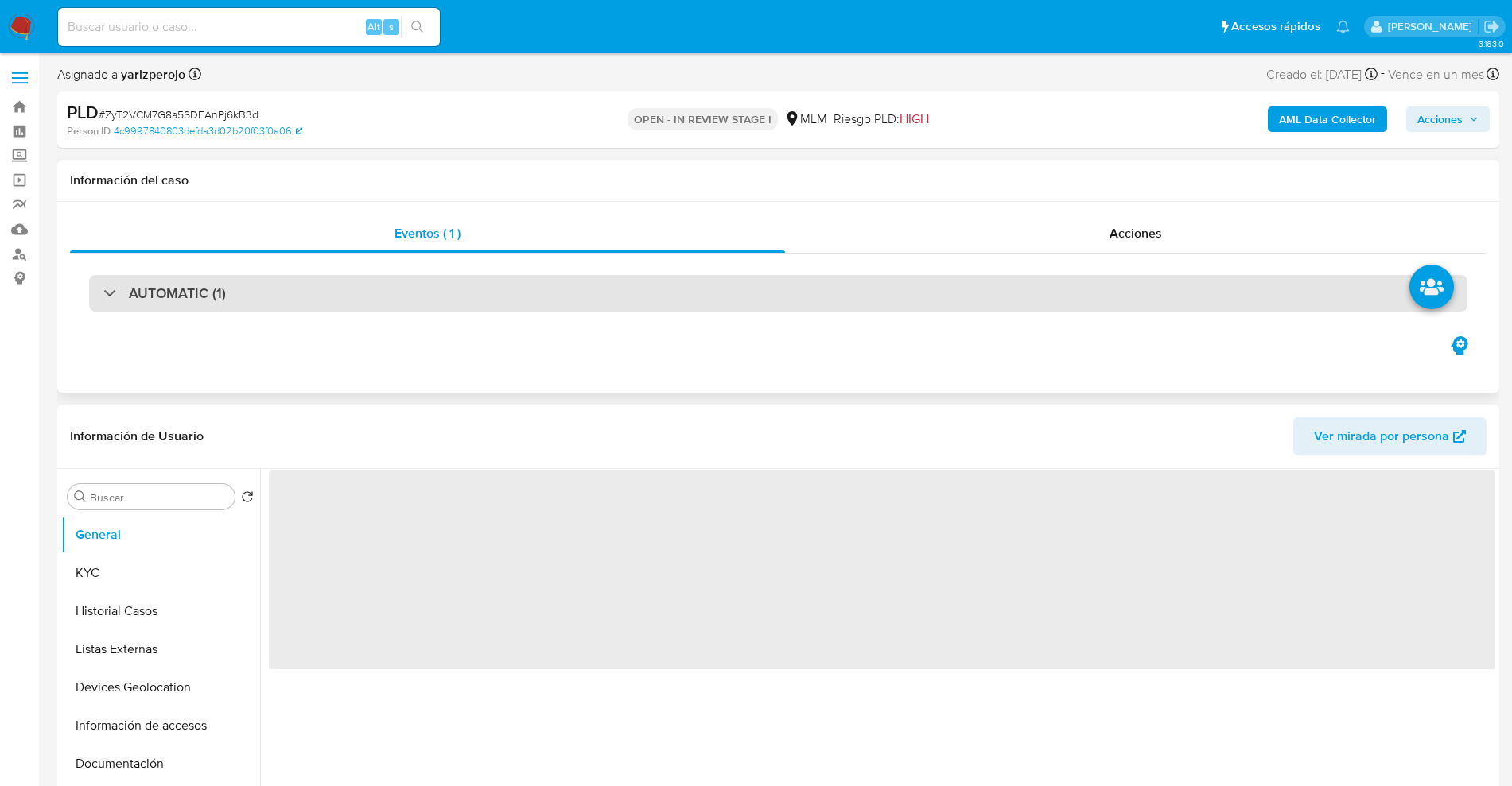
click at [127, 291] on div "AUTOMATIC (1)" at bounding box center [164, 293] width 122 height 17
select select "10"
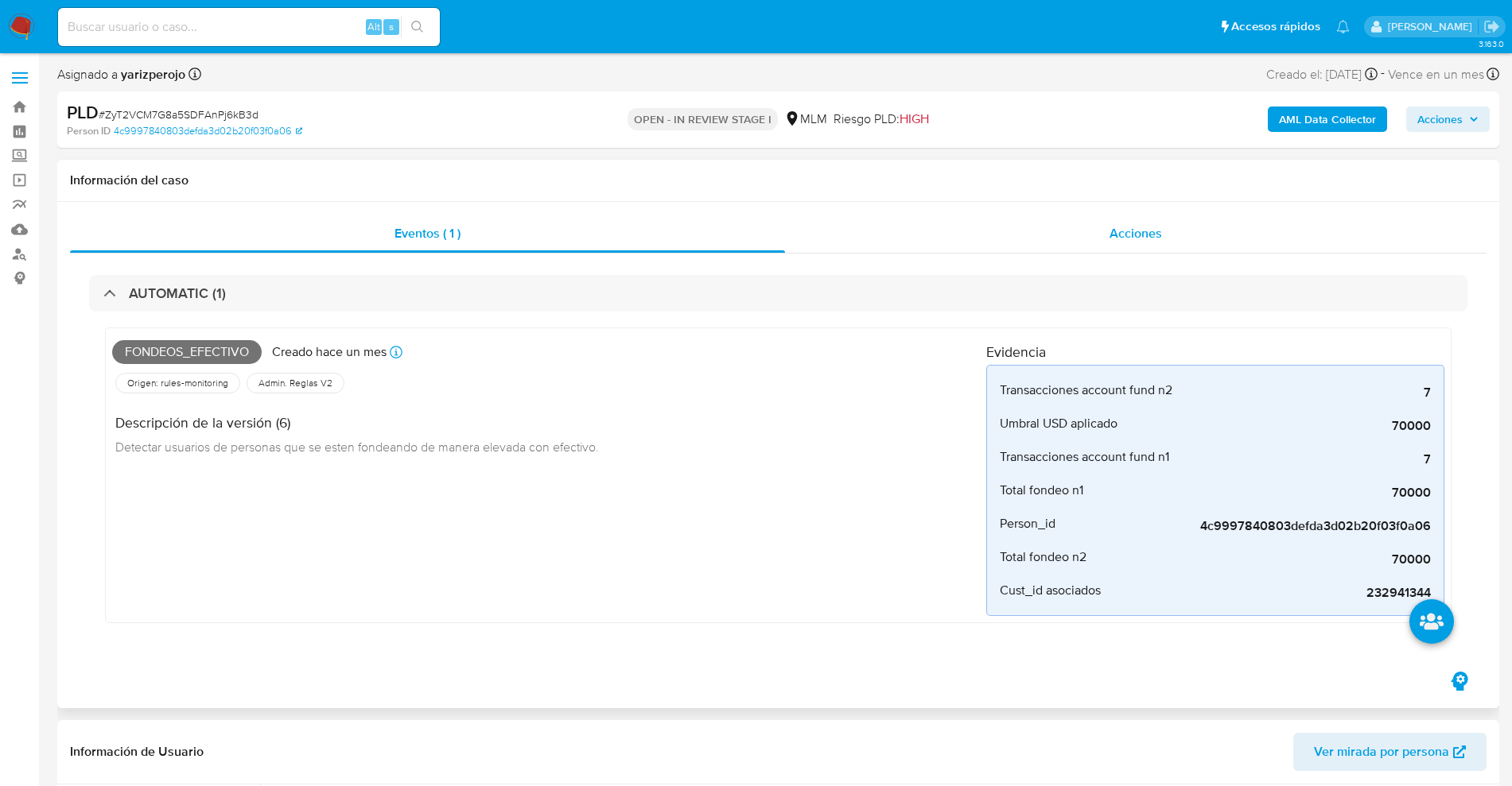
click at [1075, 227] on div "Acciones" at bounding box center [1135, 234] width 701 height 38
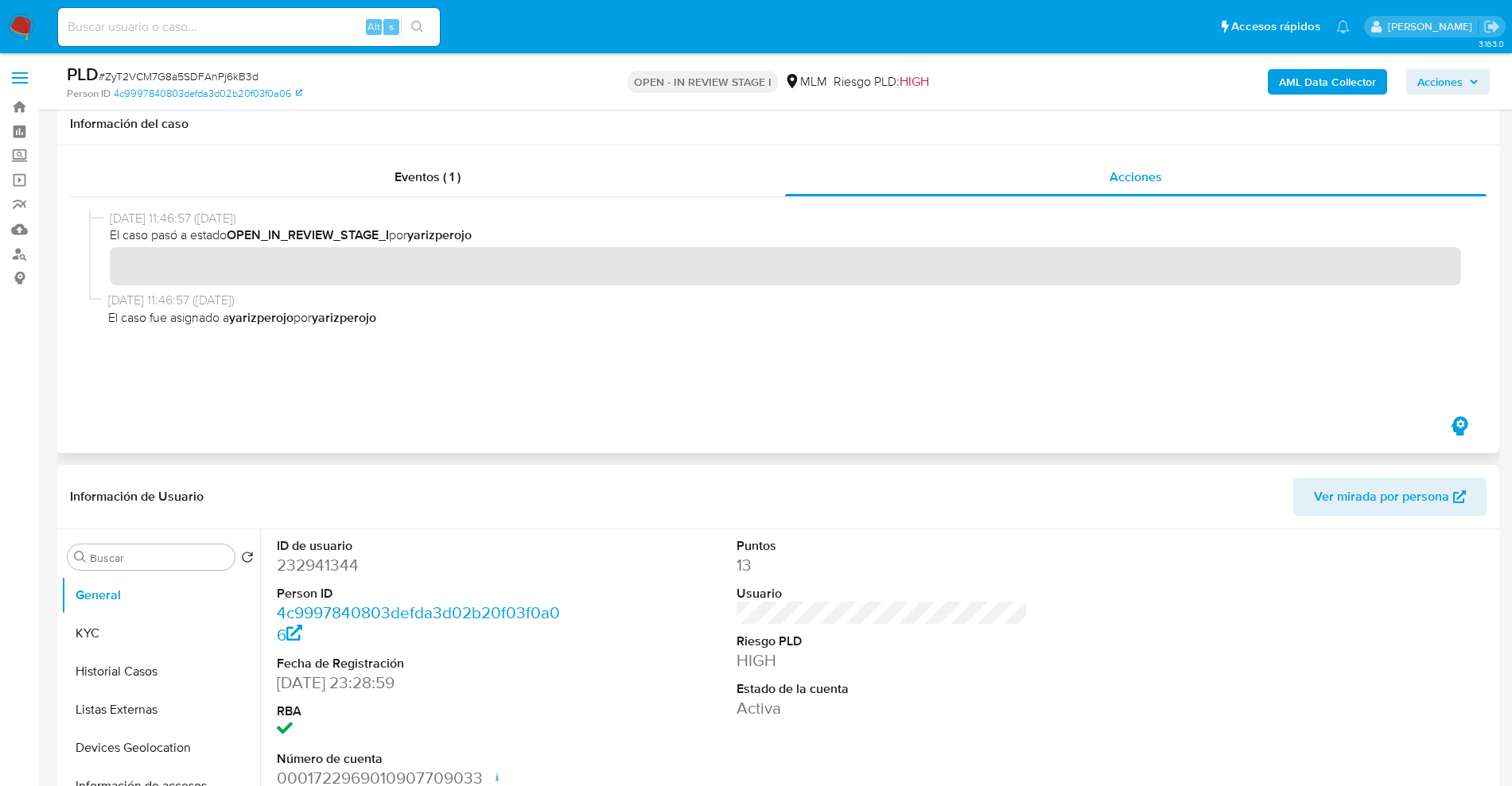
scroll to position [198, 0]
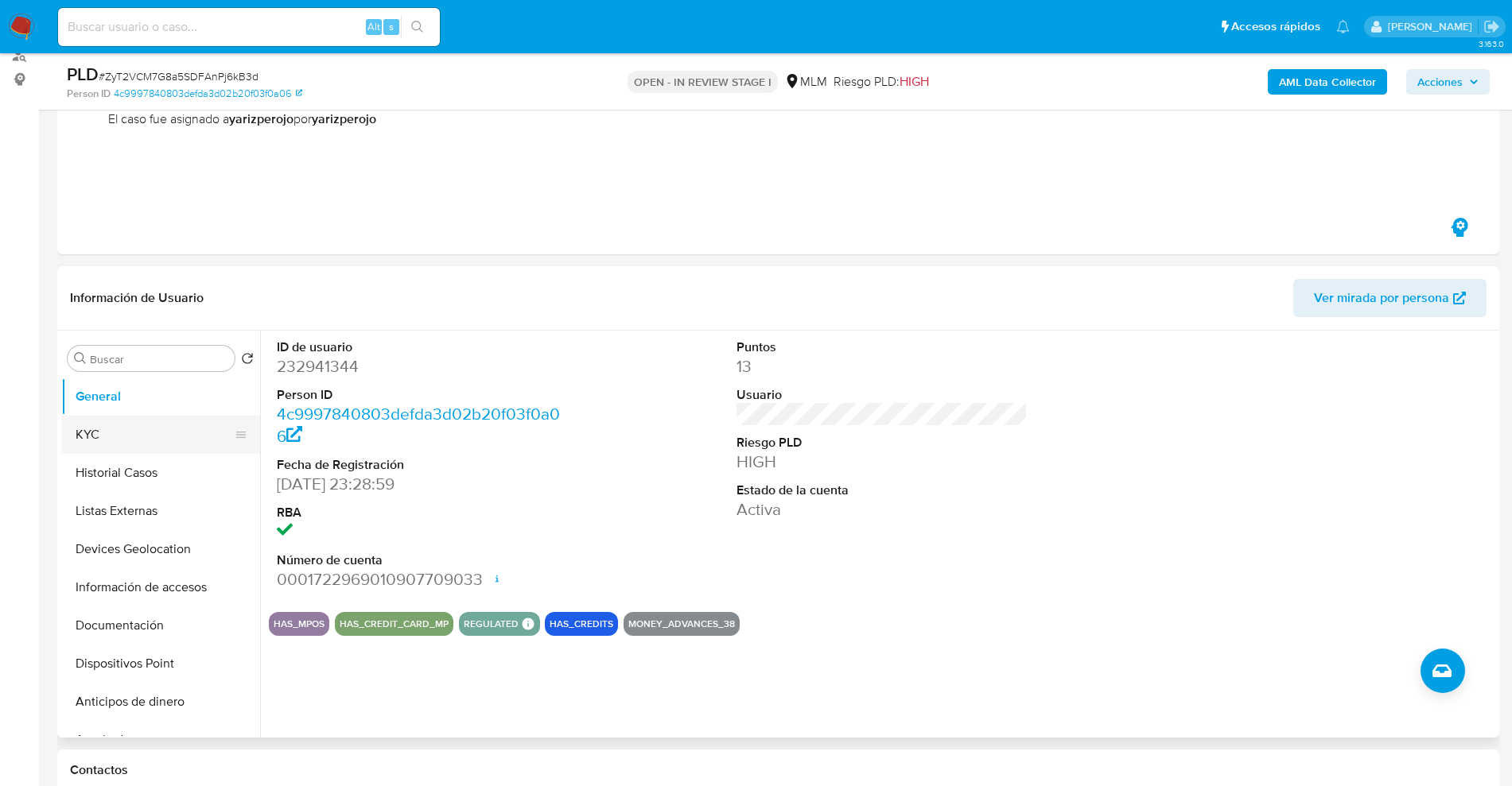
click at [132, 435] on button "KYC" at bounding box center [154, 435] width 186 height 38
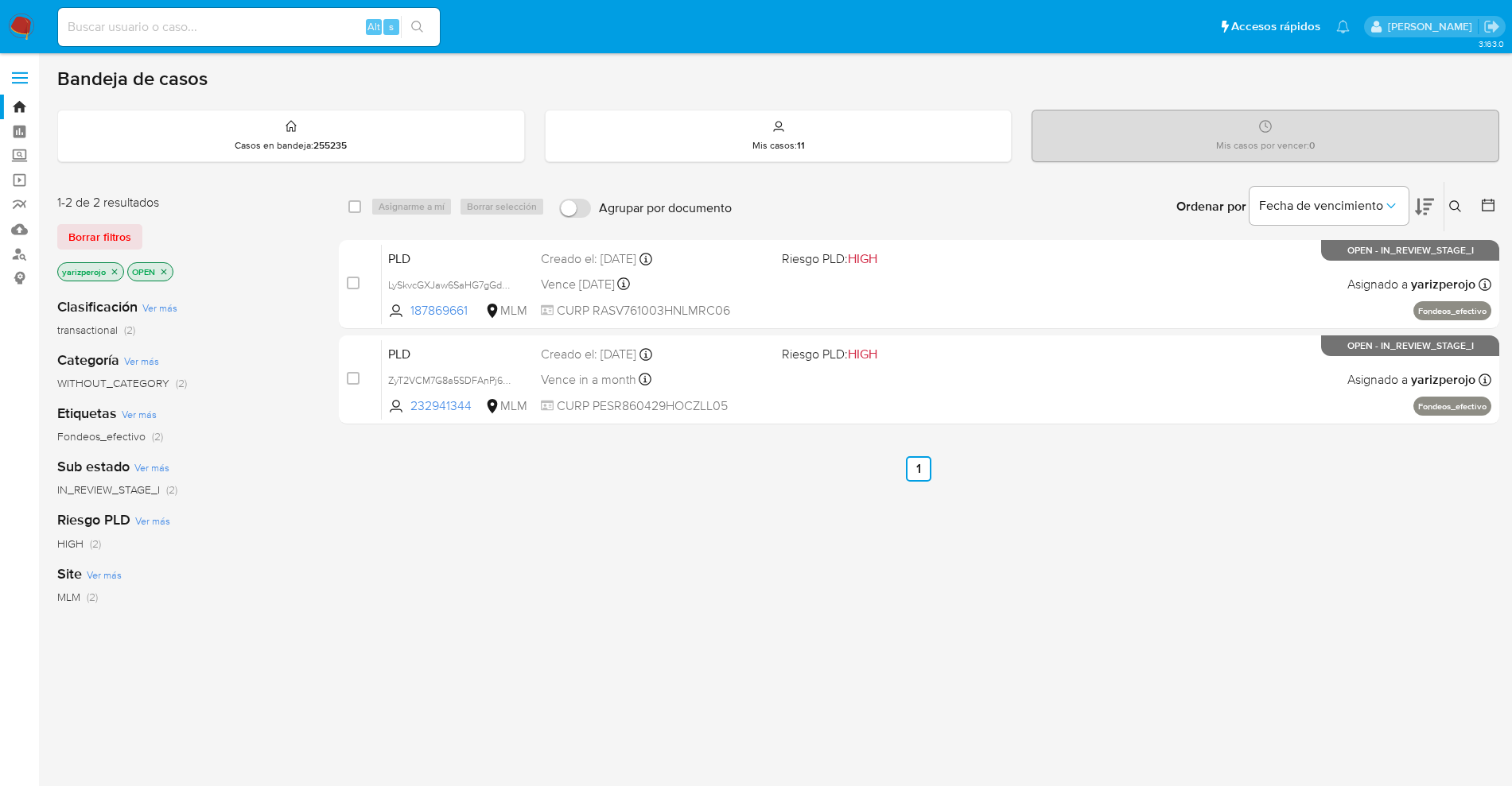
click at [554, 485] on div "select-all-cases-checkbox Asignarme a mí Borrar selección Agrupar por documento…" at bounding box center [919, 541] width 1160 height 720
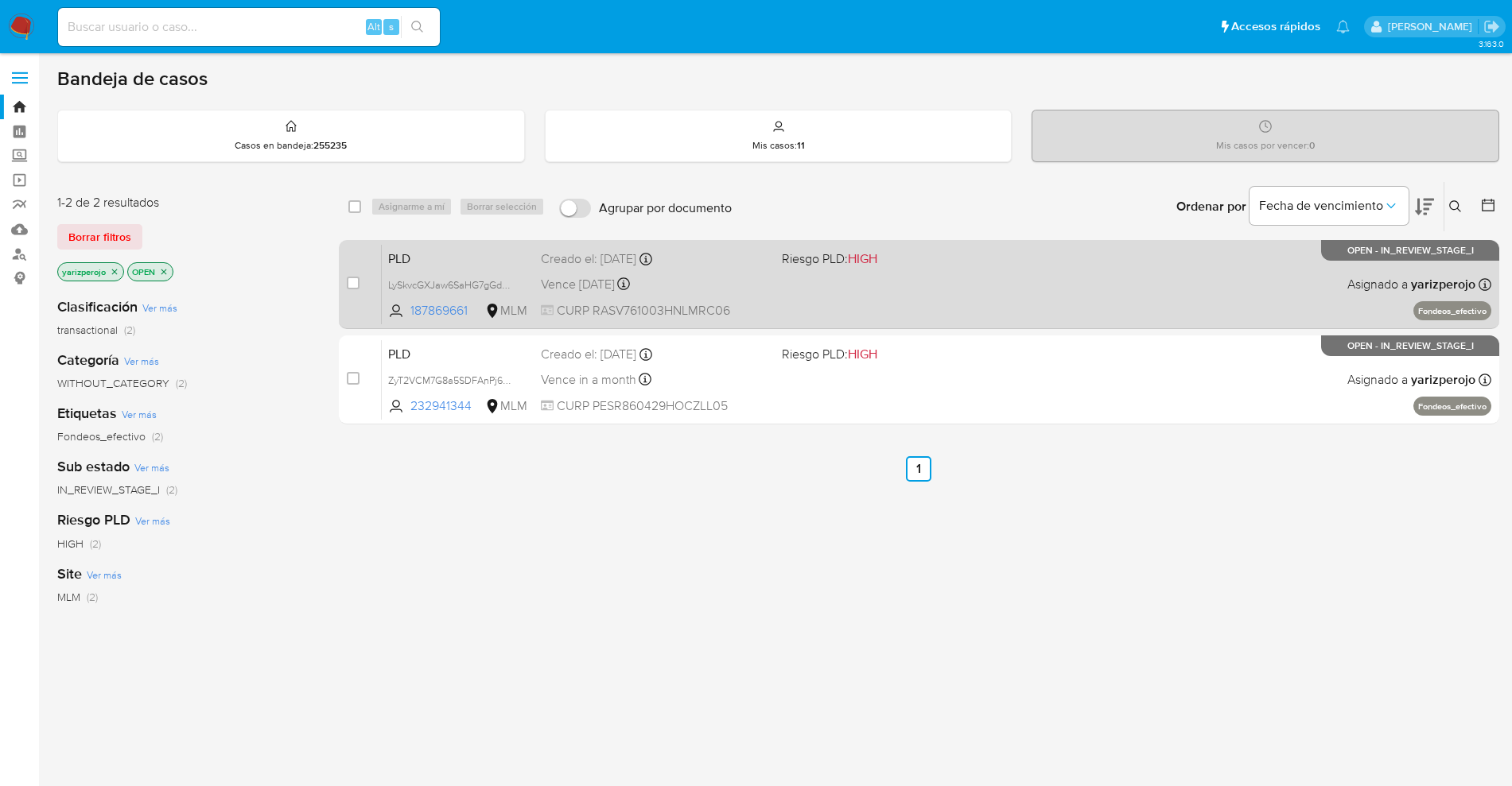
click at [856, 292] on div "PLD LySkvcGXJaw6SaHG7gGdpMd4 187869661 MLM Riesgo PLD: HIGH Creado el: 12/10/20…" at bounding box center [936, 284] width 1109 height 80
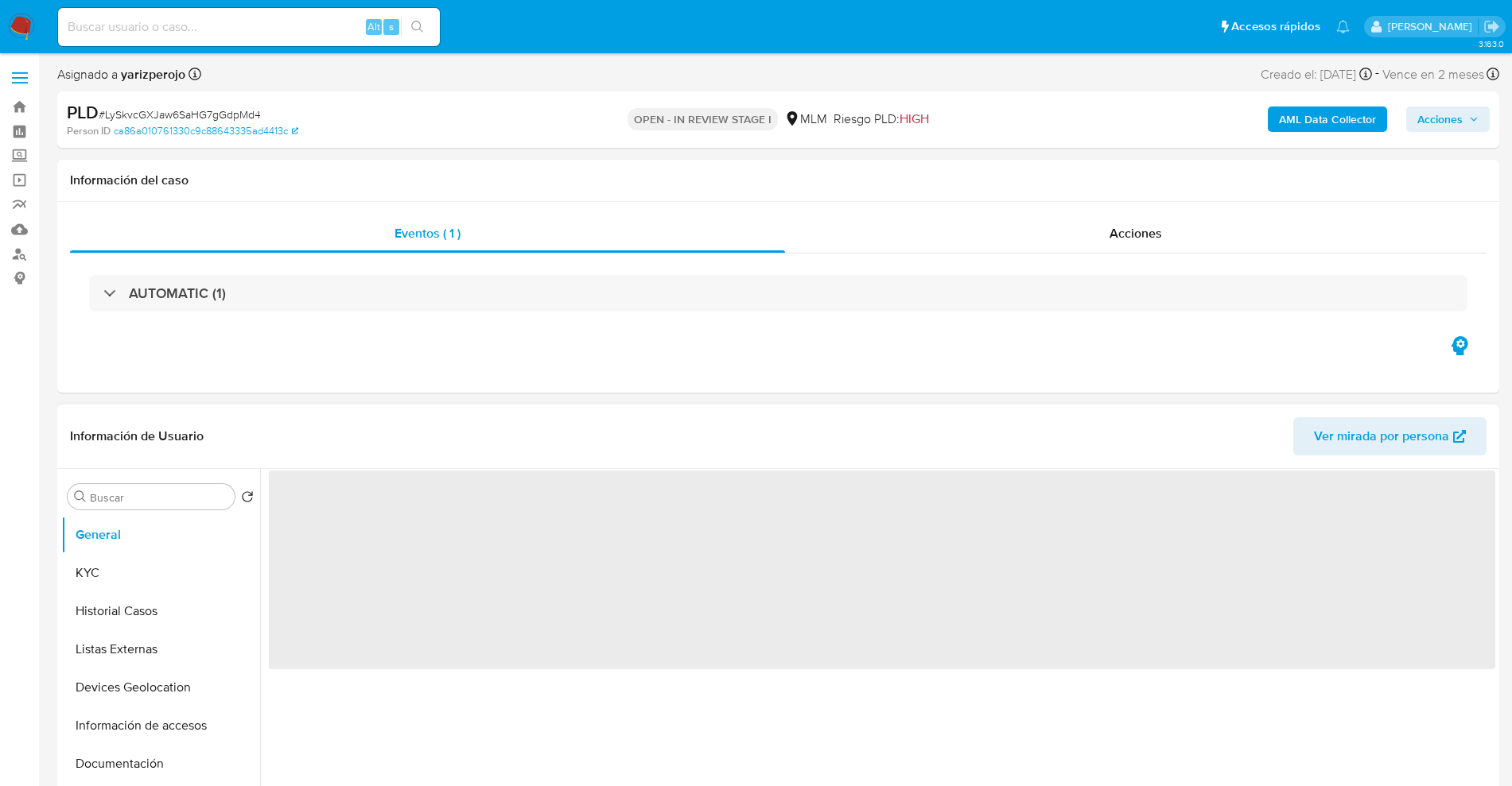
select select "10"
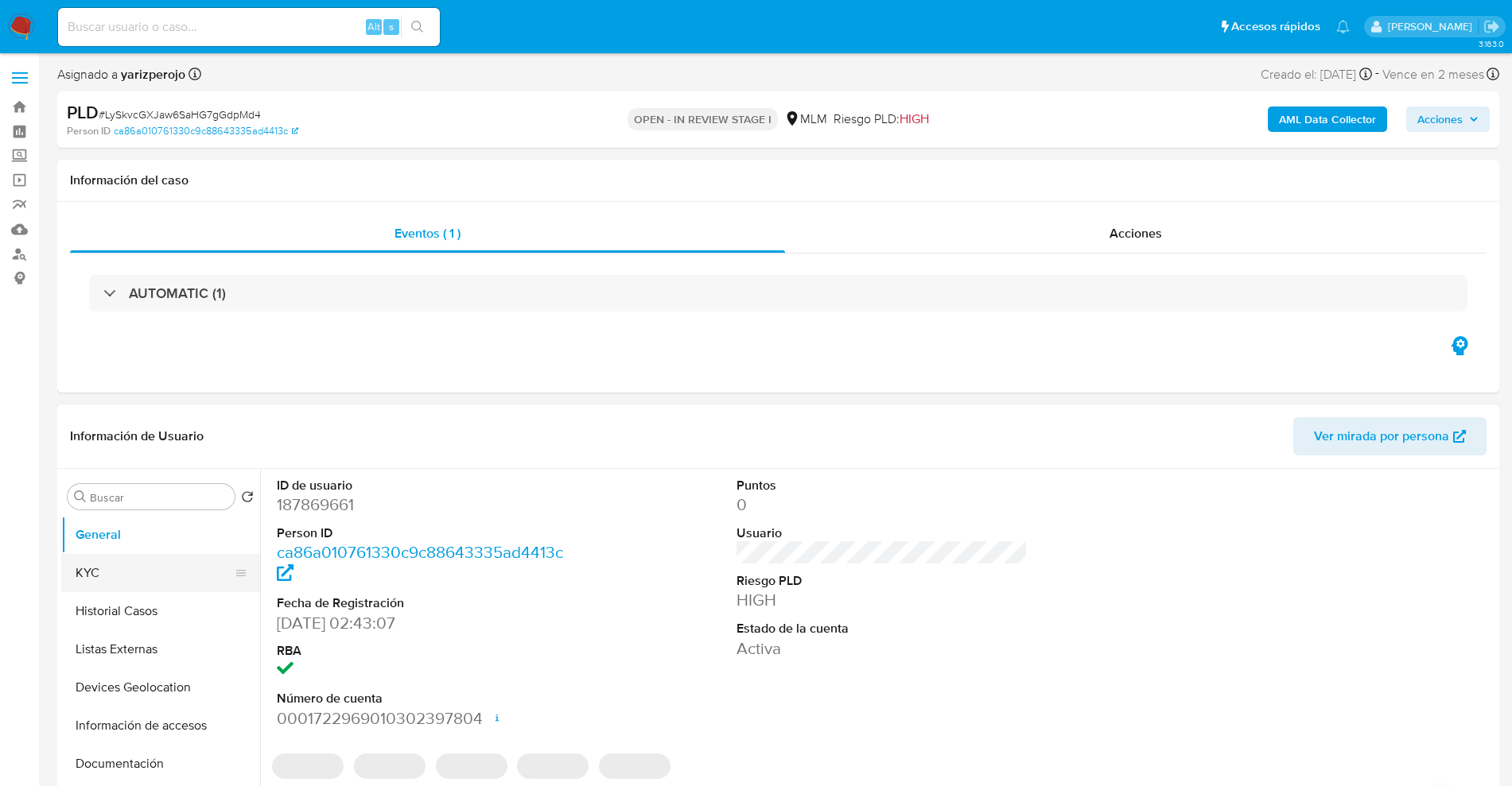
click at [120, 586] on button "KYC" at bounding box center [154, 573] width 186 height 38
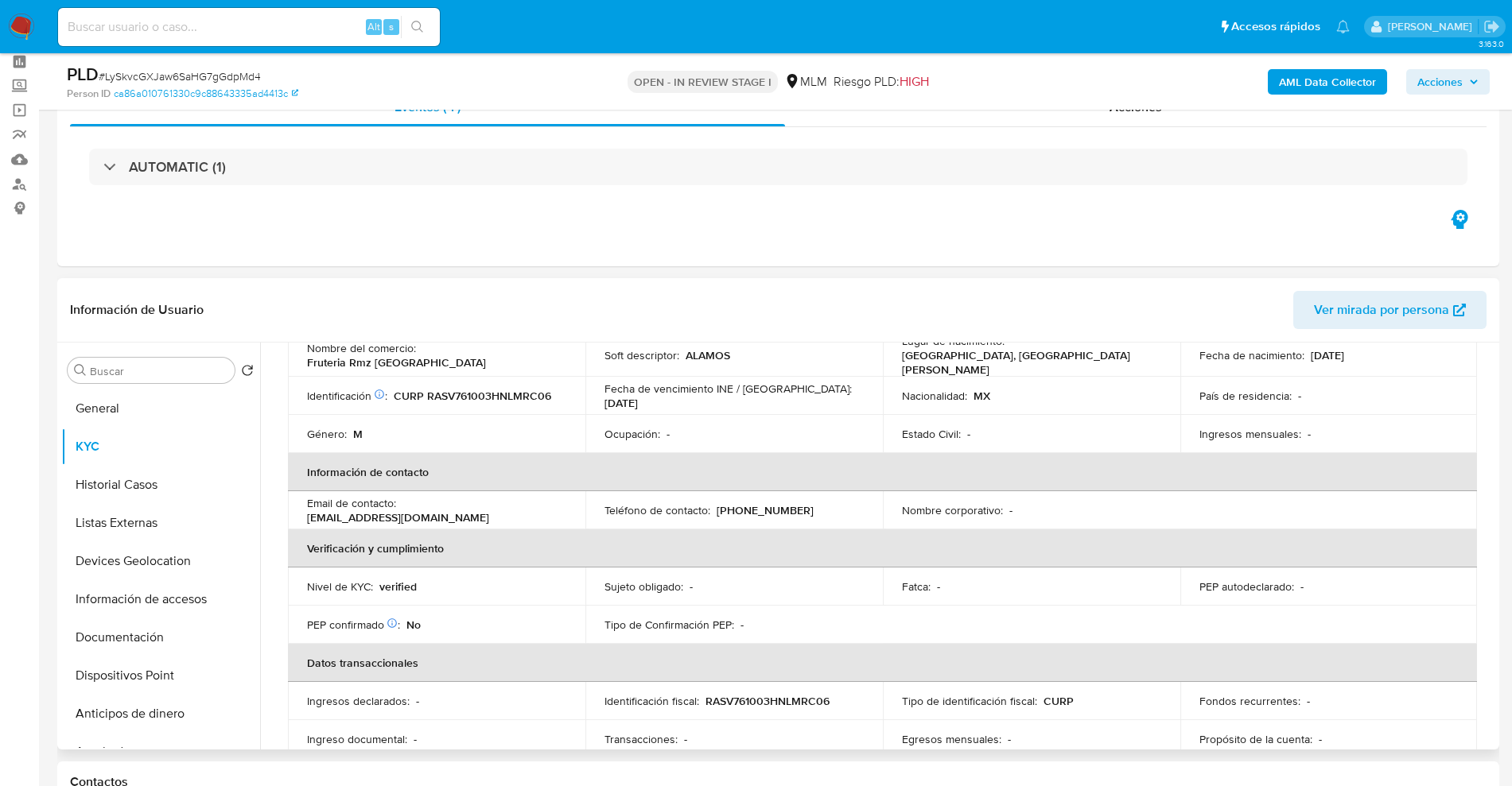
scroll to position [99, 0]
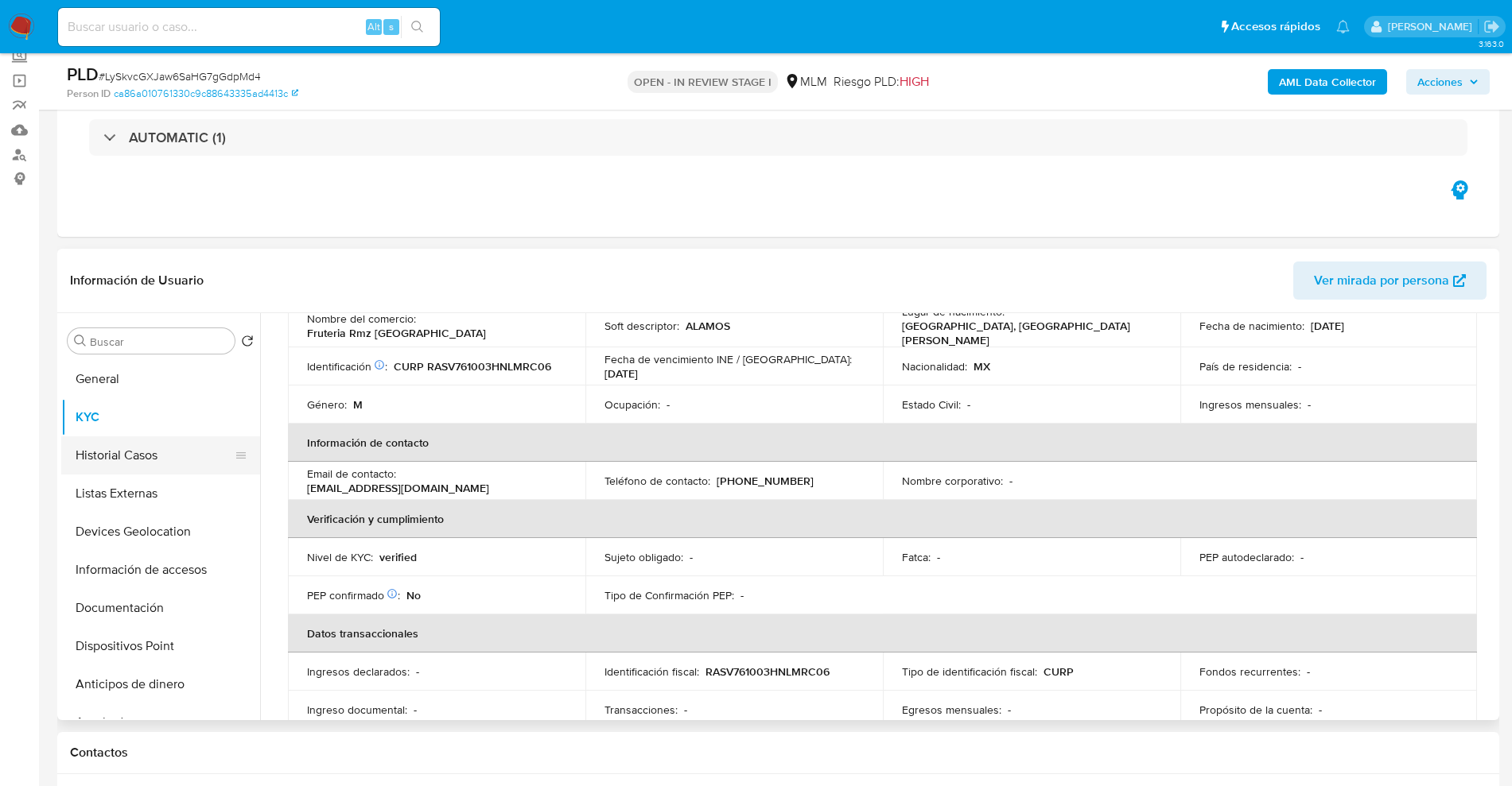
click at [128, 463] on button "Historial Casos" at bounding box center [154, 456] width 186 height 38
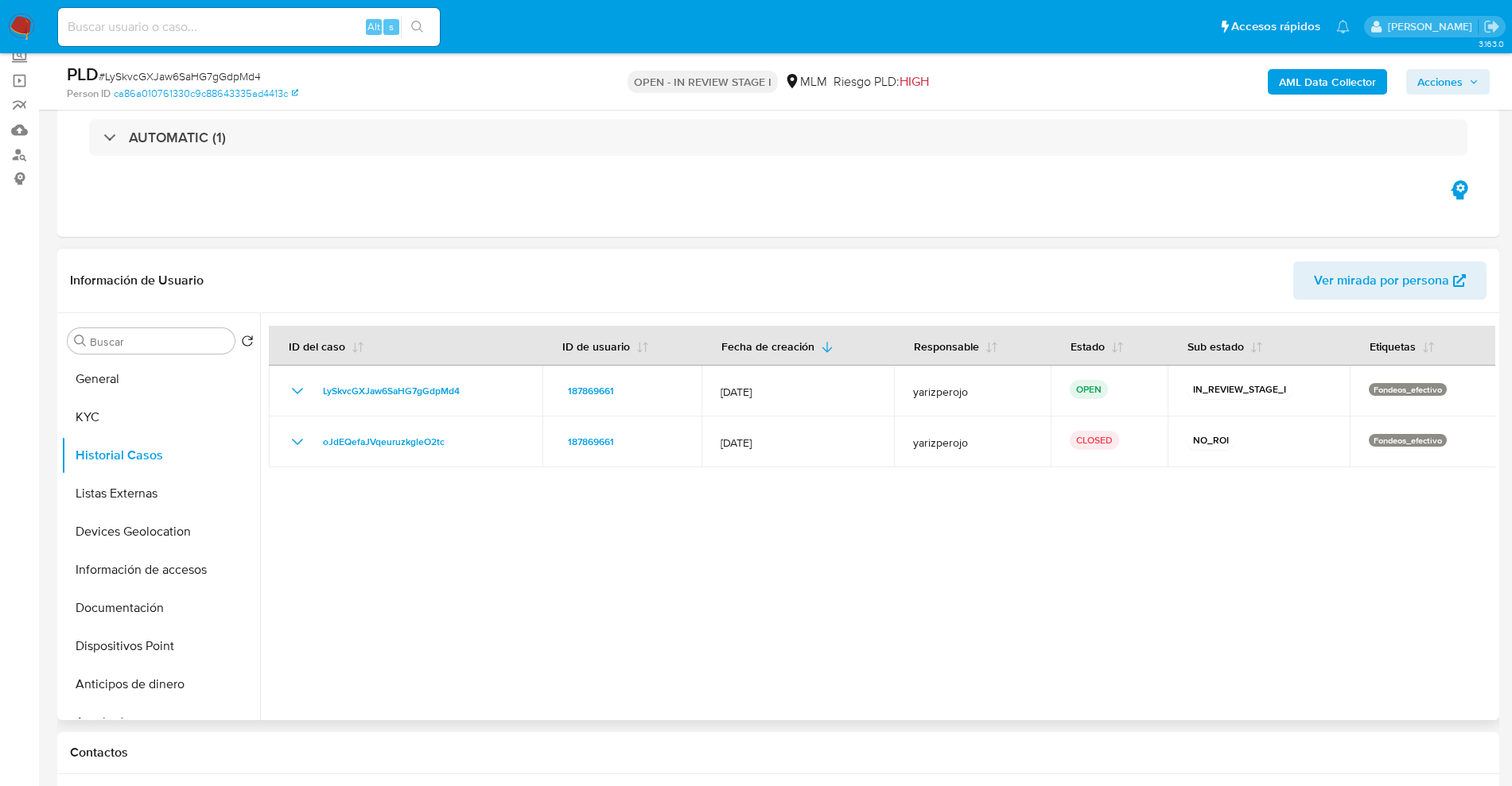
scroll to position [0, 0]
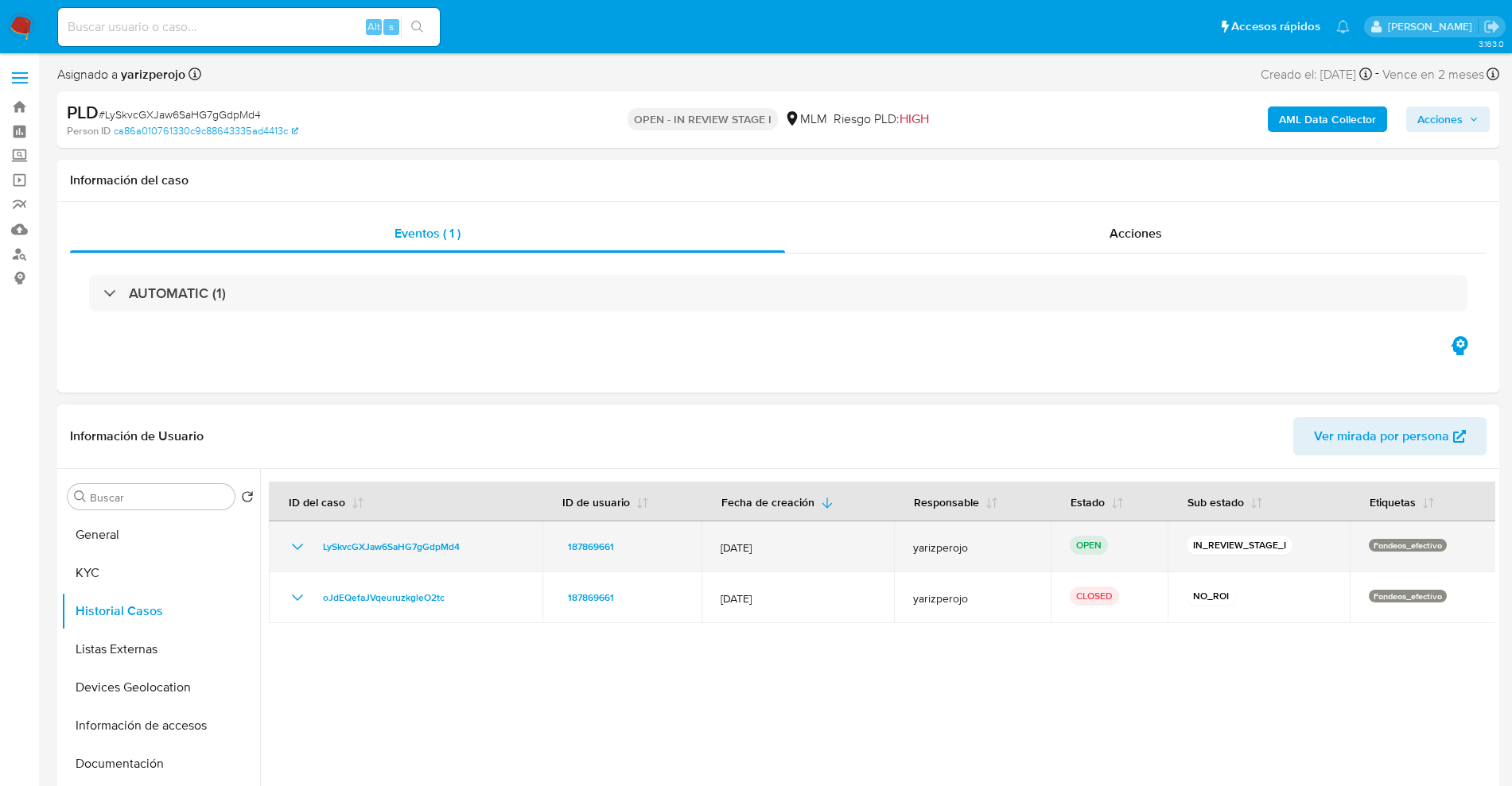
drag, startPoint x: 642, startPoint y: 544, endPoint x: 535, endPoint y: 544, distance: 107.0
click at [535, 544] on tr "LySkvcGXJaw6SaHG7gGdpMd4 187869661 12/Oct/2025 yarizperojo OPEN IN_REVIEW_STAGE…" at bounding box center [882, 547] width 1228 height 51
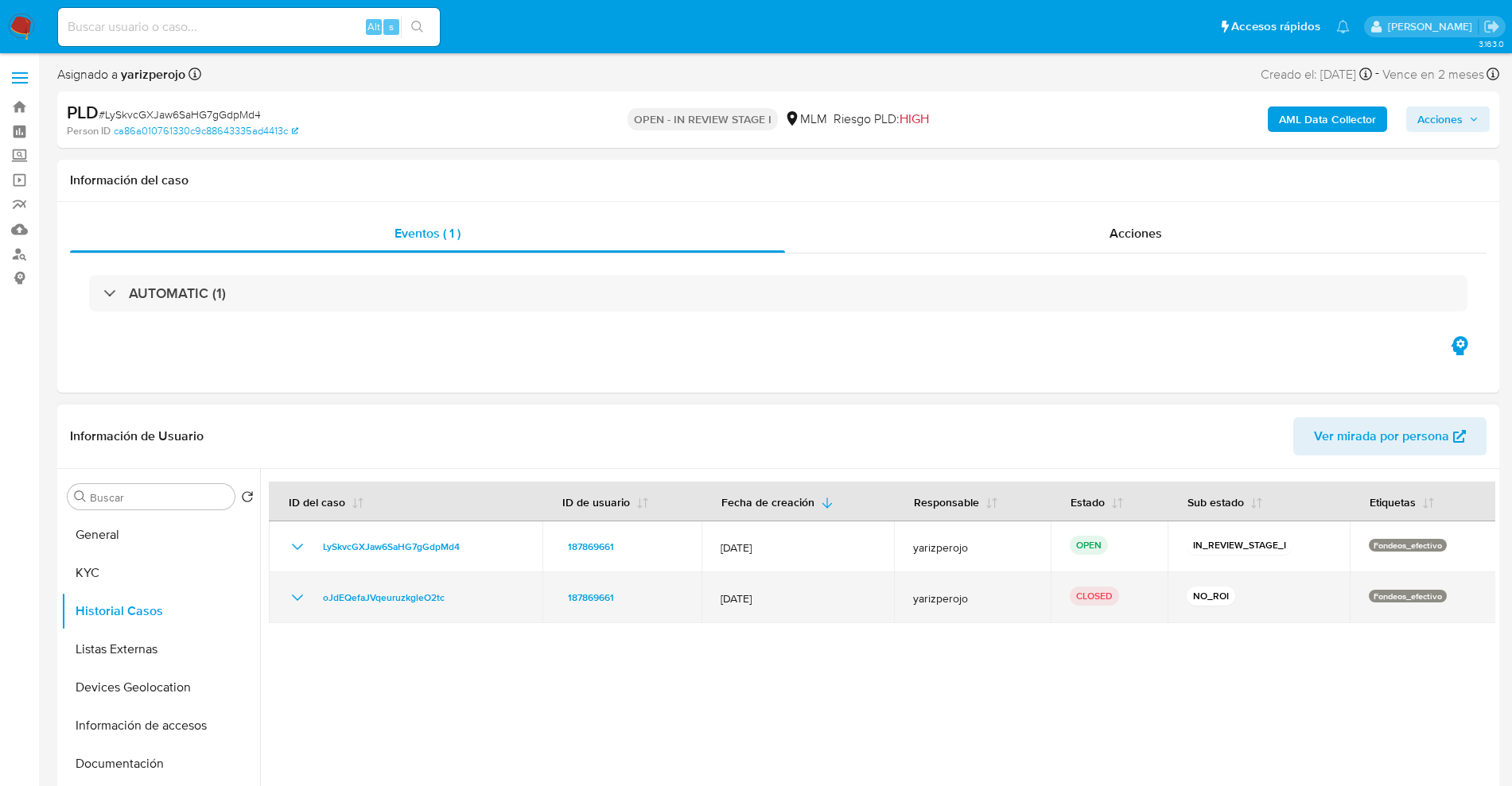
drag, startPoint x: 635, startPoint y: 593, endPoint x: 549, endPoint y: 594, distance: 86.0
click at [549, 594] on td "187869661" at bounding box center [622, 597] width 160 height 51
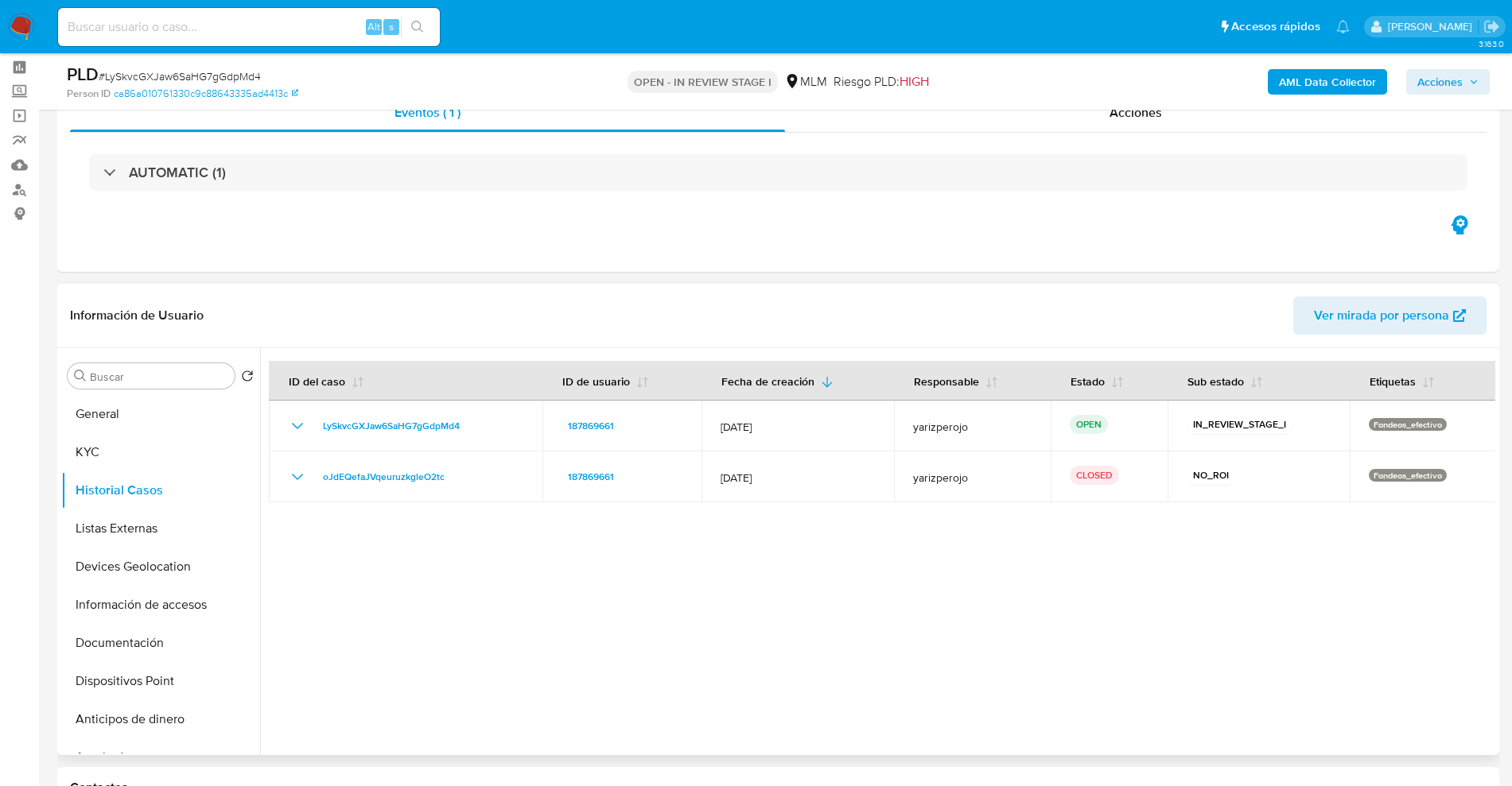
scroll to position [99, 0]
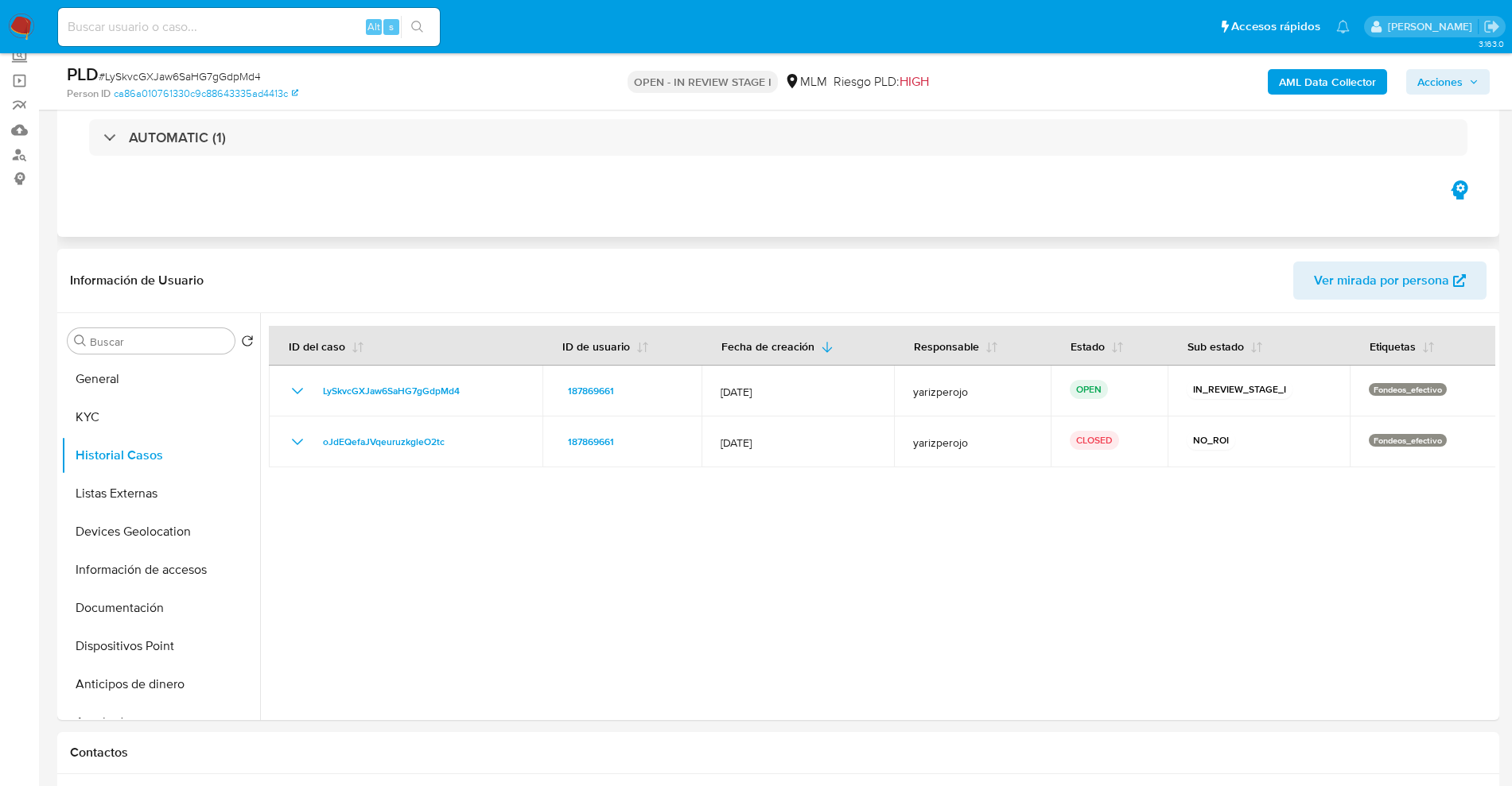
click at [1038, 214] on div "Eventos ( 1 ) Acciones AUTOMATIC (1)" at bounding box center [777, 141] width 1441 height 191
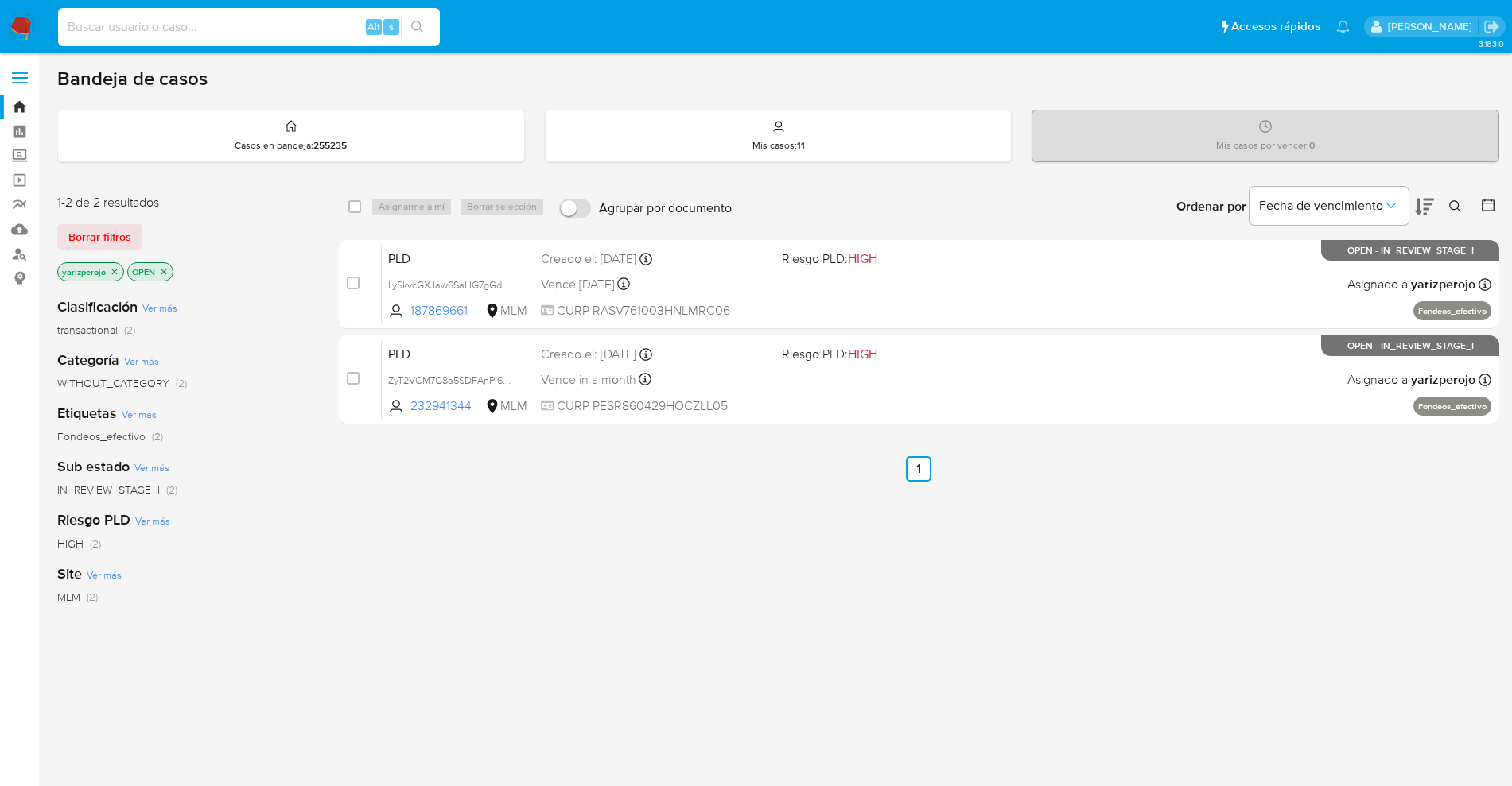
click at [163, 31] on input at bounding box center [249, 28] width 382 height 21
paste input "813636009"
type input "813636009"
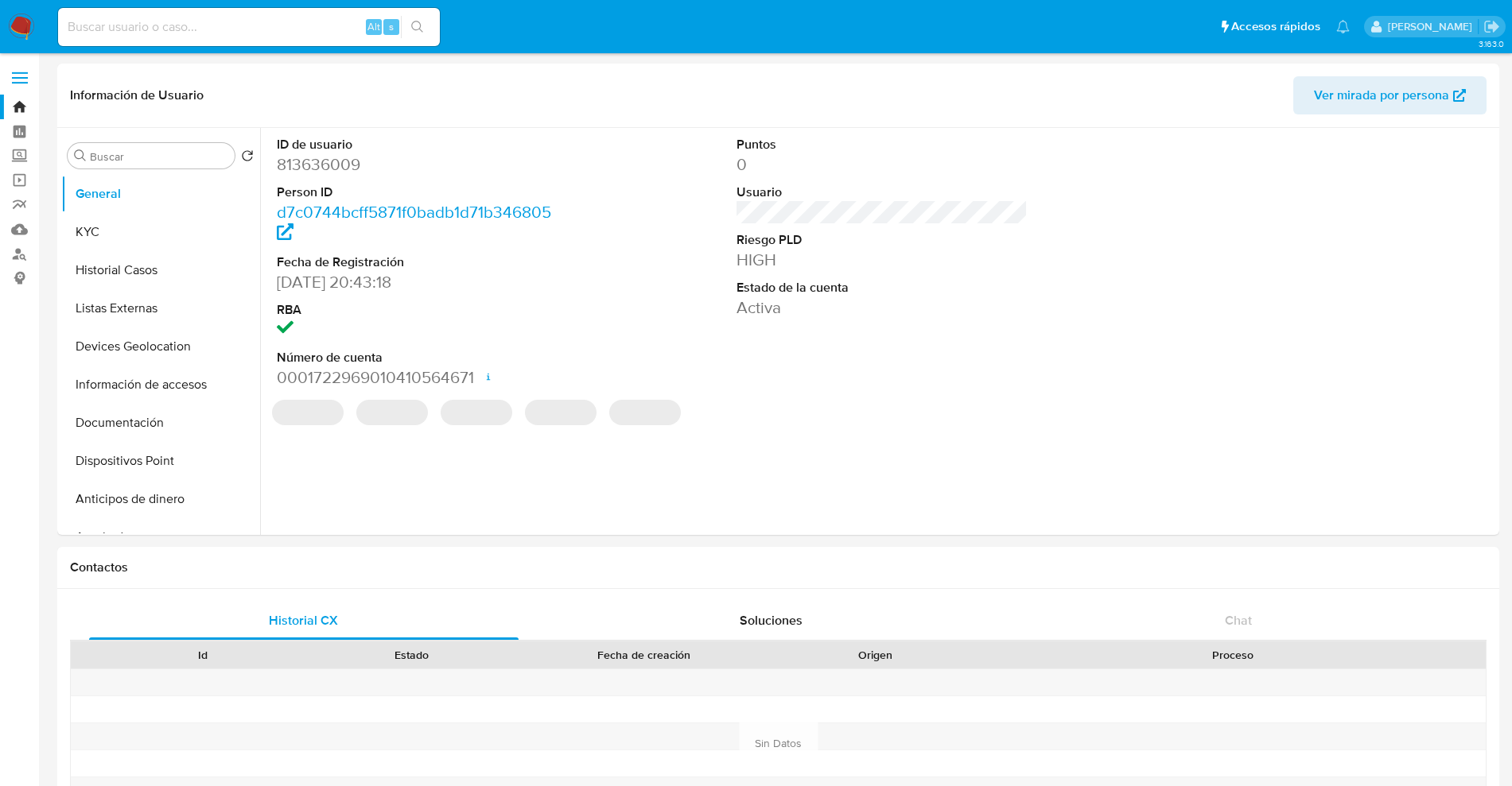
select select "10"
click at [30, 19] on img at bounding box center [21, 27] width 27 height 27
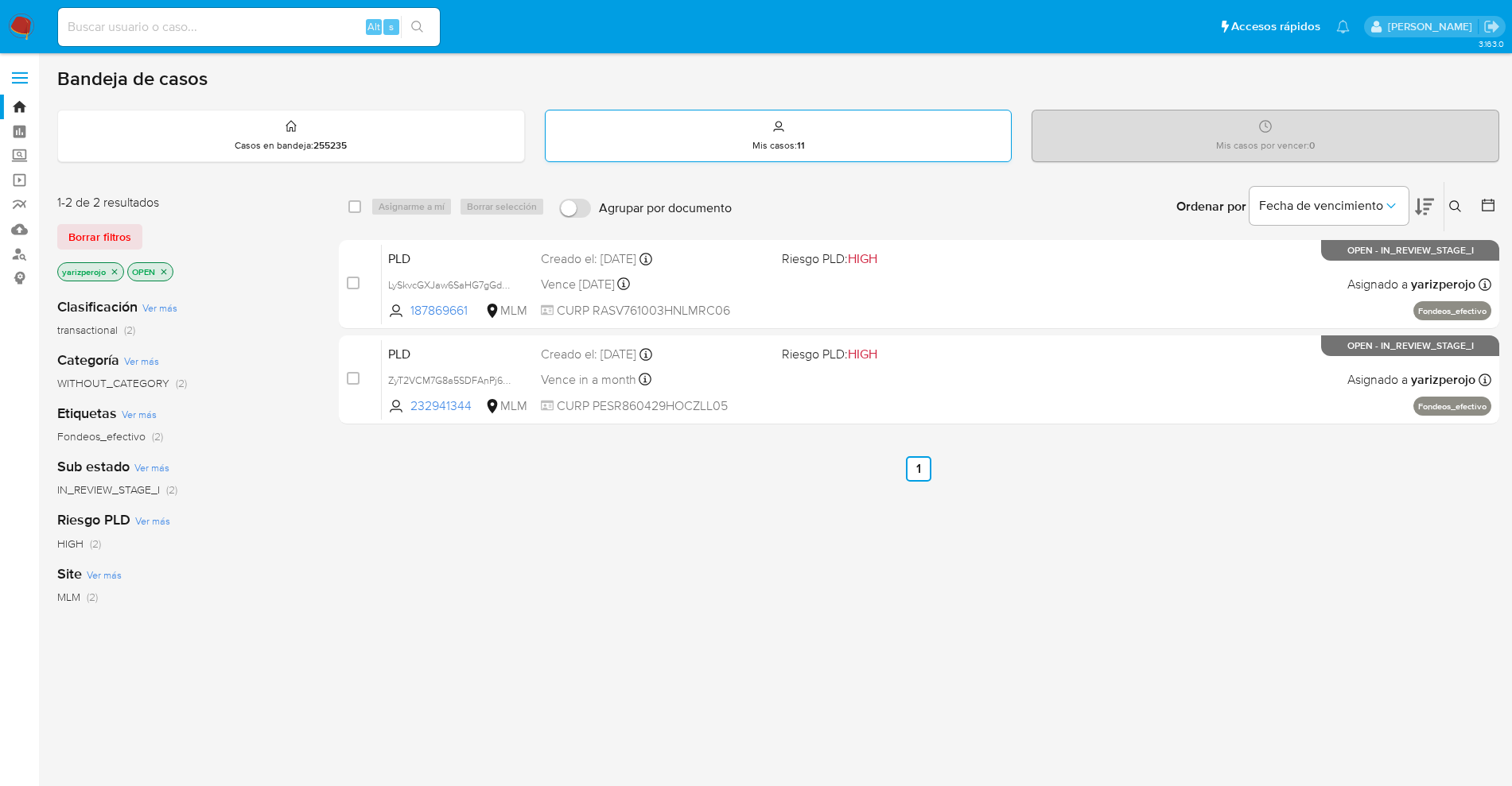
click at [777, 125] on icon at bounding box center [777, 126] width 12 height 12
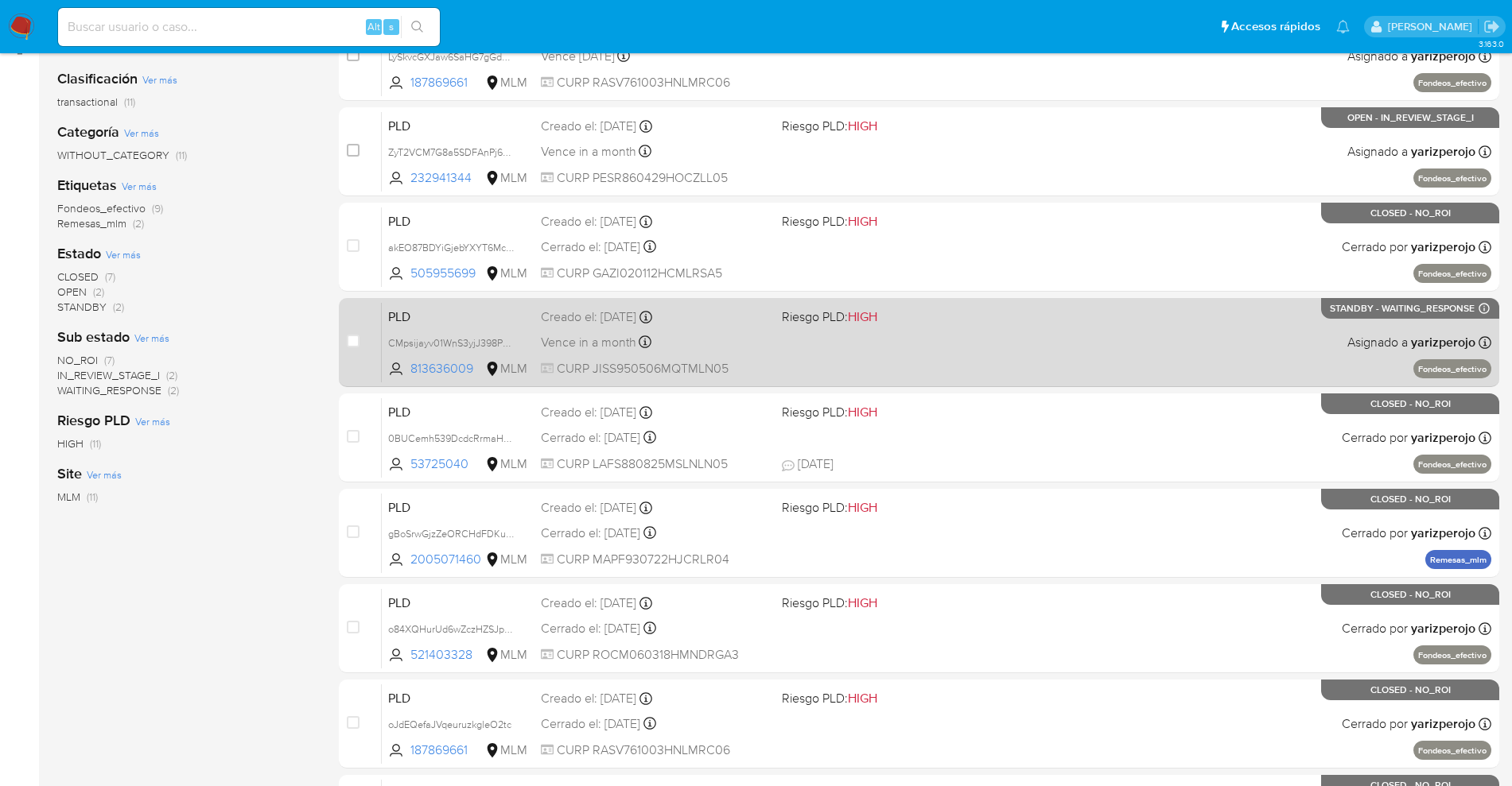
scroll to position [31, 0]
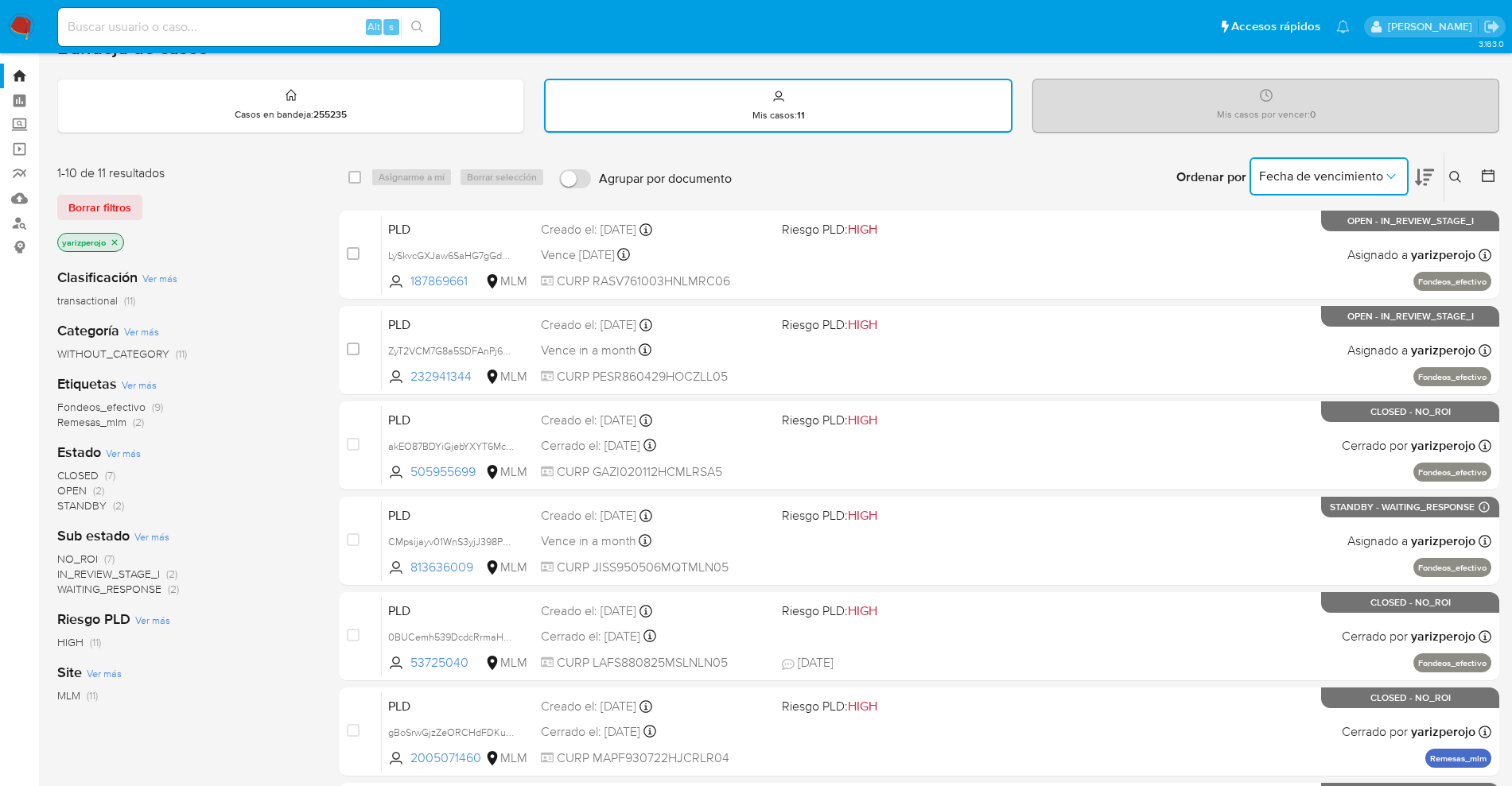
click at [1374, 184] on button "Fecha de vencimiento" at bounding box center [1328, 176] width 159 height 38
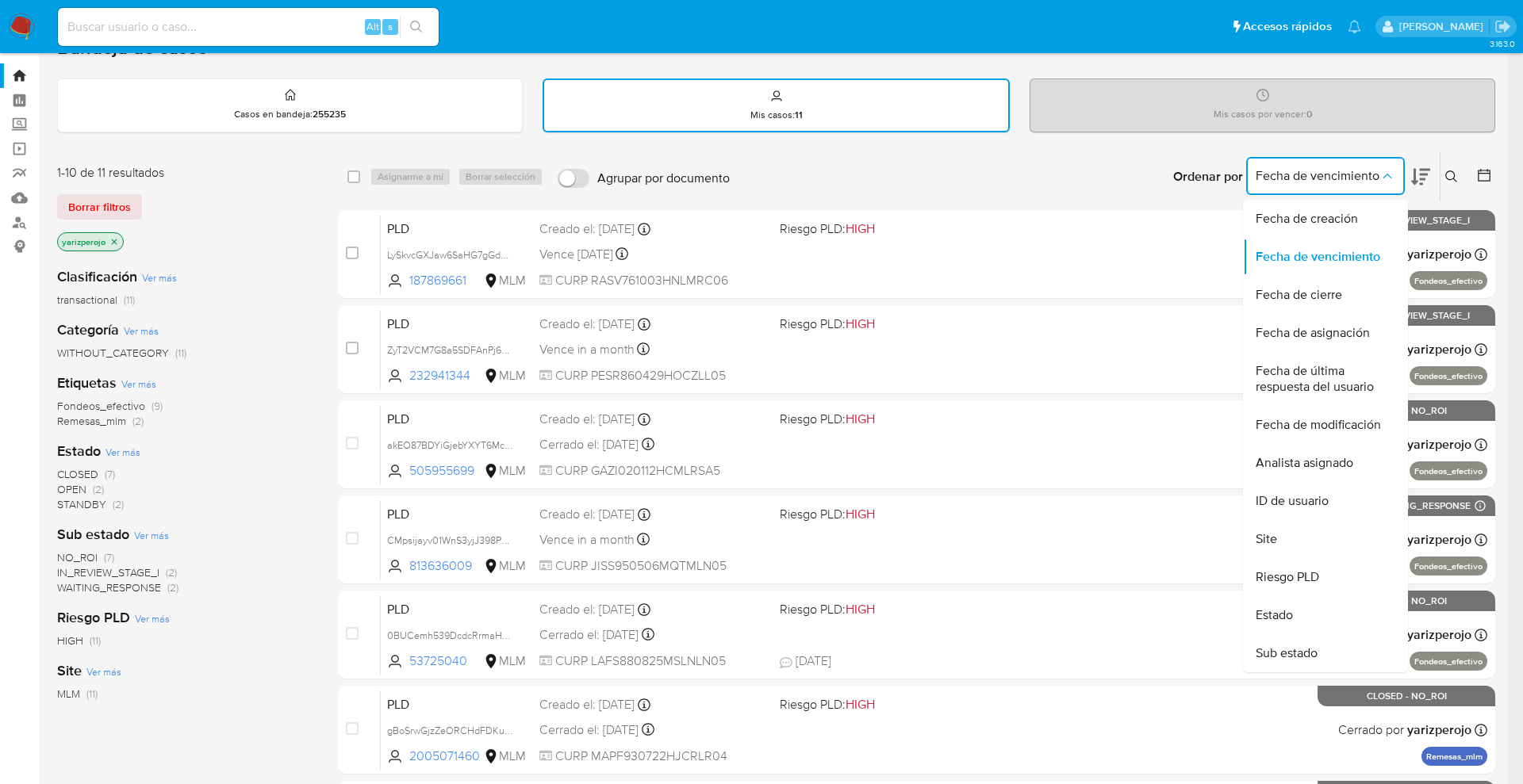
click at [1079, 162] on div "Ordenar por Fecha de vencimiento Fecha de creación Fecha de vencimiento Fecha d…" at bounding box center [1117, 177] width 758 height 49
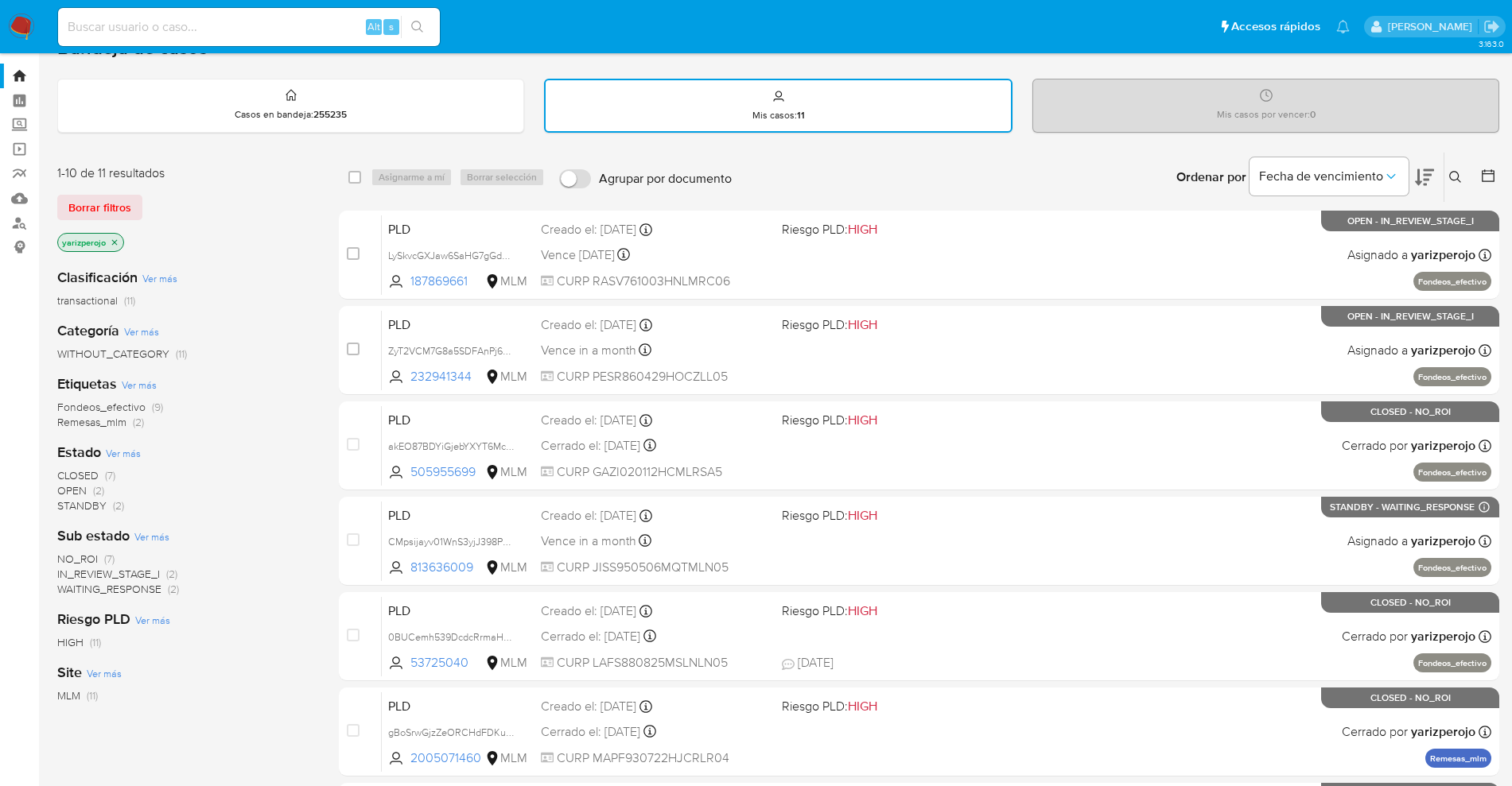
click at [1430, 179] on icon at bounding box center [1424, 177] width 19 height 19
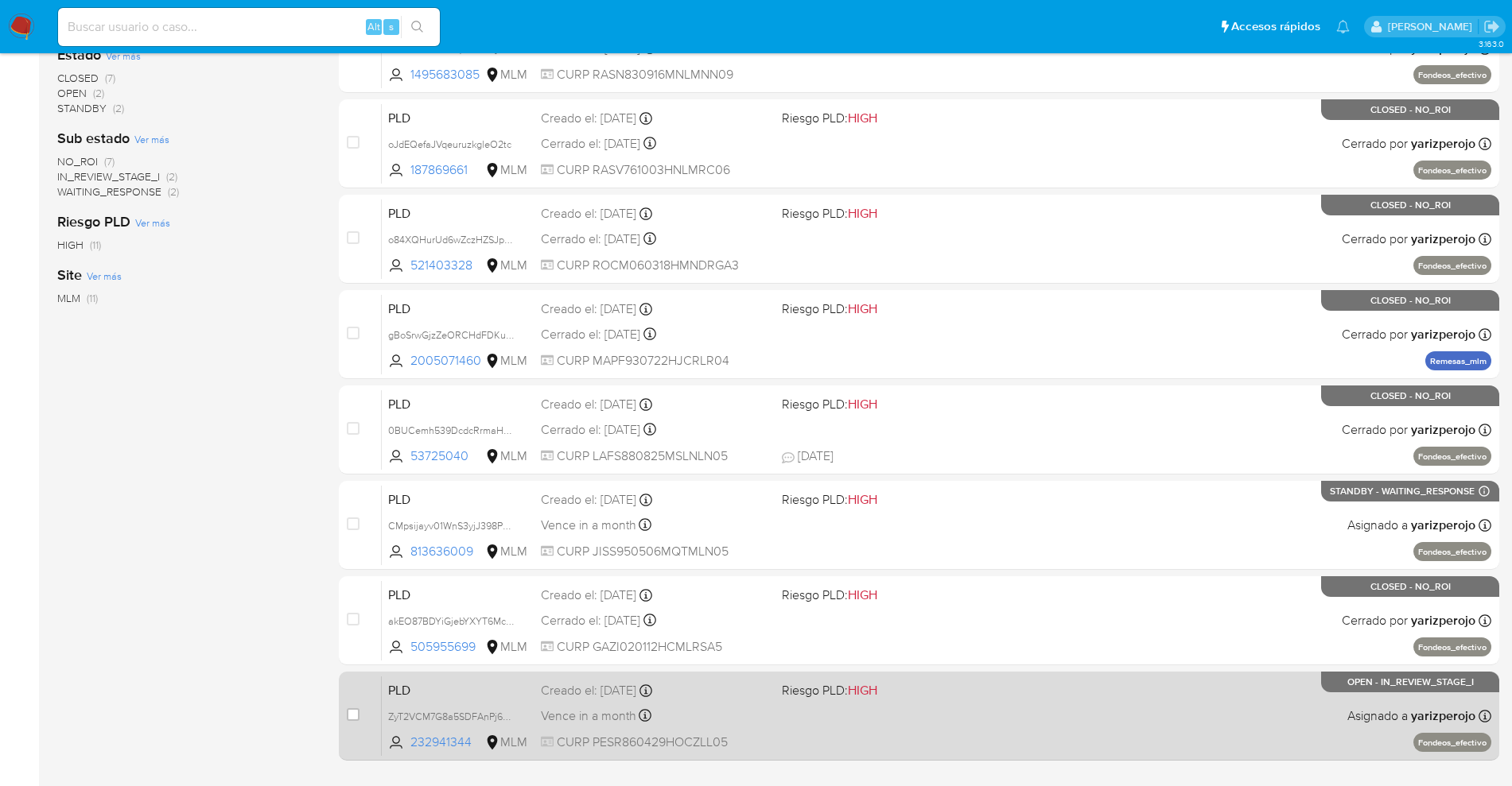
scroll to position [527, 0]
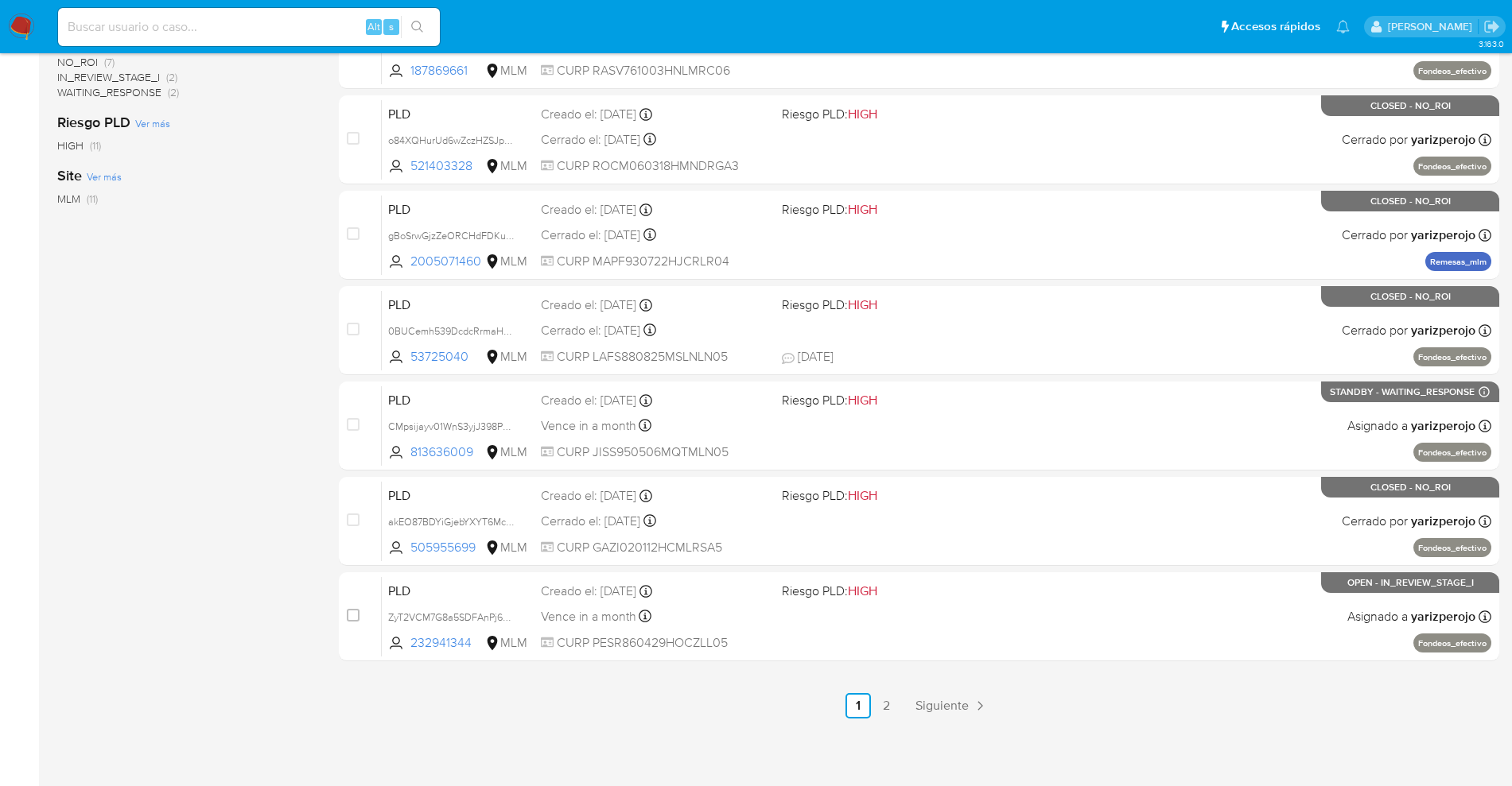
click at [901, 693] on ul "Anterior 1 2 Siguiente" at bounding box center [919, 706] width 1160 height 26
click at [884, 700] on link "2" at bounding box center [886, 706] width 26 height 26
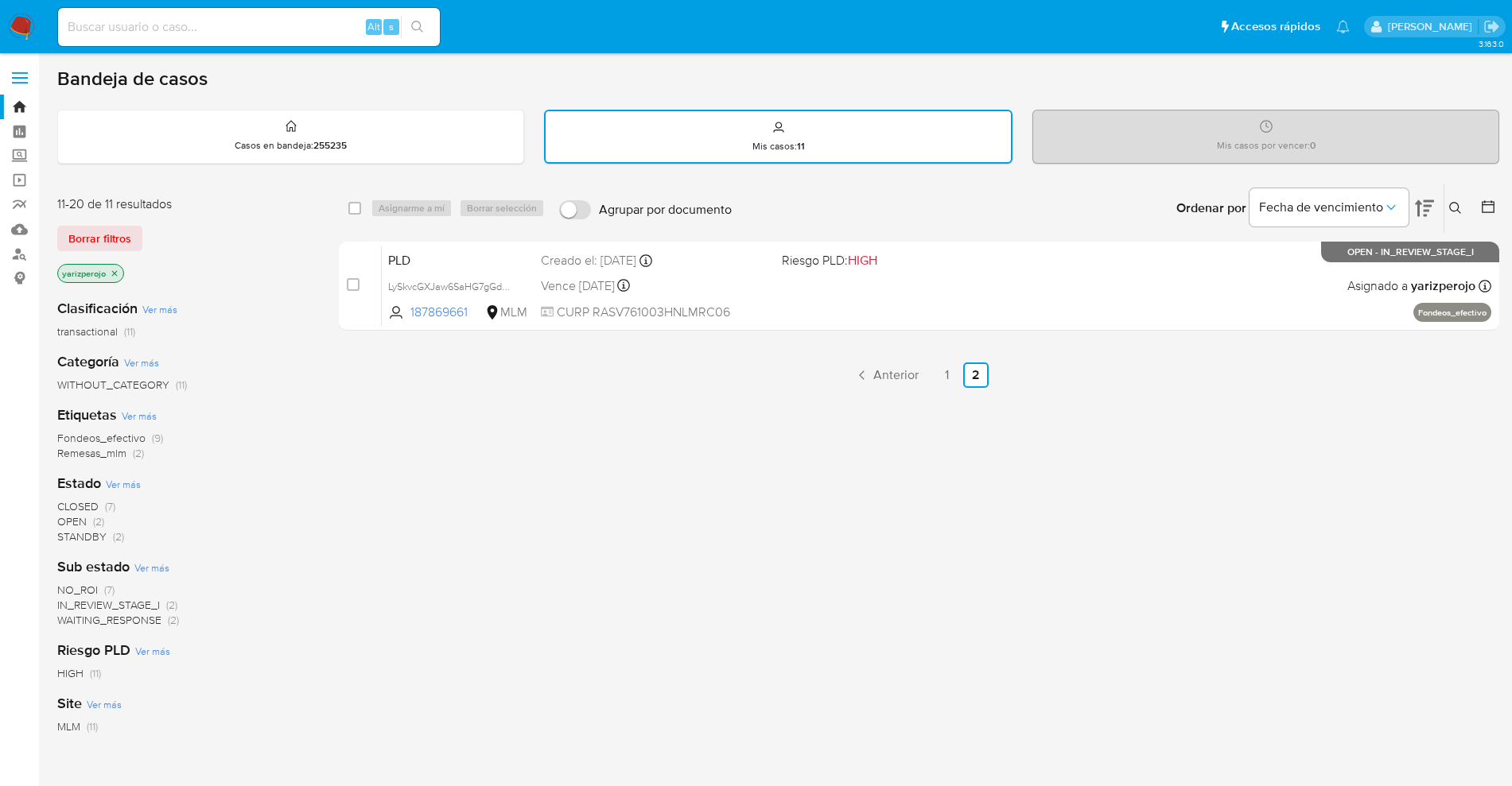
click at [1428, 203] on icon at bounding box center [1424, 208] width 19 height 19
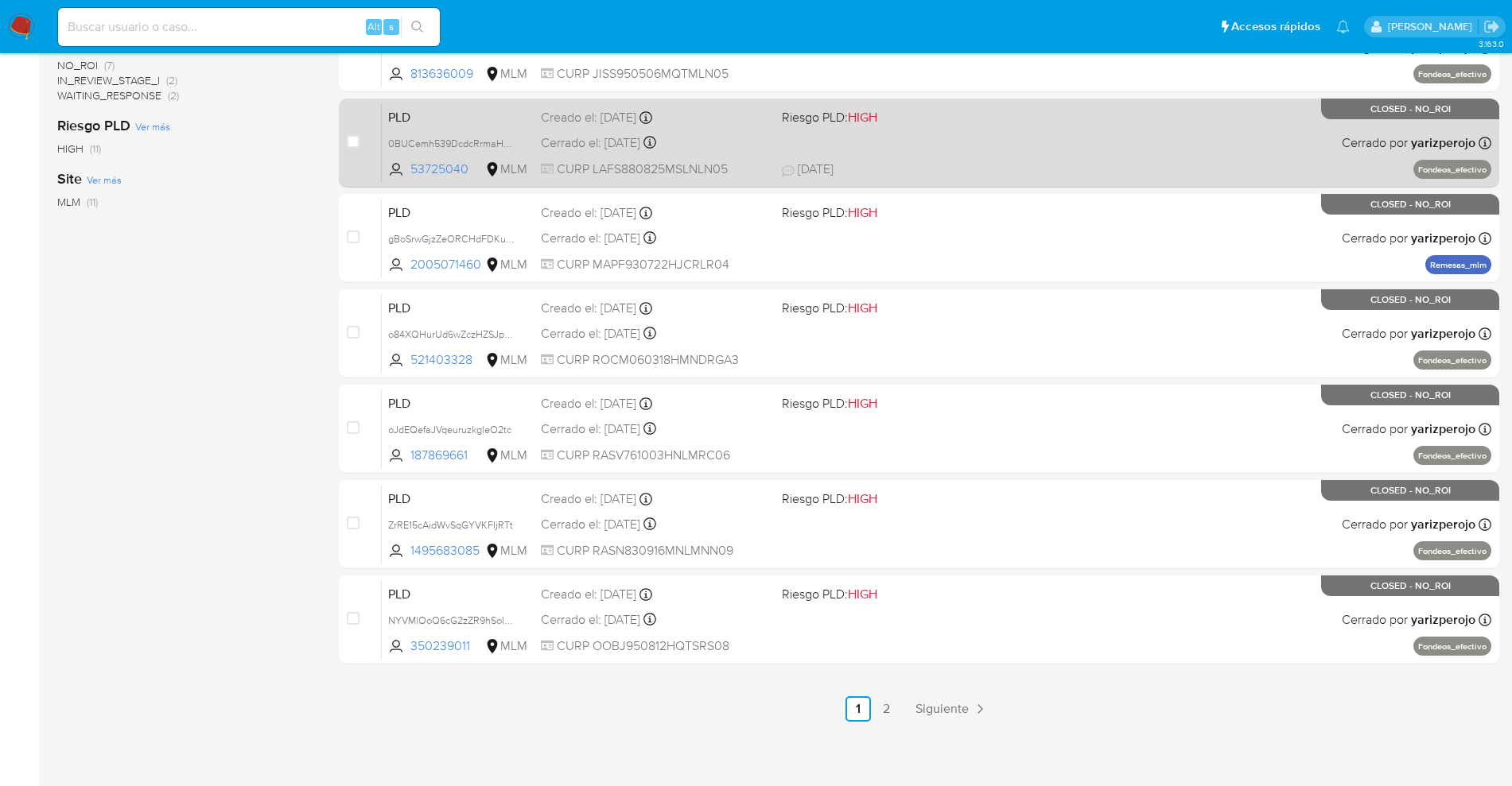
scroll to position [527, 0]
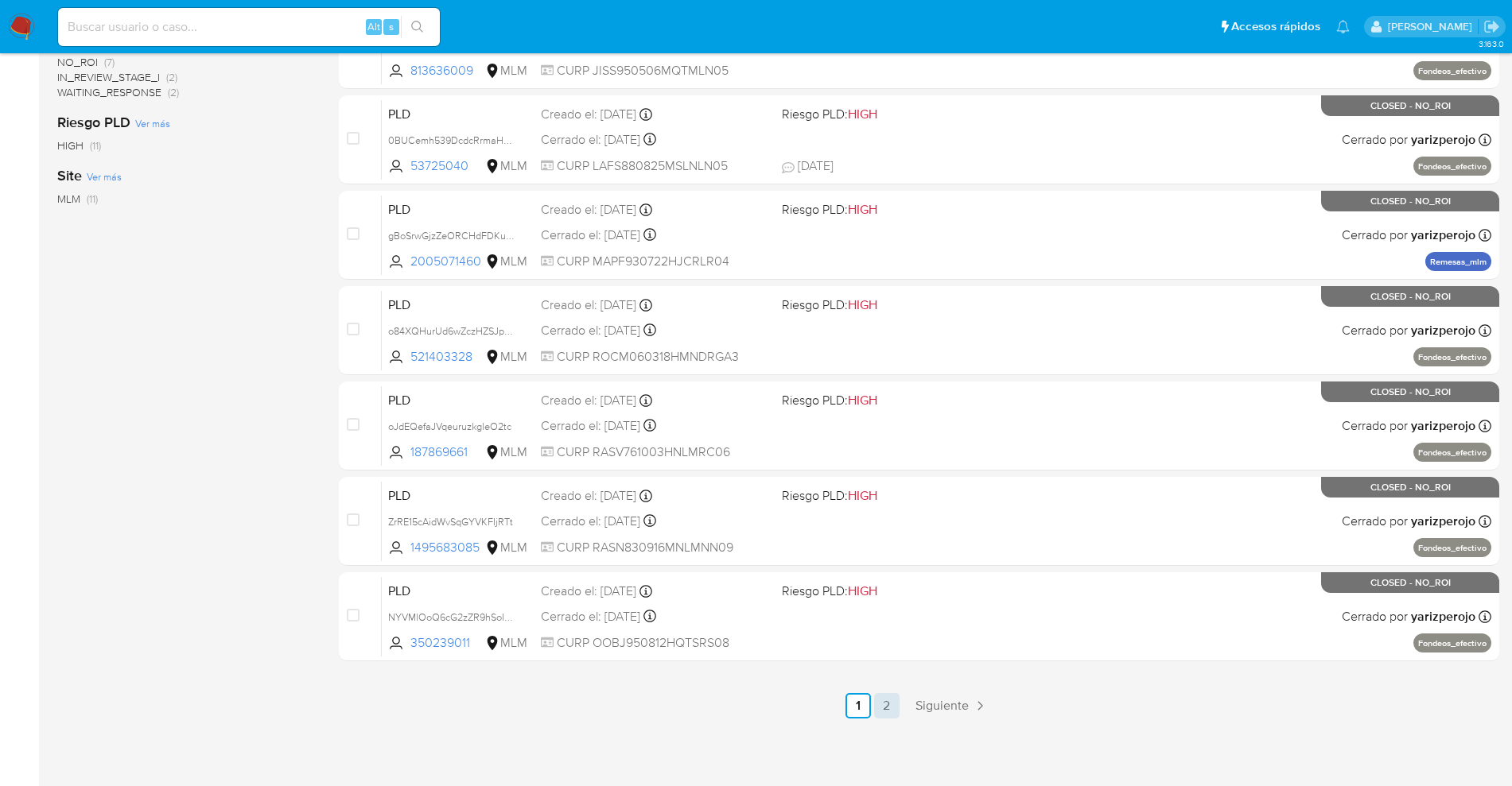
click at [895, 712] on link "2" at bounding box center [886, 706] width 26 height 26
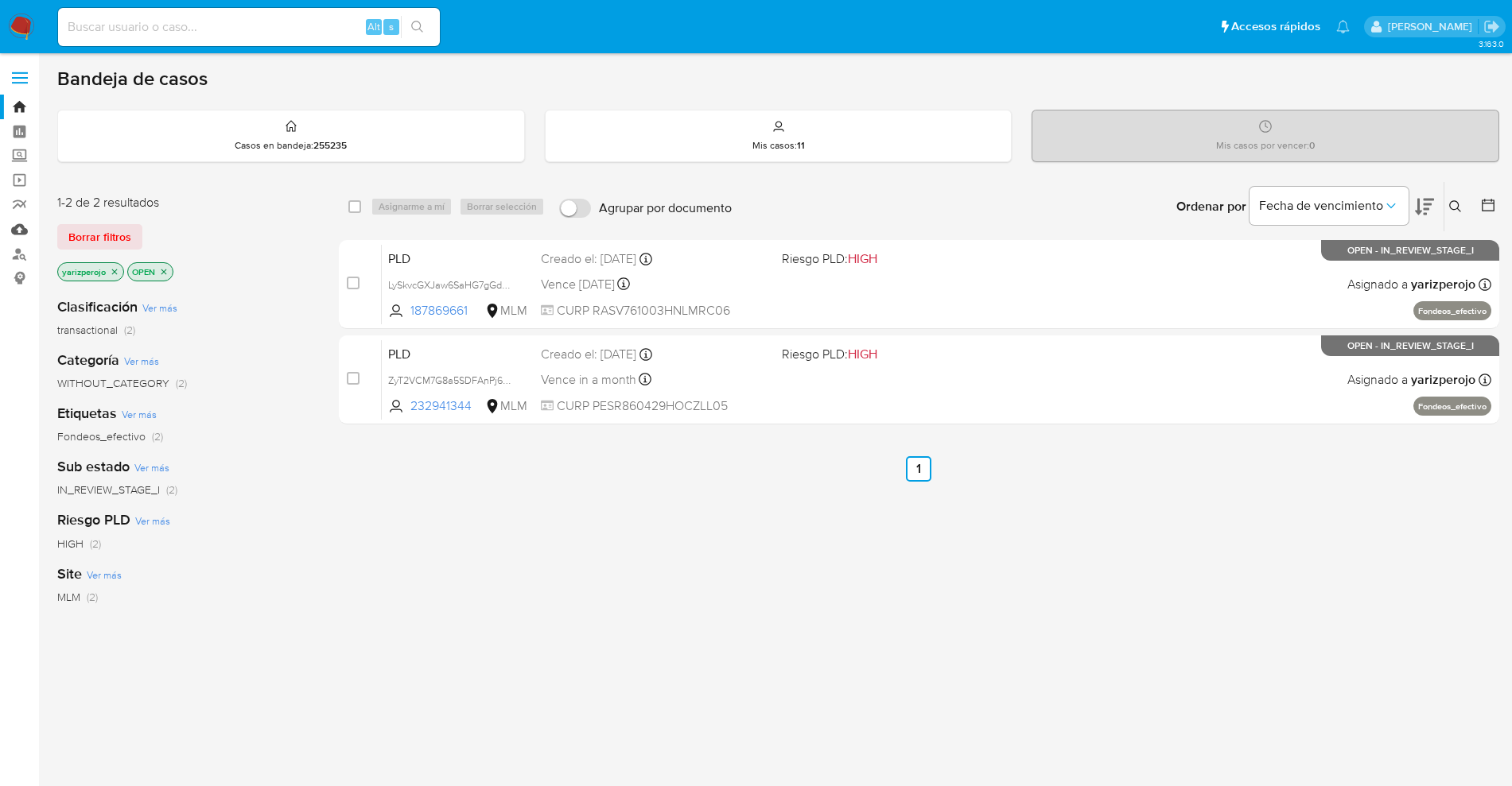
click at [22, 237] on link "Mulan" at bounding box center [94, 230] width 189 height 25
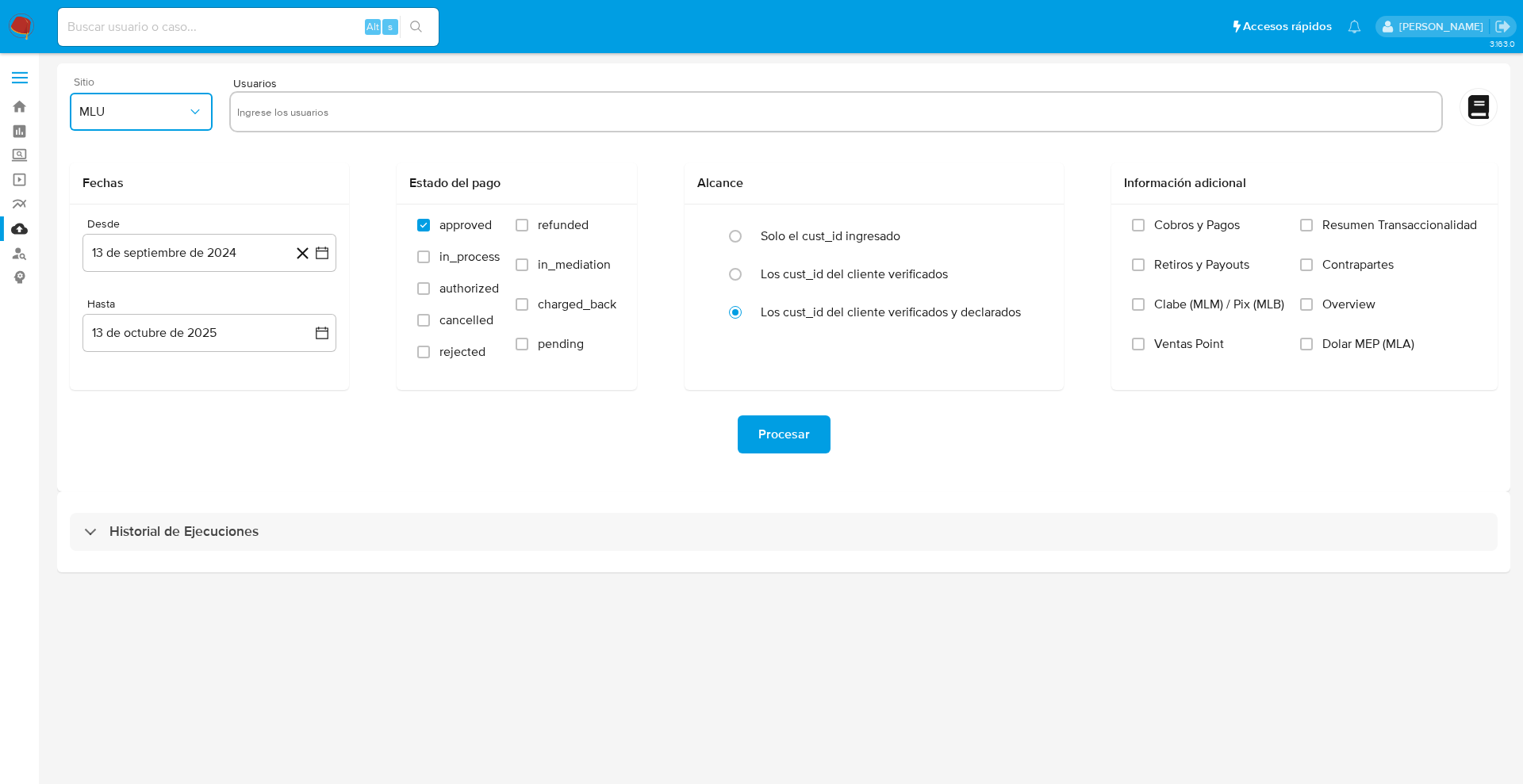
click at [146, 112] on span "MLU" at bounding box center [132, 111] width 108 height 16
click at [127, 339] on div "MLM" at bounding box center [136, 345] width 114 height 38
click at [346, 96] on div at bounding box center [836, 111] width 1214 height 41
click at [341, 117] on input "text" at bounding box center [836, 111] width 1198 height 26
paste input "166578229"
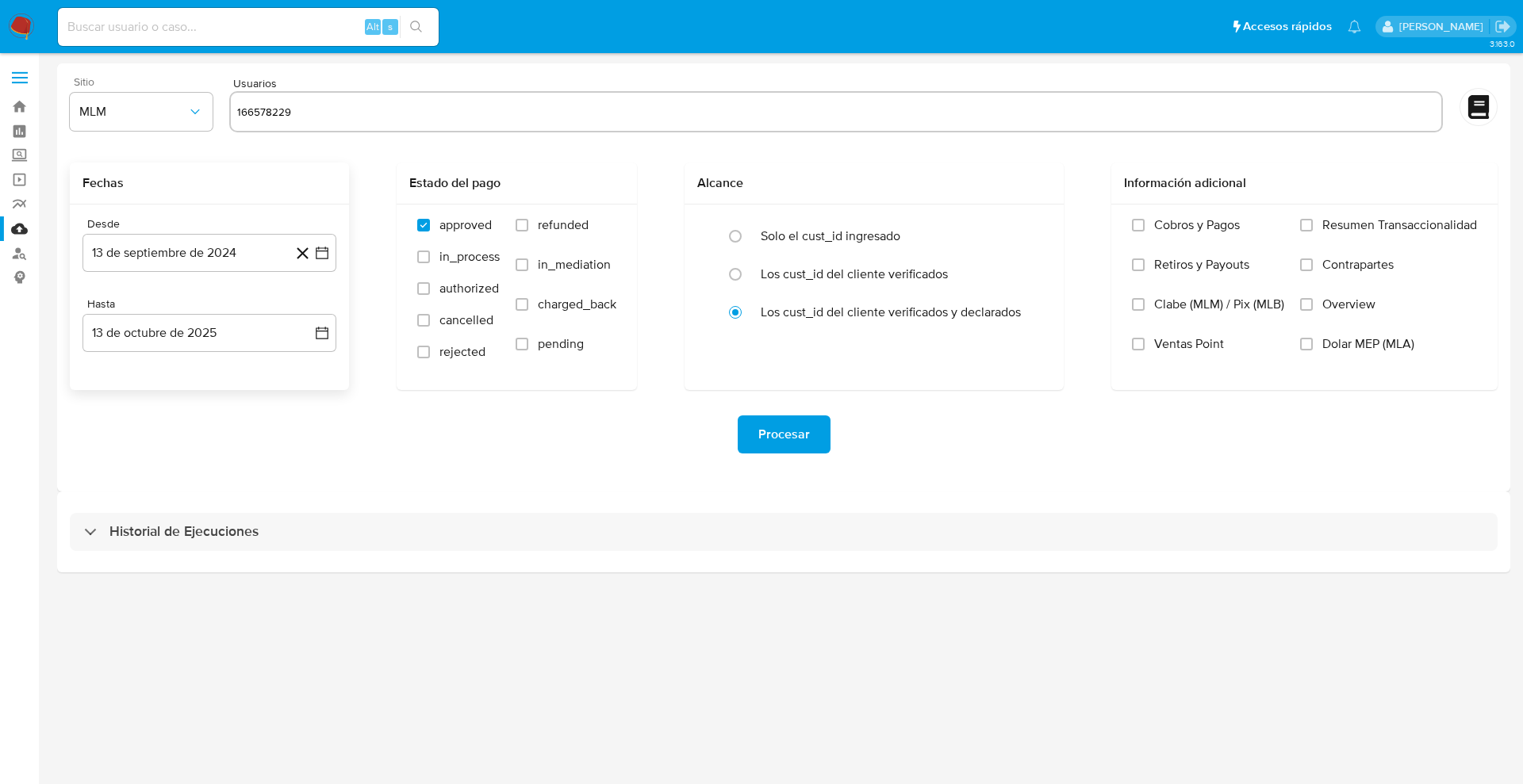
type input "166578229"
click at [300, 251] on icon at bounding box center [303, 253] width 20 height 20
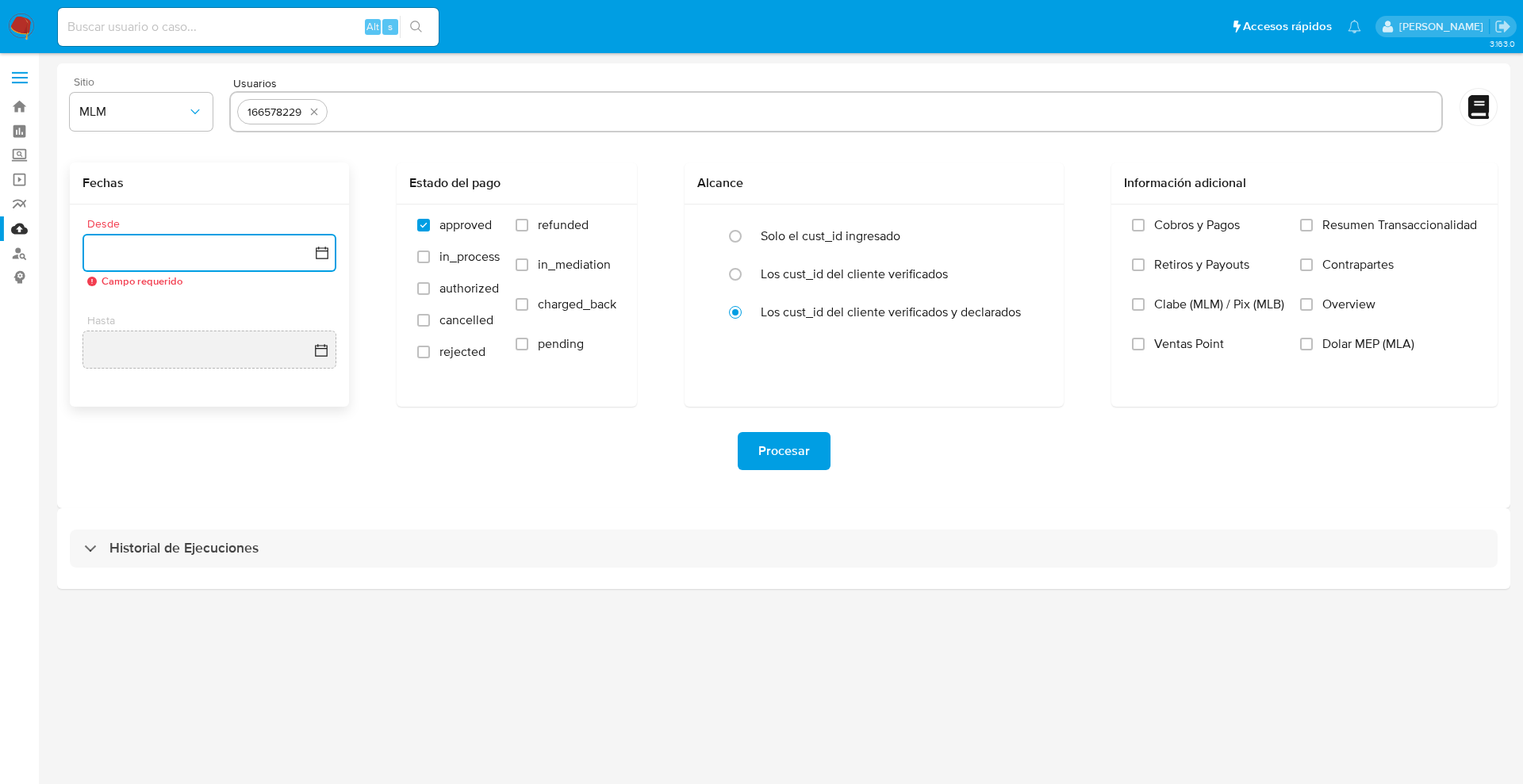
click at [317, 252] on icon "button" at bounding box center [322, 253] width 16 height 16
click at [243, 311] on span "septiembre 2024" at bounding box center [202, 310] width 97 height 16
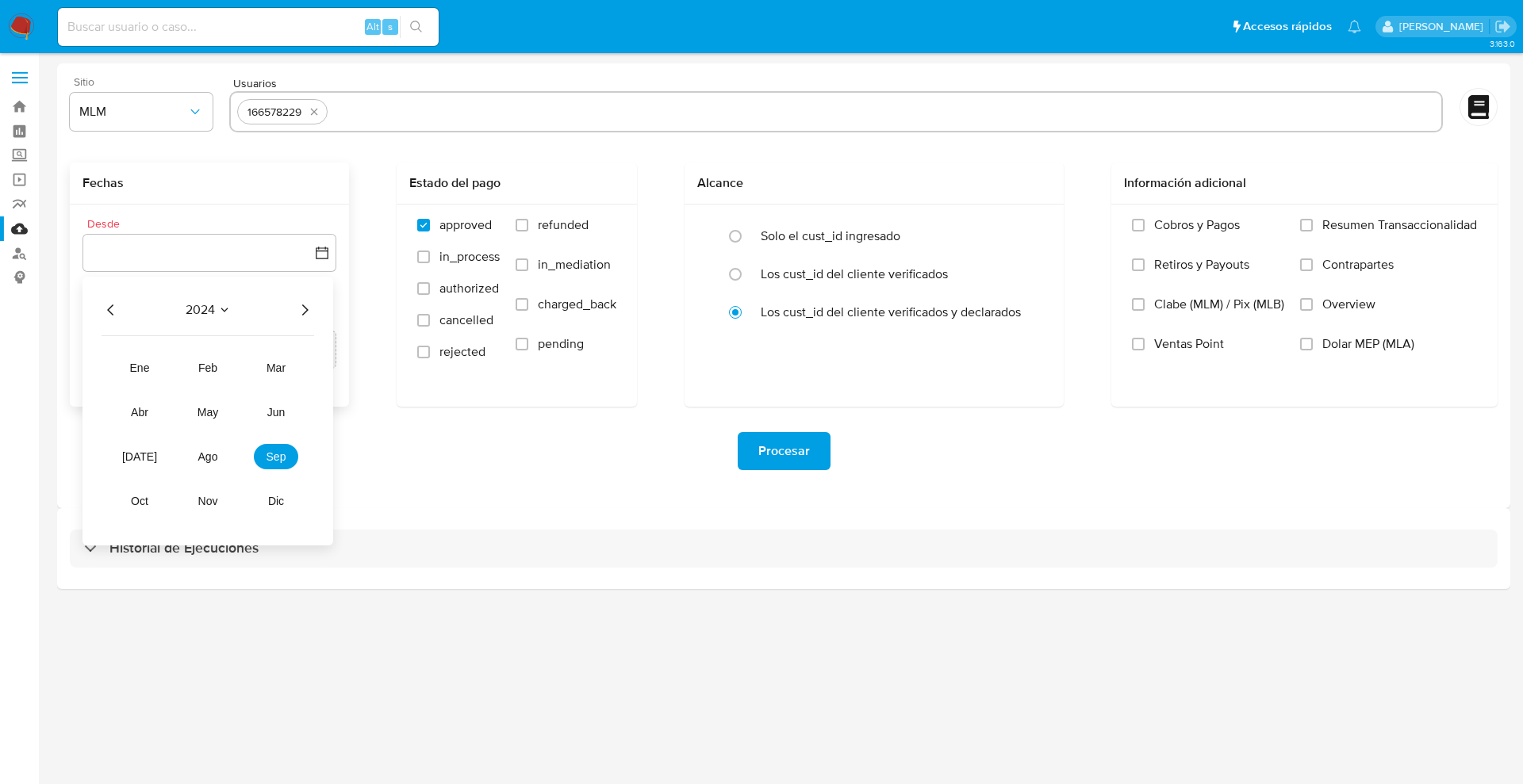
click at [321, 298] on div "2024 2024 ene feb mar abr may jun [DATE] ago sep oct nov dic" at bounding box center [208, 411] width 250 height 269
click at [302, 307] on icon "Año siguiente" at bounding box center [305, 310] width 19 height 19
click at [208, 415] on span "may" at bounding box center [208, 412] width 21 height 12
click at [213, 382] on tbody "1 2 3 4 5 6 7 8 9 10 11 12 13 14 15 16 17 18 19 20 21 22 23 24 25 26 27 28 29 3…" at bounding box center [209, 432] width 216 height 152
click at [211, 369] on button "1" at bounding box center [209, 368] width 26 height 26
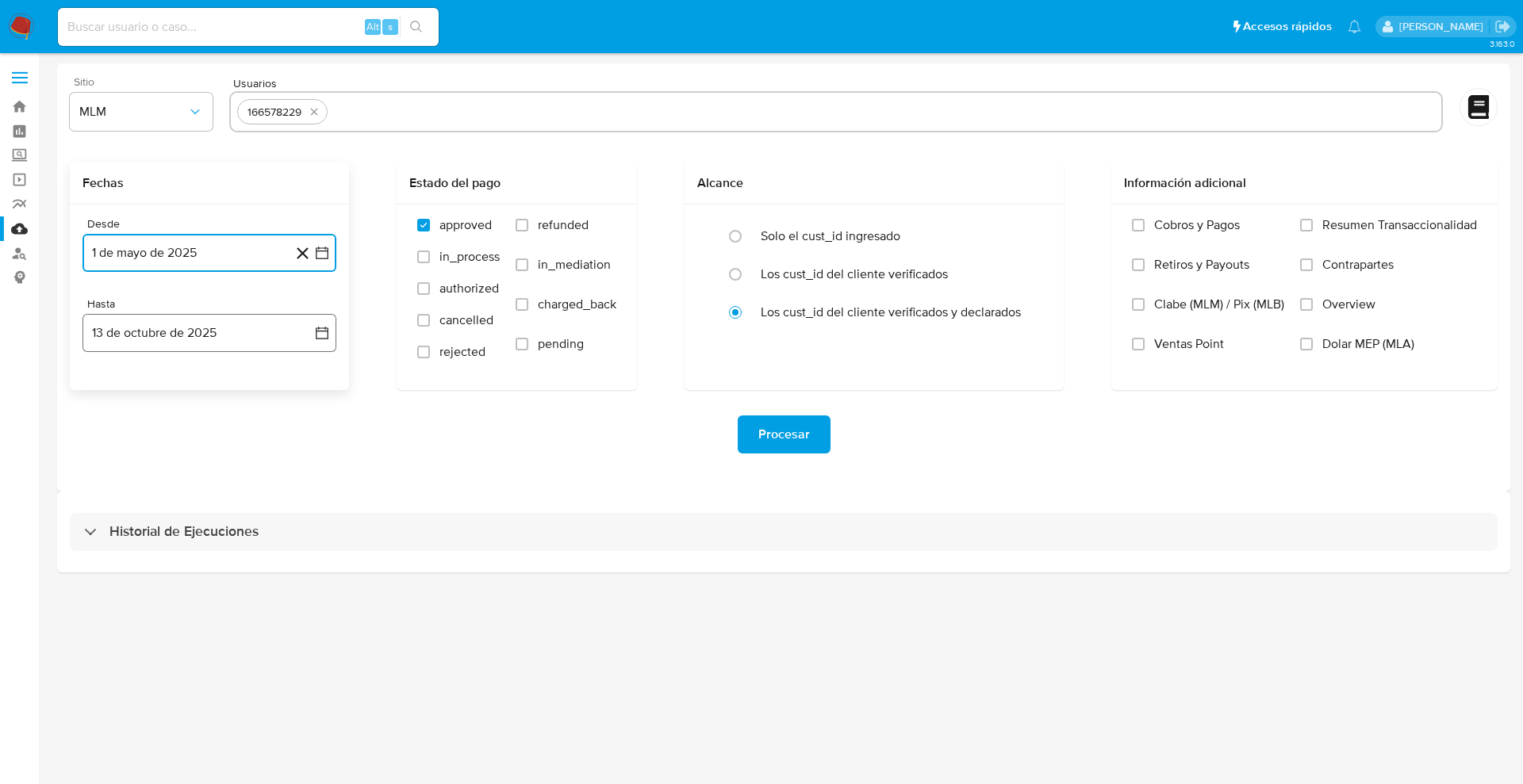
click at [322, 338] on icon "button" at bounding box center [322, 332] width 12 height 12
click at [109, 394] on icon "Mes anterior" at bounding box center [111, 390] width 19 height 19
click at [306, 573] on button "31" at bounding box center [305, 576] width 26 height 26
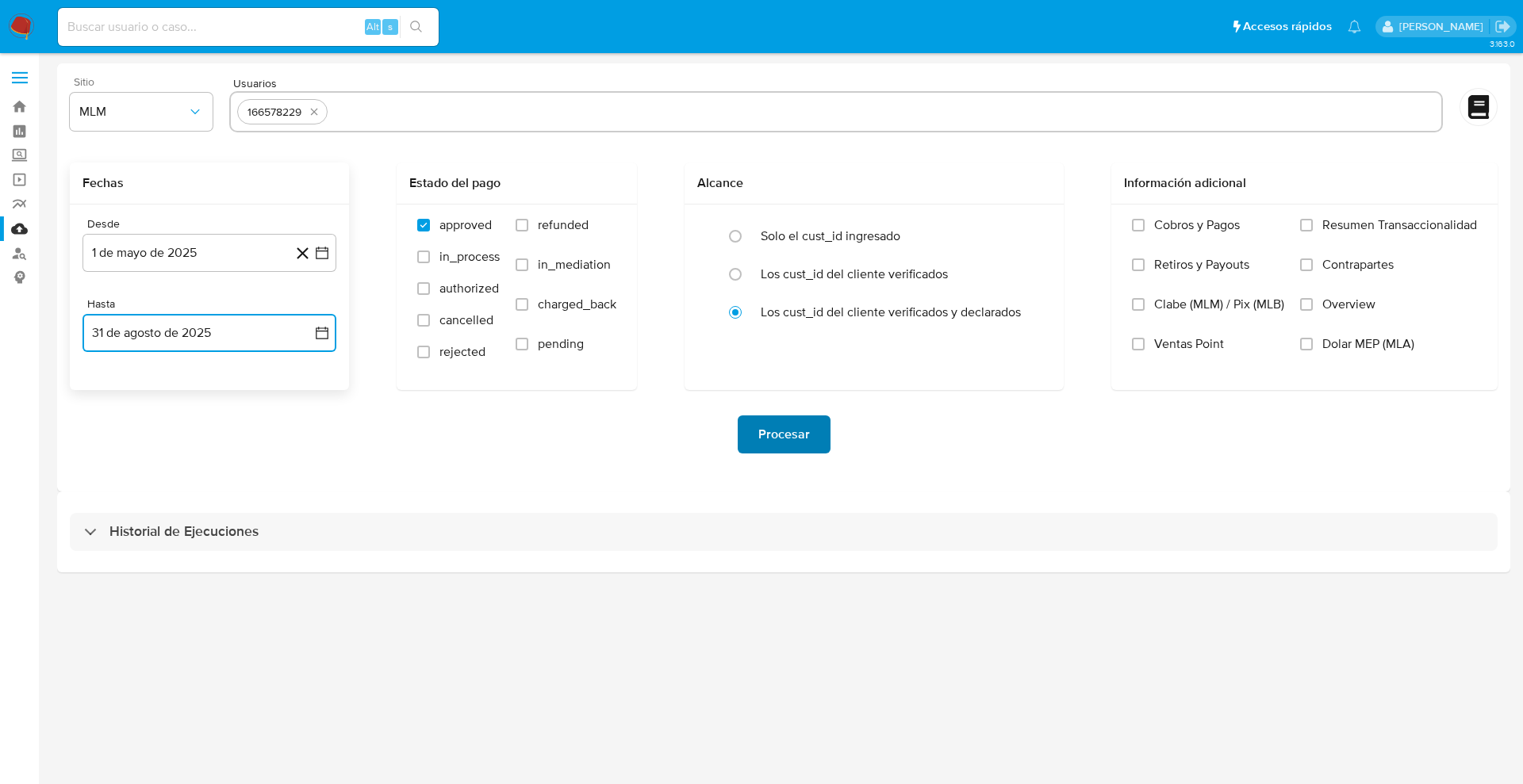
click at [794, 442] on span "Procesar" at bounding box center [784, 434] width 51 height 35
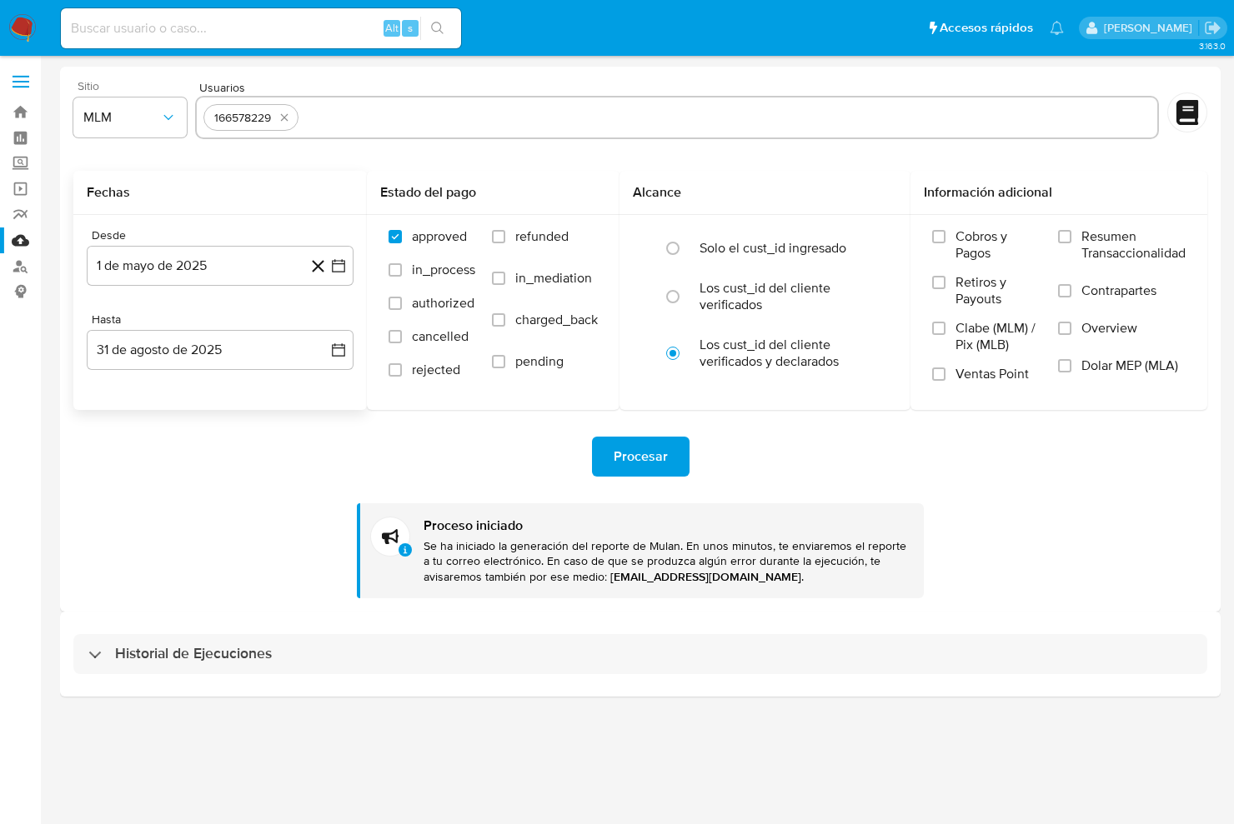
click at [188, 28] on input at bounding box center [261, 29] width 400 height 22
paste input "166578229"
type input "166578229"
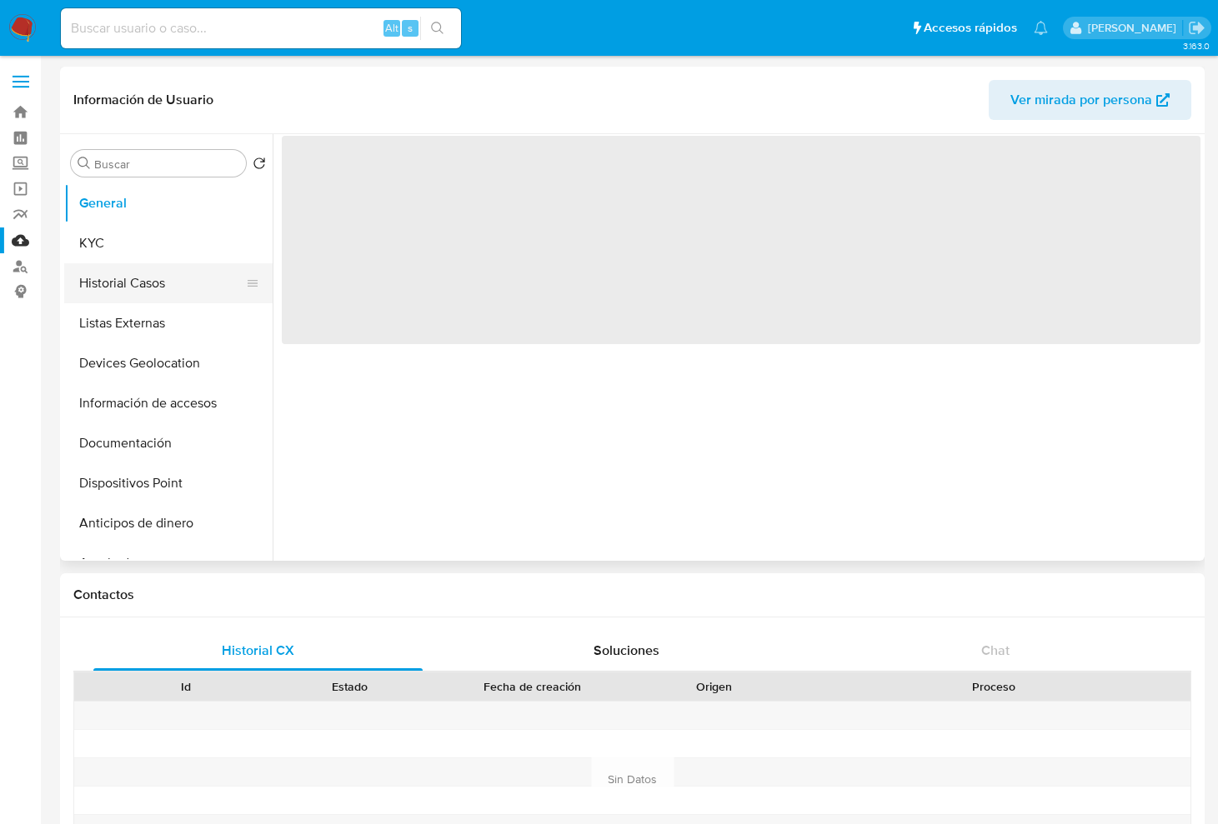
select select "10"
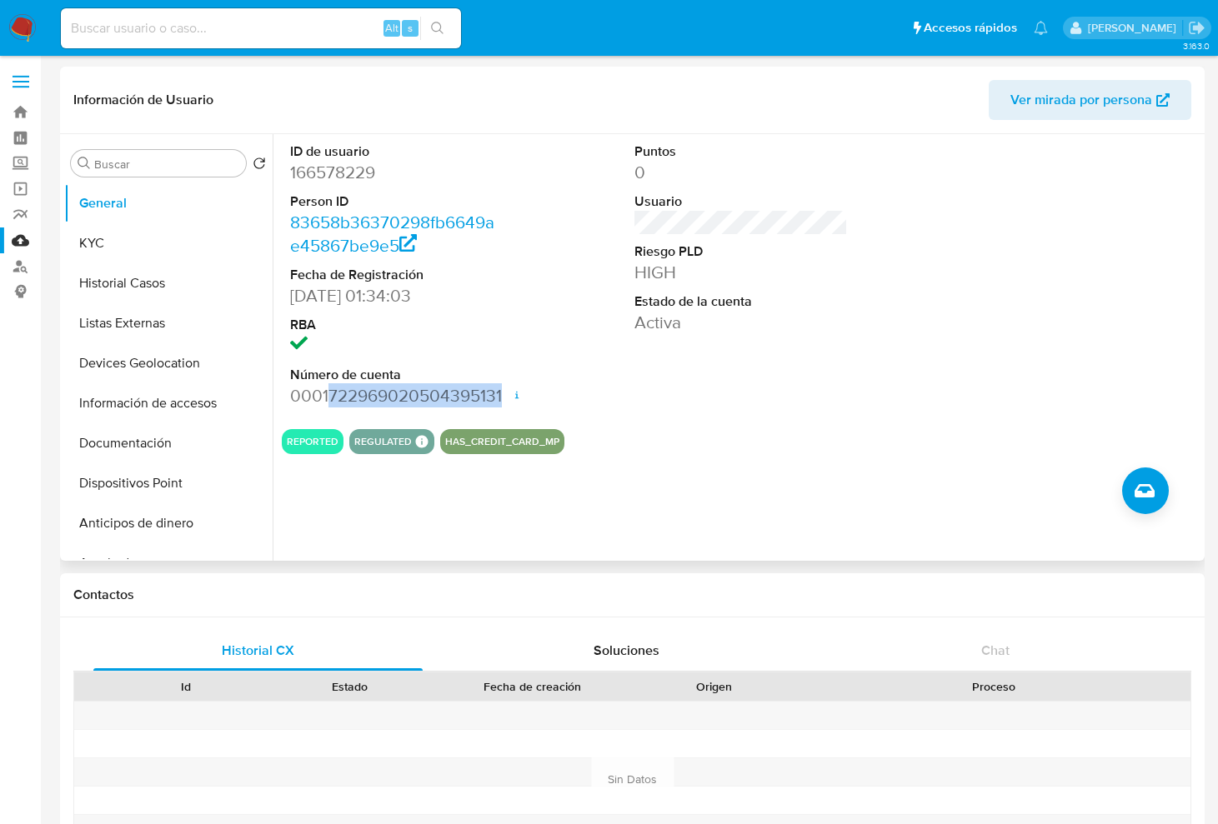
drag, startPoint x: 502, startPoint y: 396, endPoint x: 328, endPoint y: 390, distance: 174.3
click at [328, 390] on div "ID de usuario 166578229 Person ID 83658b36370298fb6649ae45867be9e5 Fecha de Reg…" at bounding box center [397, 275] width 230 height 282
copy dd "722969020504395131"
click at [158, 279] on button "Historial Casos" at bounding box center [161, 283] width 195 height 40
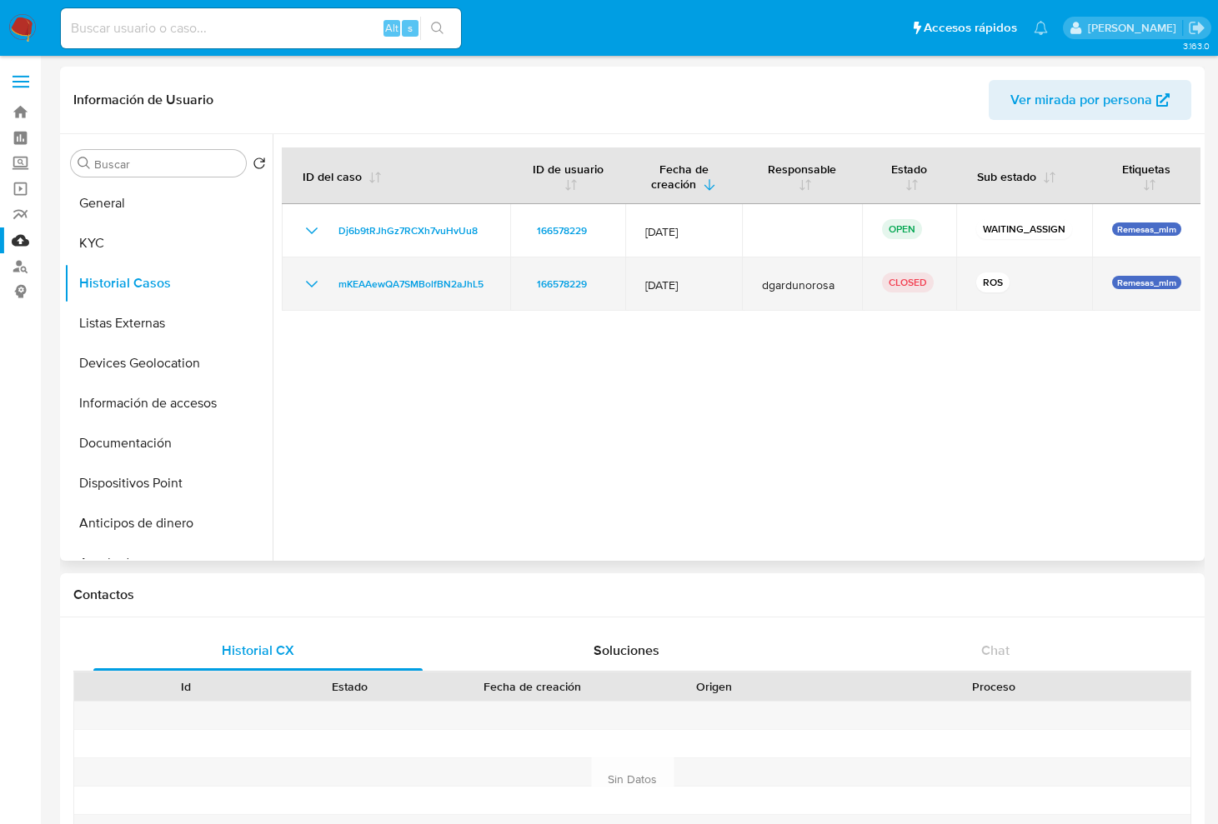
drag, startPoint x: 707, startPoint y: 289, endPoint x: 628, endPoint y: 283, distance: 78.6
click at [628, 283] on td "12/Oct/2024" at bounding box center [683, 284] width 117 height 53
drag, startPoint x: 994, startPoint y: 286, endPoint x: 964, endPoint y: 286, distance: 30.0
click at [964, 286] on td "ROS" at bounding box center [1024, 284] width 136 height 53
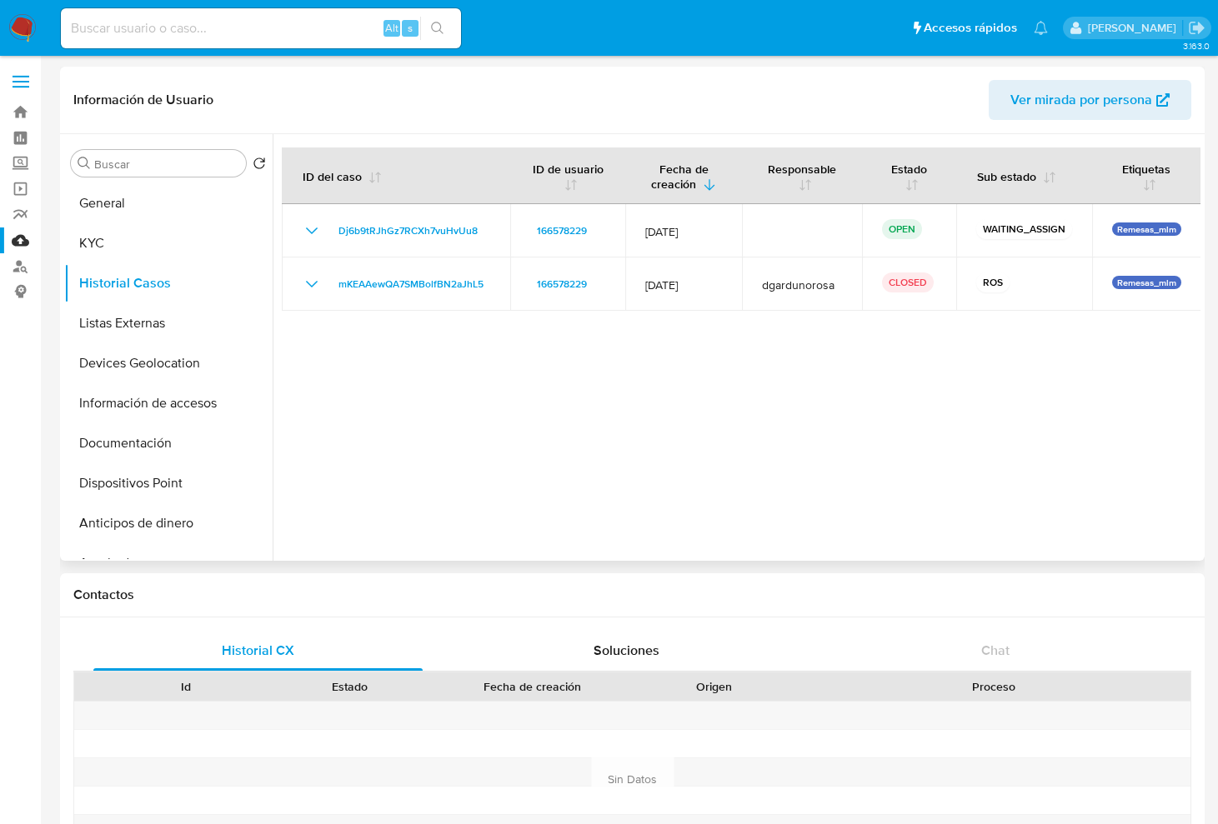
click at [1000, 352] on div at bounding box center [737, 347] width 928 height 427
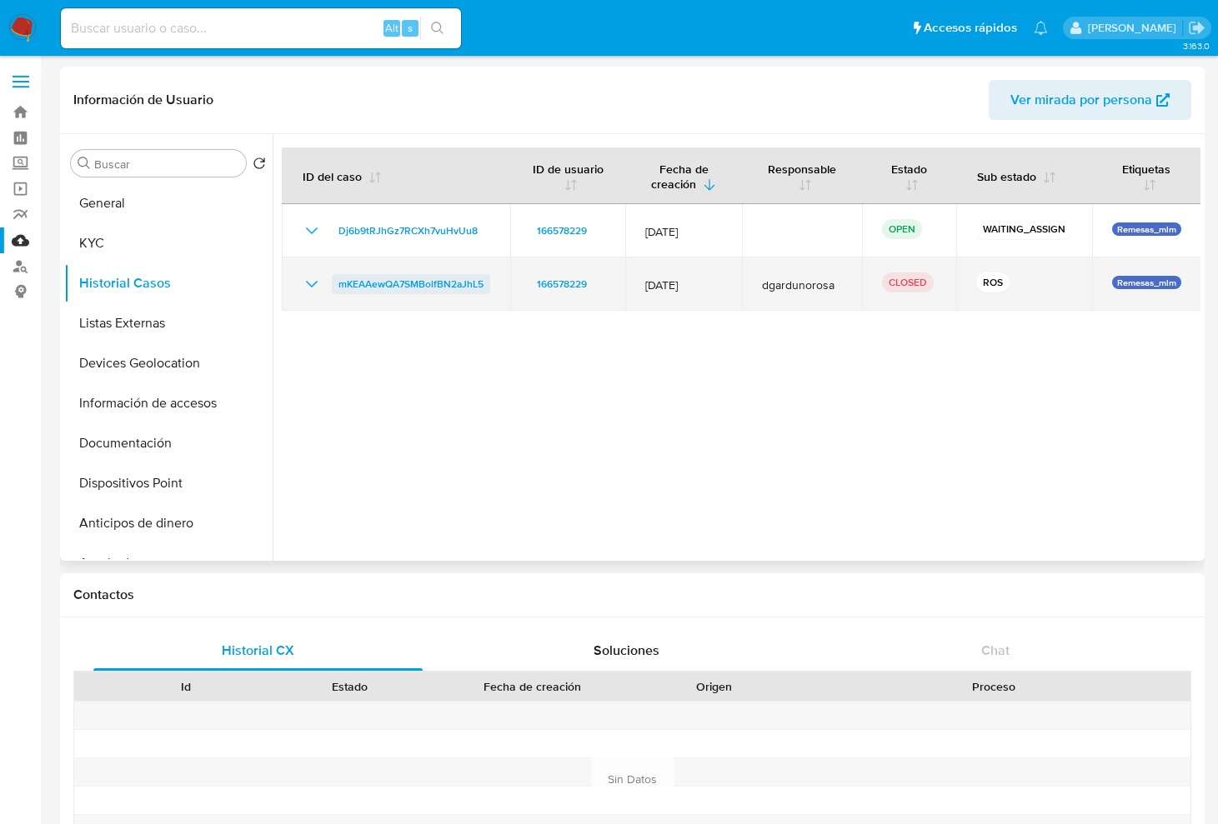
click at [448, 275] on span "mKEAAewQA7SMBolfBN2aJhL5" at bounding box center [410, 284] width 145 height 20
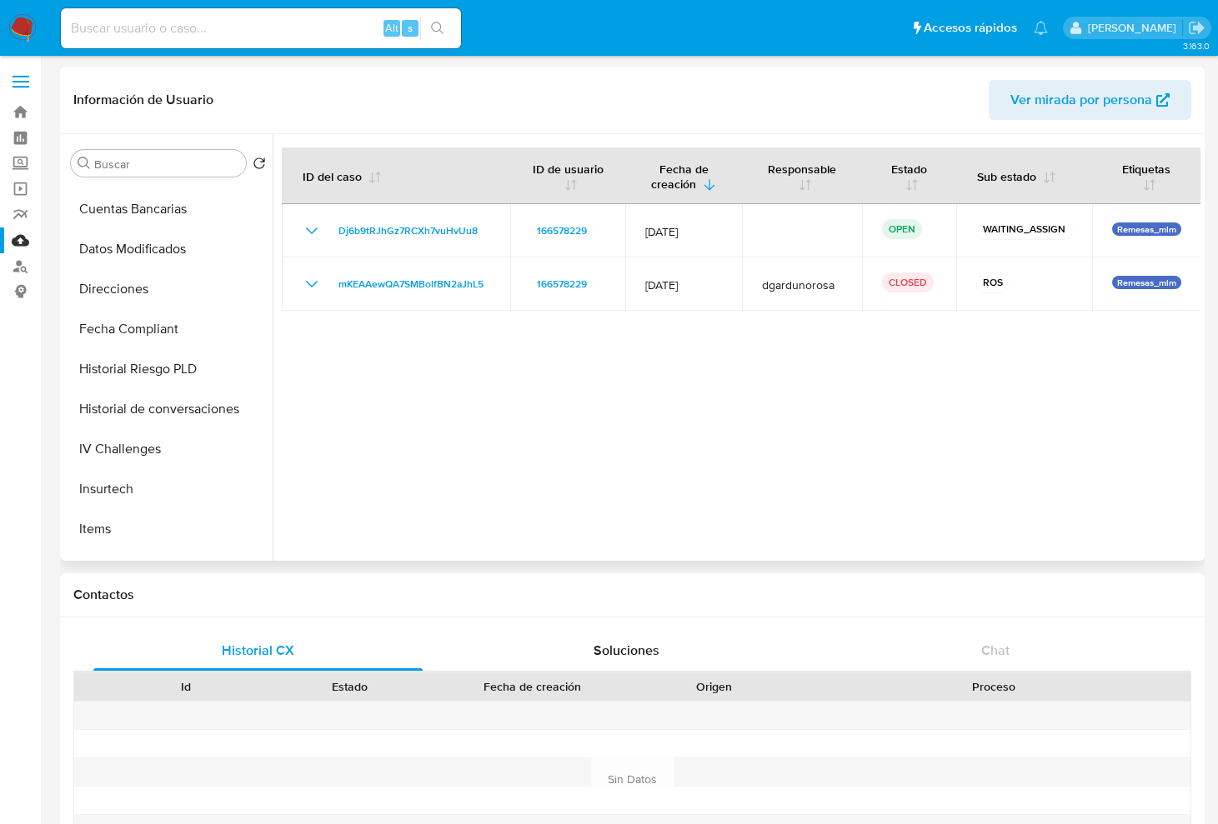
scroll to position [729, 0]
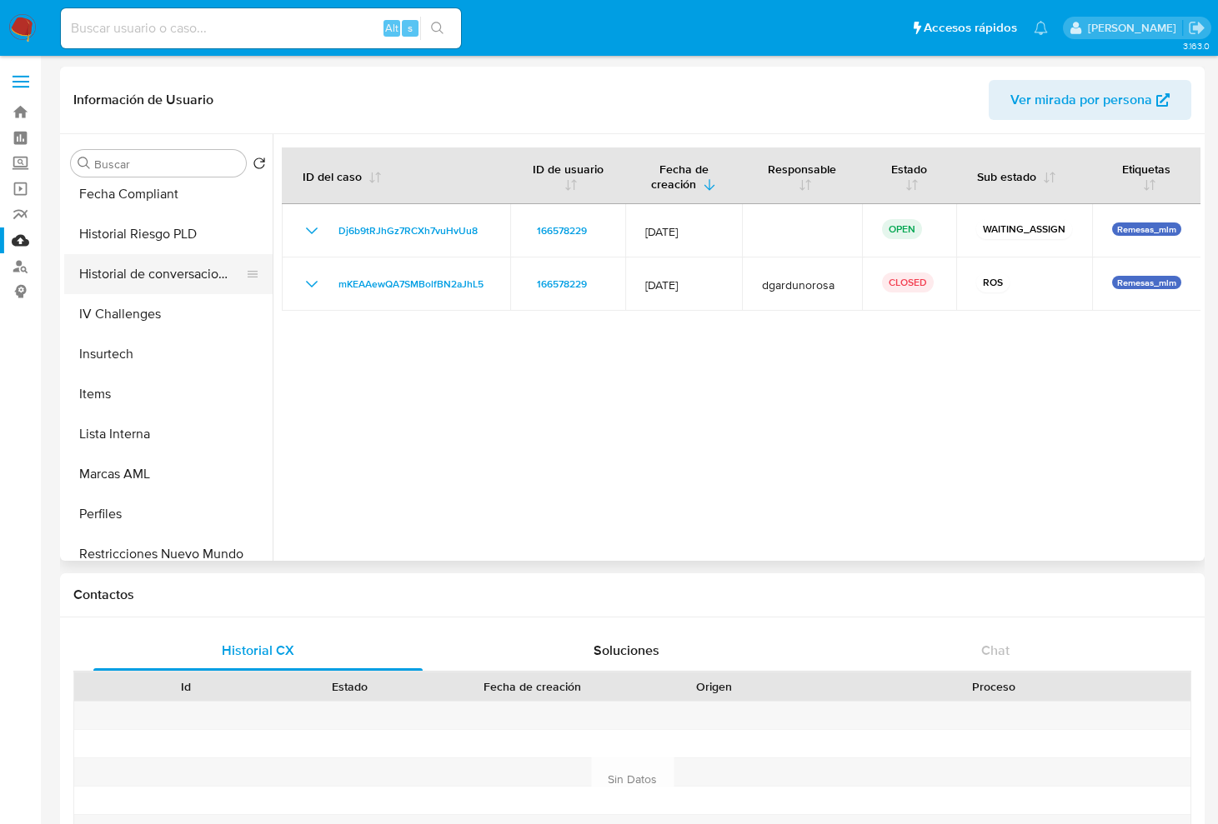
click at [171, 278] on button "Historial de conversaciones" at bounding box center [161, 274] width 195 height 40
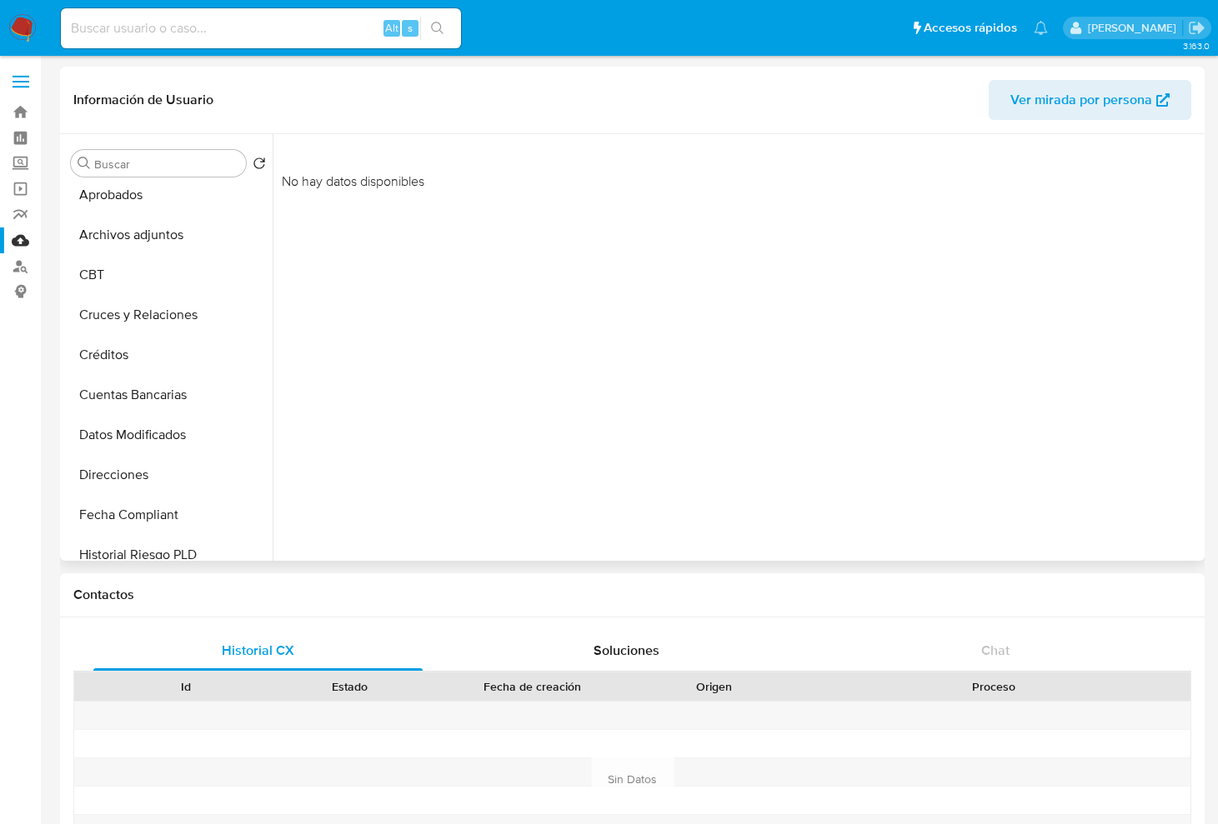
scroll to position [408, 0]
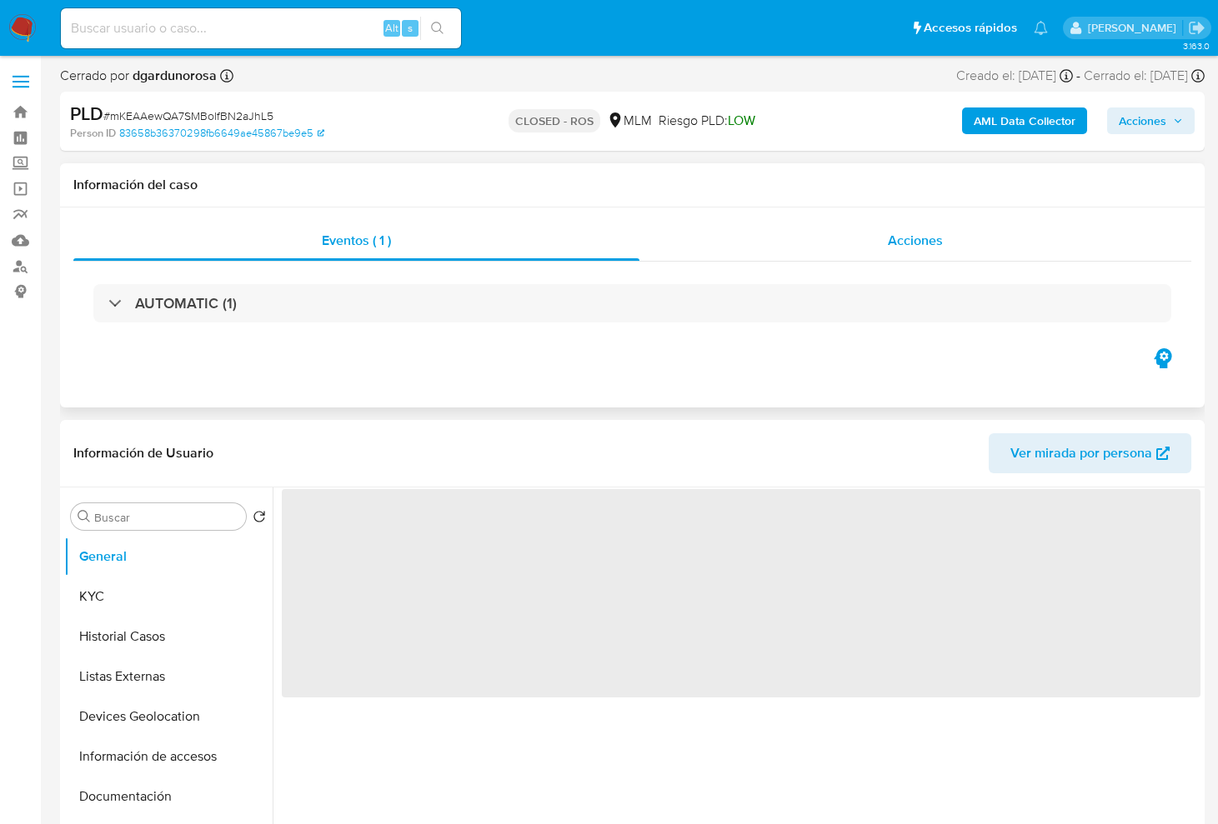
click at [921, 243] on span "Acciones" at bounding box center [915, 240] width 55 height 19
select select "10"
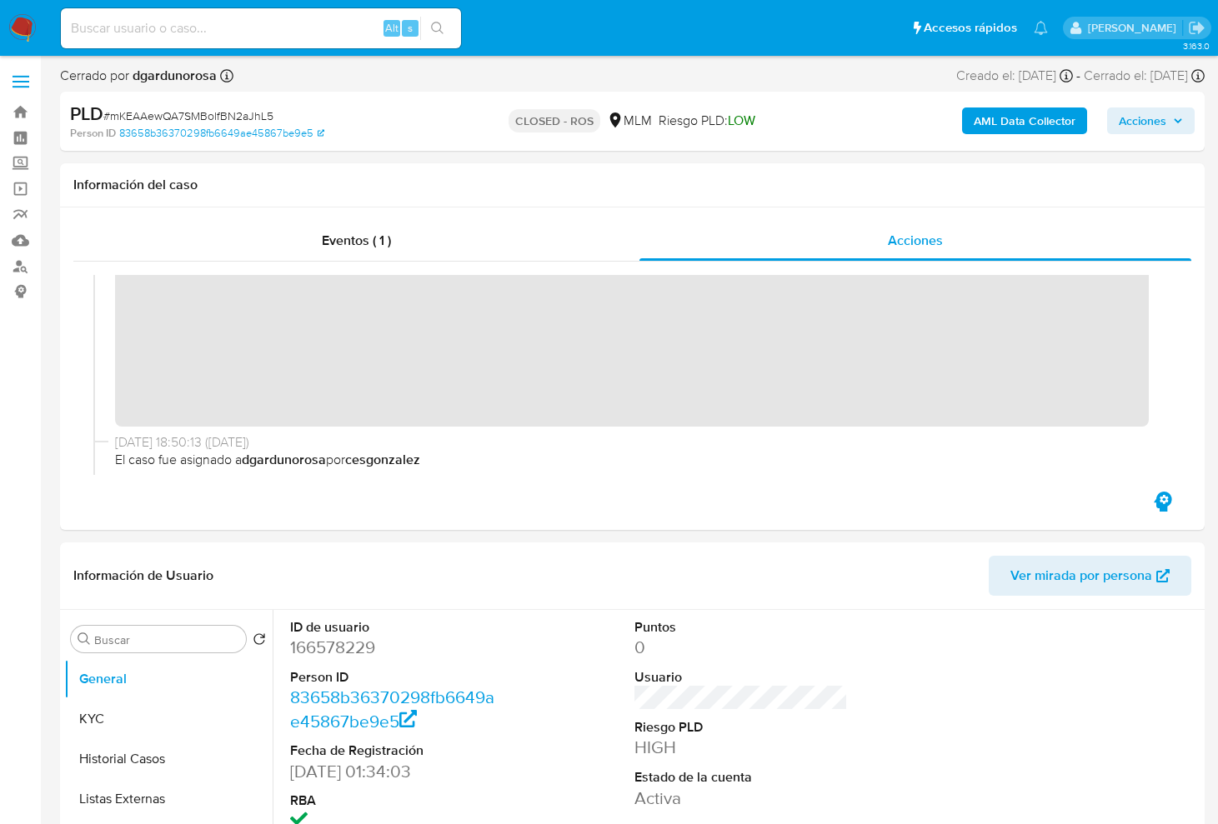
scroll to position [104, 0]
